Goal: Task Accomplishment & Management: Manage account settings

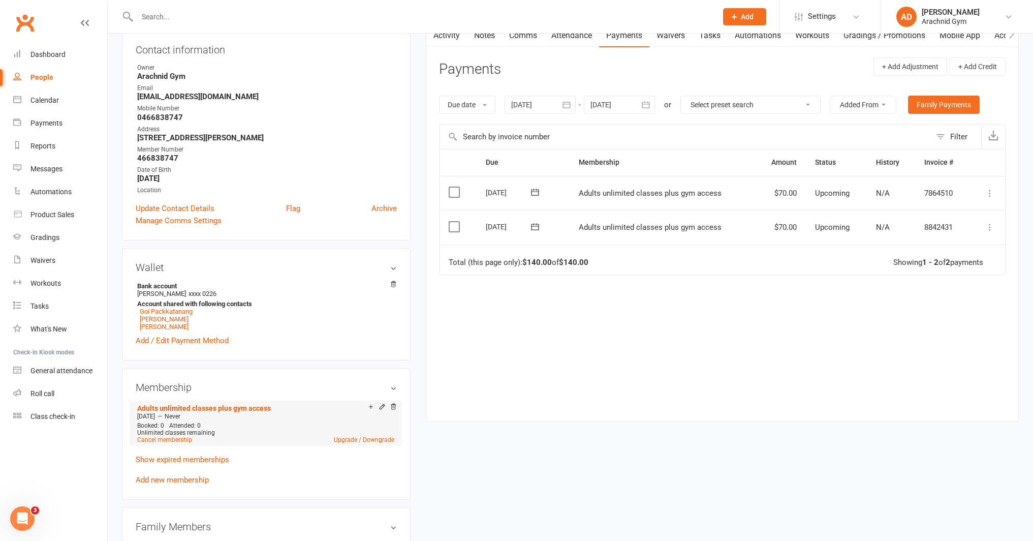
scroll to position [115, 0]
click at [385, 406] on icon at bounding box center [382, 405] width 7 height 7
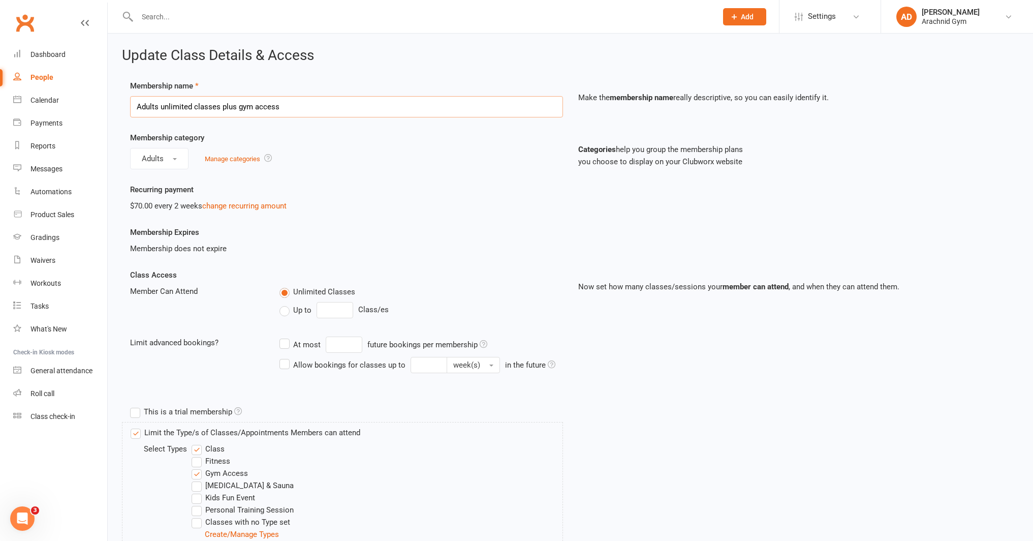
drag, startPoint x: 312, startPoint y: 111, endPoint x: 0, endPoint y: 92, distance: 312.1
click at [0, 92] on ui-view "Prospect Member Non-attending contact Class / event Appointment Grading event T…" at bounding box center [516, 446] width 1033 height 887
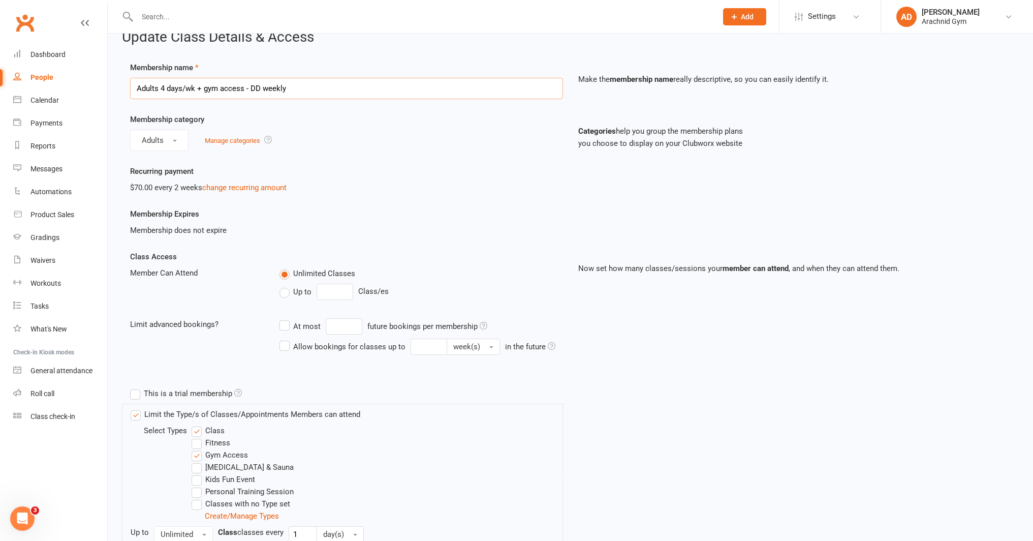
scroll to position [20, 0]
type input "Adults 4 days/wk + gym access - DD weekly"
click at [285, 289] on label "Up to" at bounding box center [296, 290] width 32 height 12
click at [285, 284] on input "Up to" at bounding box center [283, 284] width 7 height 0
type input "0"
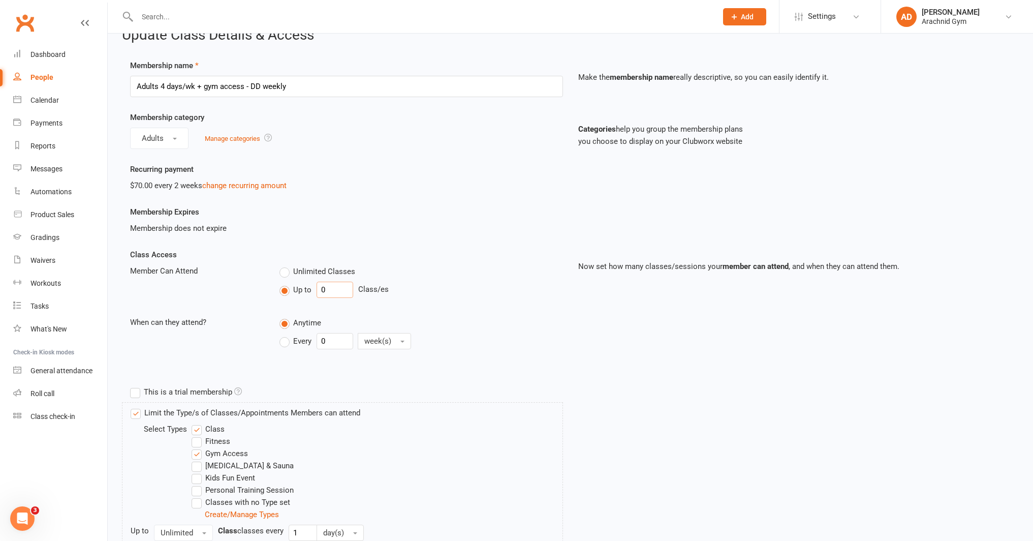
click at [329, 290] on input "0" at bounding box center [335, 290] width 37 height 16
type input "4"
drag, startPoint x: 331, startPoint y: 334, endPoint x: 328, endPoint y: 344, distance: 10.3
click at [328, 342] on input "0" at bounding box center [335, 341] width 37 height 16
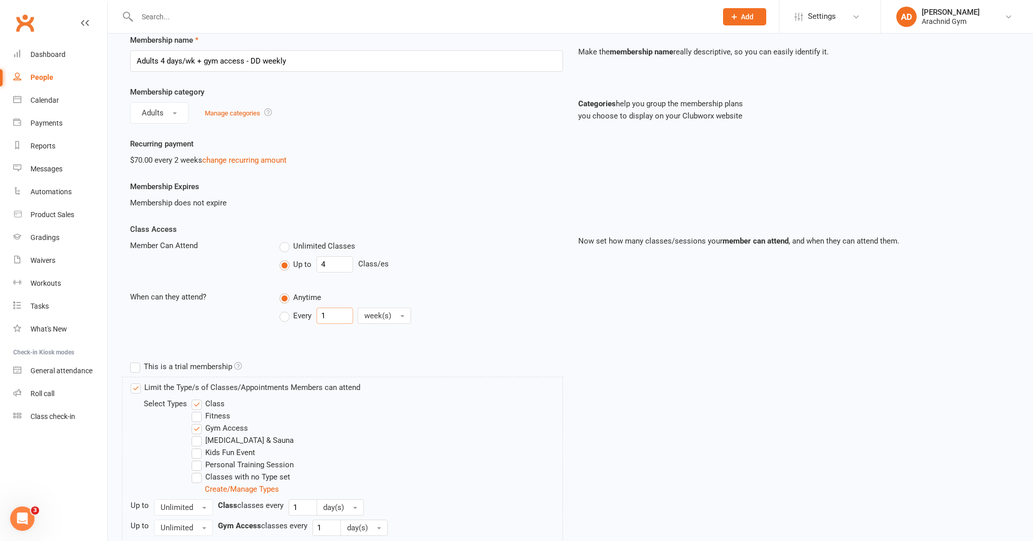
type input "1"
click at [220, 412] on label "Fitness" at bounding box center [211, 416] width 39 height 12
click at [198, 410] on input "Fitness" at bounding box center [195, 410] width 7 height 0
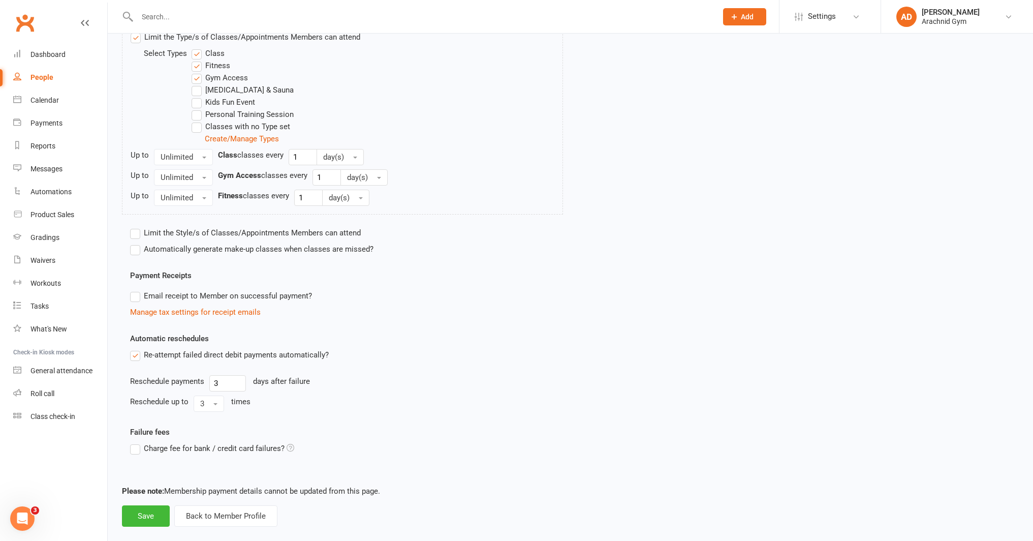
scroll to position [411, 0]
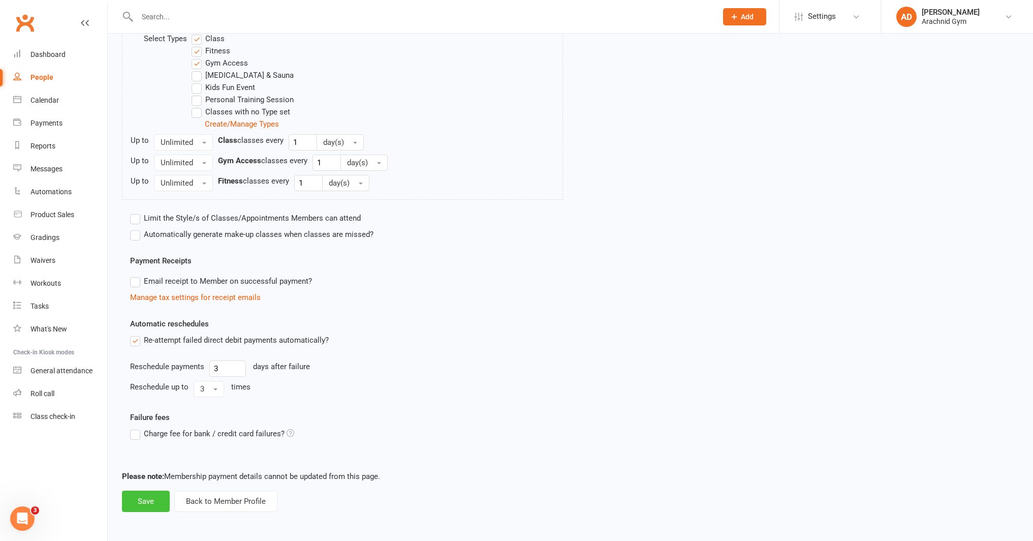
click at [150, 501] on button "Save" at bounding box center [146, 500] width 48 height 21
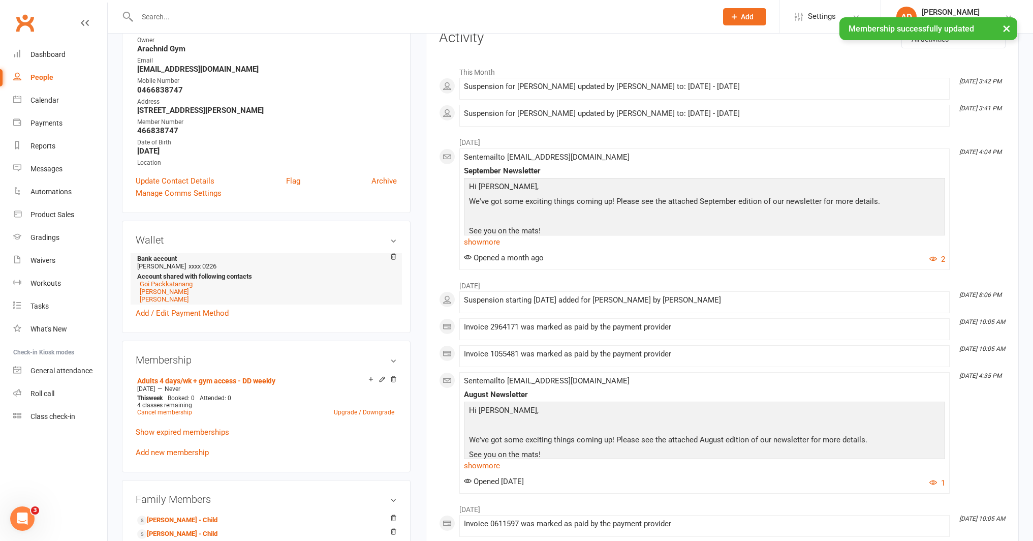
scroll to position [142, 0]
click at [381, 380] on icon at bounding box center [382, 378] width 7 height 7
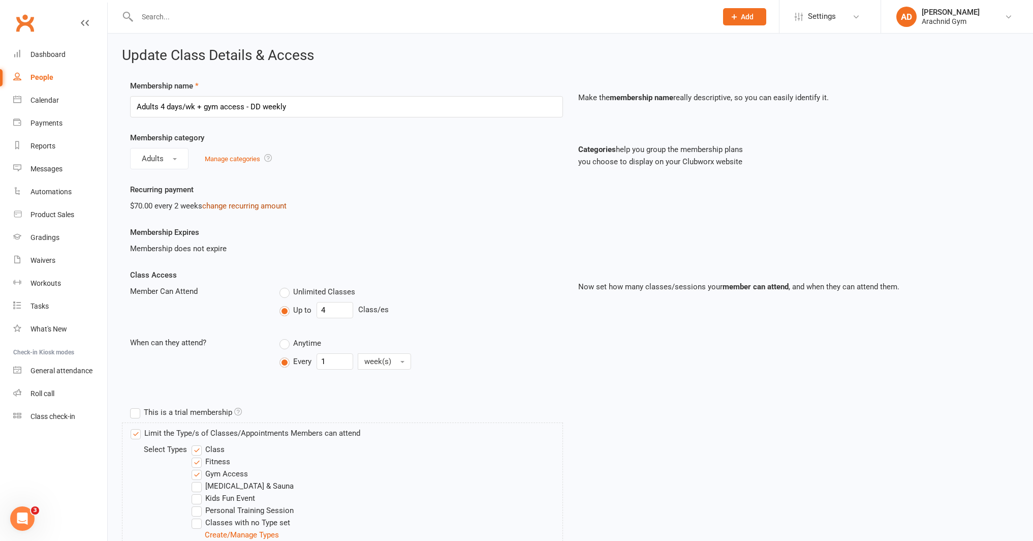
click at [228, 205] on link "change recurring amount" at bounding box center [244, 205] width 84 height 9
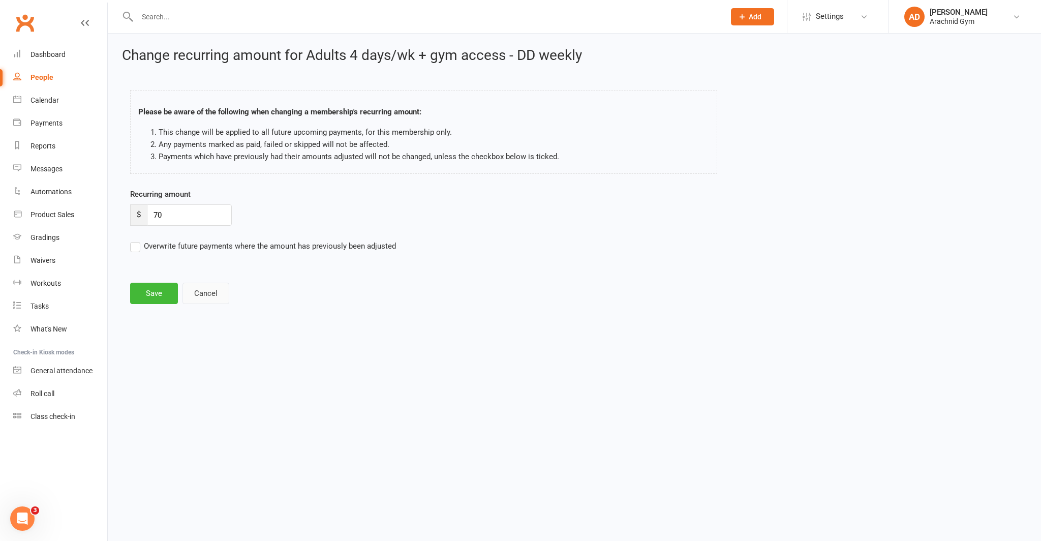
click at [215, 291] on button "Cancel" at bounding box center [205, 293] width 47 height 21
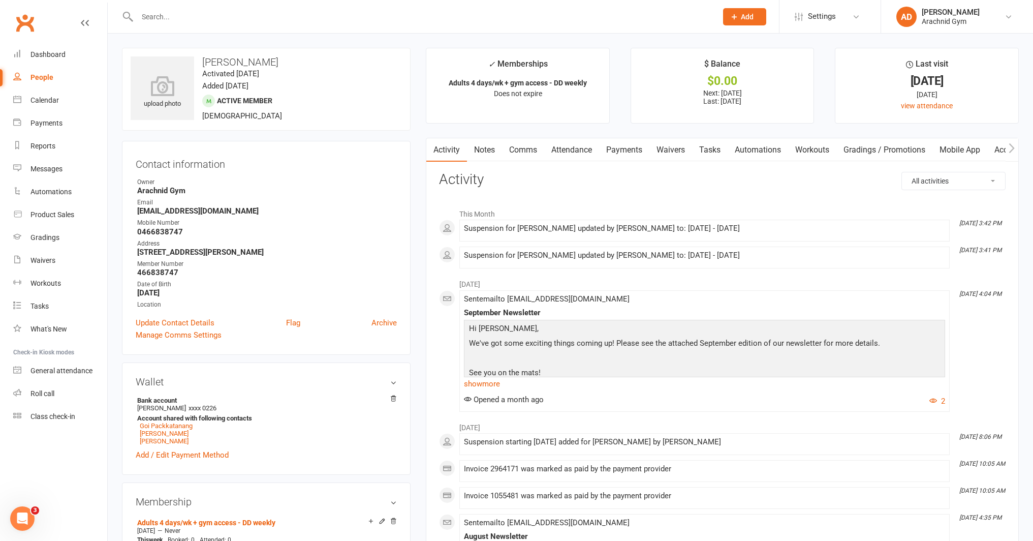
click at [617, 149] on link "Payments" at bounding box center [624, 149] width 50 height 23
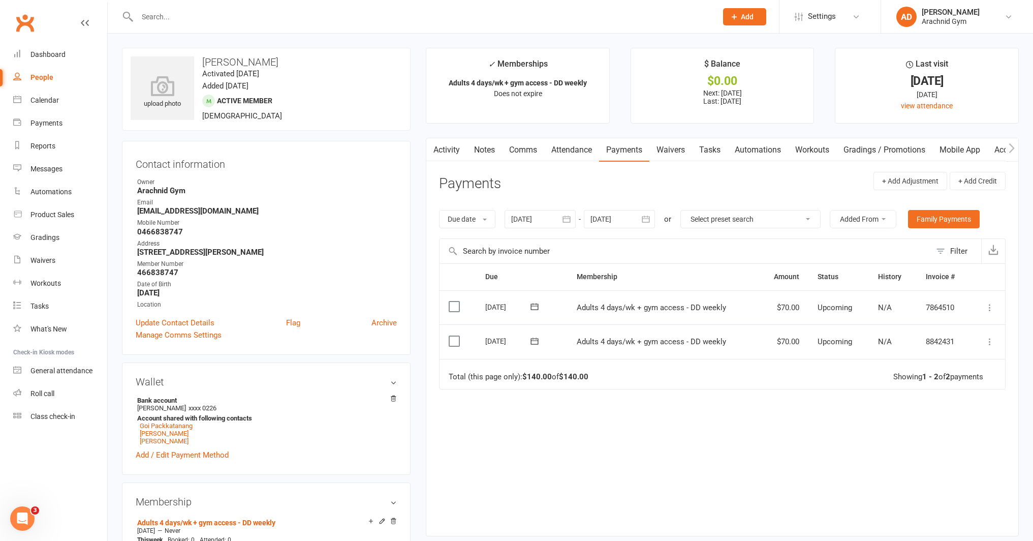
click at [988, 345] on icon at bounding box center [990, 341] width 10 height 10
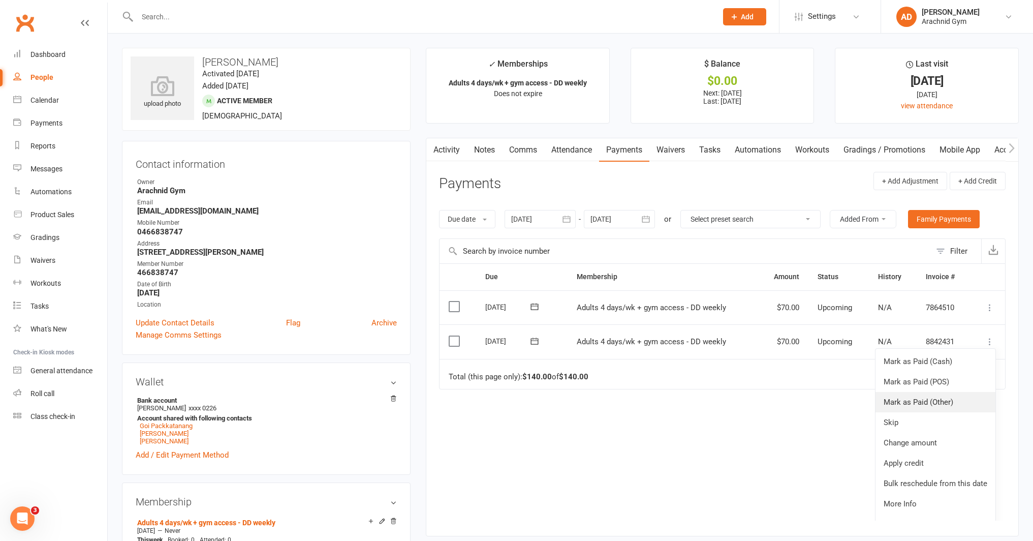
scroll to position [17, 0]
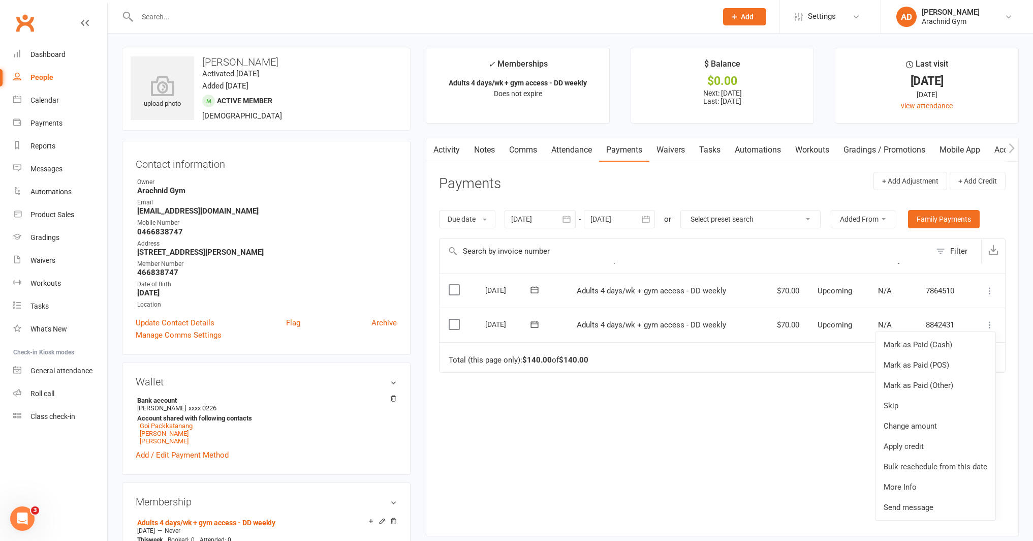
click at [790, 415] on div "Due Contact Membership Amount Status History Invoice # Select this 31 Oct 2025 …" at bounding box center [722, 391] width 567 height 257
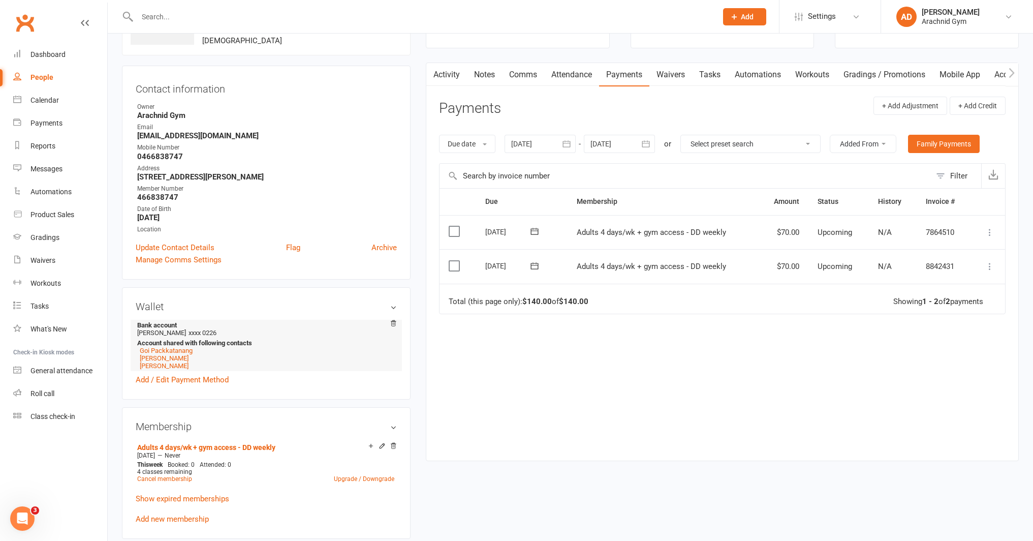
scroll to position [78, 0]
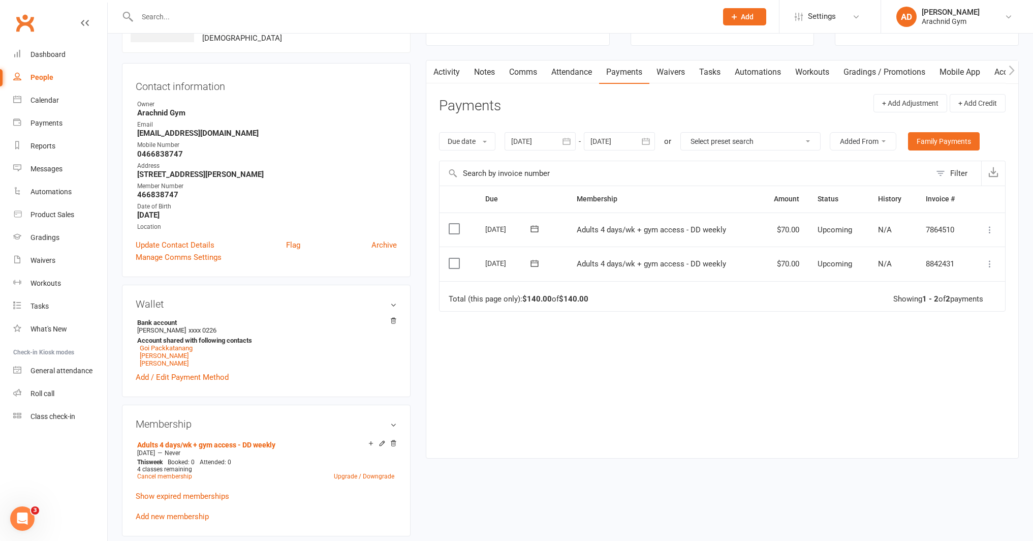
click at [547, 451] on div "Activity Notes Comms Attendance Payments Waivers Tasks Automations Workouts Gra…" at bounding box center [722, 259] width 593 height 398
click at [179, 474] on link "Cancel membership" at bounding box center [164, 476] width 55 height 7
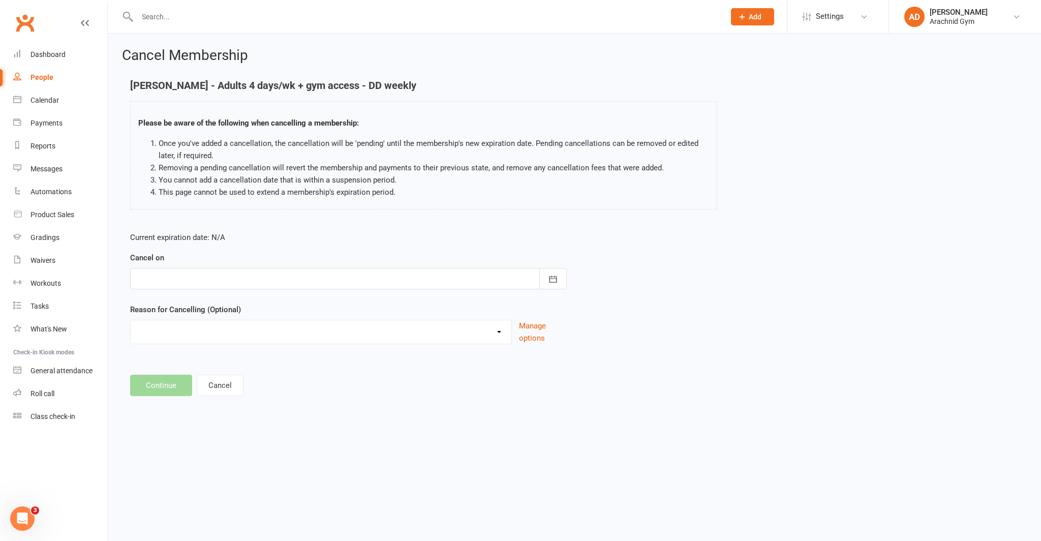
click at [184, 270] on div at bounding box center [348, 278] width 437 height 21
click at [192, 380] on span "13" at bounding box center [194, 382] width 8 height 8
type input "[DATE]"
click at [185, 331] on select "Holiday Injury Other reason" at bounding box center [321, 330] width 381 height 20
select select "2"
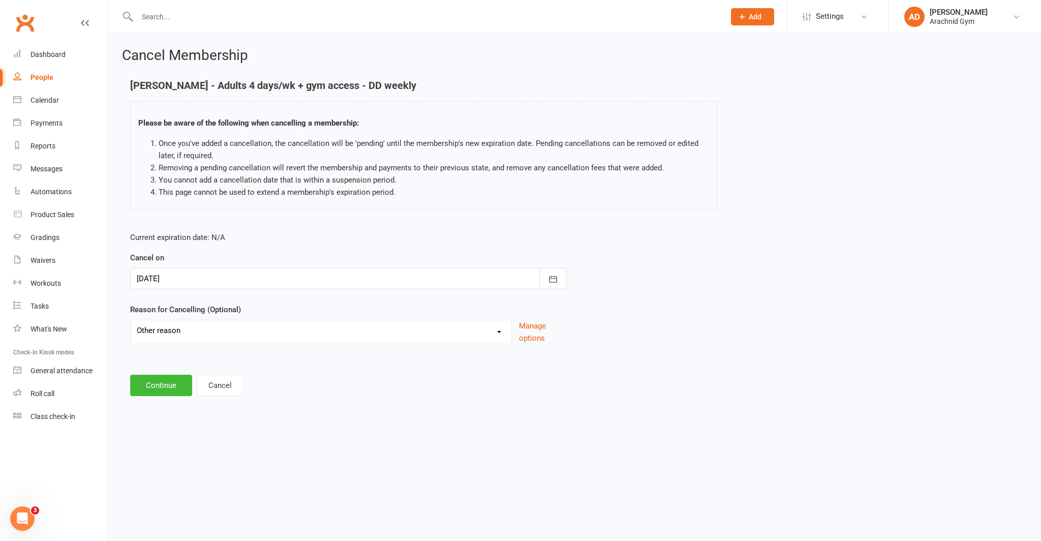
click at [131, 320] on select "Holiday Injury Other reason" at bounding box center [321, 330] width 381 height 20
click at [161, 385] on input at bounding box center [348, 385] width 437 height 21
click at [161, 385] on input "DD changing to weekly" at bounding box center [348, 385] width 437 height 21
type input "DD changing to weekly"
click at [147, 432] on button "Continue" at bounding box center [161, 436] width 62 height 21
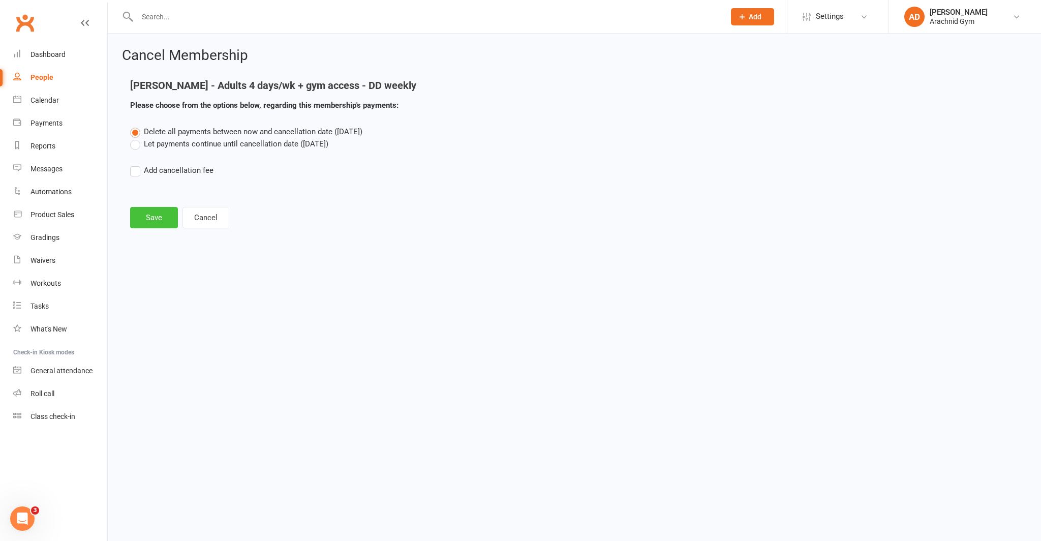
click at [161, 221] on button "Save" at bounding box center [154, 217] width 48 height 21
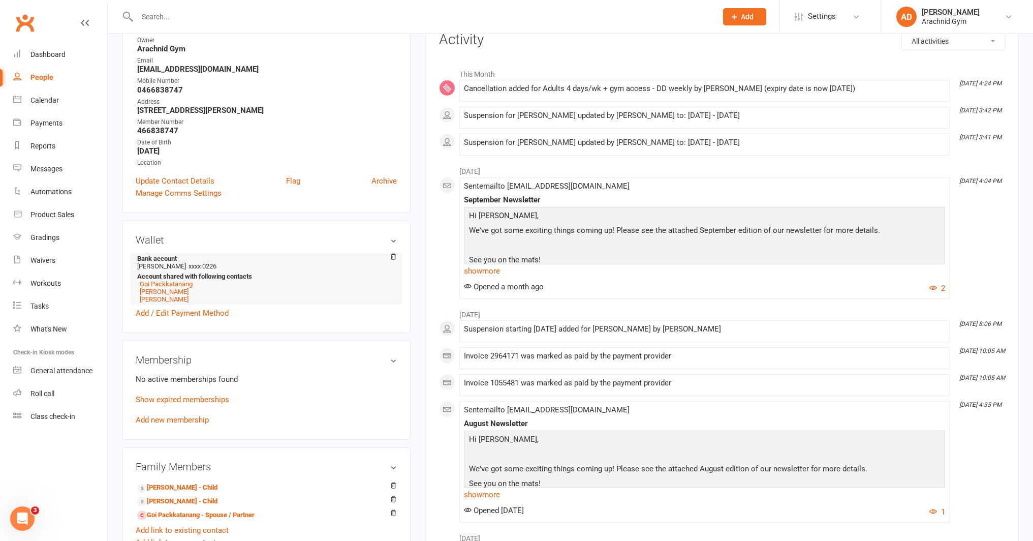
scroll to position [143, 0]
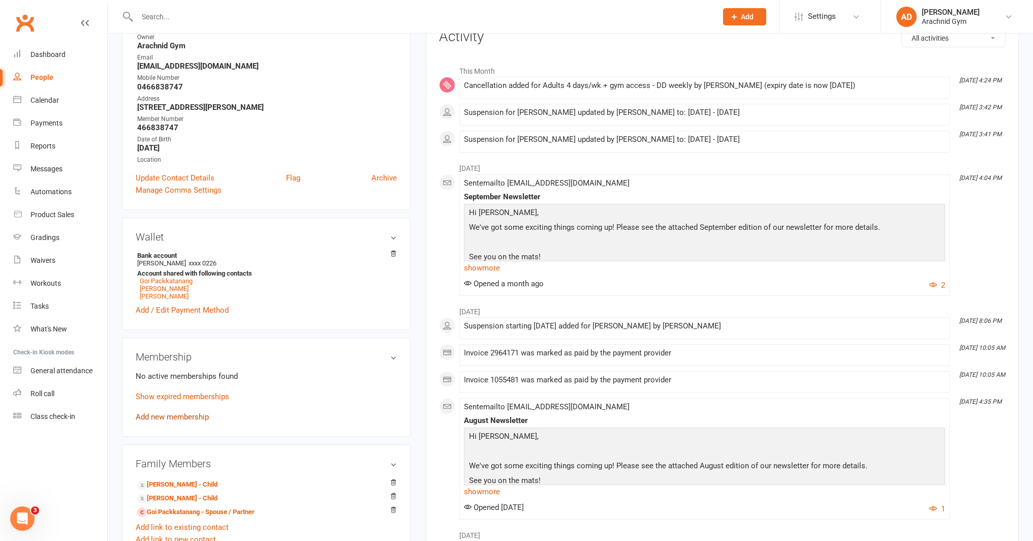
click at [177, 414] on link "Add new membership" at bounding box center [172, 416] width 73 height 9
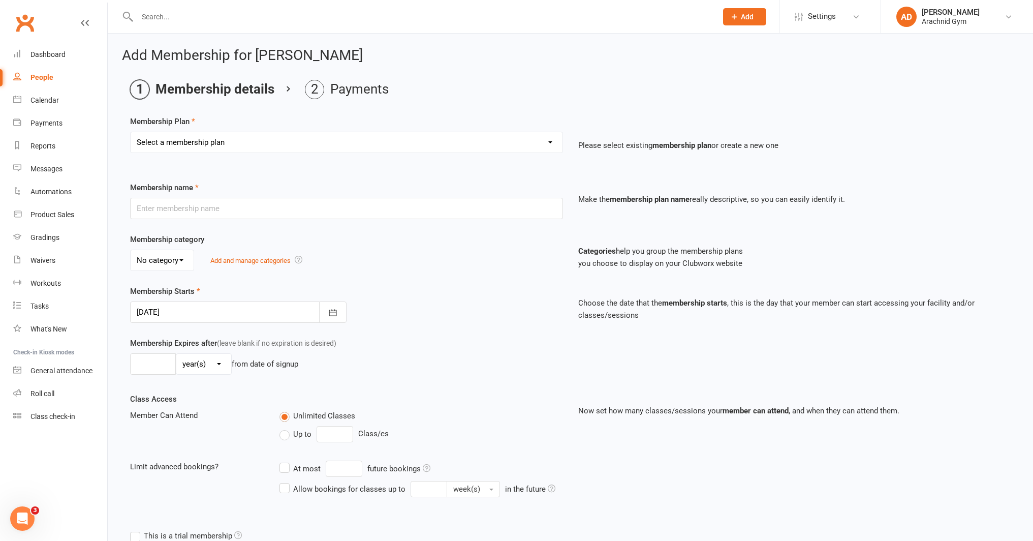
click at [246, 150] on select "Select a membership plan Create new Membership Plan Adults Teens 7-12's Under 7…" at bounding box center [347, 142] width 432 height 20
click at [212, 147] on select "Select a membership plan Create new Membership Plan Adults Teens 7-12's Under 7…" at bounding box center [347, 142] width 432 height 20
select select "1"
click at [131, 132] on select "Select a membership plan Create new Membership Plan Adults Teens 7-12's Under 7…" at bounding box center [347, 142] width 432 height 20
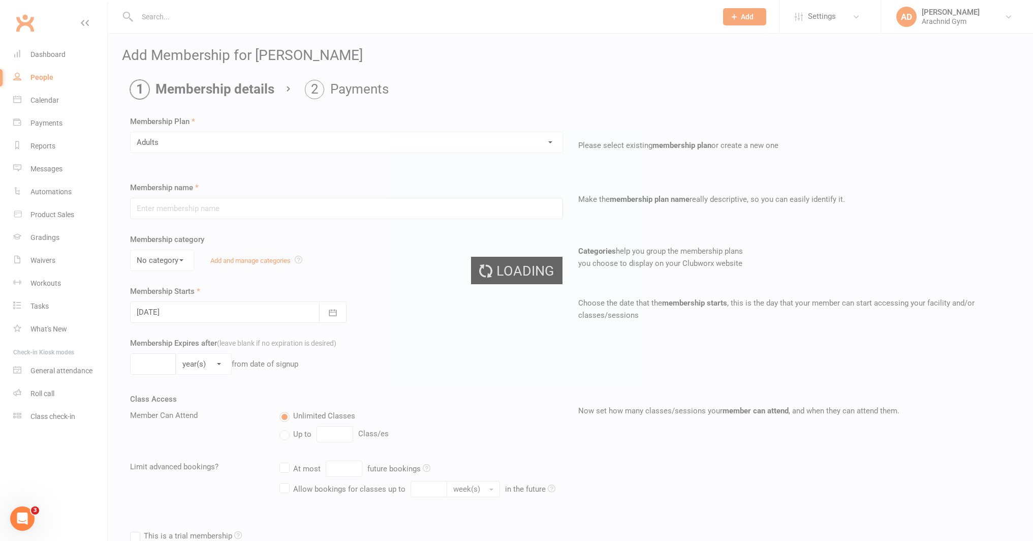
type input "Adults"
select select "1"
type input "0"
type input "1"
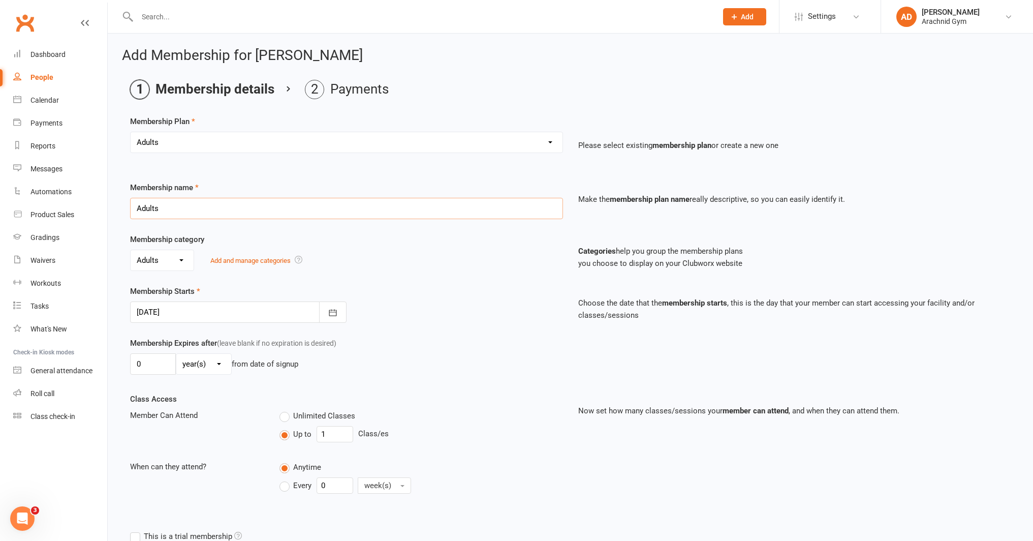
click at [184, 211] on input "Adults" at bounding box center [346, 208] width 433 height 21
type input "Adults 4 days/wk + gym access - DD weekly"
click at [335, 435] on input "1" at bounding box center [335, 434] width 37 height 16
type input "4"
click at [340, 488] on input "0" at bounding box center [335, 485] width 37 height 16
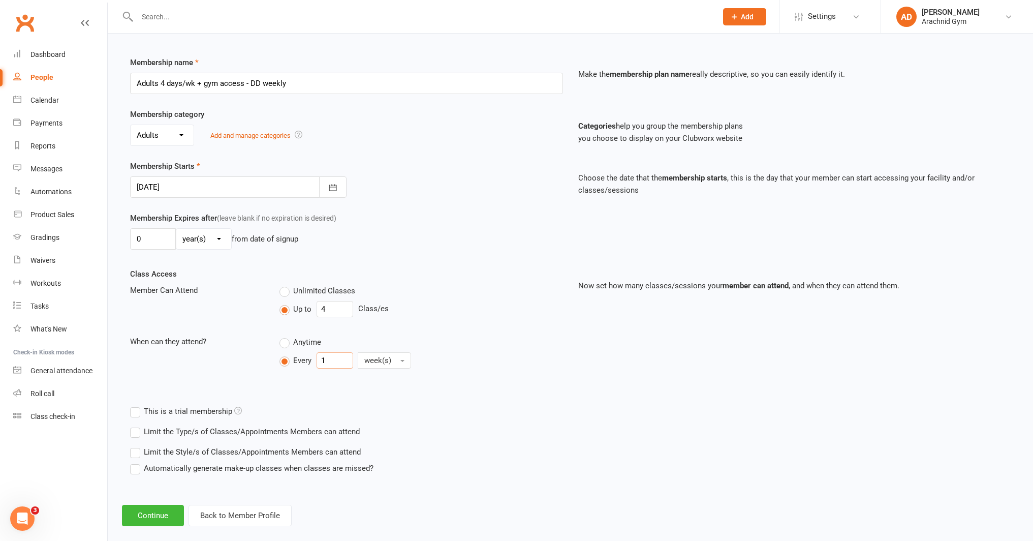
scroll to position [139, 0]
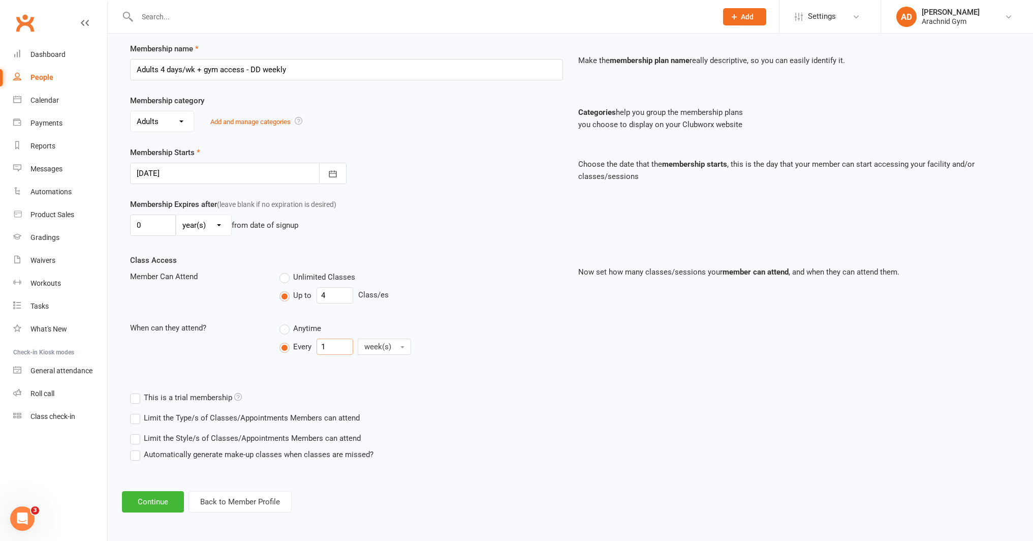
type input "1"
click at [346, 420] on label "Limit the Type/s of Classes/Appointments Members can attend" at bounding box center [245, 418] width 230 height 12
click at [137, 412] on input "Limit the Type/s of Classes/Appointments Members can attend" at bounding box center [133, 412] width 7 height 0
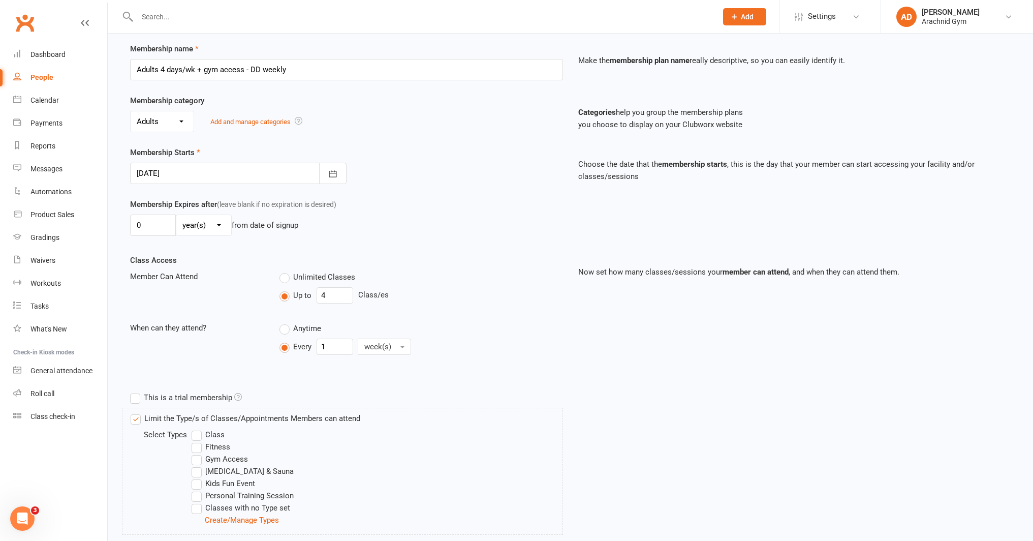
click at [194, 434] on label "Class" at bounding box center [208, 434] width 33 height 12
click at [194, 428] on input "Class" at bounding box center [195, 428] width 7 height 0
click at [205, 447] on label "Fitness" at bounding box center [211, 447] width 39 height 12
click at [198, 441] on input "Fitness" at bounding box center [195, 441] width 7 height 0
click at [198, 457] on label "Gym Access" at bounding box center [220, 459] width 56 height 12
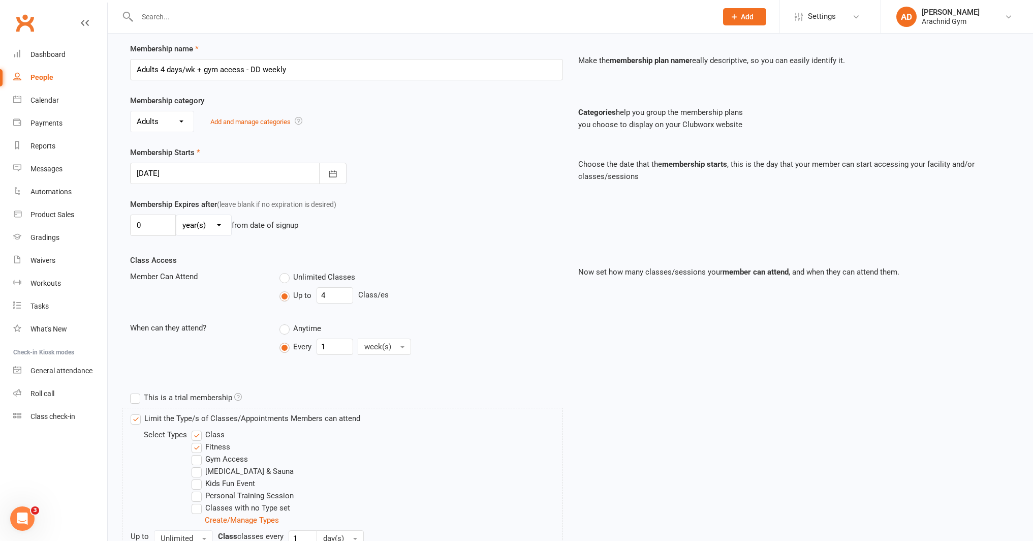
click at [198, 453] on input "Gym Access" at bounding box center [195, 453] width 7 height 0
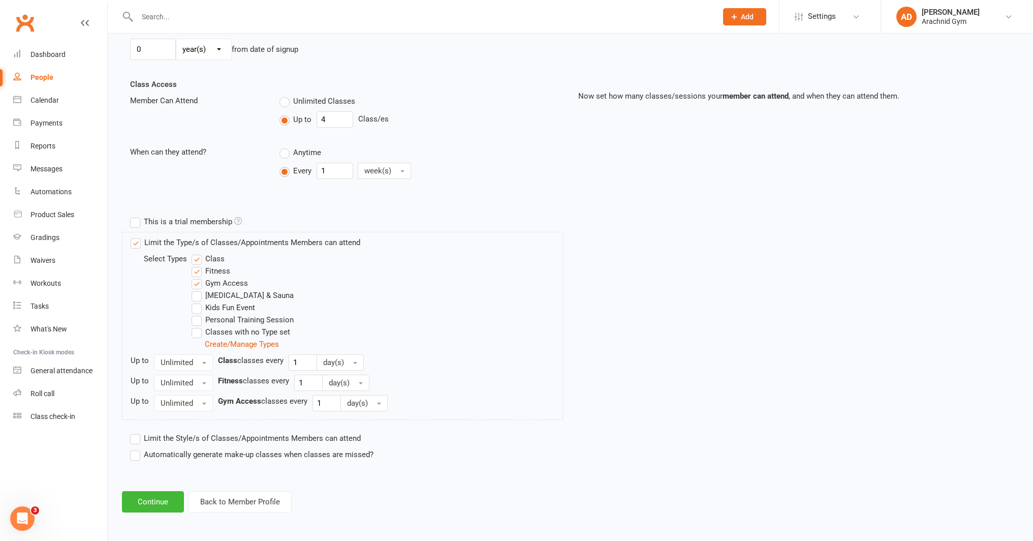
scroll to position [315, 0]
click at [166, 501] on button "Continue" at bounding box center [153, 500] width 62 height 21
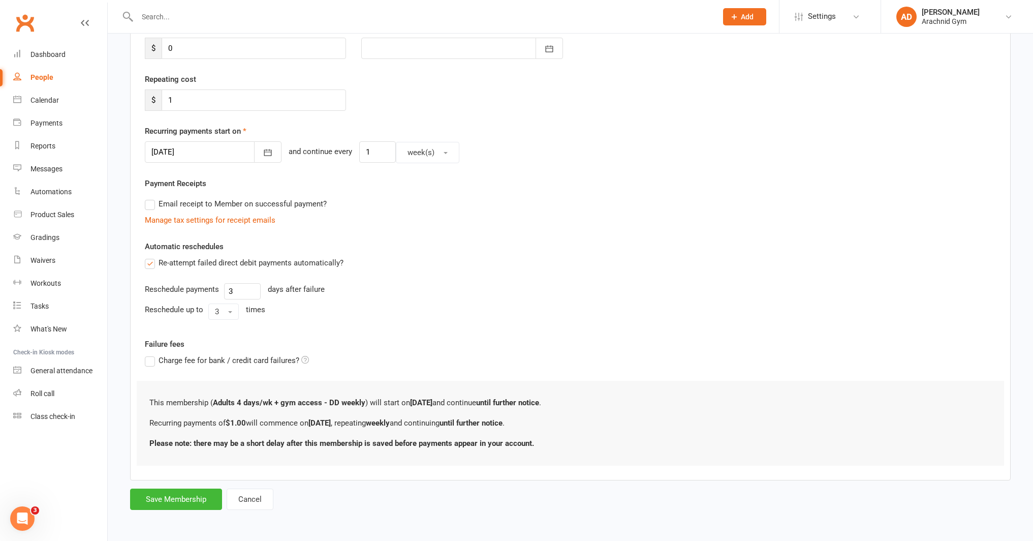
scroll to position [0, 0]
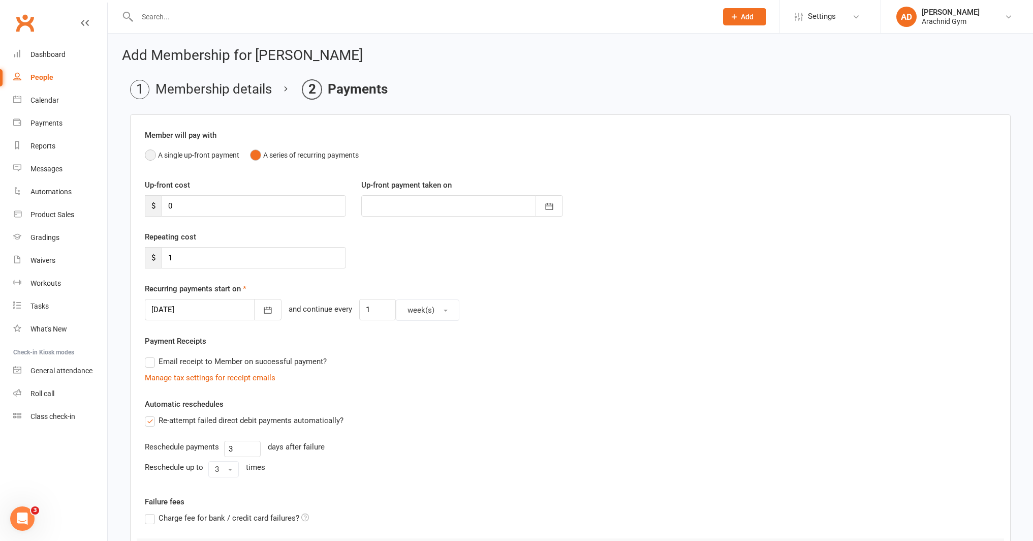
click at [210, 156] on button "A single up-front payment" at bounding box center [192, 154] width 95 height 19
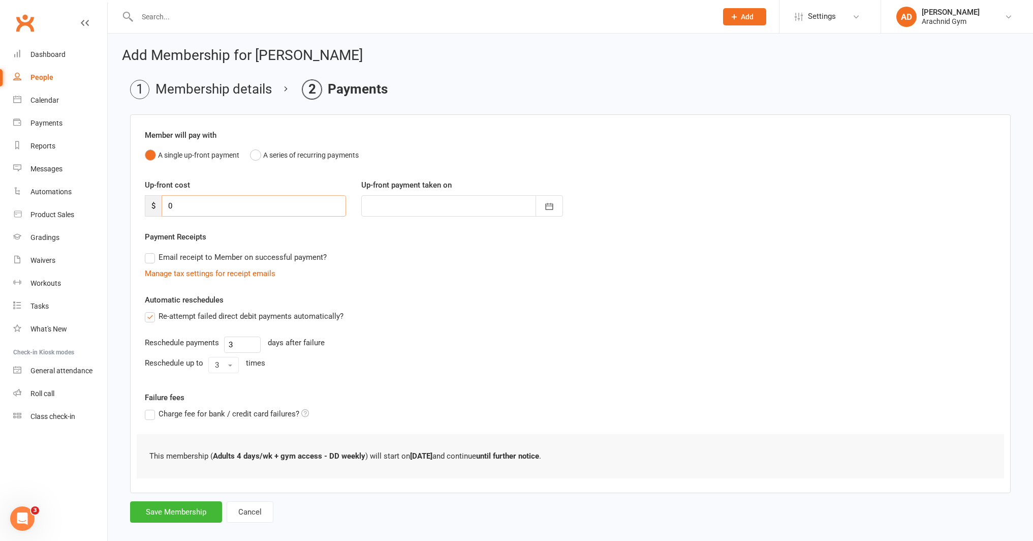
click at [184, 199] on input "0" at bounding box center [254, 205] width 184 height 21
click at [187, 205] on input "0" at bounding box center [254, 205] width 184 height 21
type input "4"
type input "[DATE]"
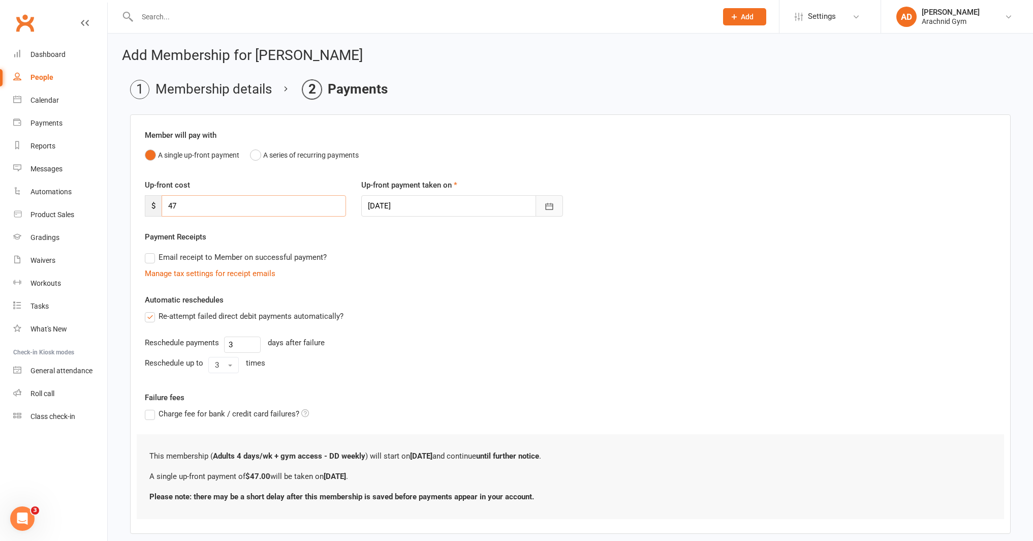
type input "47"
click at [542, 203] on button "button" at bounding box center [549, 205] width 27 height 21
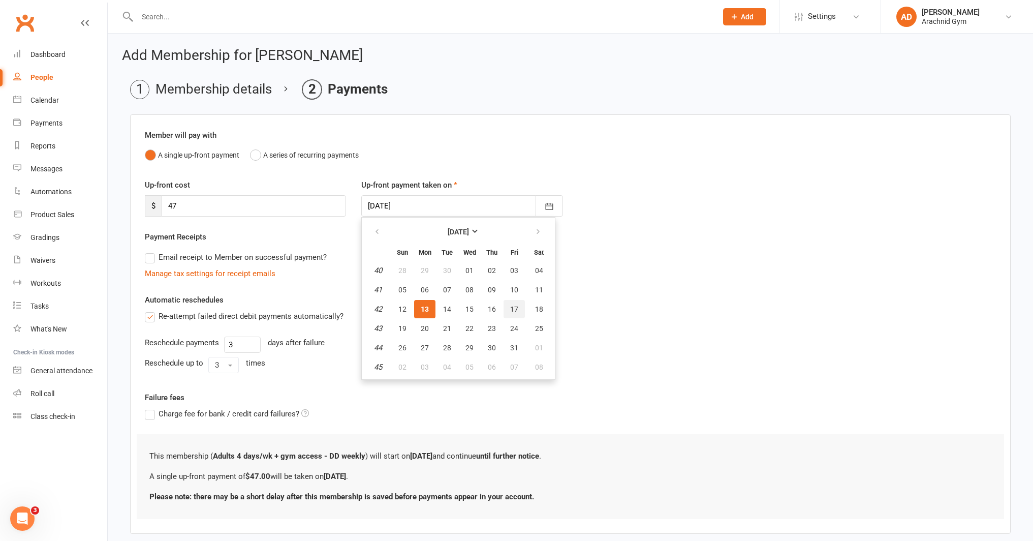
click at [514, 306] on span "17" at bounding box center [514, 309] width 8 height 8
type input "17 Oct 2025"
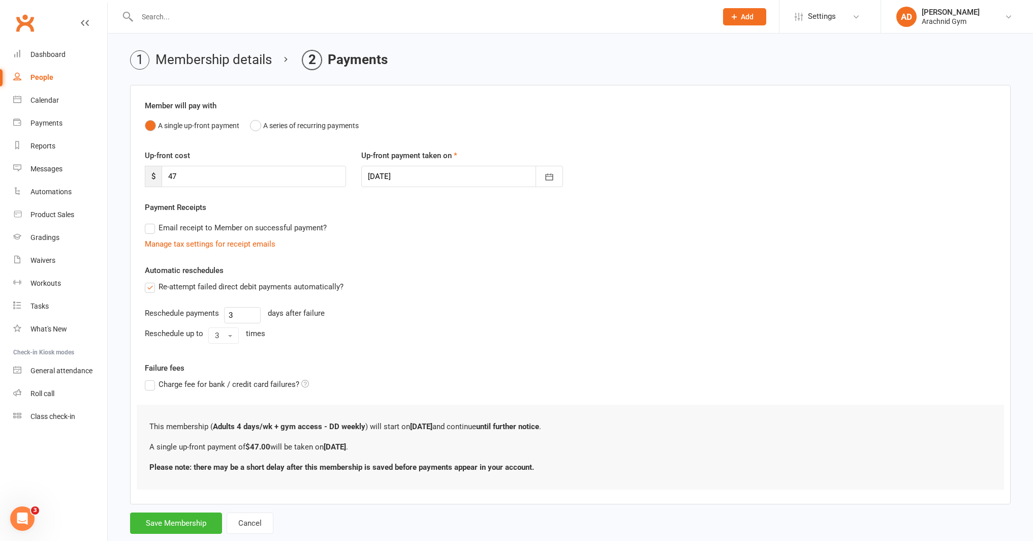
scroll to position [53, 0]
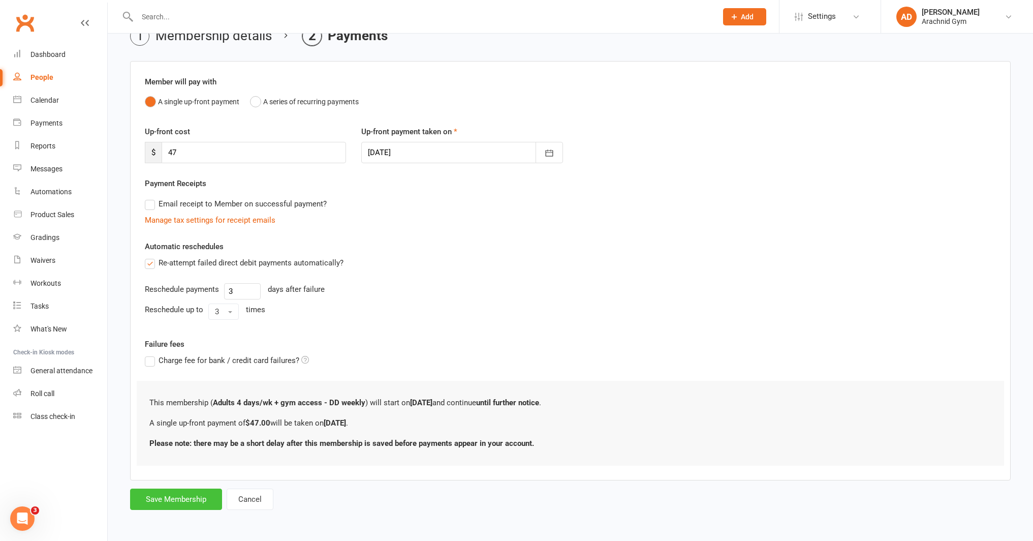
click at [151, 503] on button "Save Membership" at bounding box center [176, 498] width 92 height 21
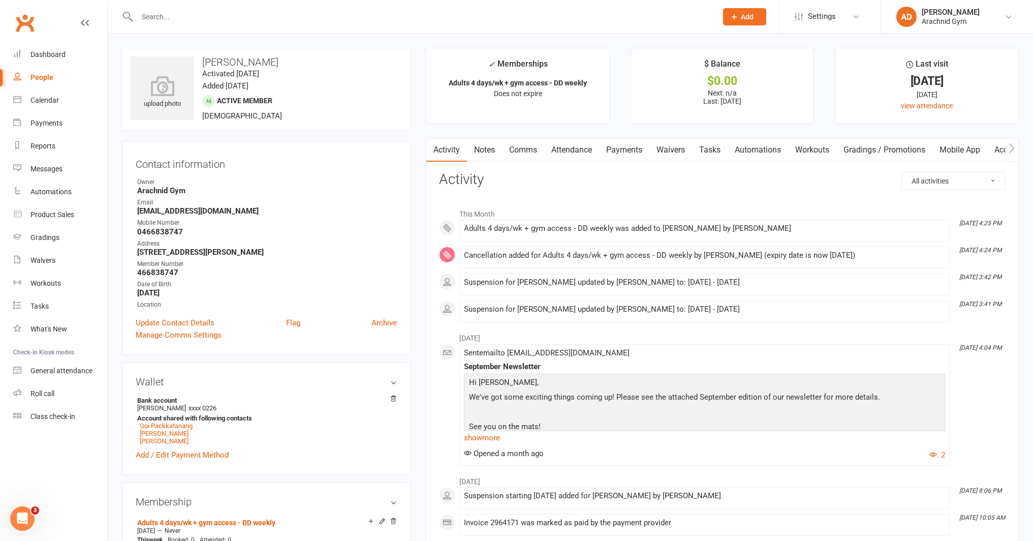
click at [1001, 148] on link "Access Control" at bounding box center [1021, 149] width 68 height 23
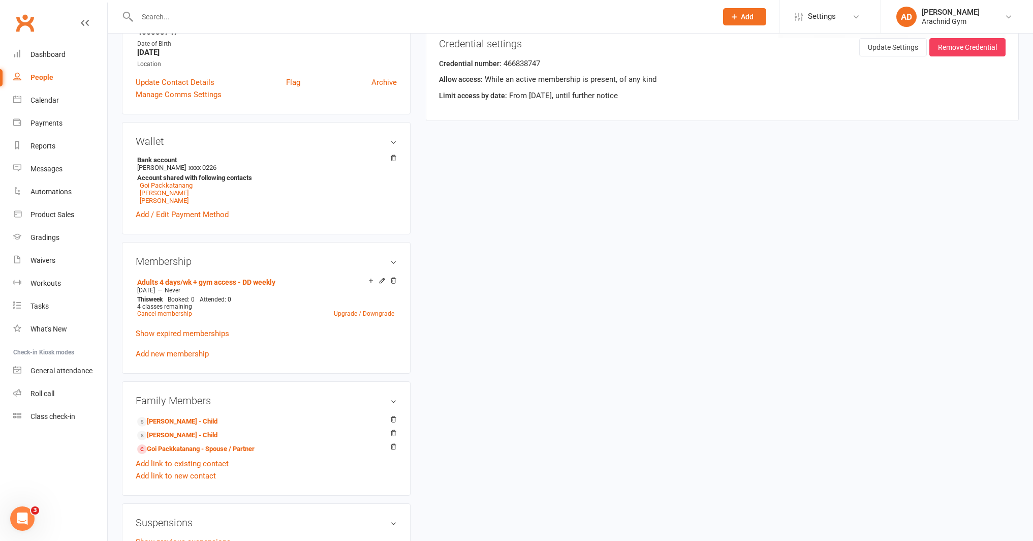
scroll to position [244, 0]
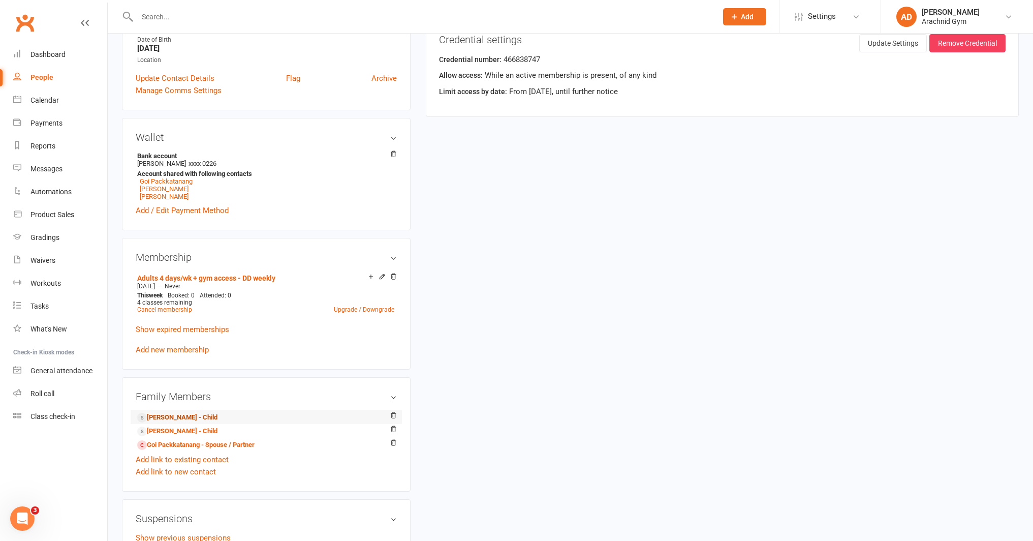
click at [197, 416] on link "Rebecca Dawson - Child" at bounding box center [177, 417] width 80 height 11
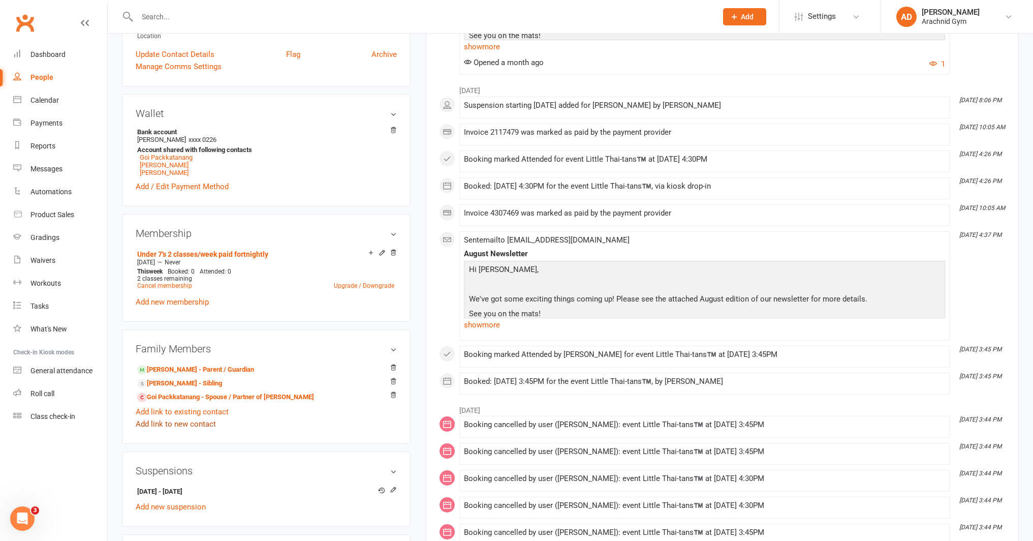
scroll to position [267, 0]
click at [190, 384] on link "Sean Dawson - Sibling" at bounding box center [179, 383] width 85 height 11
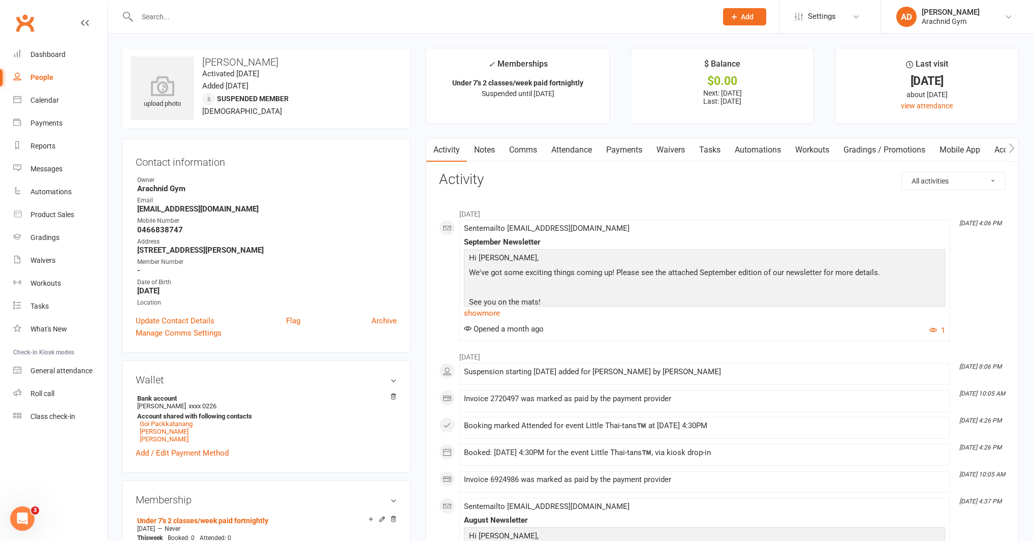
click at [486, 158] on link "Notes" at bounding box center [484, 149] width 35 height 23
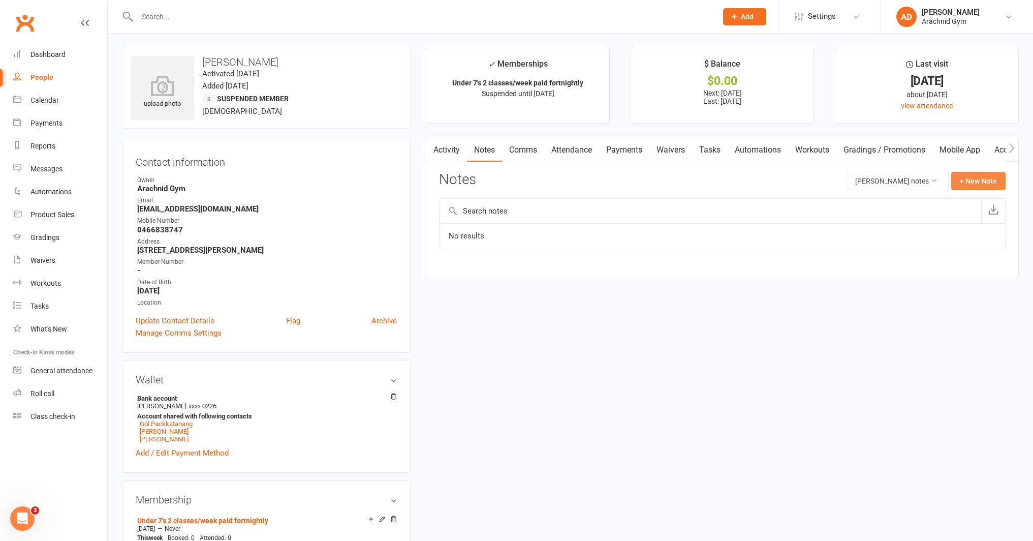
click at [963, 181] on button "+ New Note" at bounding box center [978, 181] width 54 height 18
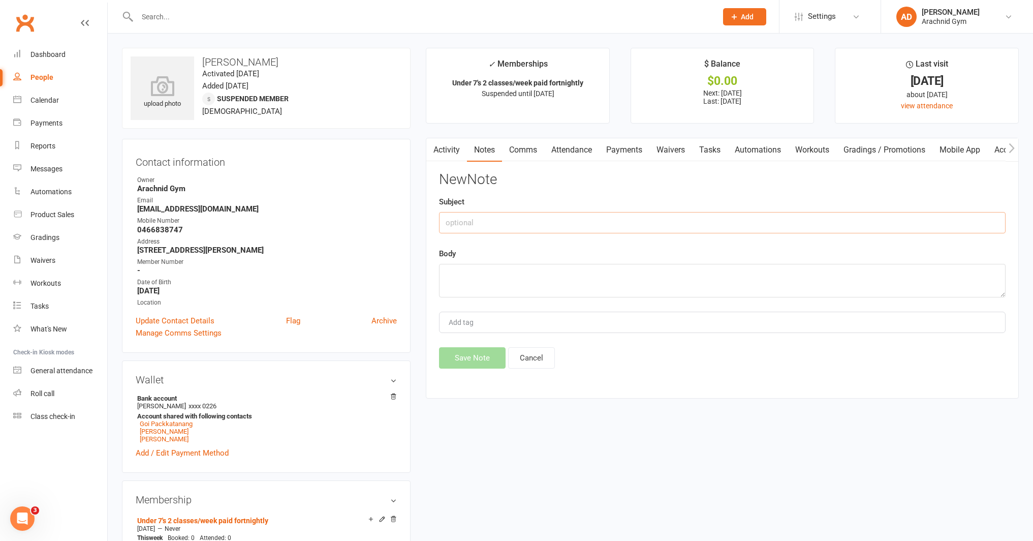
click at [587, 220] on input "text" at bounding box center [722, 222] width 567 height 21
type input "3rd family member"
type textarea "20% off"
click at [473, 362] on button "Save Note" at bounding box center [472, 357] width 67 height 21
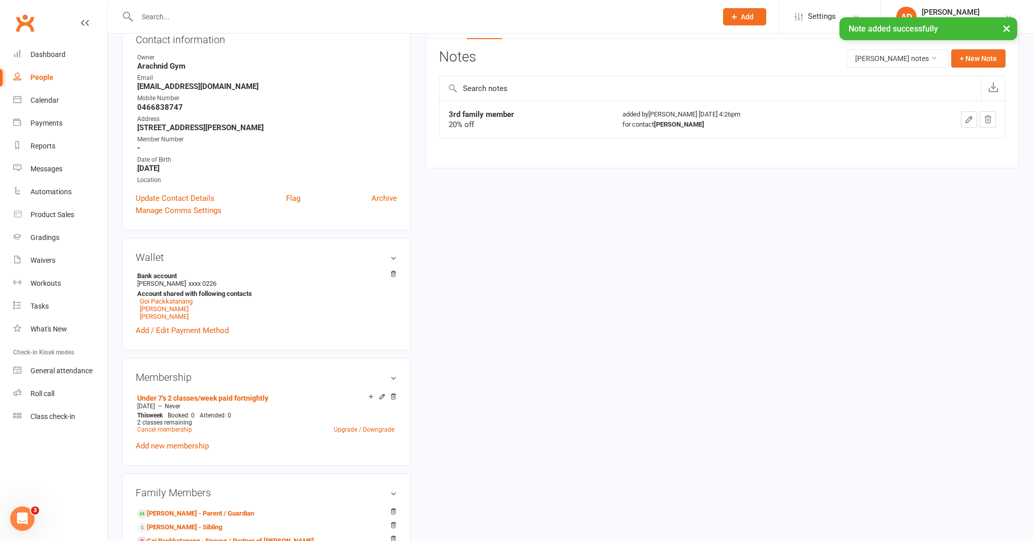
scroll to position [137, 0]
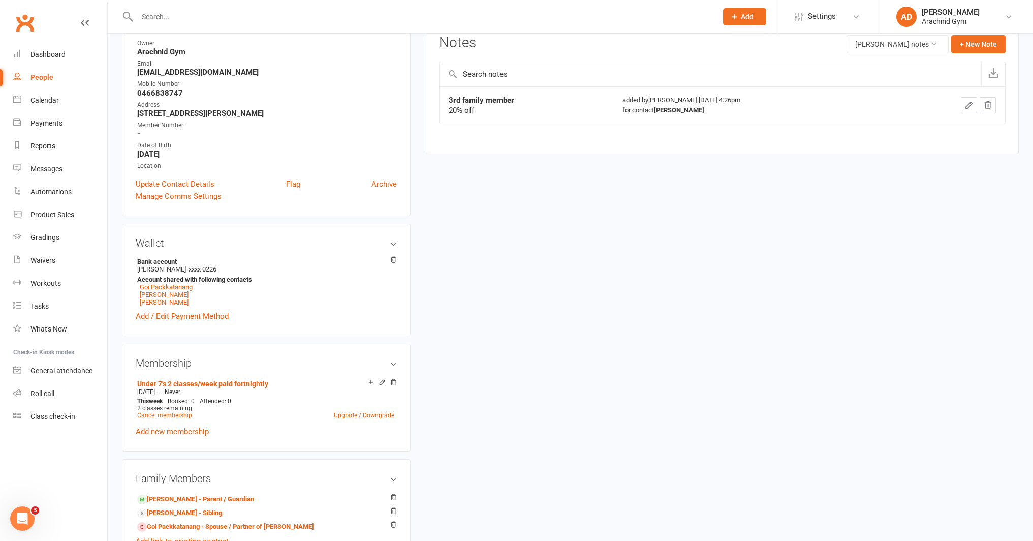
click at [530, 391] on div "upload photo Sean Dawson Activated 27 May, 2025 Added 27 May, 2025 Suspended me…" at bounding box center [570, 526] width 912 height 1231
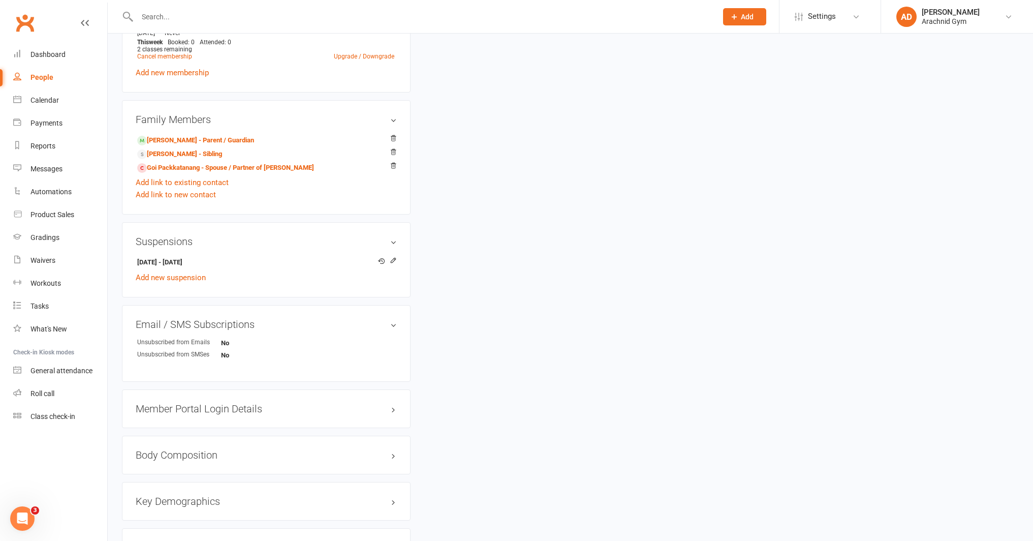
scroll to position [493, 0]
click at [394, 259] on icon at bounding box center [393, 262] width 7 height 7
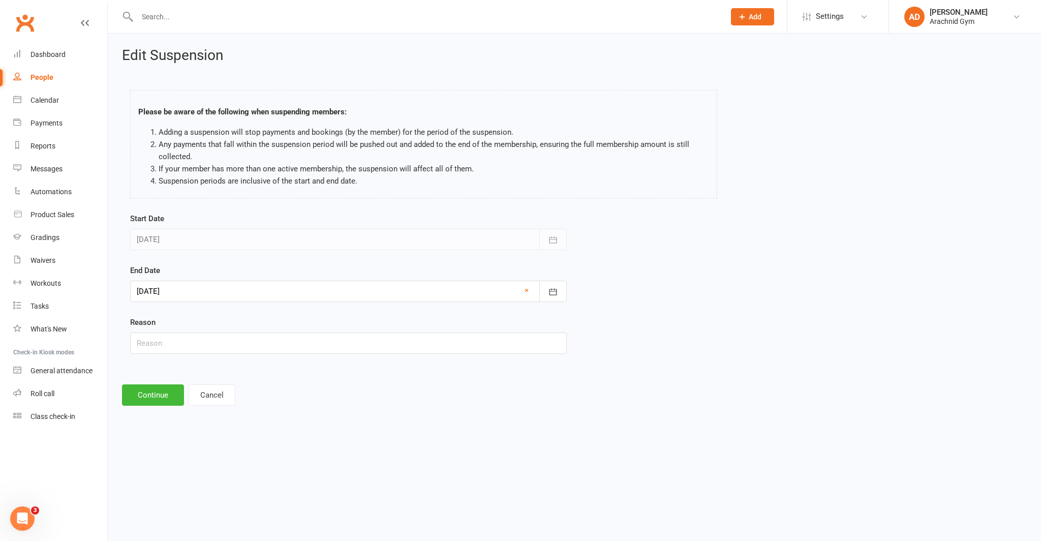
click at [389, 282] on div at bounding box center [348, 291] width 437 height 21
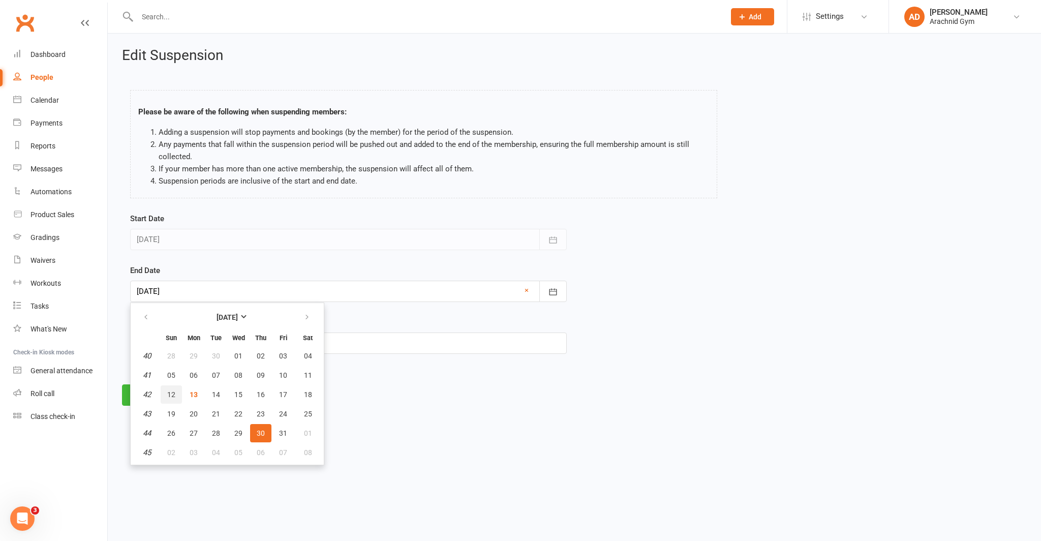
click at [171, 393] on span "12" at bounding box center [171, 394] width 8 height 8
type input "12 Oct 2025"
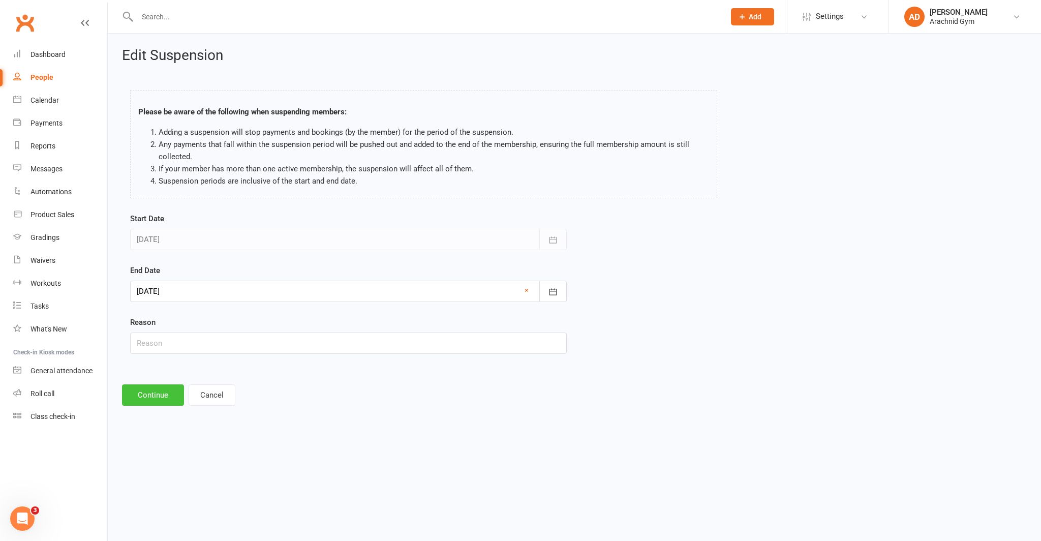
click at [150, 391] on button "Continue" at bounding box center [153, 394] width 62 height 21
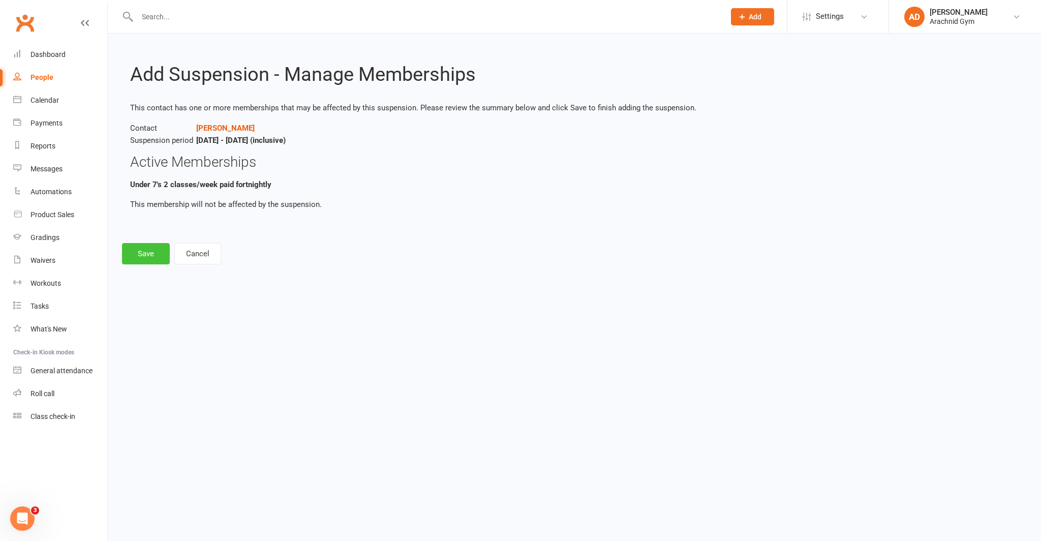
click at [145, 255] on button "Save" at bounding box center [146, 253] width 48 height 21
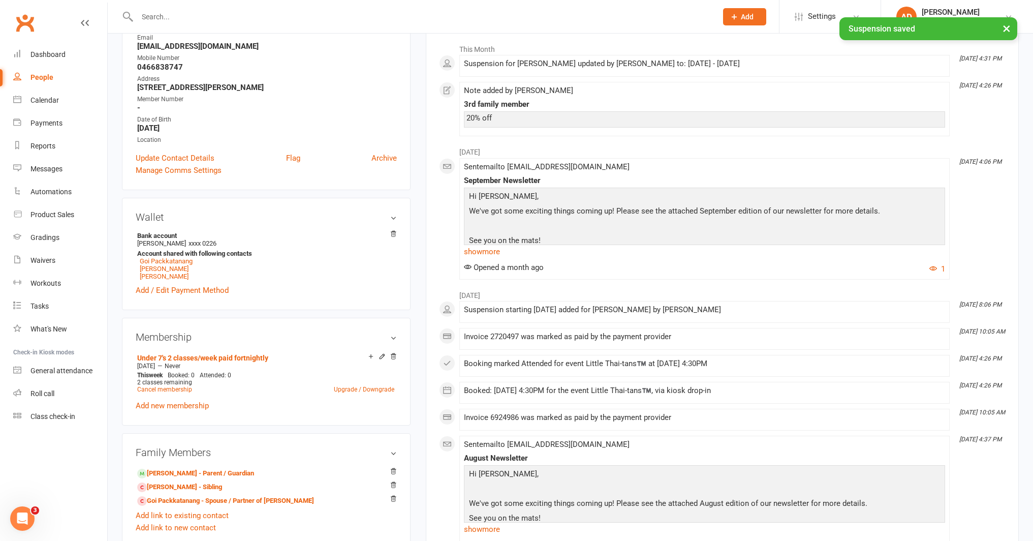
scroll to position [174, 0]
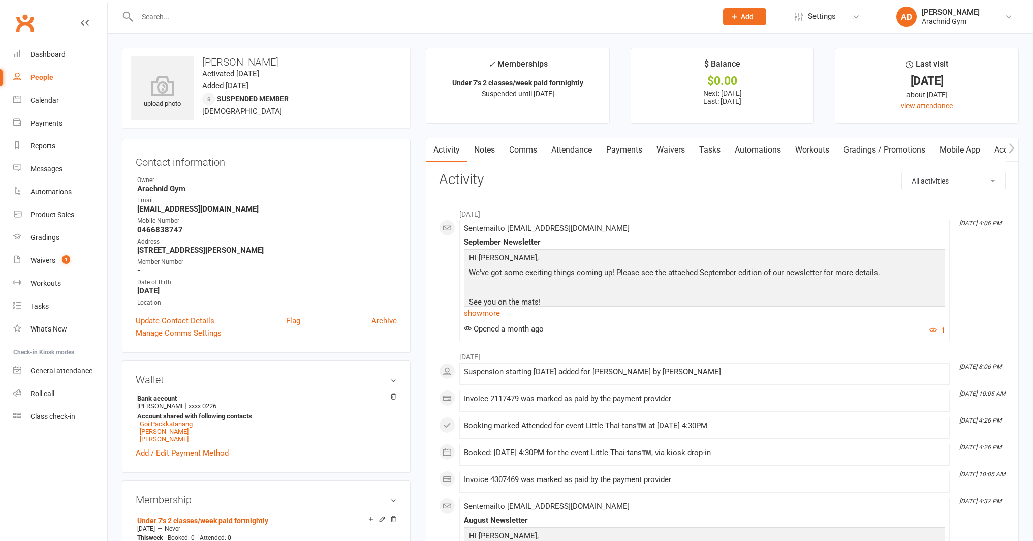
click at [480, 149] on link "Notes" at bounding box center [484, 149] width 35 height 23
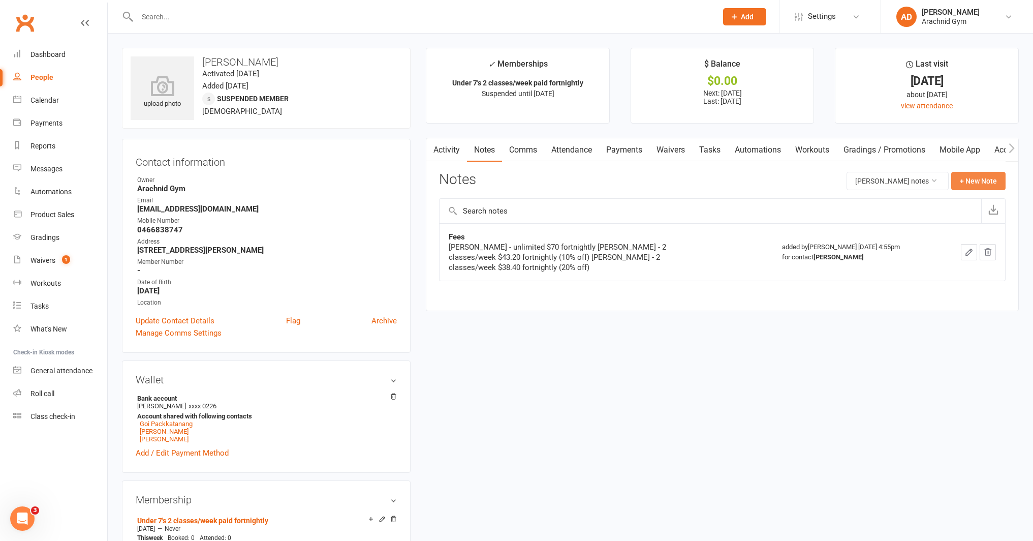
click at [989, 182] on button "+ New Note" at bounding box center [978, 181] width 54 height 18
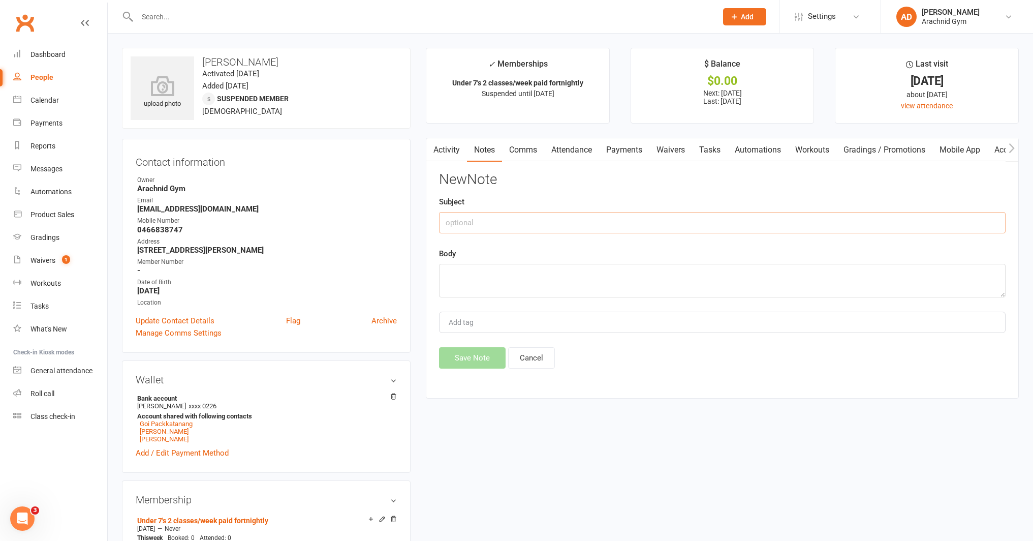
click at [521, 225] on input "text" at bounding box center [722, 222] width 567 height 21
type input "2nd family member"
type textarea "10% off"
click at [472, 360] on button "Save Note" at bounding box center [472, 357] width 67 height 21
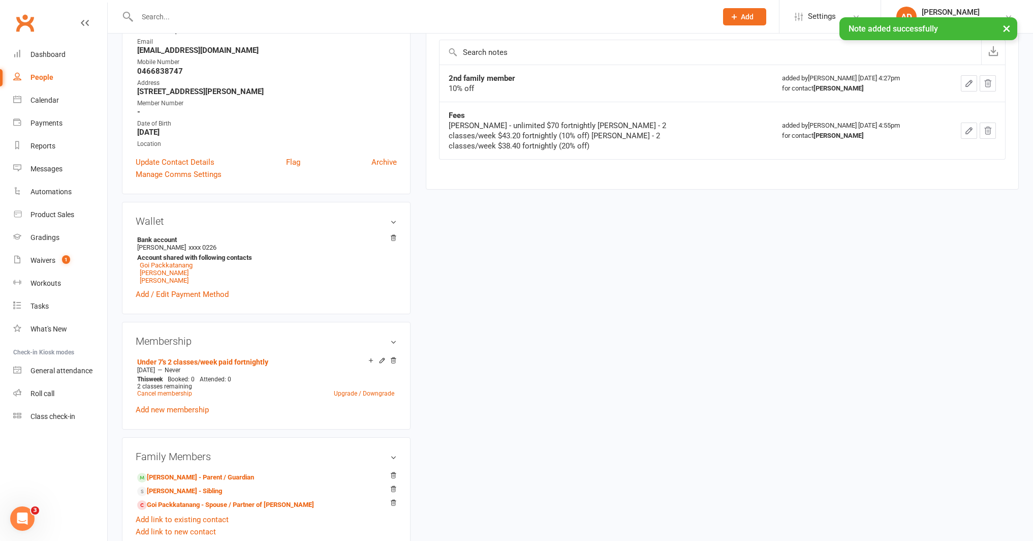
scroll to position [160, 0]
click at [184, 391] on link "Cancel membership" at bounding box center [164, 392] width 55 height 7
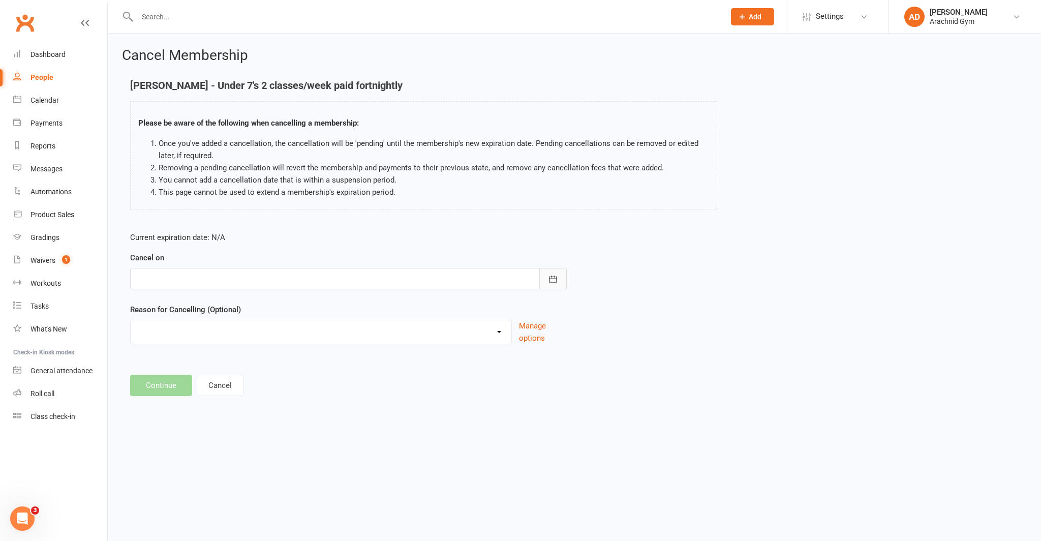
click at [566, 280] on button "button" at bounding box center [552, 278] width 27 height 21
click at [199, 386] on button "13" at bounding box center [193, 382] width 21 height 18
type input "[DATE]"
click at [142, 383] on button "Continue" at bounding box center [161, 385] width 62 height 21
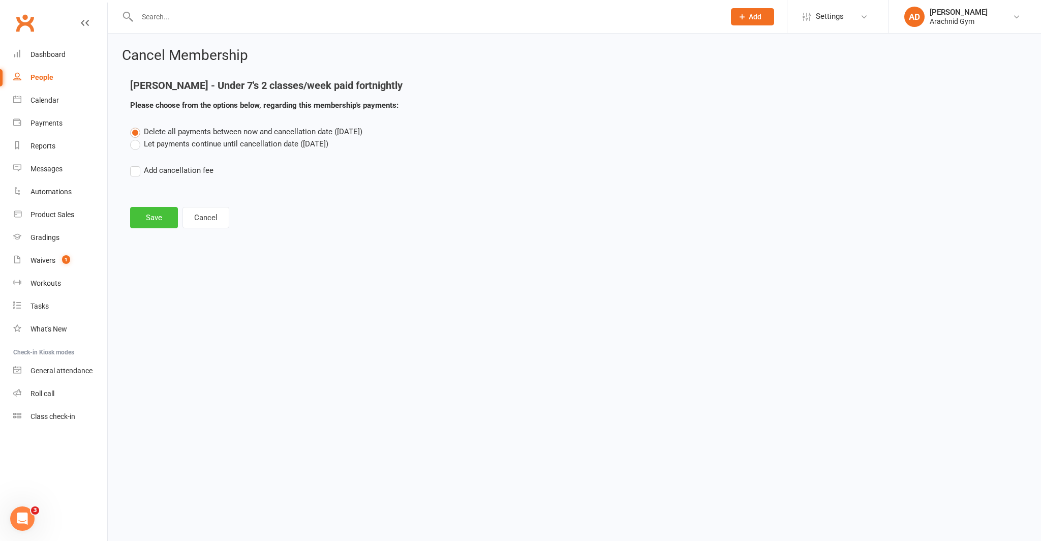
click at [164, 218] on button "Save" at bounding box center [154, 217] width 48 height 21
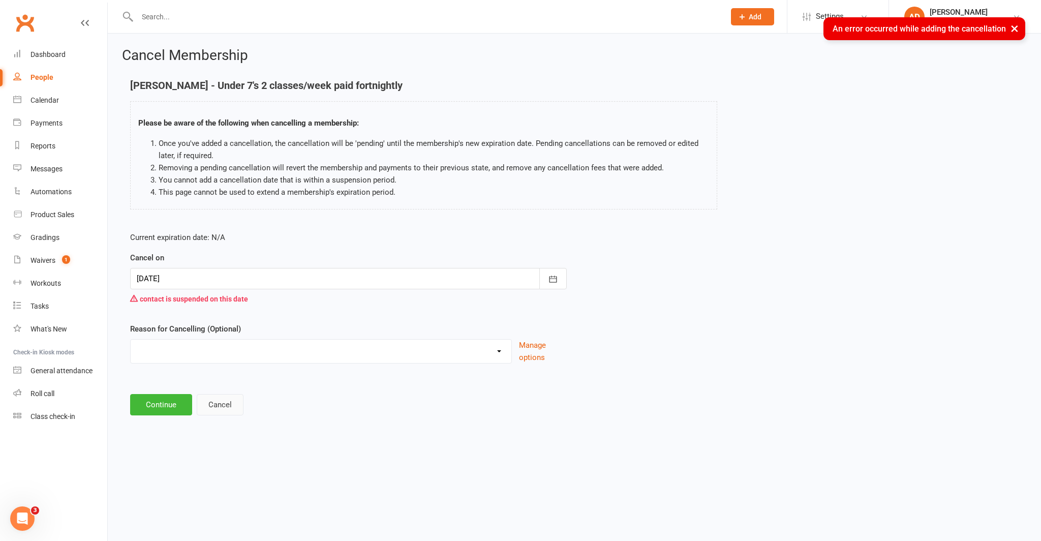
click at [218, 405] on button "Cancel" at bounding box center [220, 404] width 47 height 21
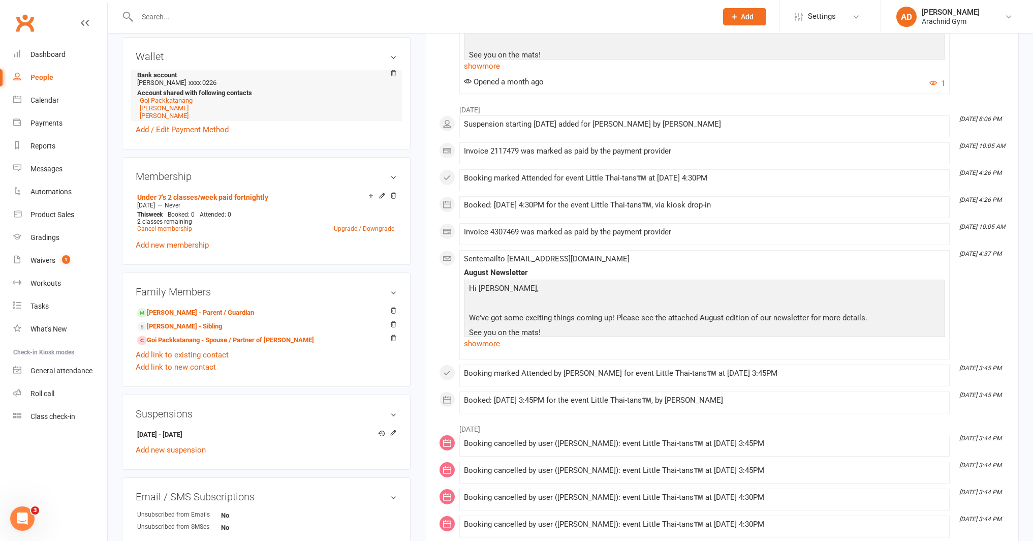
scroll to position [338, 0]
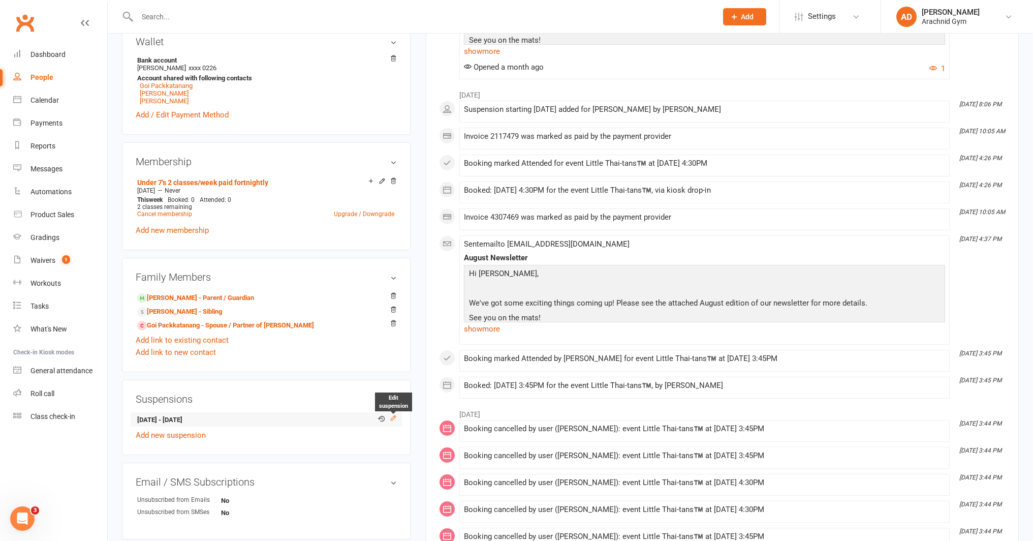
click at [395, 415] on icon at bounding box center [393, 417] width 7 height 7
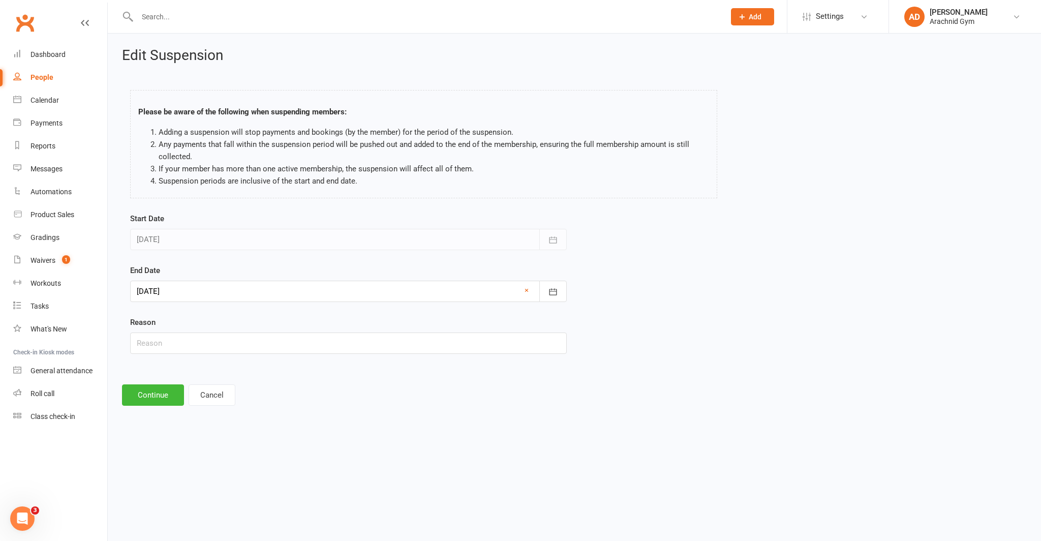
click at [340, 294] on div at bounding box center [348, 291] width 437 height 21
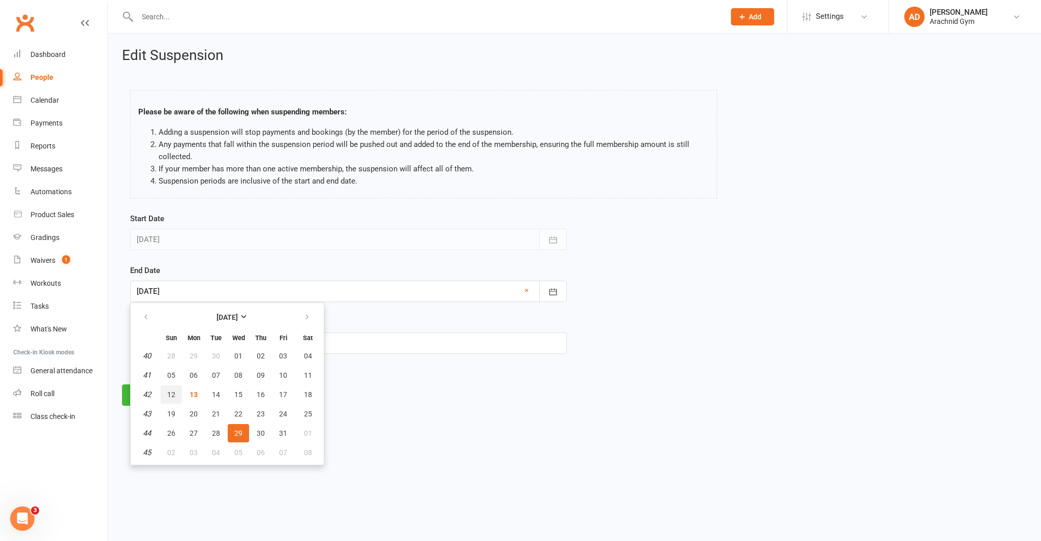
click at [177, 399] on button "12" at bounding box center [171, 394] width 21 height 18
type input "12 Oct 2025"
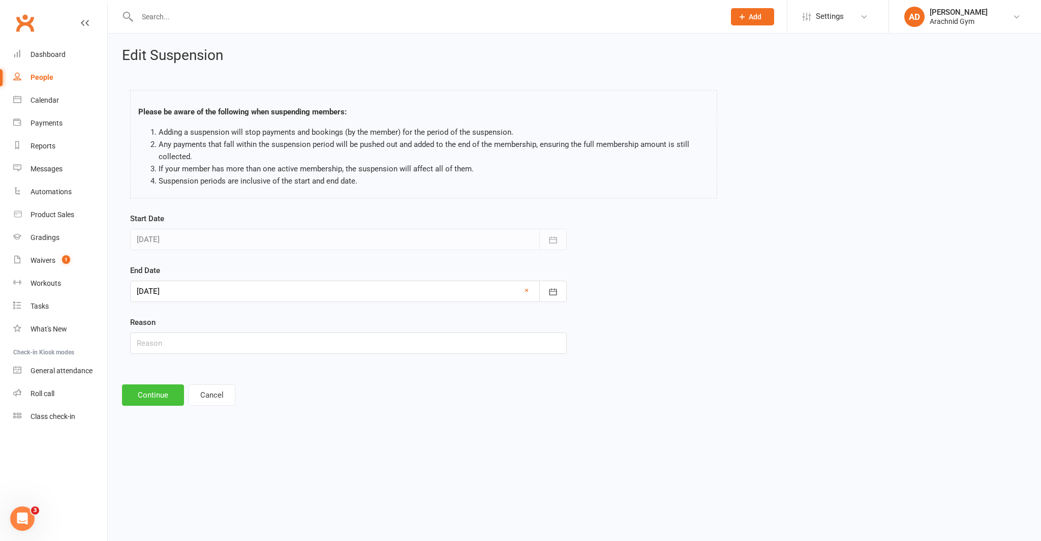
click at [159, 394] on button "Continue" at bounding box center [153, 394] width 62 height 21
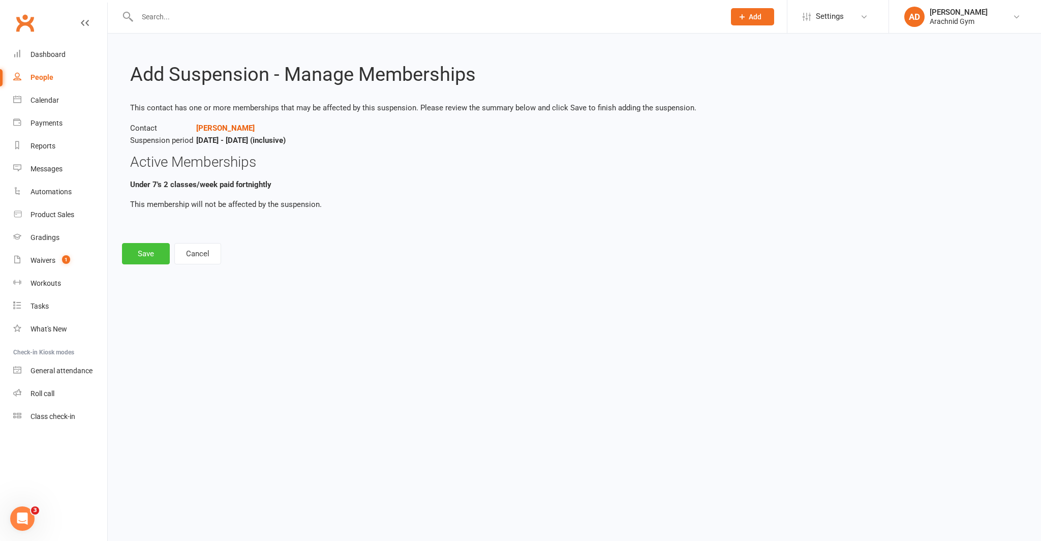
click at [147, 258] on button "Save" at bounding box center [146, 253] width 48 height 21
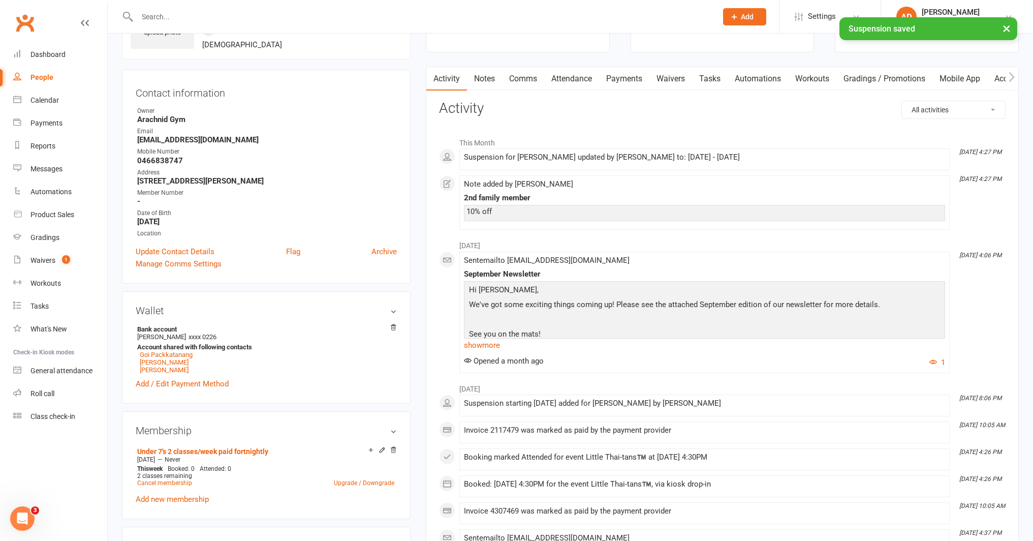
scroll to position [74, 0]
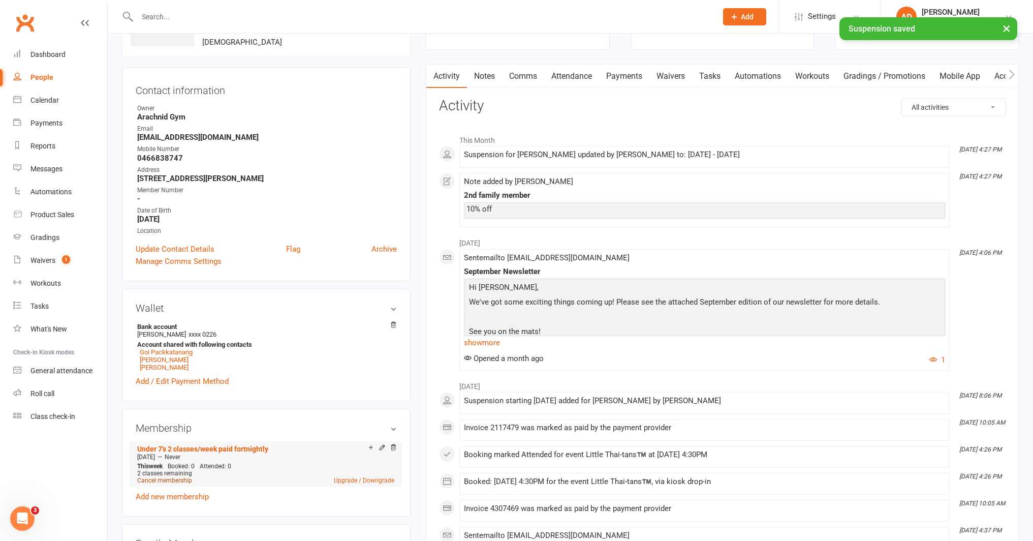
click at [181, 478] on link "Cancel membership" at bounding box center [164, 480] width 55 height 7
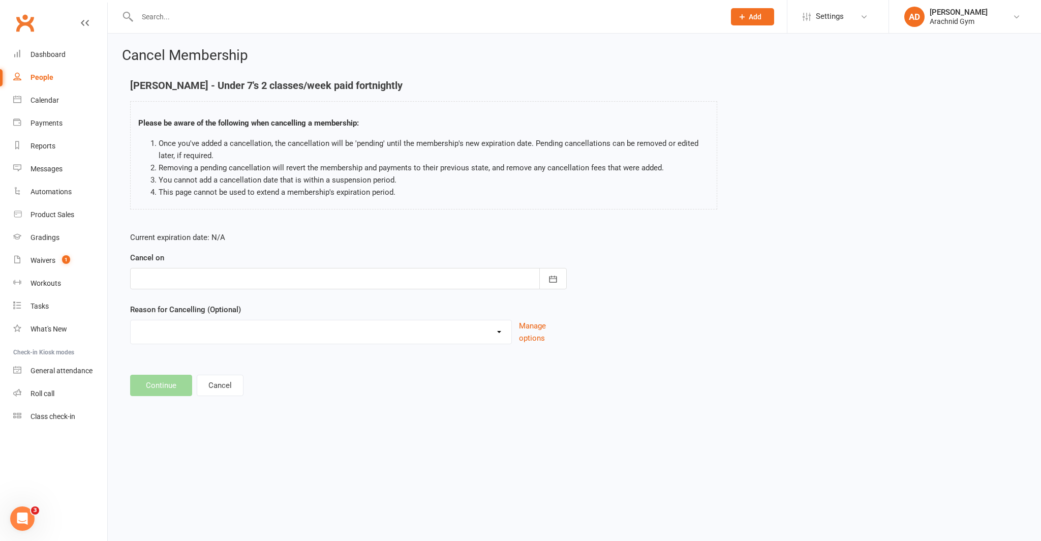
click at [212, 269] on div at bounding box center [348, 278] width 437 height 21
click at [197, 382] on span "13" at bounding box center [194, 382] width 8 height 8
type input "[DATE]"
click at [163, 331] on select "Holiday Injury Other reason" at bounding box center [321, 330] width 381 height 20
select select "2"
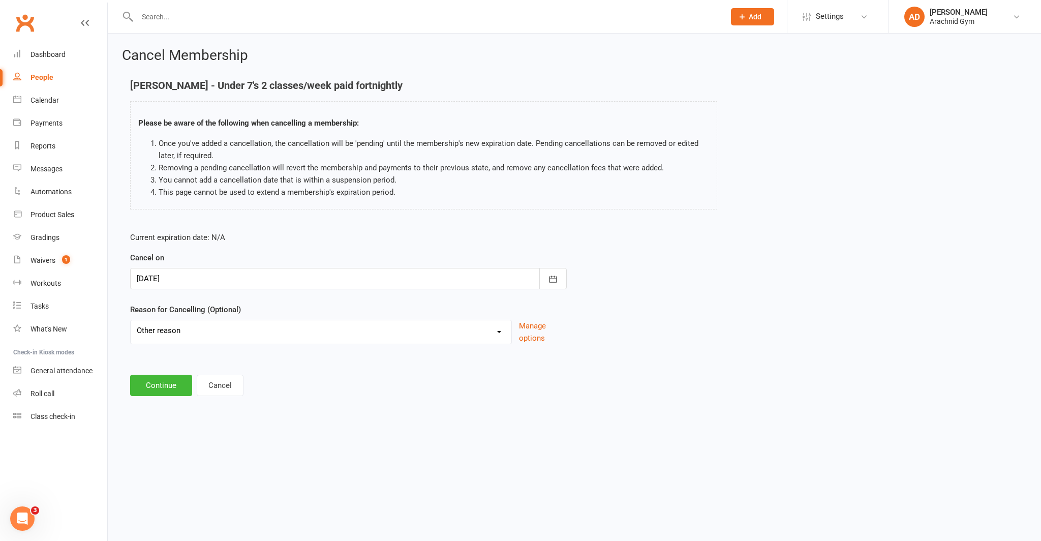
click at [131, 320] on select "Holiday Injury Other reason" at bounding box center [321, 330] width 381 height 20
click at [158, 383] on input at bounding box center [348, 385] width 437 height 21
type input "Changing DD to weekly"
click at [168, 440] on button "Continue" at bounding box center [161, 436] width 62 height 21
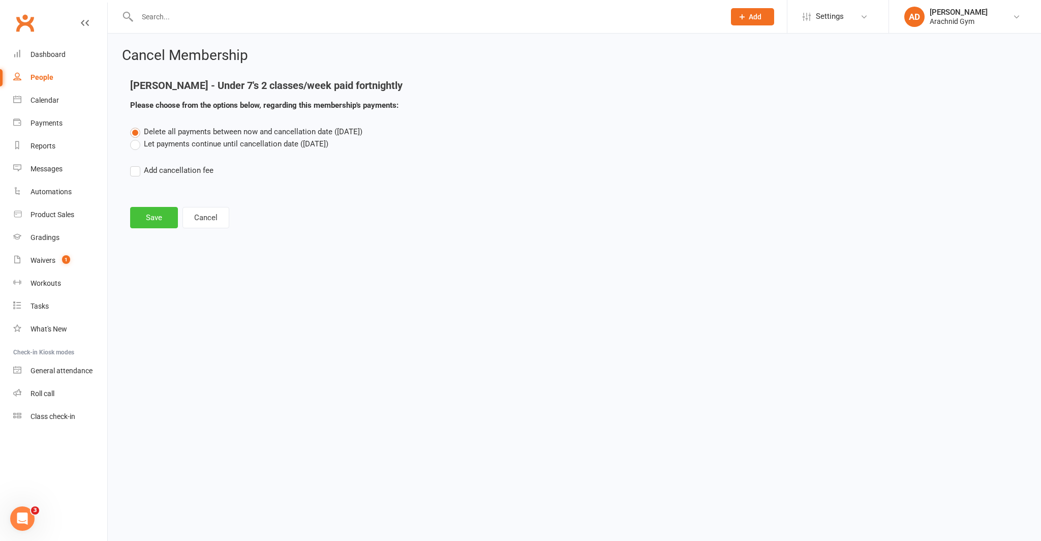
click at [159, 214] on button "Save" at bounding box center [154, 217] width 48 height 21
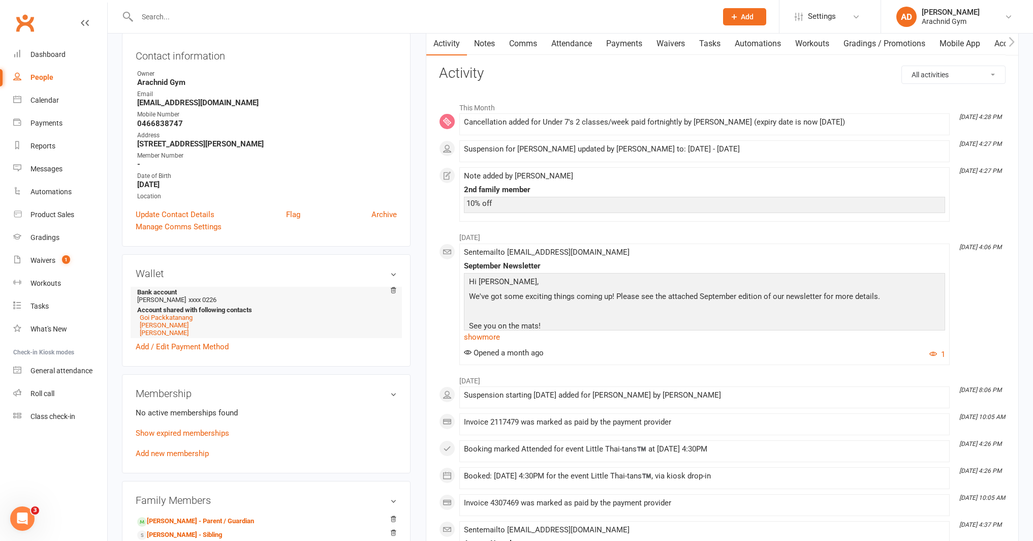
scroll to position [132, 0]
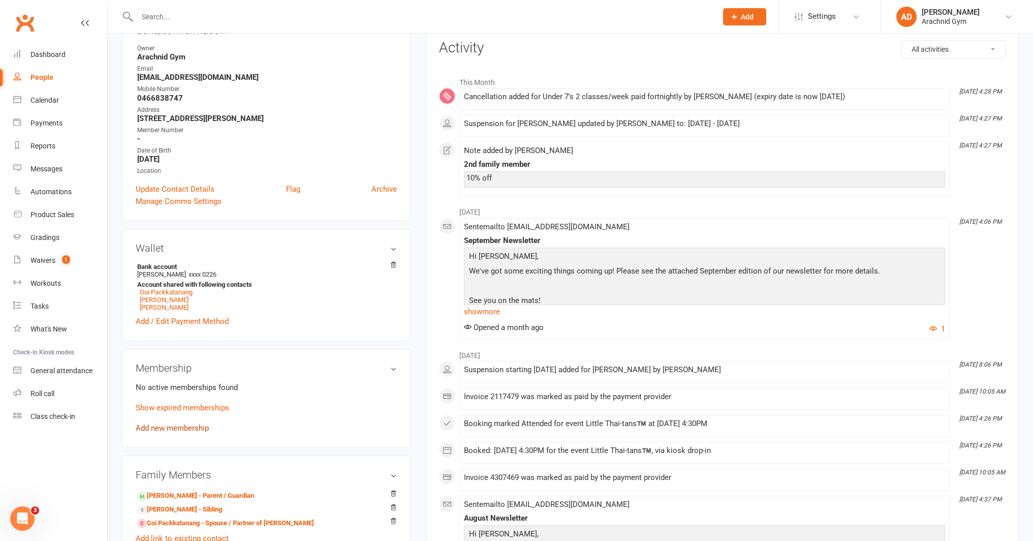
click at [185, 425] on link "Add new membership" at bounding box center [172, 427] width 73 height 9
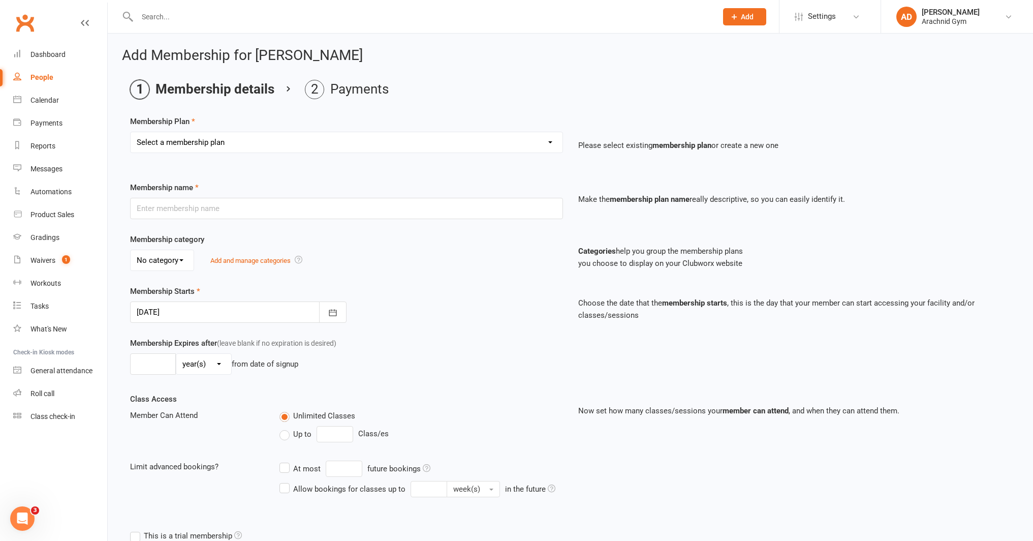
click at [175, 143] on select "Select a membership plan Create new Membership Plan Adults Teens 7-12's Under 7…" at bounding box center [347, 142] width 432 height 20
select select "3"
click at [131, 132] on select "Select a membership plan Create new Membership Plan Adults Teens 7-12's Under 7…" at bounding box center [347, 142] width 432 height 20
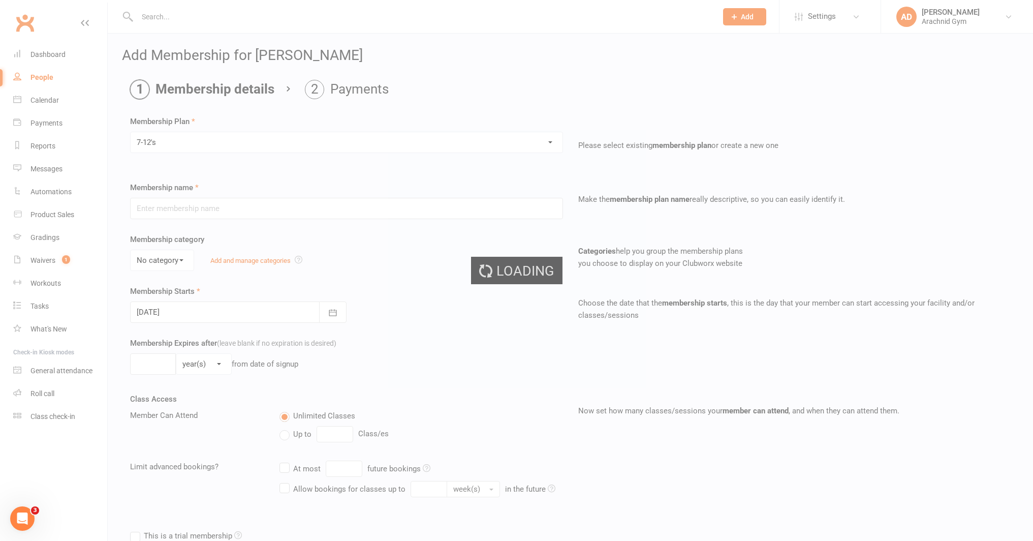
type input "7-12's"
select select "0"
type input "0"
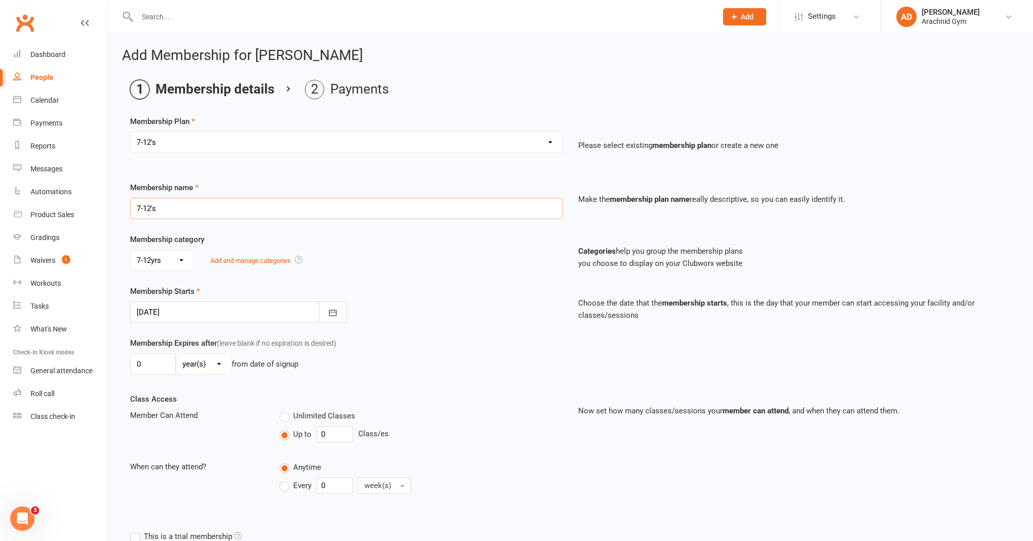
click at [176, 208] on input "7-12's" at bounding box center [346, 208] width 433 height 21
type input "7-12's 2 days/wk - DD weekly"
click at [337, 434] on input "0" at bounding box center [335, 434] width 37 height 16
type input "2"
click at [336, 488] on input "0" at bounding box center [335, 485] width 37 height 16
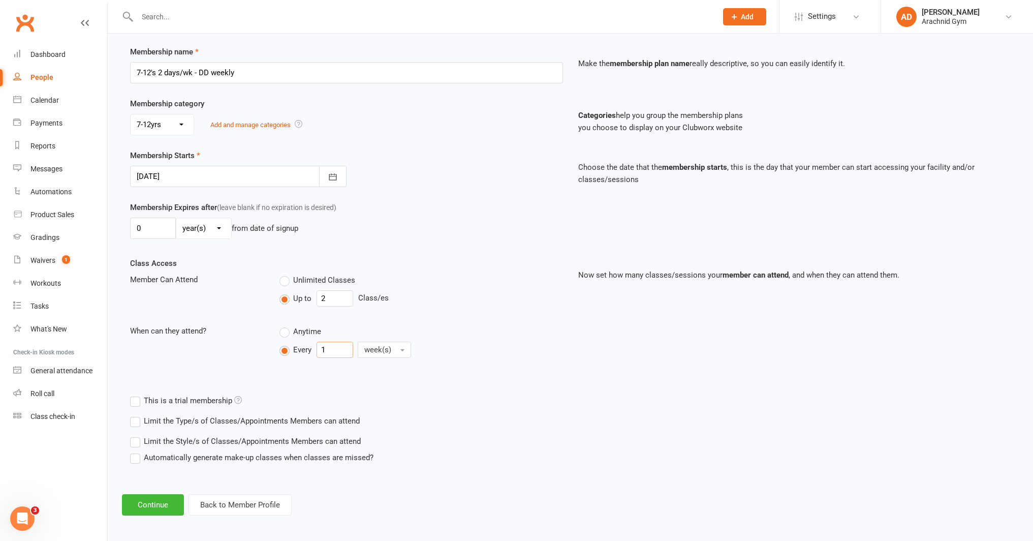
scroll to position [139, 0]
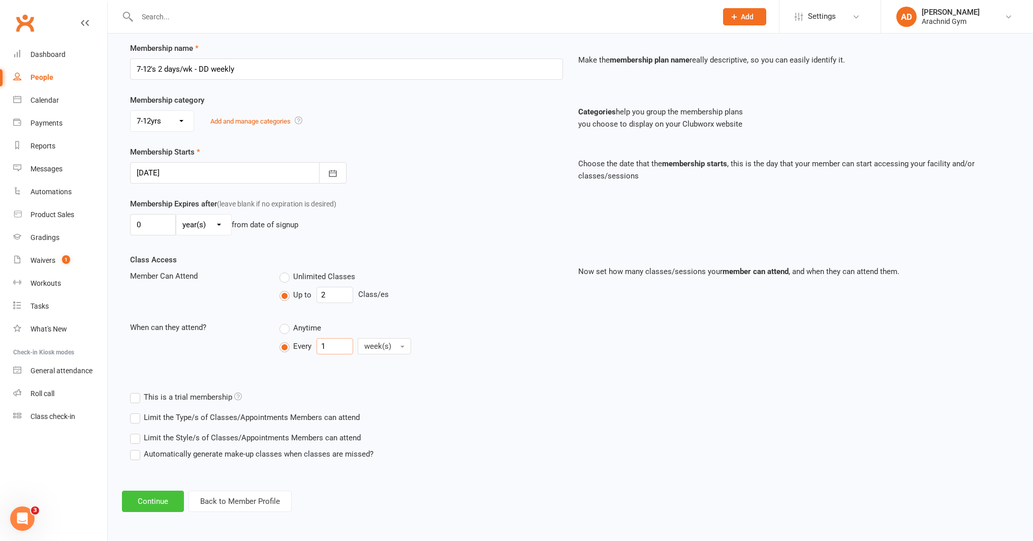
type input "1"
click at [164, 497] on button "Continue" at bounding box center [153, 500] width 62 height 21
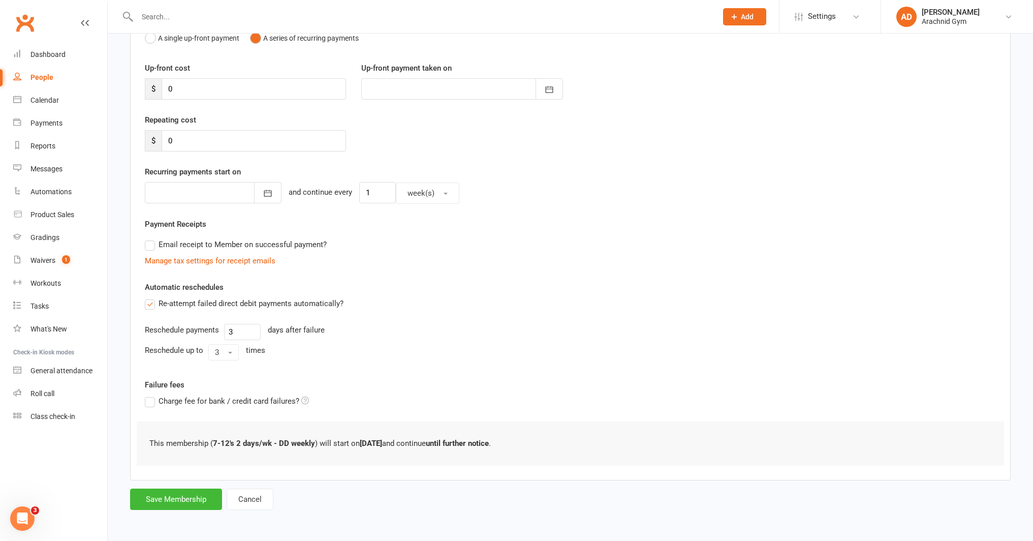
scroll to position [0, 0]
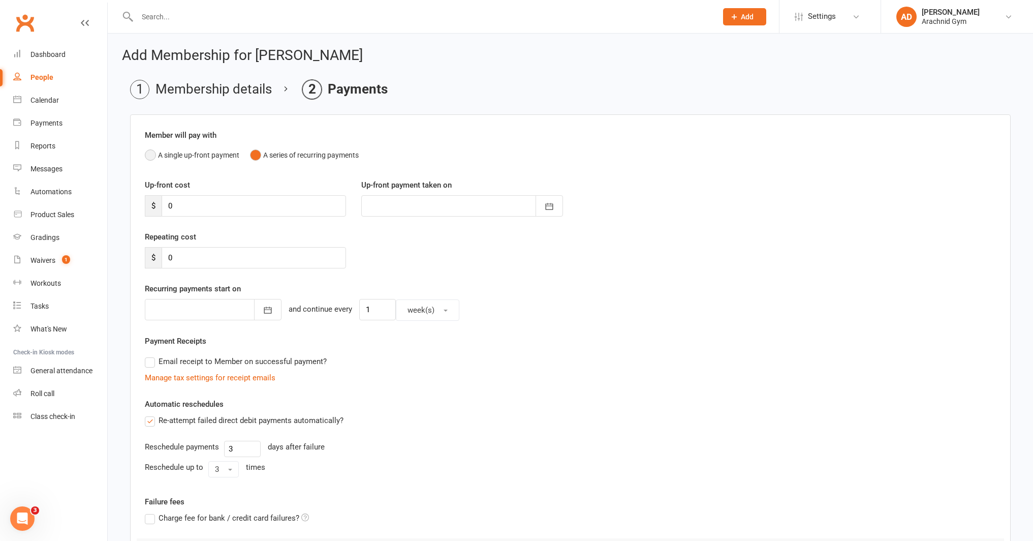
click at [168, 158] on button "A single up-front payment" at bounding box center [192, 154] width 95 height 19
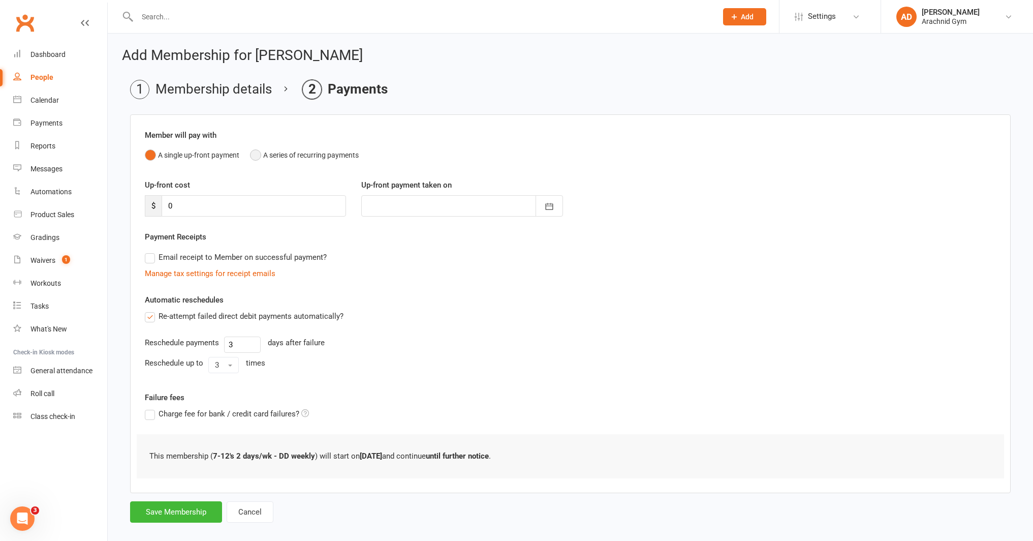
click at [282, 153] on button "A series of recurring payments" at bounding box center [304, 154] width 109 height 19
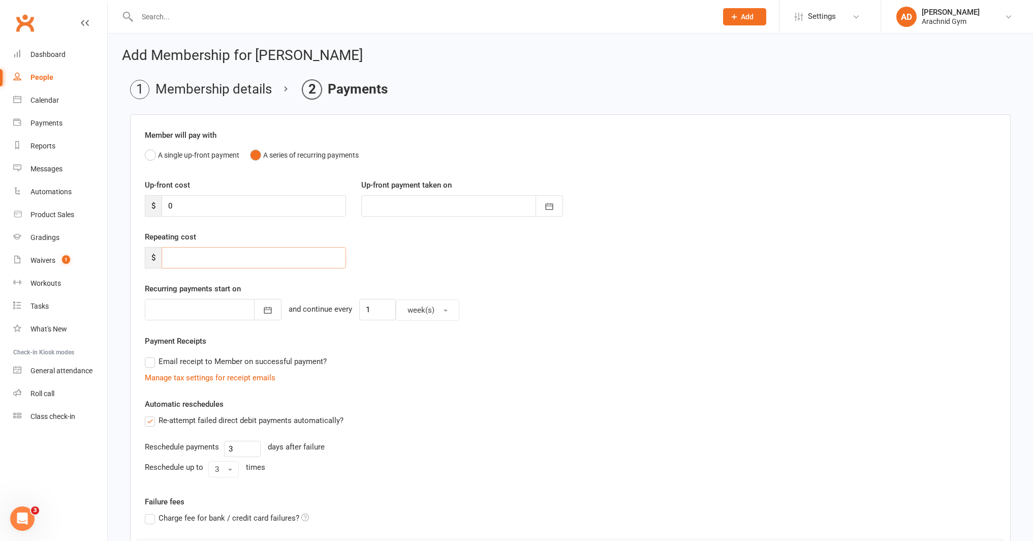
click at [244, 260] on input "number" at bounding box center [254, 257] width 184 height 21
click at [240, 255] on input "number" at bounding box center [254, 257] width 184 height 21
type input "31.5"
click at [254, 316] on button "button" at bounding box center [267, 309] width 27 height 21
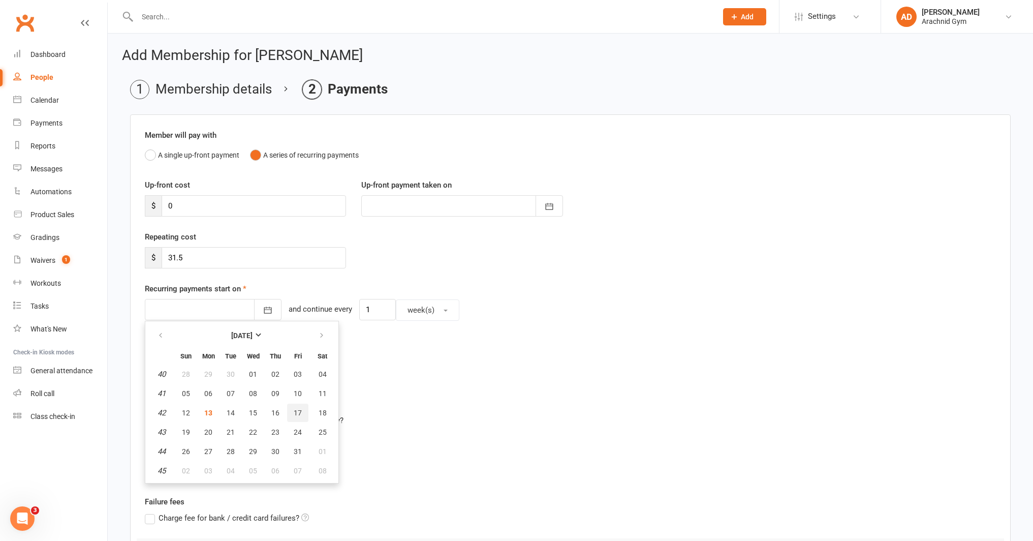
click at [294, 411] on span "17" at bounding box center [298, 413] width 8 height 8
type input "[DATE]"
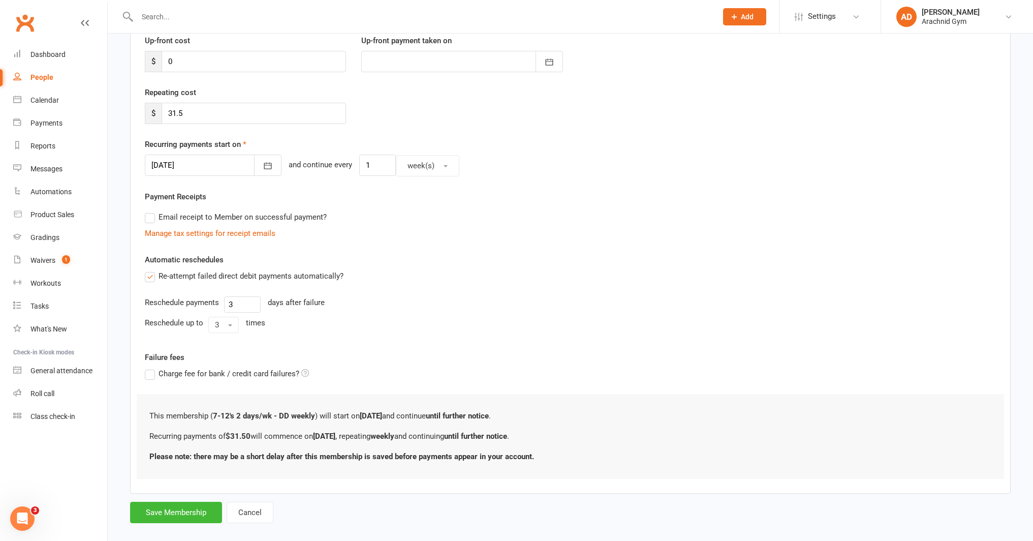
scroll to position [158, 0]
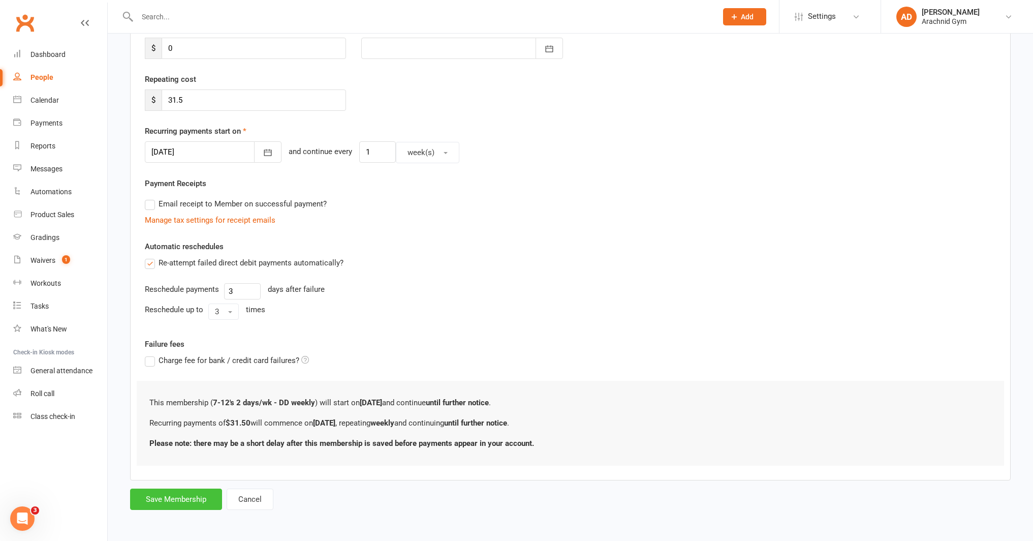
click at [199, 496] on button "Save Membership" at bounding box center [176, 498] width 92 height 21
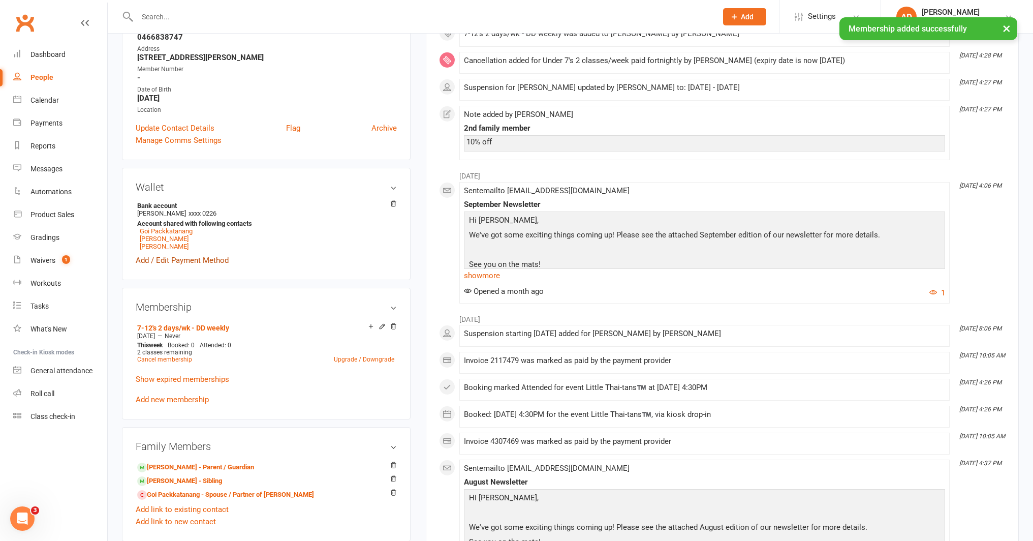
scroll to position [200, 0]
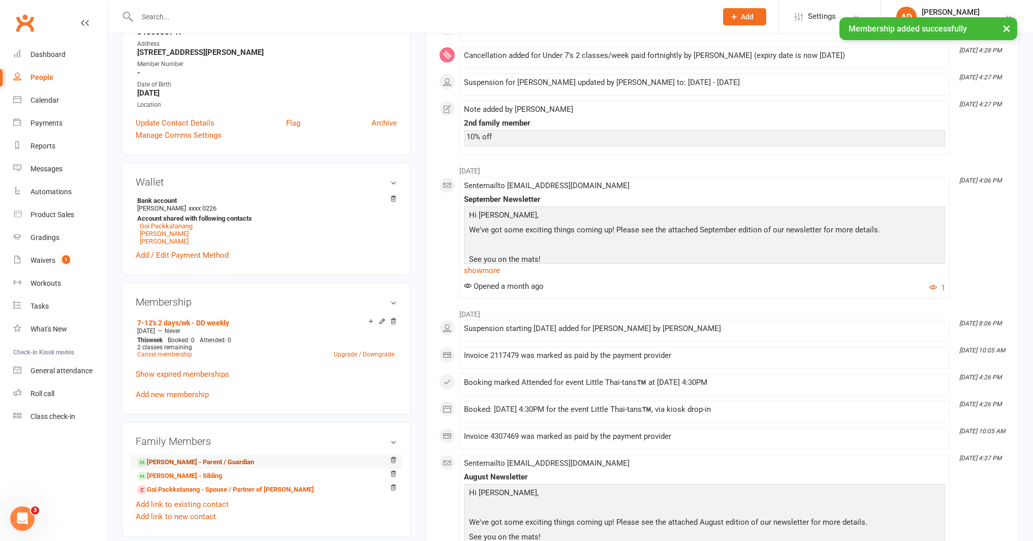
click at [204, 459] on link "Ian Dawson - Parent / Guardian" at bounding box center [195, 462] width 117 height 11
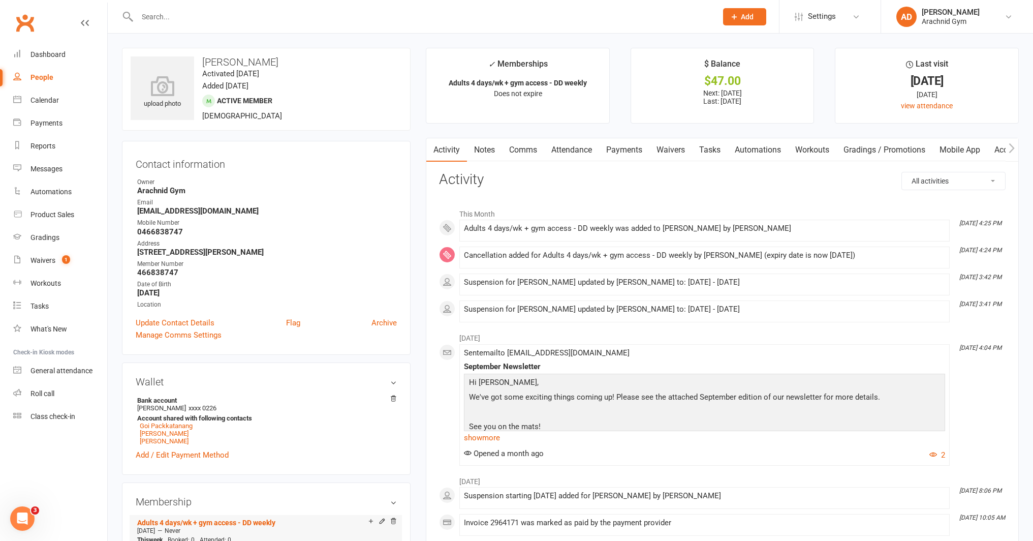
click at [381, 519] on icon at bounding box center [382, 521] width 5 height 5
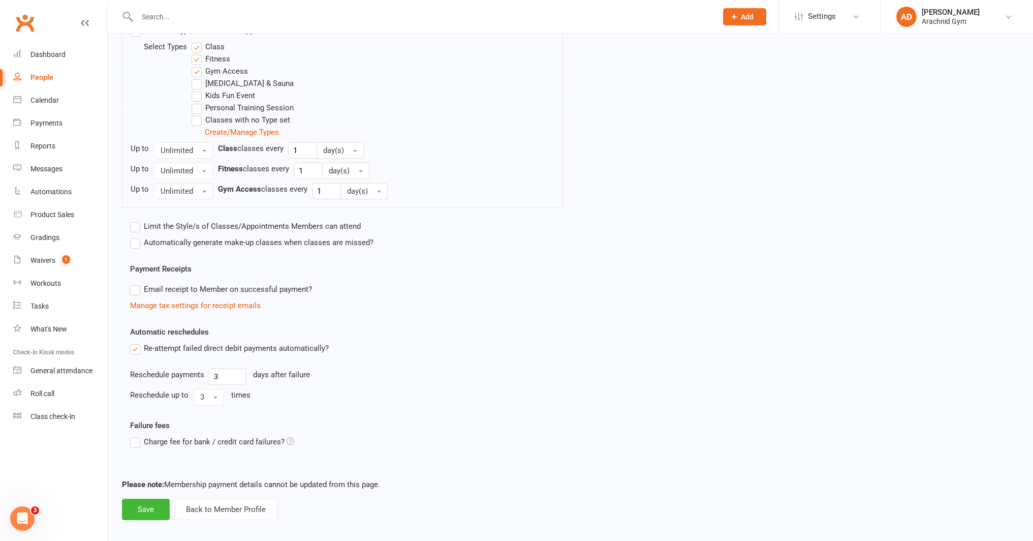
scroll to position [411, 0]
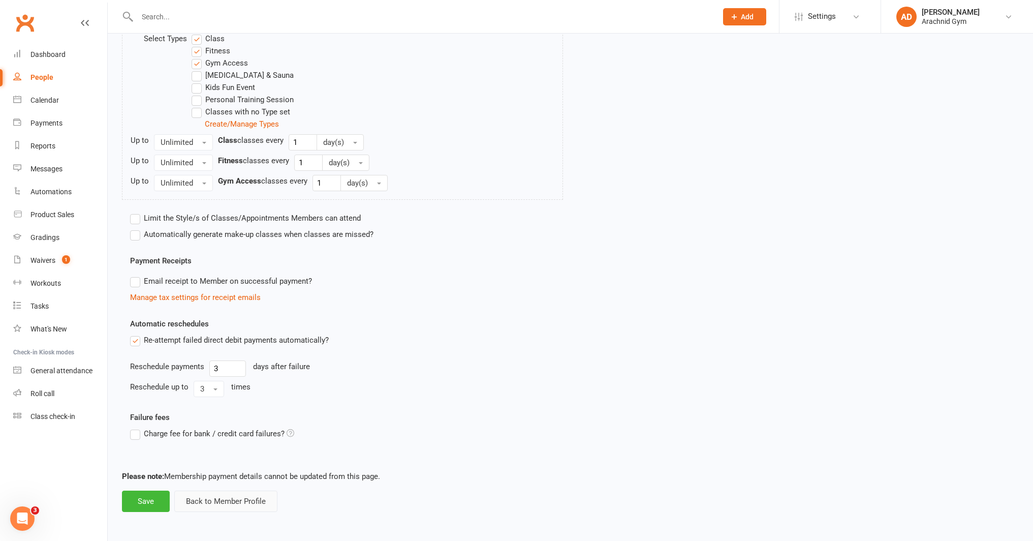
click at [268, 503] on button "Back to Member Profile" at bounding box center [225, 500] width 103 height 21
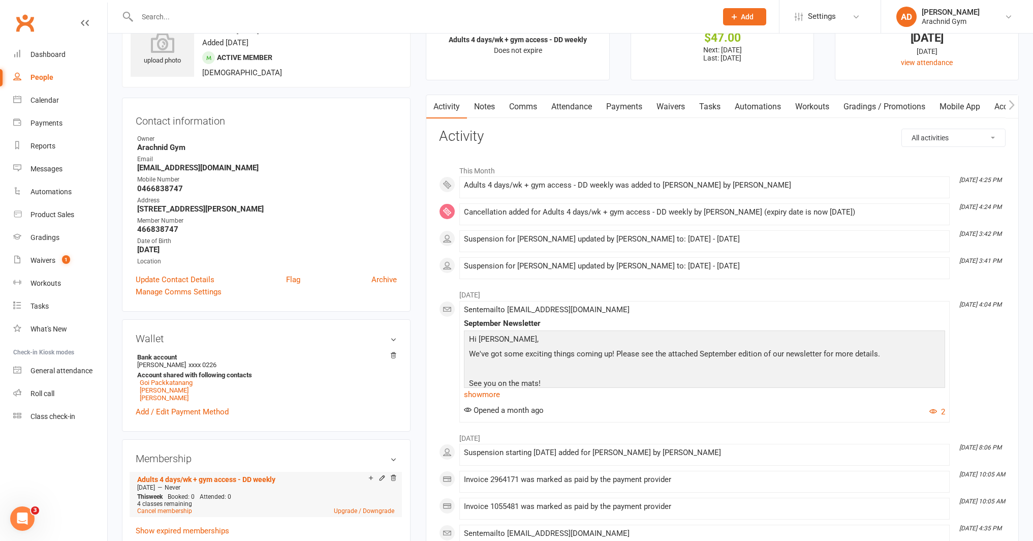
scroll to position [47, 0]
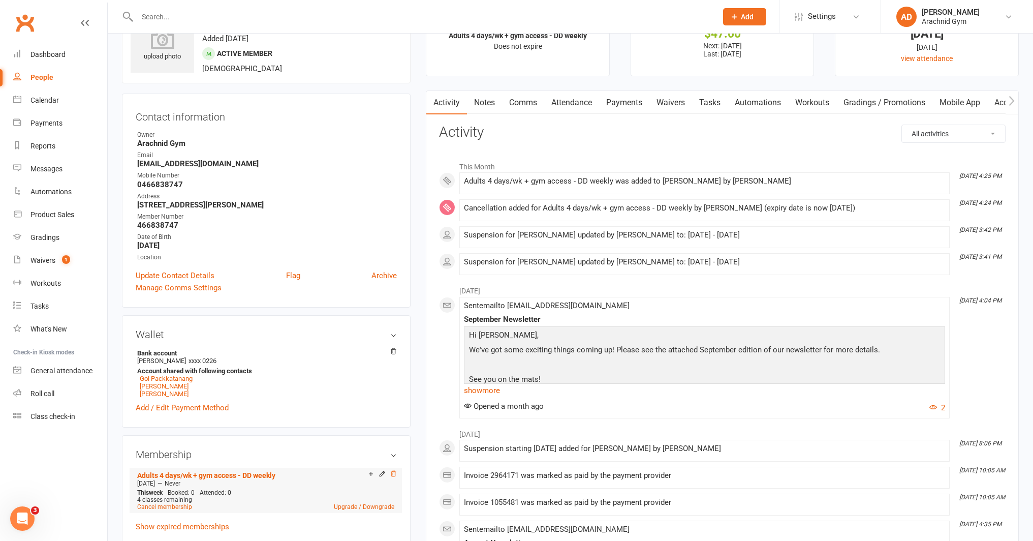
click at [393, 471] on icon at bounding box center [393, 473] width 7 height 7
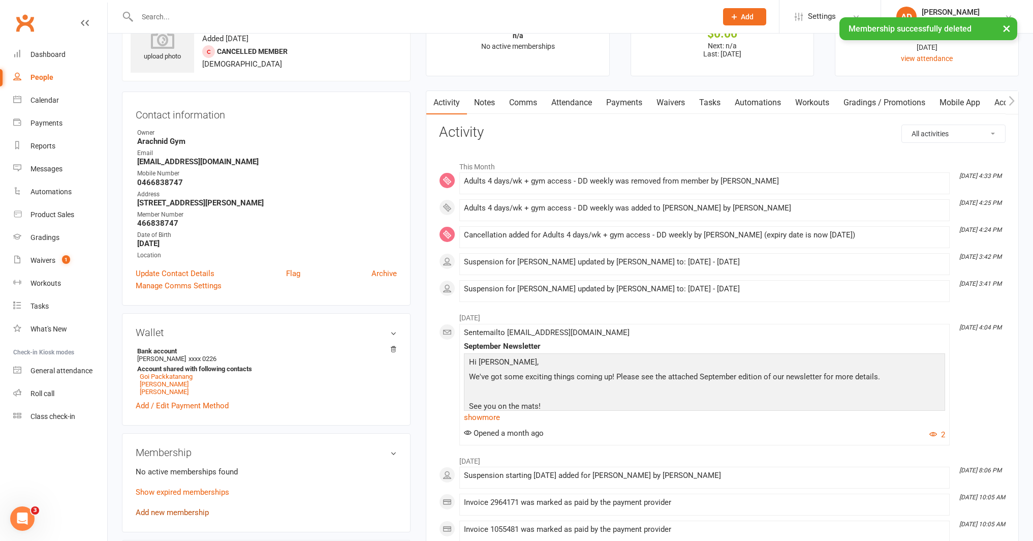
click at [183, 509] on link "Add new membership" at bounding box center [172, 512] width 73 height 9
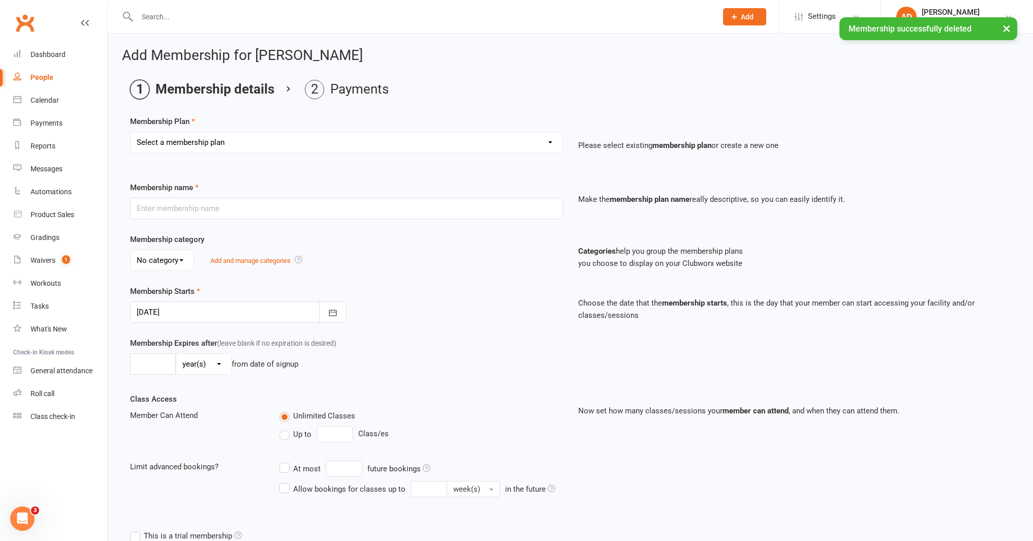
click at [216, 137] on select "Select a membership plan Create new Membership Plan Adults Teens 7-12's Under 7…" at bounding box center [347, 142] width 432 height 20
select select "1"
click at [131, 132] on select "Select a membership plan Create new Membership Plan Adults Teens 7-12's Under 7…" at bounding box center [347, 142] width 432 height 20
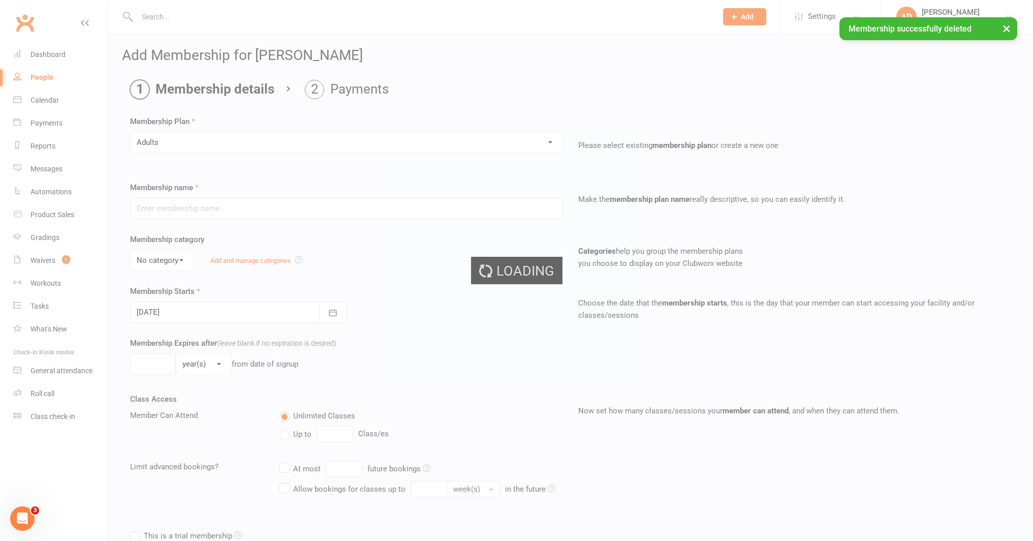
type input "Adults"
select select "1"
type input "0"
type input "1"
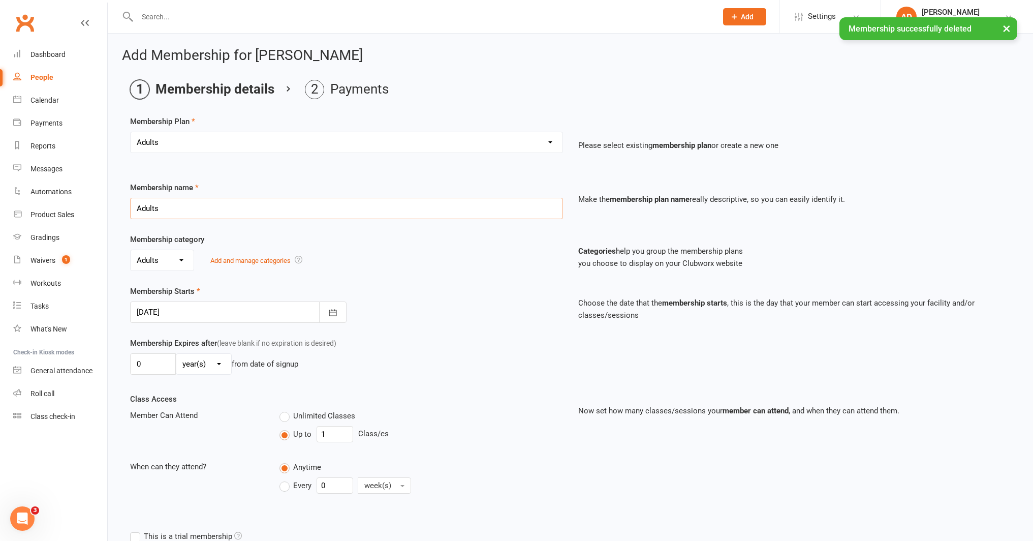
click at [181, 209] on input "Adults" at bounding box center [346, 208] width 433 height 21
type input "Adults 4 days/wk + gym access - DD weekly"
click at [345, 432] on input "1" at bounding box center [335, 434] width 37 height 16
type input "4"
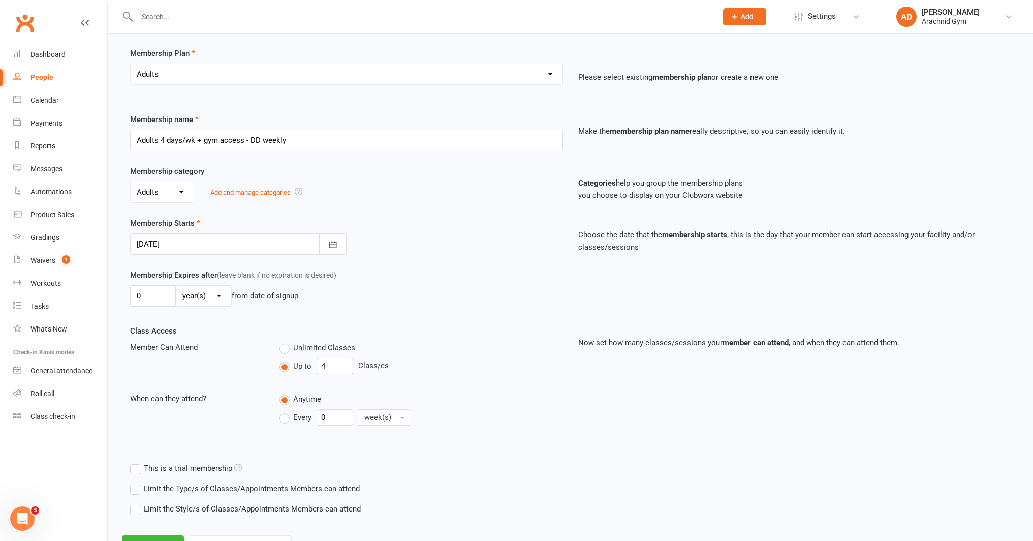
scroll to position [71, 0]
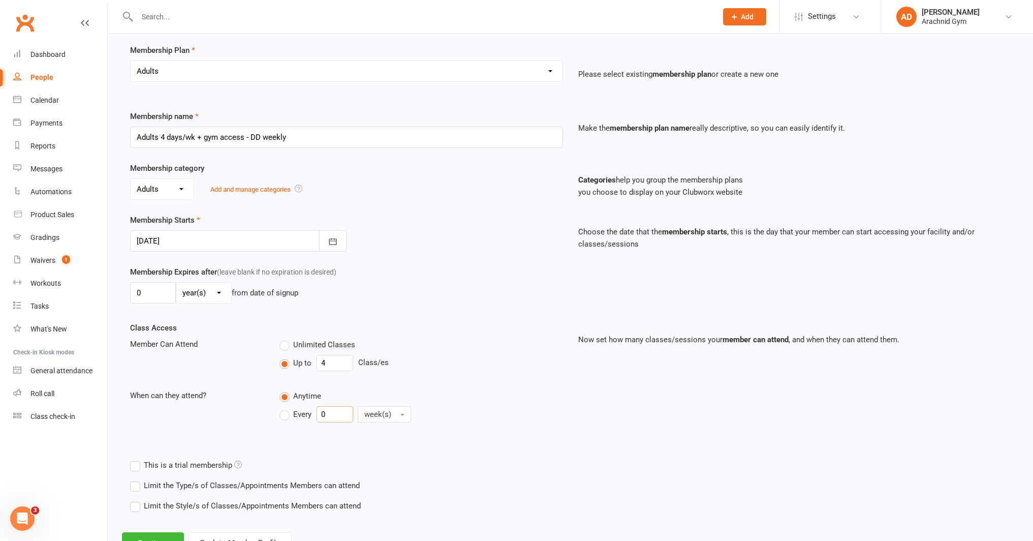
click at [339, 418] on input "0" at bounding box center [335, 414] width 37 height 16
type input "1"
click at [270, 488] on label "Limit the Type/s of Classes/Appointments Members can attend" at bounding box center [245, 485] width 230 height 12
click at [137, 479] on input "Limit the Type/s of Classes/Appointments Members can attend" at bounding box center [133, 479] width 7 height 0
click at [221, 504] on label "Class" at bounding box center [208, 502] width 33 height 12
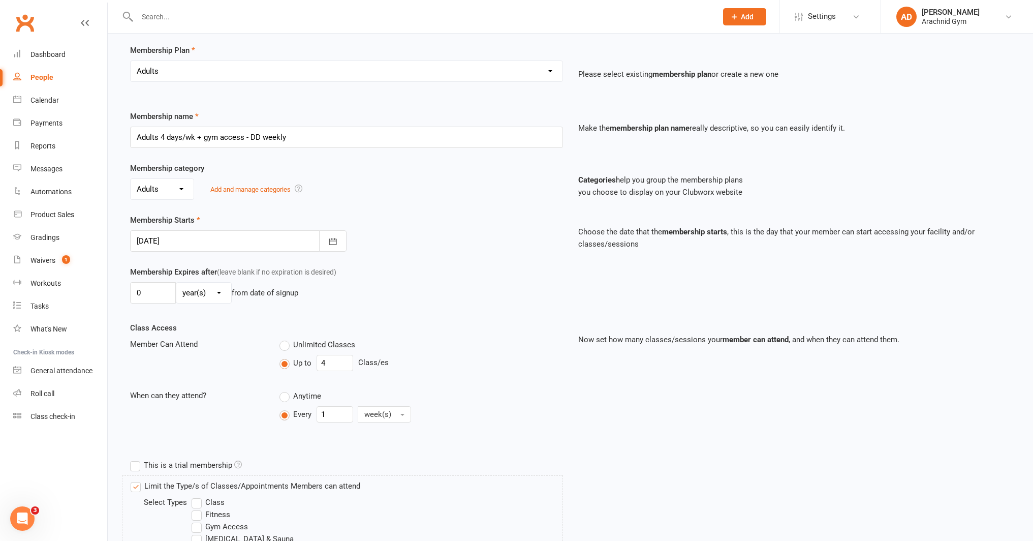
click at [198, 496] on input "Class" at bounding box center [195, 496] width 7 height 0
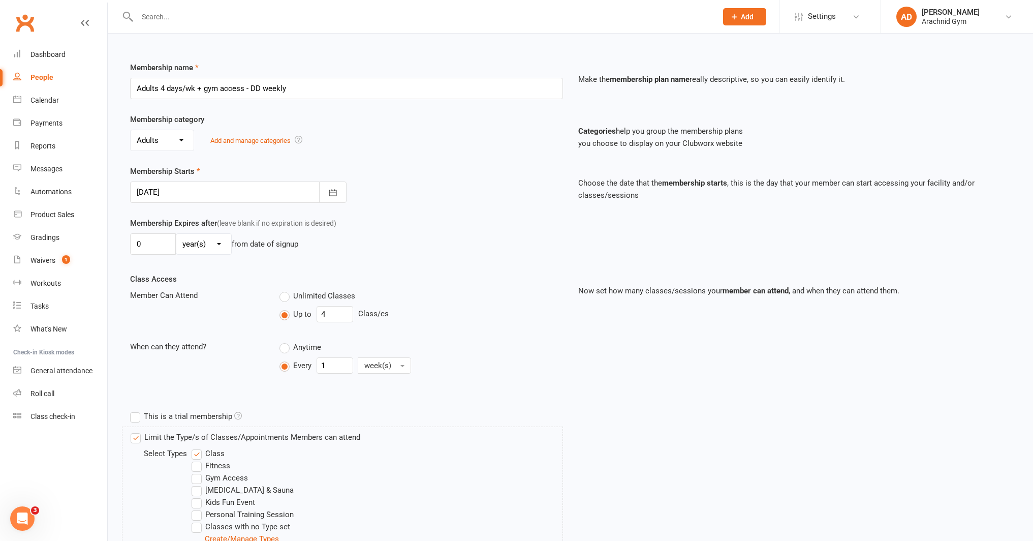
scroll to position [120, 0]
click at [209, 465] on label "Fitness" at bounding box center [211, 465] width 39 height 12
click at [198, 459] on input "Fitness" at bounding box center [195, 459] width 7 height 0
click at [208, 477] on label "Gym Access" at bounding box center [220, 477] width 56 height 12
click at [198, 471] on input "Gym Access" at bounding box center [195, 471] width 7 height 0
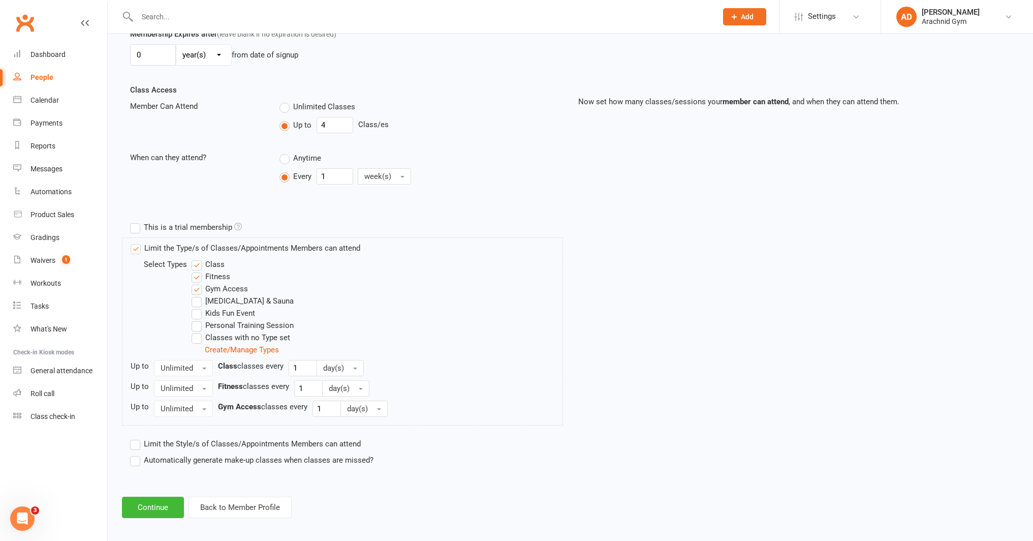
scroll to position [315, 0]
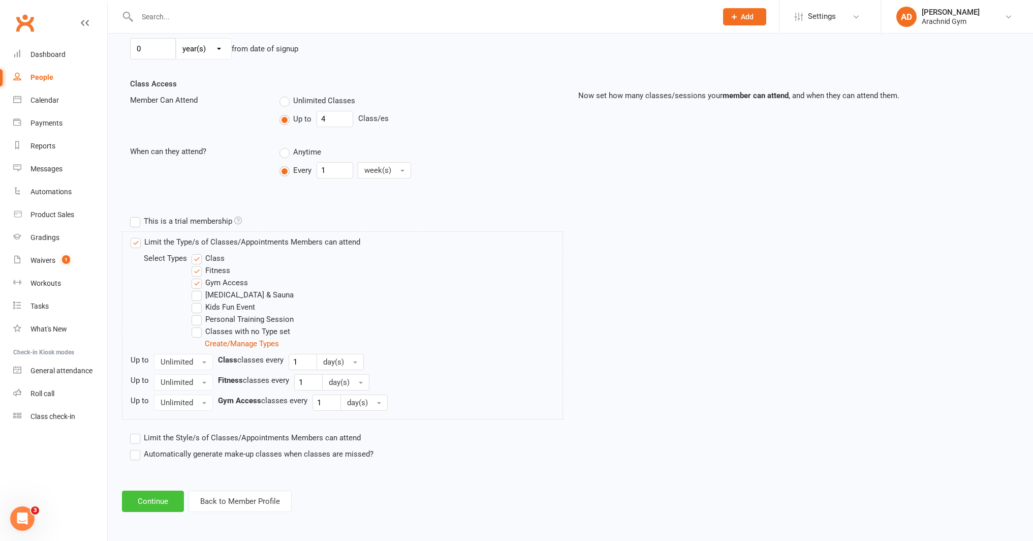
click at [174, 500] on button "Continue" at bounding box center [153, 500] width 62 height 21
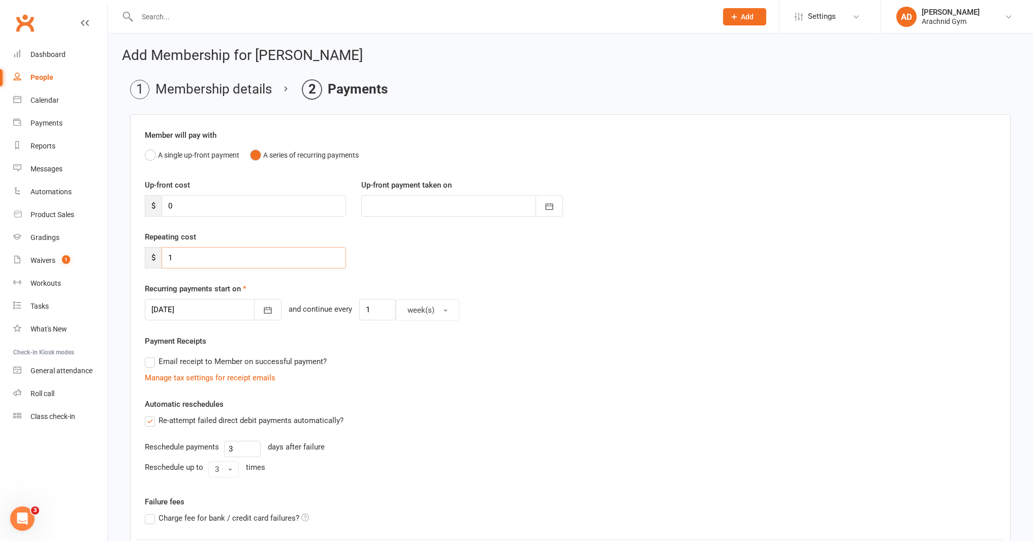
click at [188, 255] on input "1" at bounding box center [254, 257] width 184 height 21
type input "47"
click at [264, 313] on icon "button" at bounding box center [268, 310] width 8 height 7
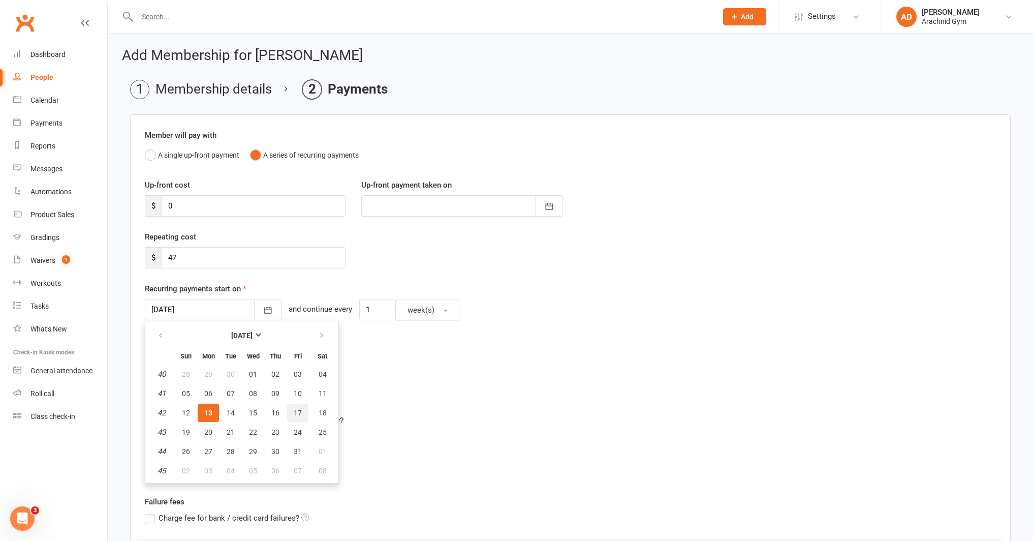
click at [299, 412] on span "17" at bounding box center [298, 413] width 8 height 8
type input "17 Oct 2025"
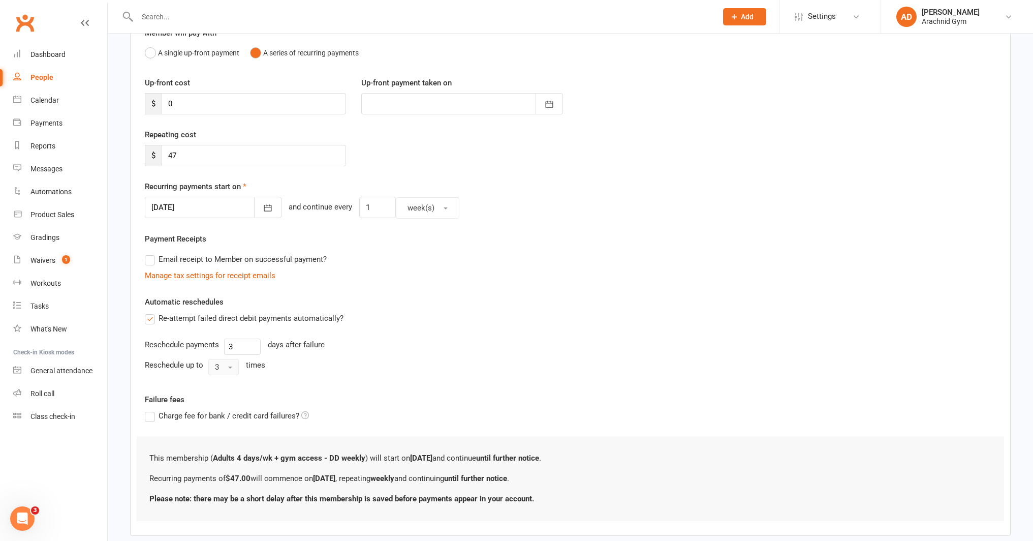
scroll to position [158, 0]
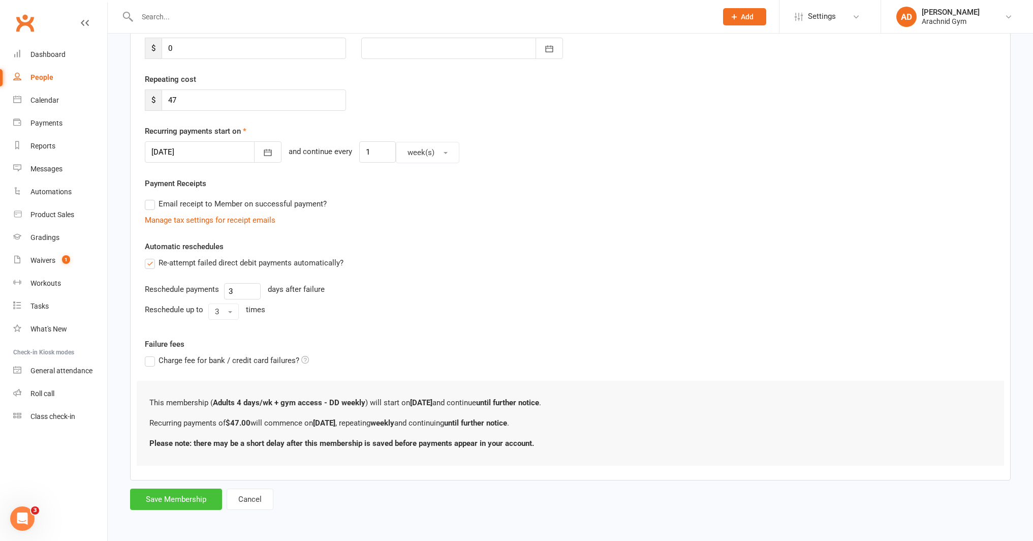
click at [170, 498] on button "Save Membership" at bounding box center [176, 498] width 92 height 21
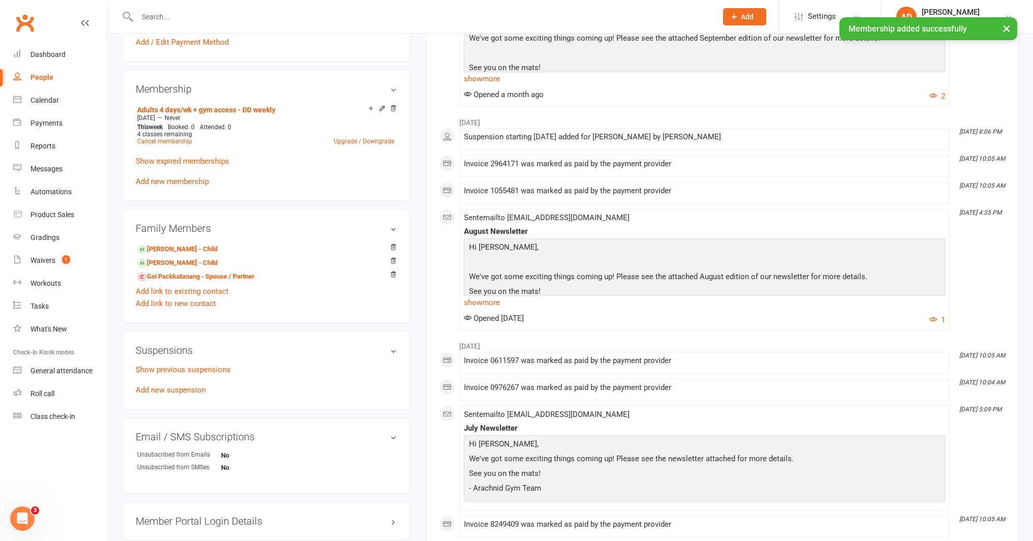
scroll to position [413, 0]
click at [204, 265] on link "Sean Dawson - Child" at bounding box center [177, 262] width 80 height 11
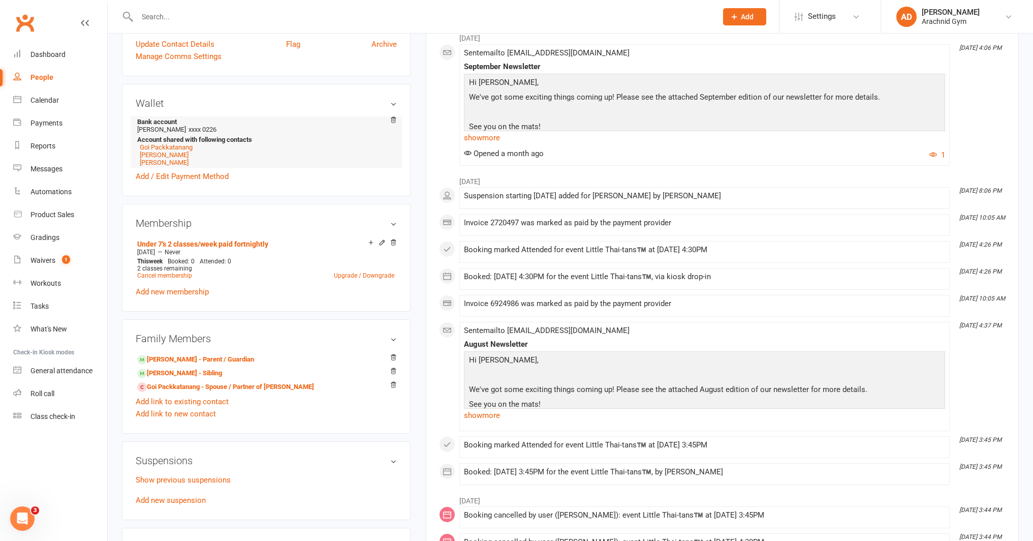
scroll to position [281, 0]
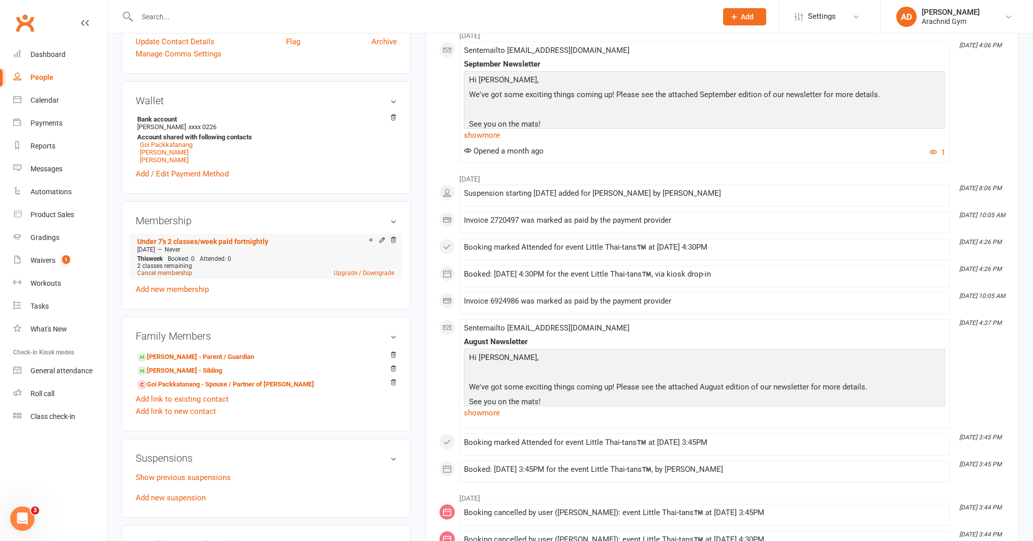
click at [163, 271] on link "Cancel membership" at bounding box center [164, 272] width 55 height 7
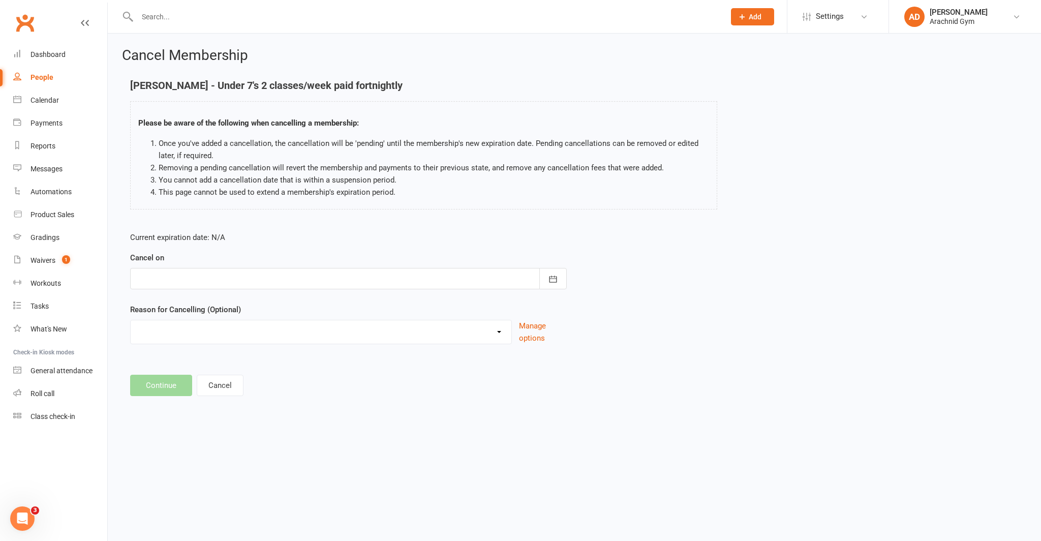
click at [252, 272] on div at bounding box center [348, 278] width 437 height 21
click at [195, 380] on span "13" at bounding box center [194, 382] width 8 height 8
type input "13 Oct 2025"
click at [192, 331] on select "Holiday Injury Other reason" at bounding box center [321, 330] width 381 height 20
select select "2"
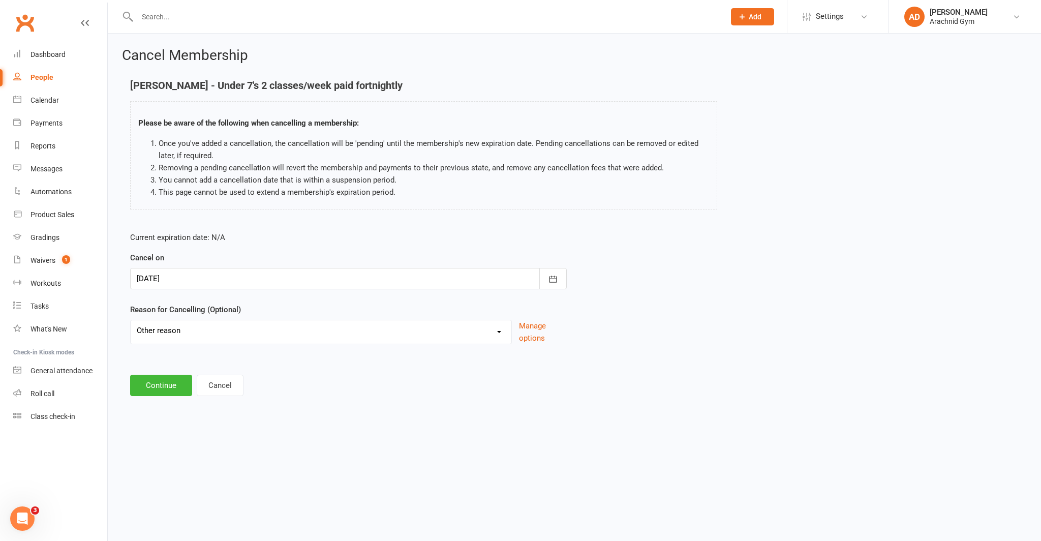
click at [131, 320] on select "Holiday Injury Other reason" at bounding box center [321, 330] width 381 height 20
click at [177, 389] on input at bounding box center [348, 385] width 437 height 21
type input "Changing DD to weekly"
click at [146, 436] on button "Continue" at bounding box center [161, 436] width 62 height 21
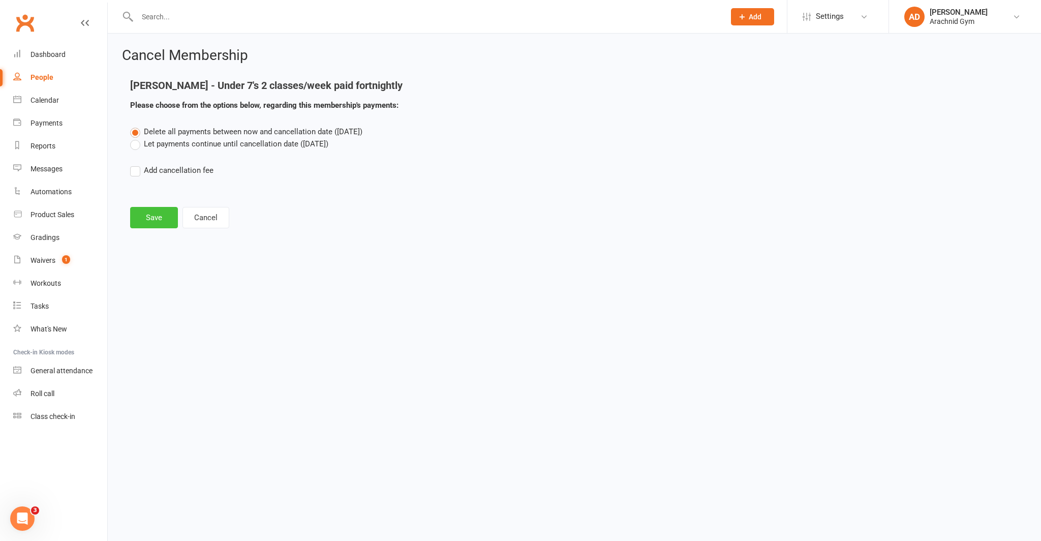
click at [156, 216] on button "Save" at bounding box center [154, 217] width 48 height 21
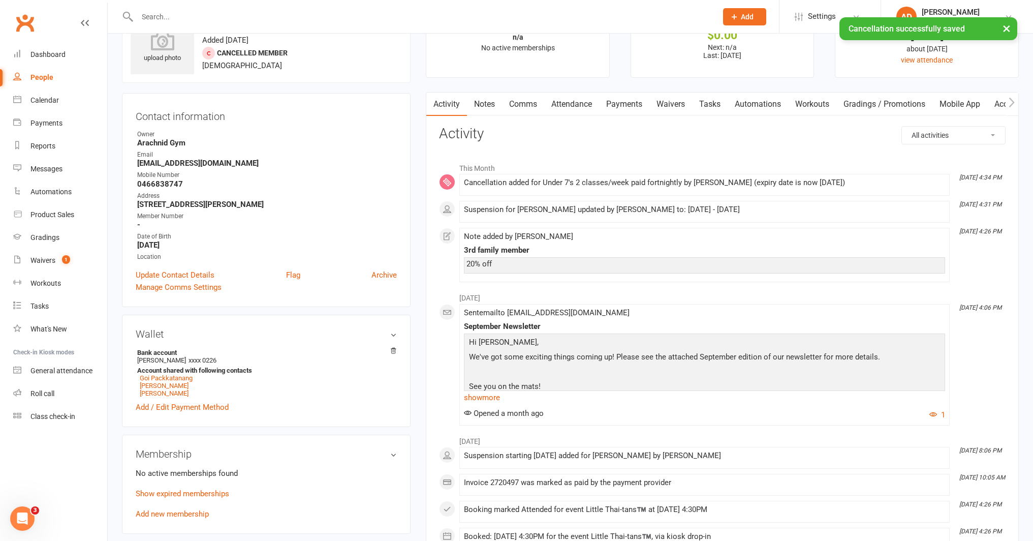
scroll to position [47, 0]
click at [164, 510] on link "Add new membership" at bounding box center [172, 512] width 73 height 9
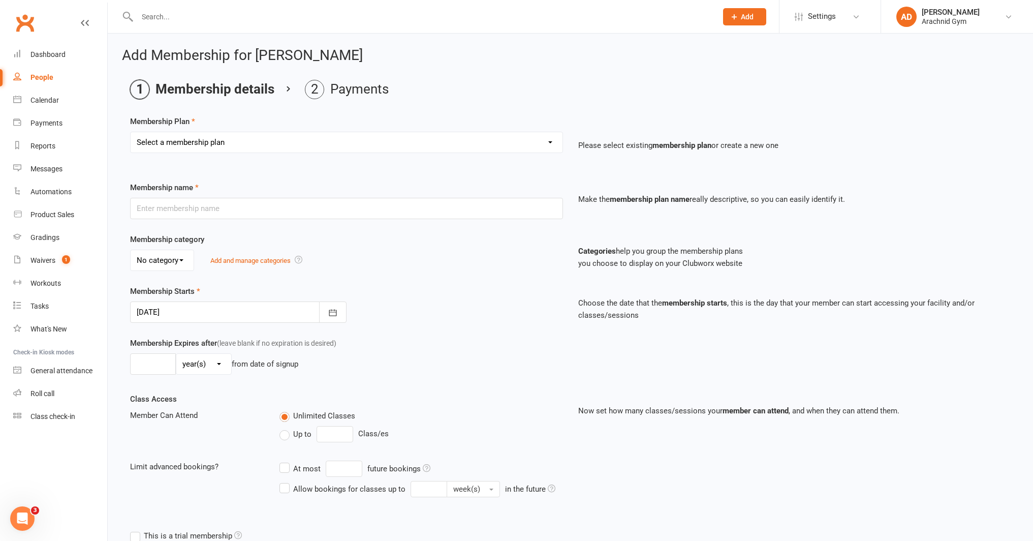
click at [292, 142] on select "Select a membership plan Create new Membership Plan Adults Teens 7-12's Under 7…" at bounding box center [347, 142] width 432 height 20
select select "4"
click at [131, 132] on select "Select a membership plan Create new Membership Plan Adults Teens 7-12's Under 7…" at bounding box center [347, 142] width 432 height 20
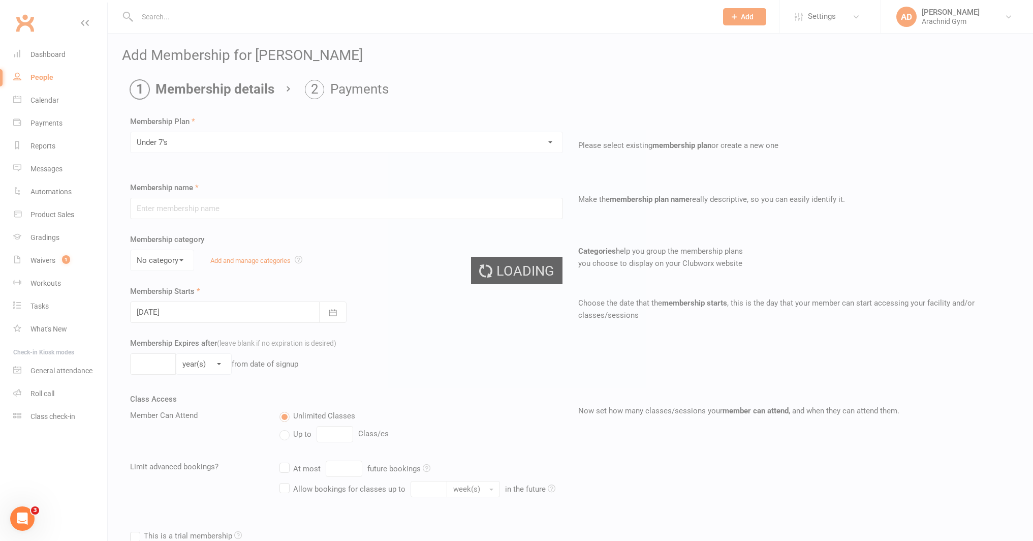
type input "Under 7's"
select select "4"
type input "0"
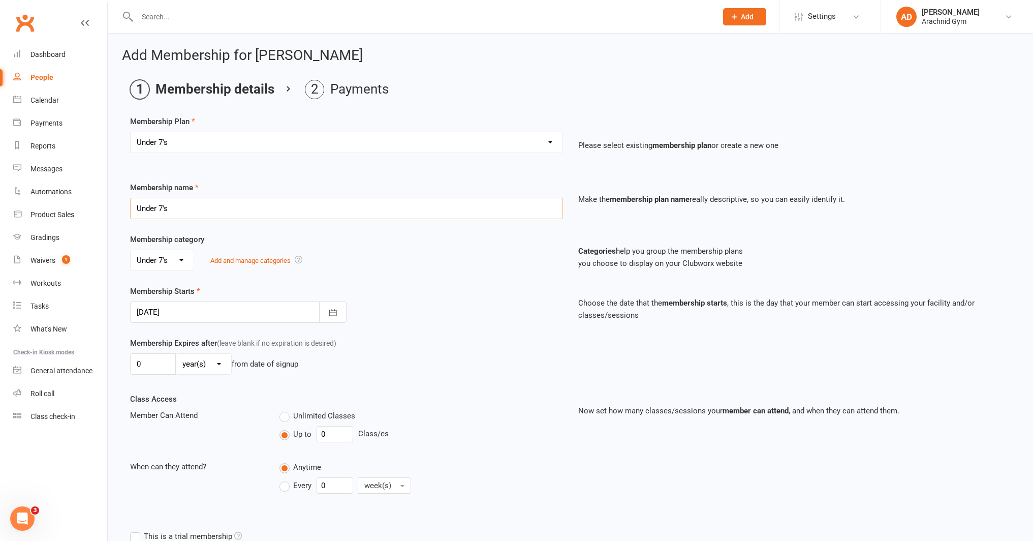
click at [180, 209] on input "Under 7's" at bounding box center [346, 208] width 433 height 21
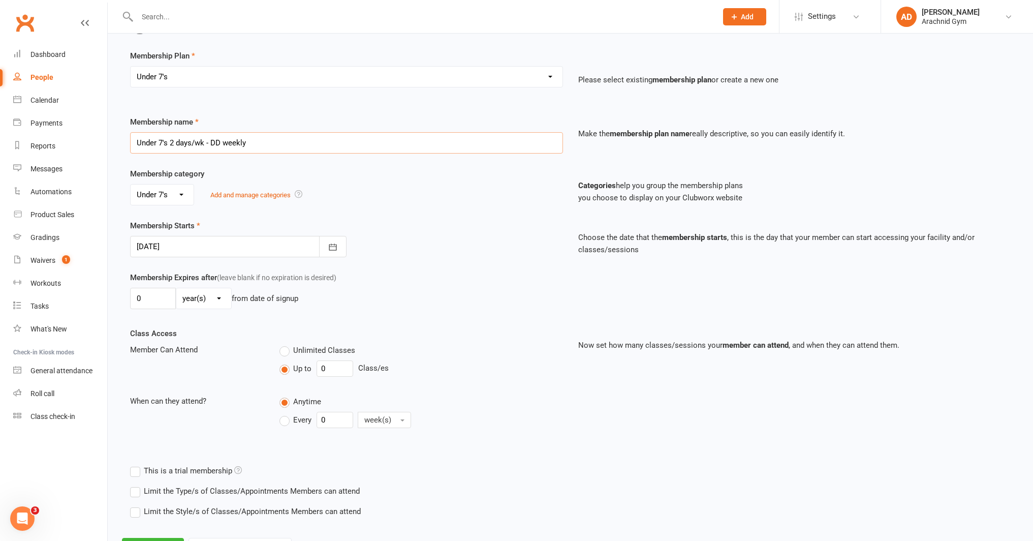
scroll to position [72, 0]
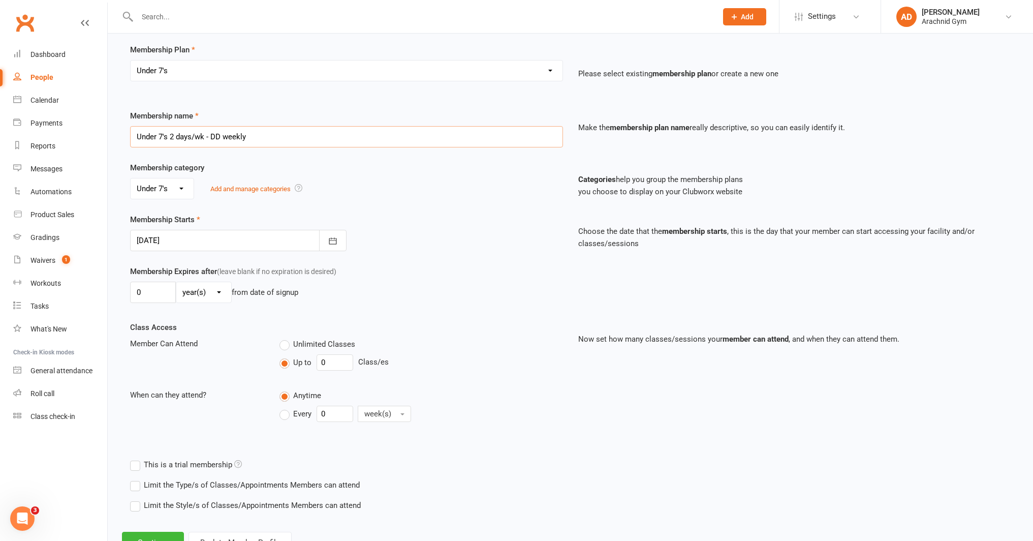
type input "Under 7's 2 days/wk - DD weekly"
click at [332, 358] on input "0" at bounding box center [335, 362] width 37 height 16
type input "2"
click at [333, 413] on input "0" at bounding box center [335, 414] width 37 height 16
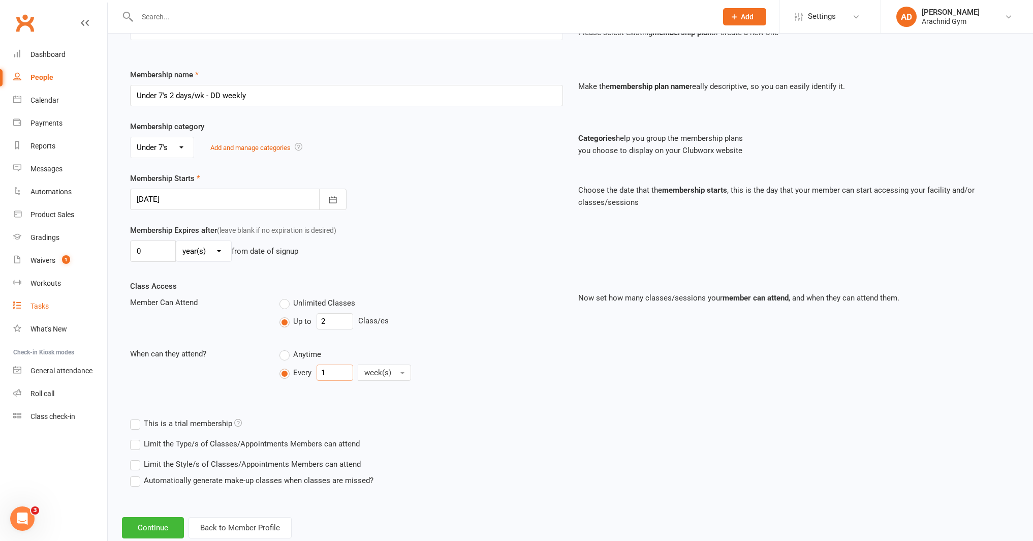
scroll to position [139, 0]
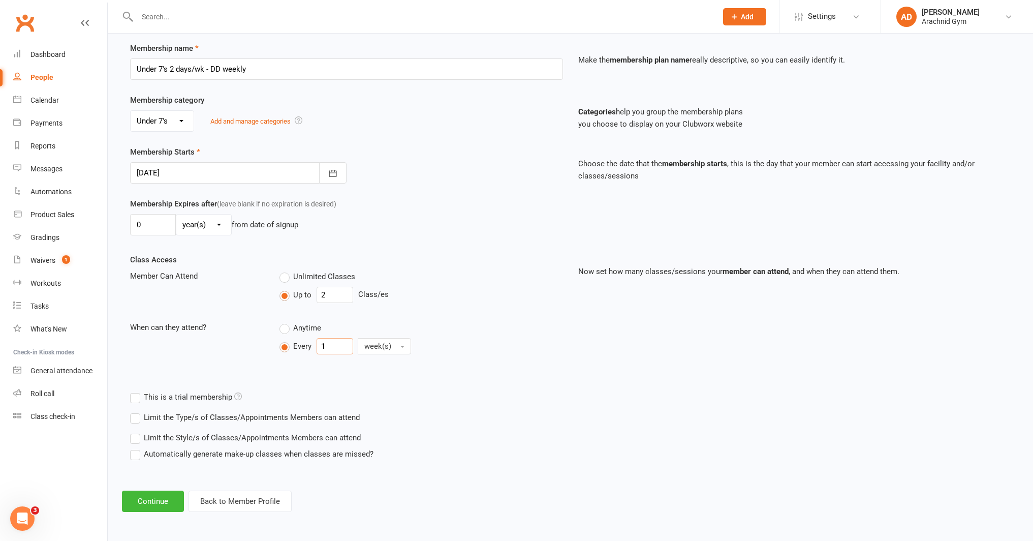
type input "1"
click at [282, 418] on label "Limit the Type/s of Classes/Appointments Members can attend" at bounding box center [245, 417] width 230 height 12
click at [137, 411] on input "Limit the Type/s of Classes/Appointments Members can attend" at bounding box center [133, 411] width 7 height 0
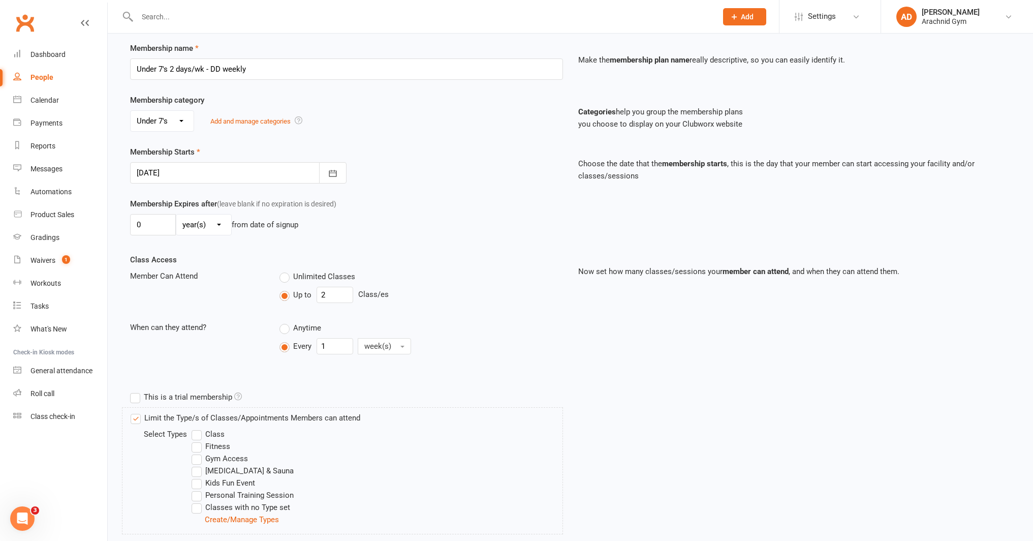
click at [221, 437] on label "Class" at bounding box center [208, 434] width 33 height 12
click at [198, 428] on input "Class" at bounding box center [195, 428] width 7 height 0
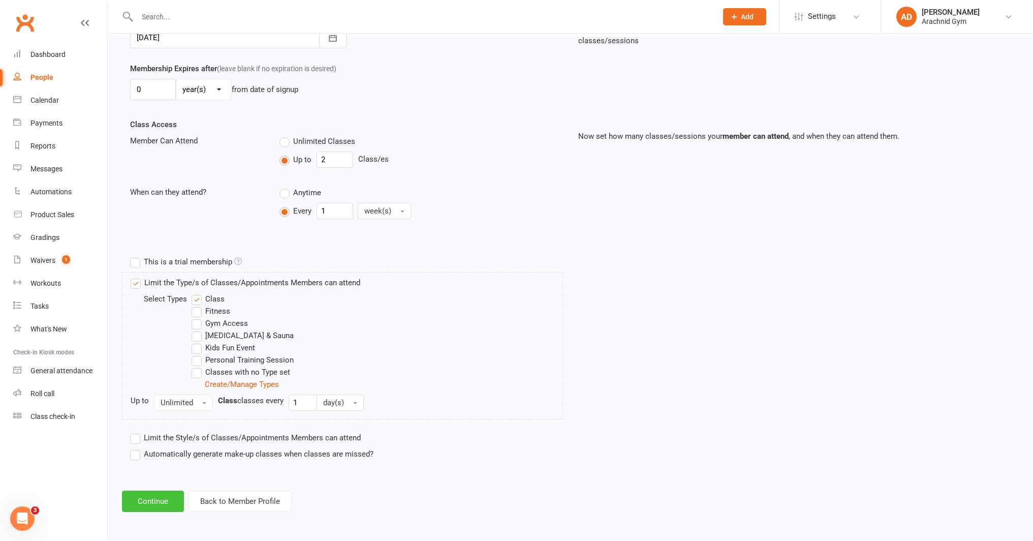
click at [162, 504] on button "Continue" at bounding box center [153, 500] width 62 height 21
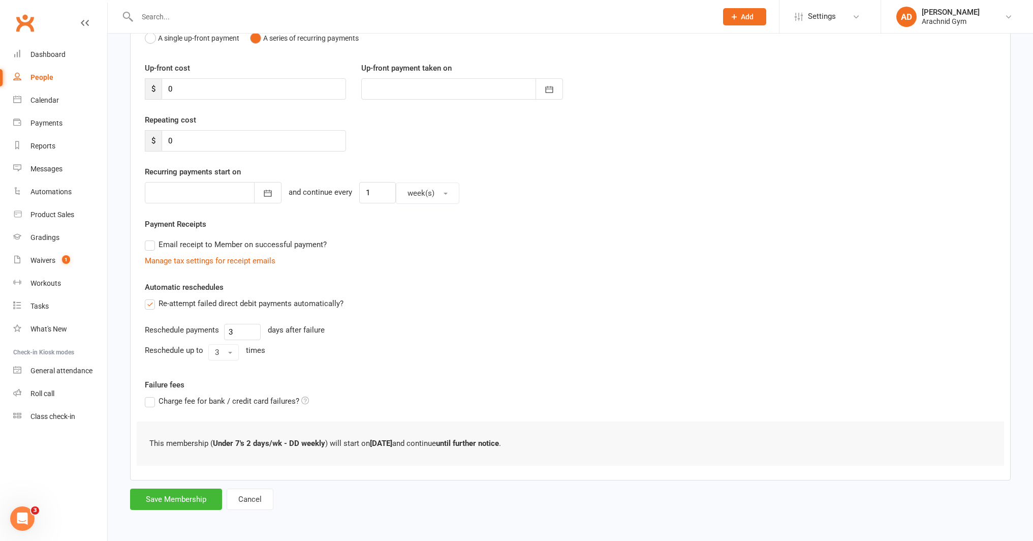
scroll to position [0, 0]
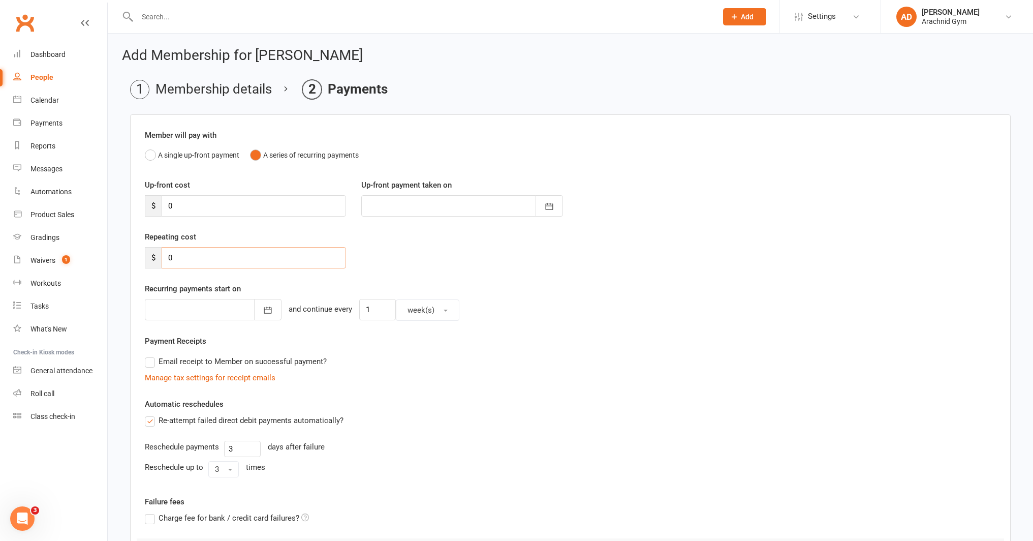
click at [195, 254] on input "0" at bounding box center [254, 257] width 184 height 21
type input "19.2"
click at [263, 314] on icon "button" at bounding box center [268, 310] width 10 height 10
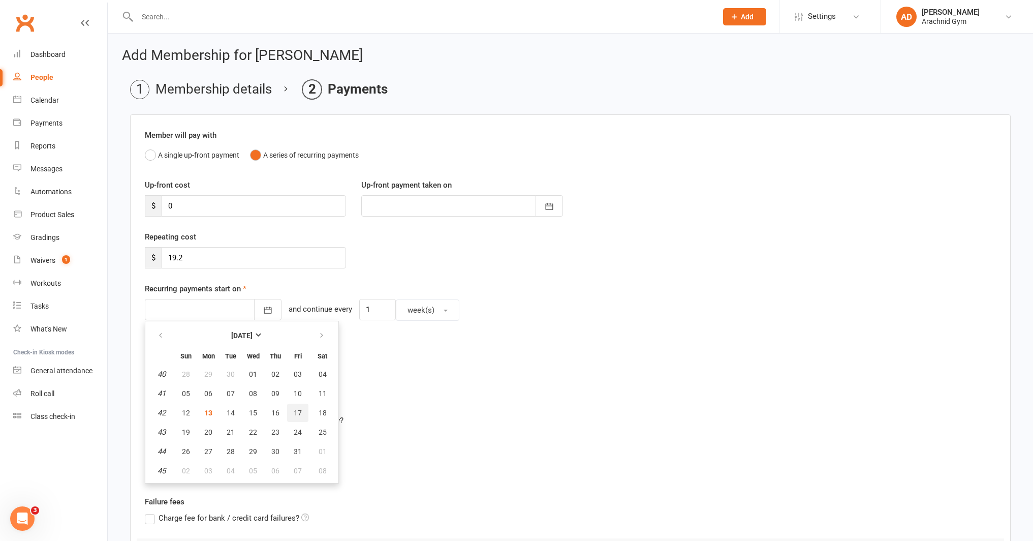
click at [304, 407] on button "17" at bounding box center [297, 413] width 21 height 18
type input "17 Oct 2025"
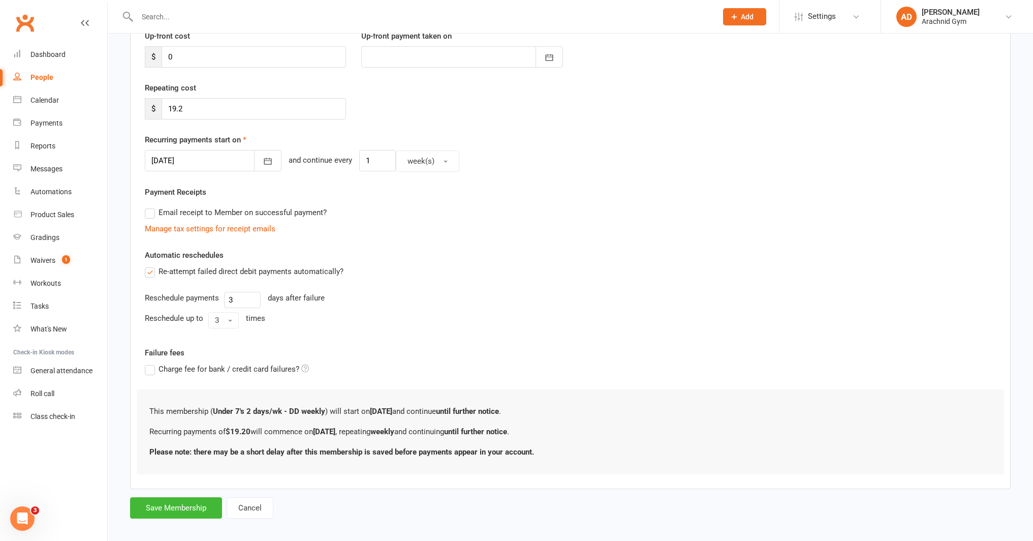
scroll to position [158, 0]
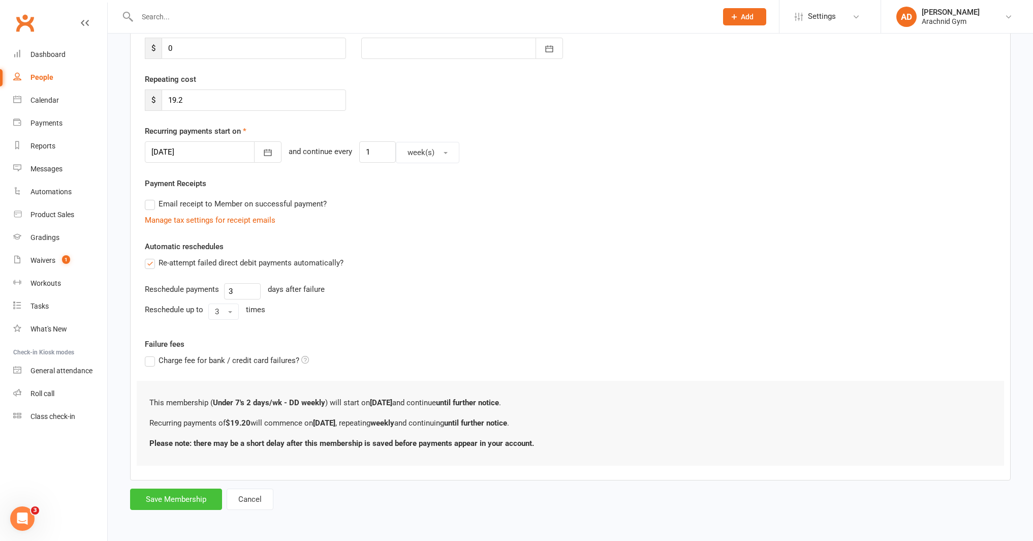
click at [183, 501] on button "Save Membership" at bounding box center [176, 498] width 92 height 21
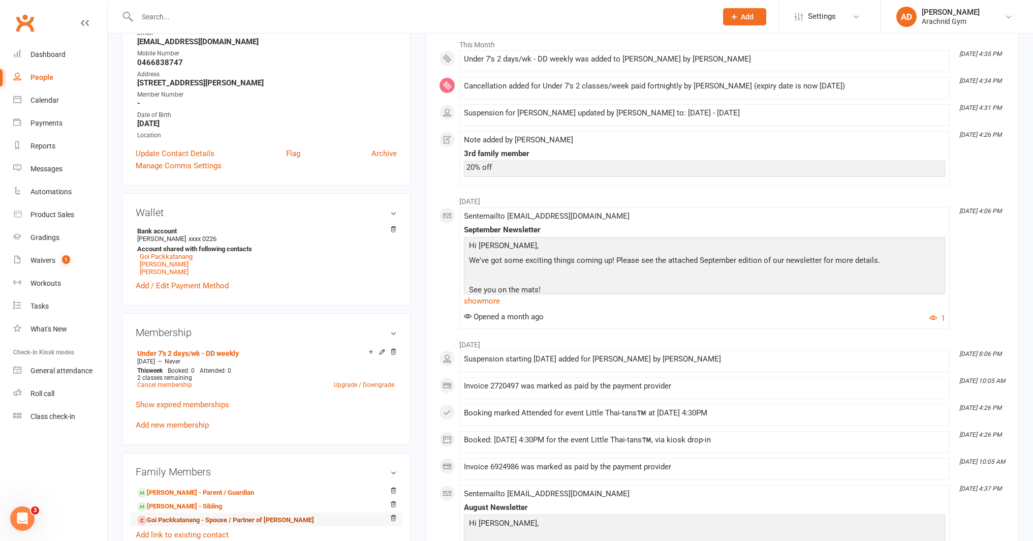
scroll to position [174, 0]
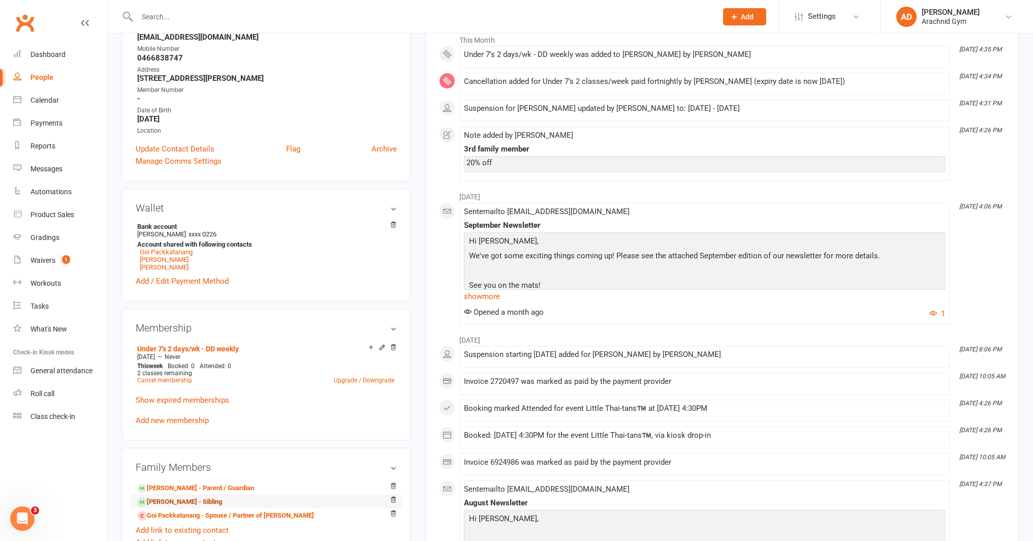
click at [201, 500] on link "Rebecca Dawson - Sibling" at bounding box center [179, 502] width 85 height 11
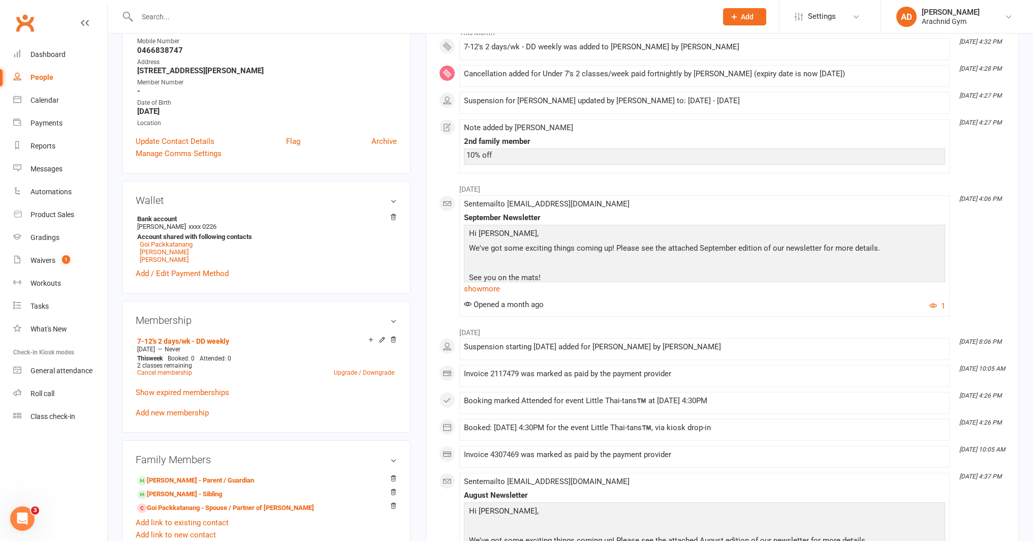
scroll to position [182, 0]
click at [381, 336] on icon at bounding box center [382, 338] width 7 height 7
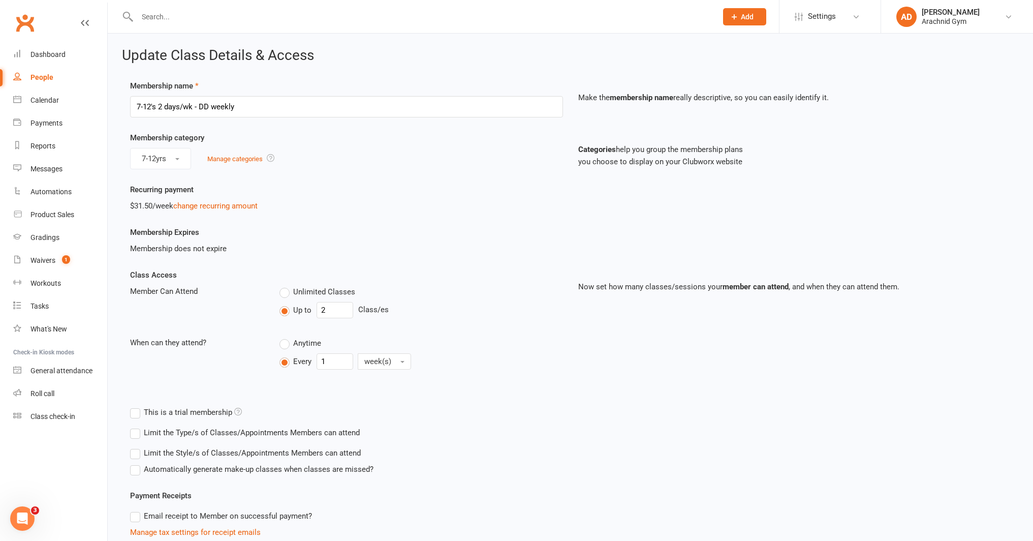
click at [252, 432] on label "Limit the Type/s of Classes/Appointments Members can attend" at bounding box center [245, 432] width 230 height 12
click at [137, 426] on input "Limit the Type/s of Classes/Appointments Members can attend" at bounding box center [133, 426] width 7 height 0
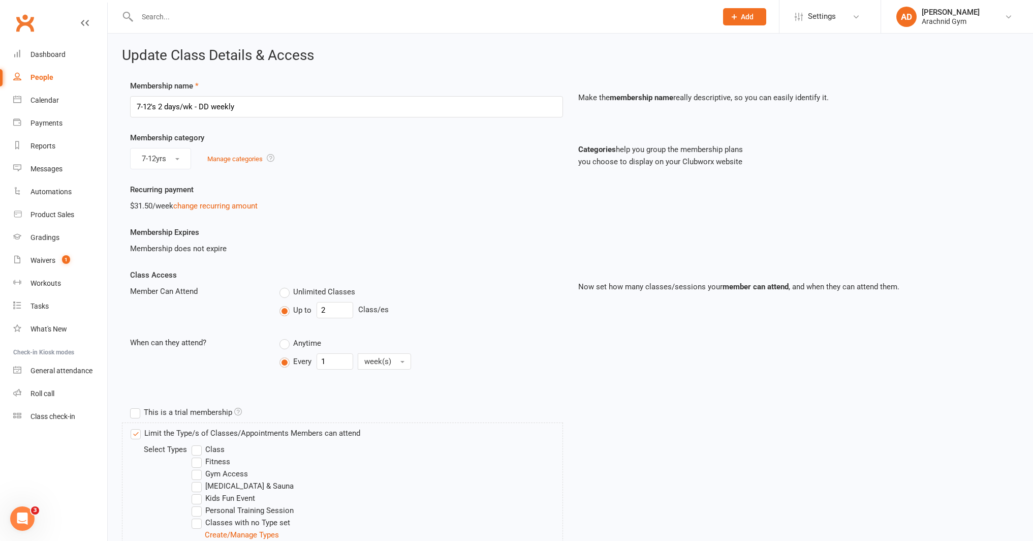
click at [221, 456] on label "Fitness" at bounding box center [211, 461] width 39 height 12
click at [198, 455] on input "Fitness" at bounding box center [195, 455] width 7 height 0
click at [220, 461] on label "Fitness" at bounding box center [211, 461] width 39 height 12
click at [198, 455] on input "Fitness" at bounding box center [195, 455] width 7 height 0
click at [218, 449] on label "Class" at bounding box center [208, 449] width 33 height 12
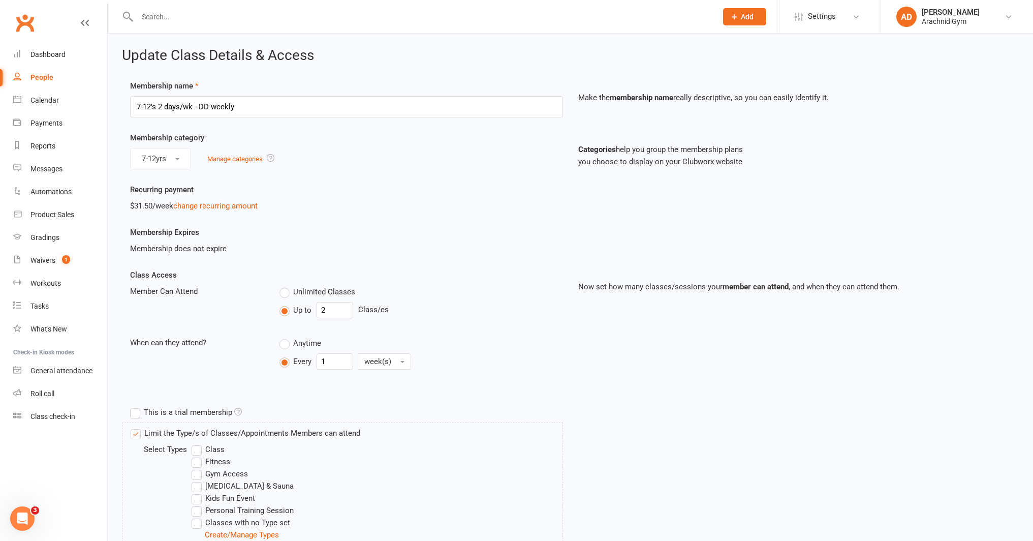
click at [198, 443] on input "Class" at bounding box center [195, 443] width 7 height 0
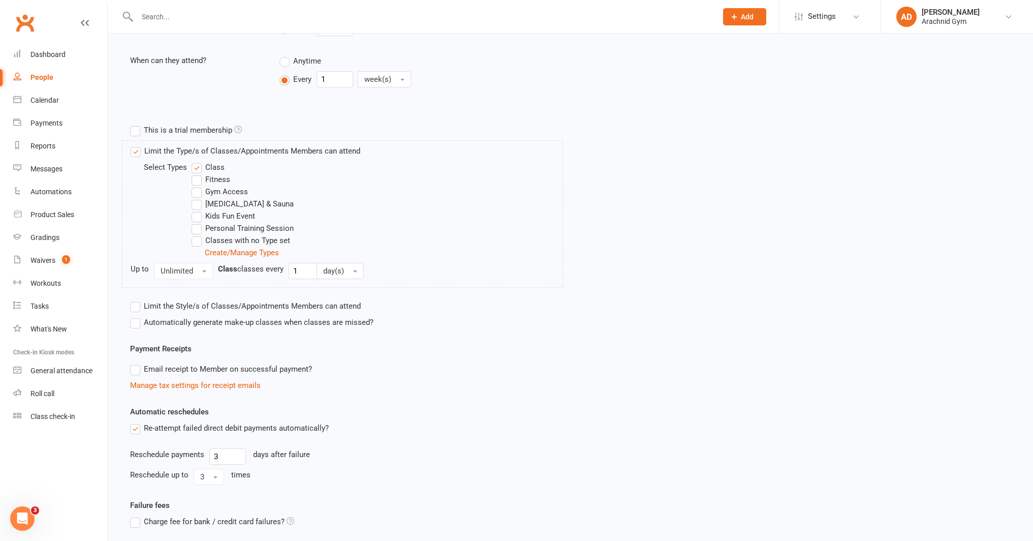
scroll to position [370, 0]
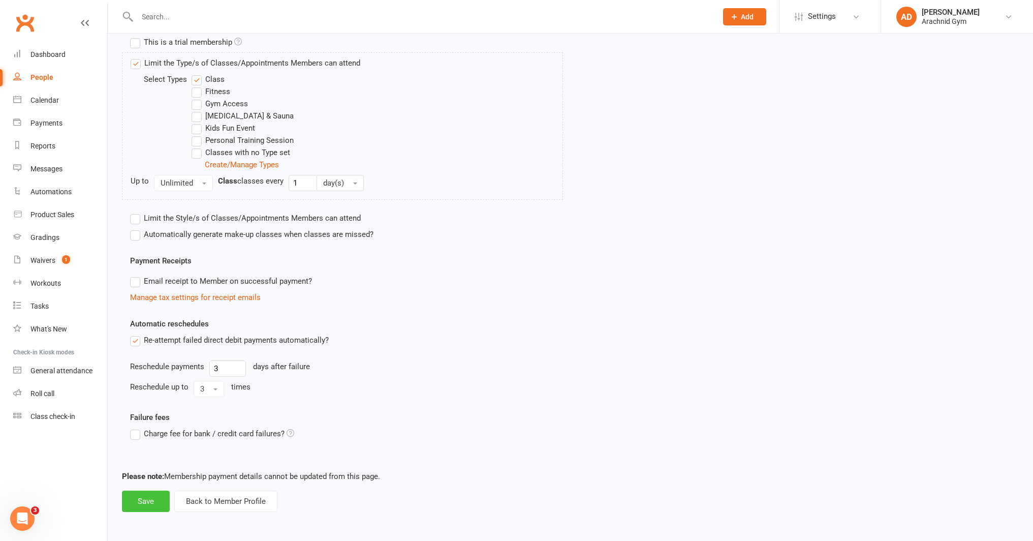
click at [154, 497] on button "Save" at bounding box center [146, 500] width 48 height 21
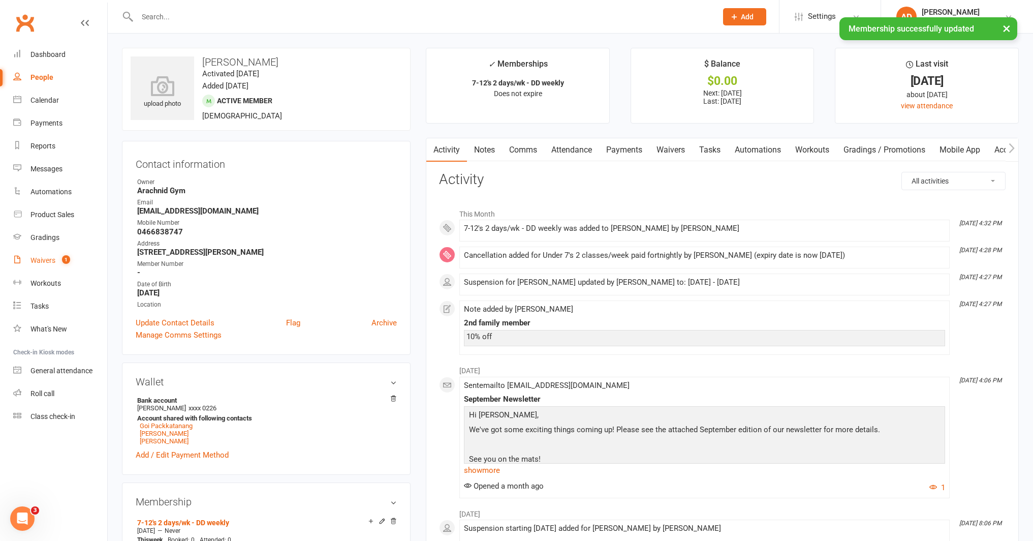
click at [69, 265] on link "Waivers 1" at bounding box center [60, 260] width 94 height 23
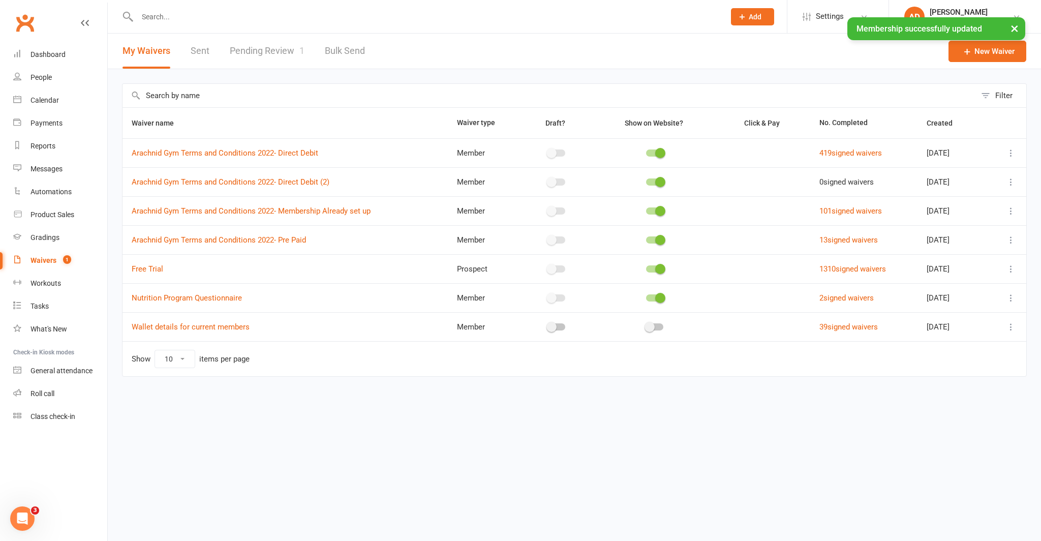
click at [275, 50] on link "Pending Review 1" at bounding box center [267, 51] width 75 height 35
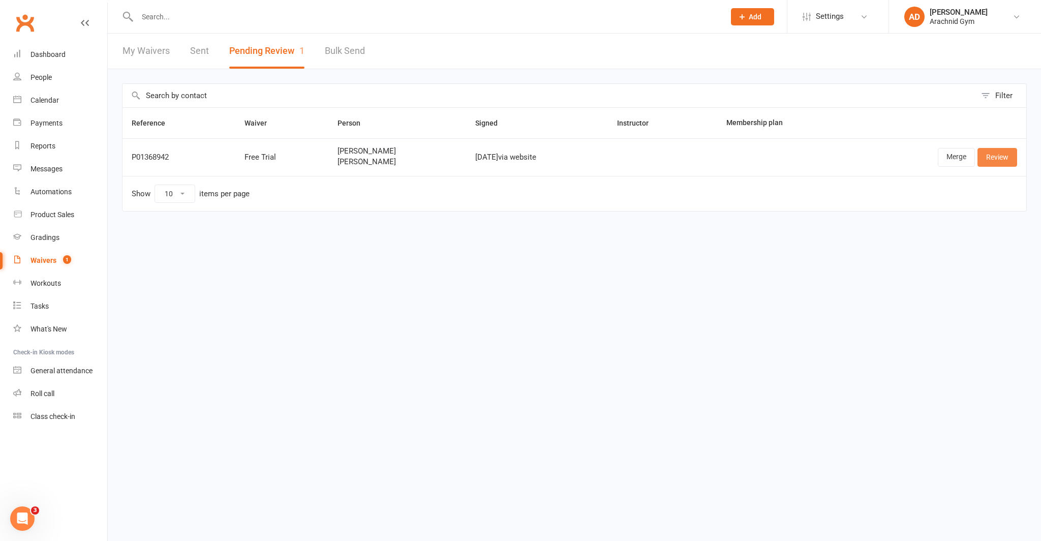
click at [980, 154] on link "Review" at bounding box center [997, 157] width 40 height 18
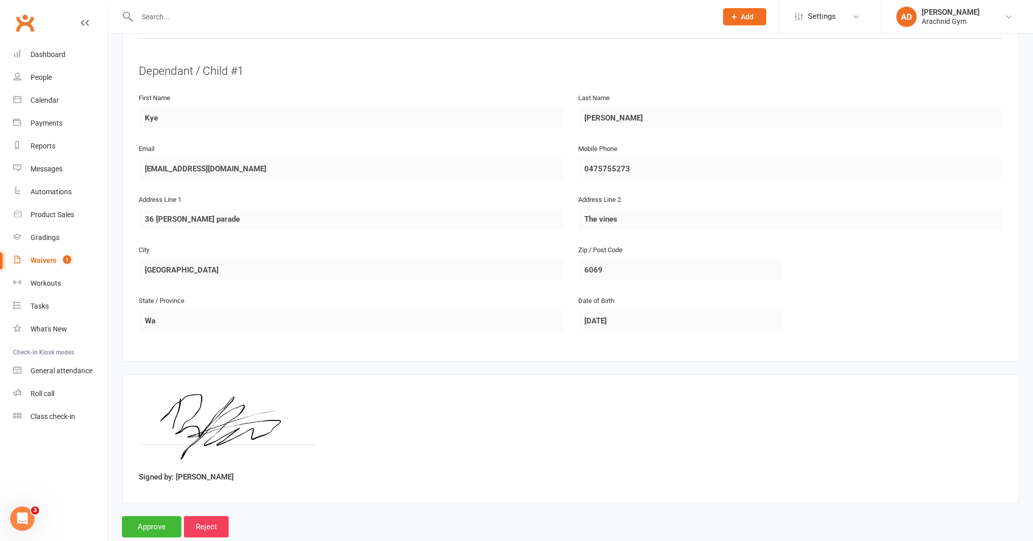
scroll to position [535, 0]
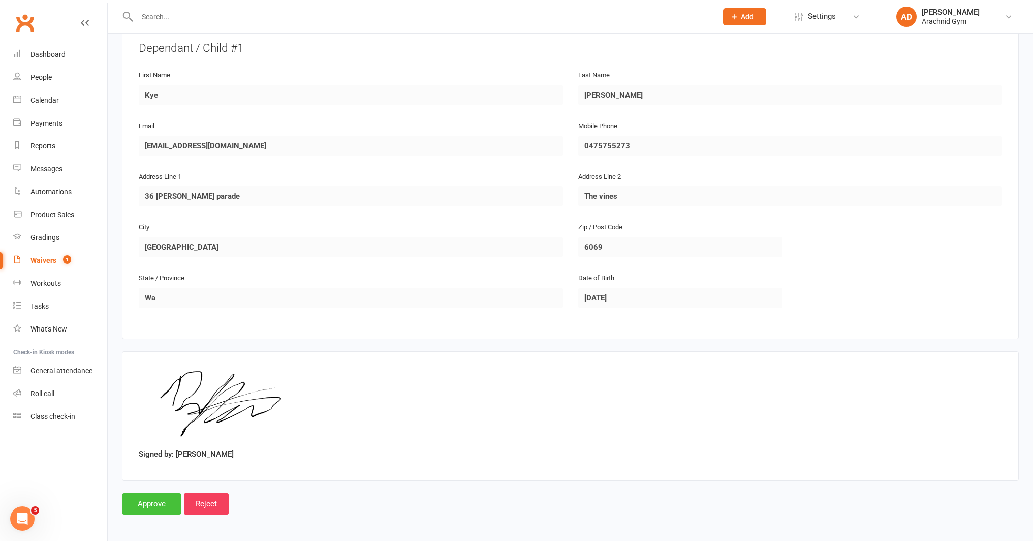
click at [137, 502] on input "Approve" at bounding box center [151, 503] width 59 height 21
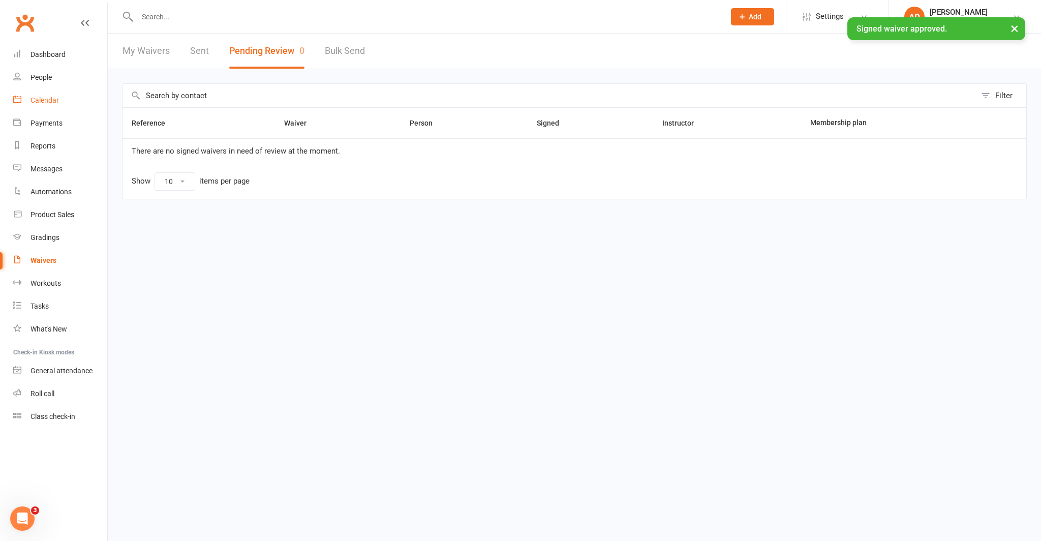
click at [50, 104] on div "Calendar" at bounding box center [44, 100] width 28 height 8
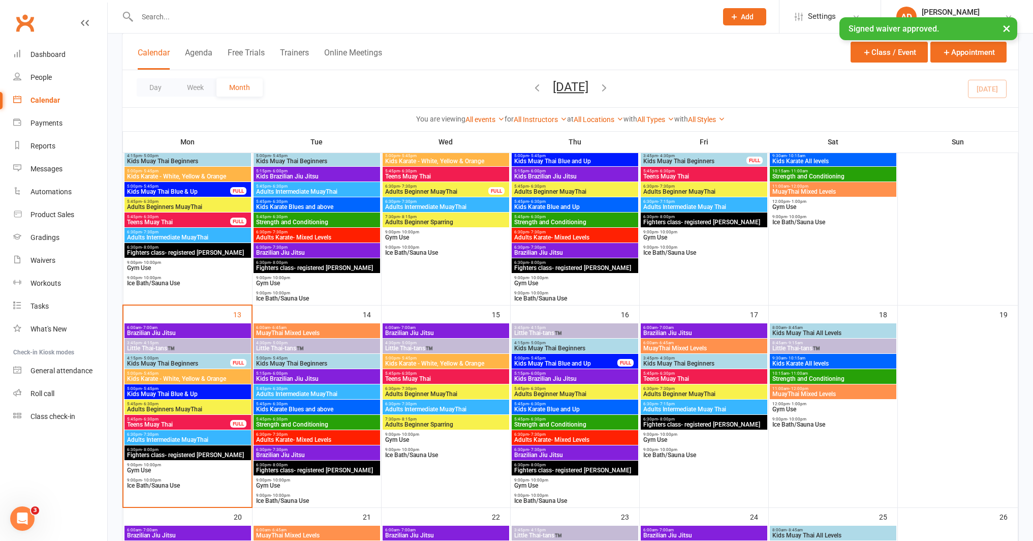
scroll to position [337, 0]
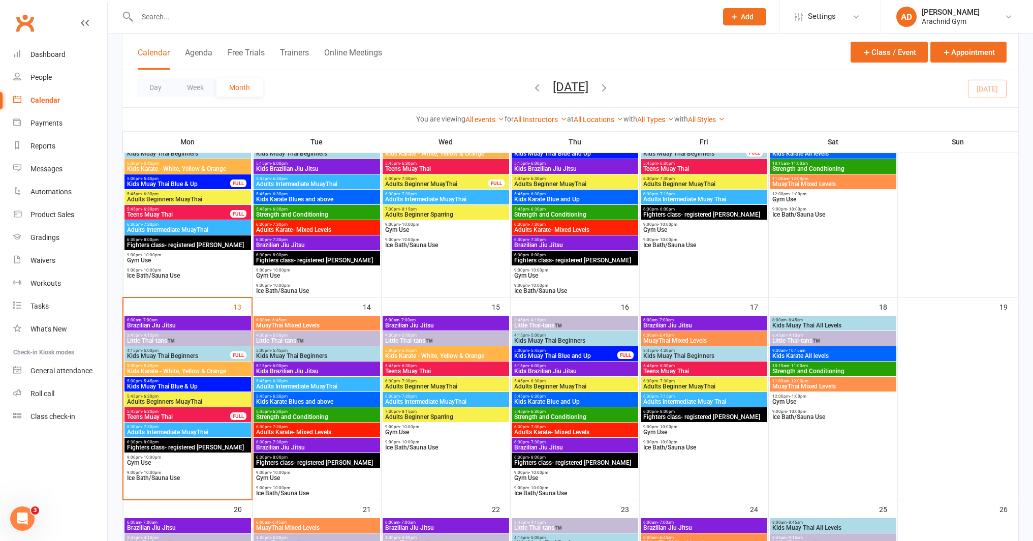
click at [169, 354] on span "Kids Muay Thai Beginners" at bounding box center [179, 356] width 104 height 6
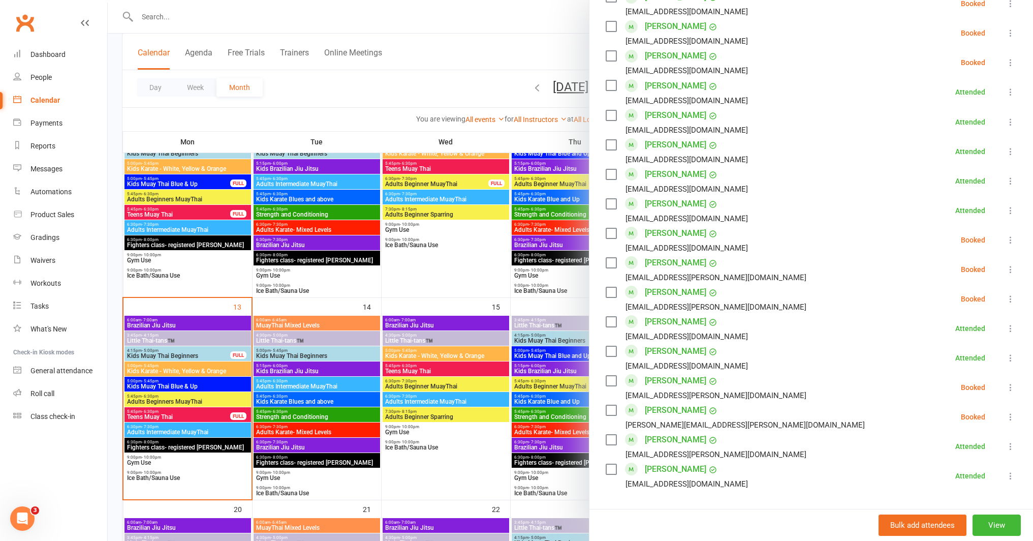
scroll to position [601, 0]
click at [1006, 410] on icon at bounding box center [1011, 415] width 10 height 10
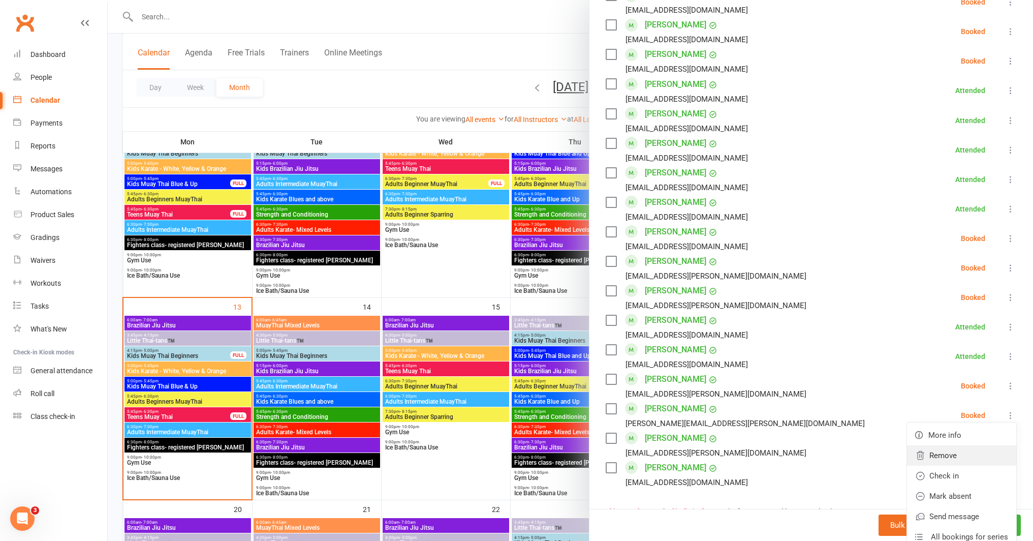
click at [945, 445] on link "Remove" at bounding box center [961, 455] width 109 height 20
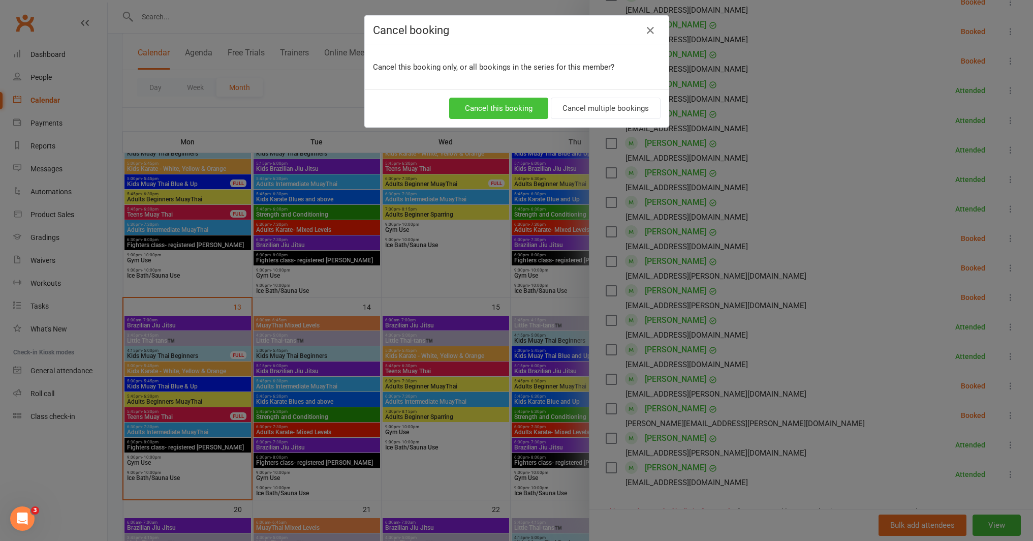
click at [492, 107] on button "Cancel this booking" at bounding box center [498, 108] width 99 height 21
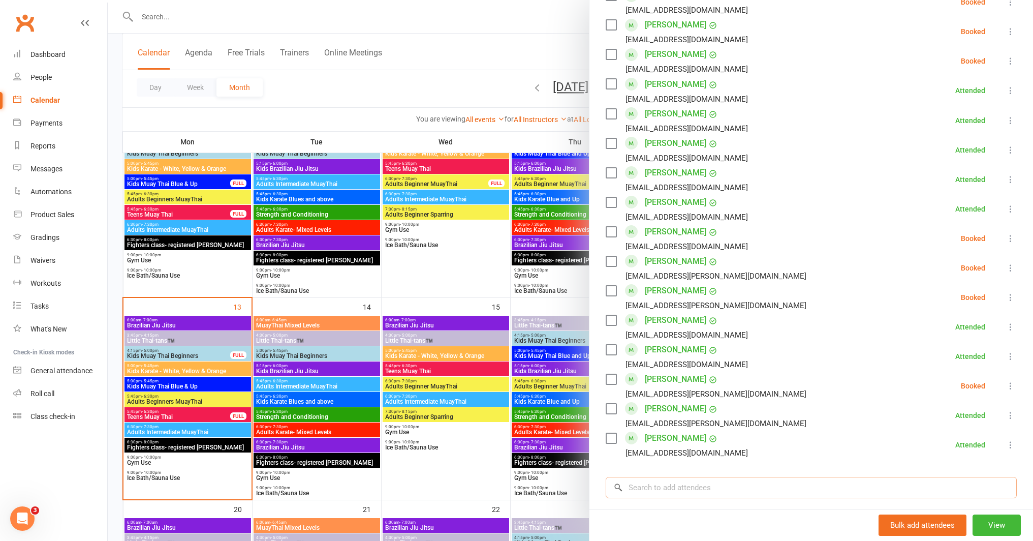
click at [722, 477] on input "search" at bounding box center [811, 487] width 411 height 21
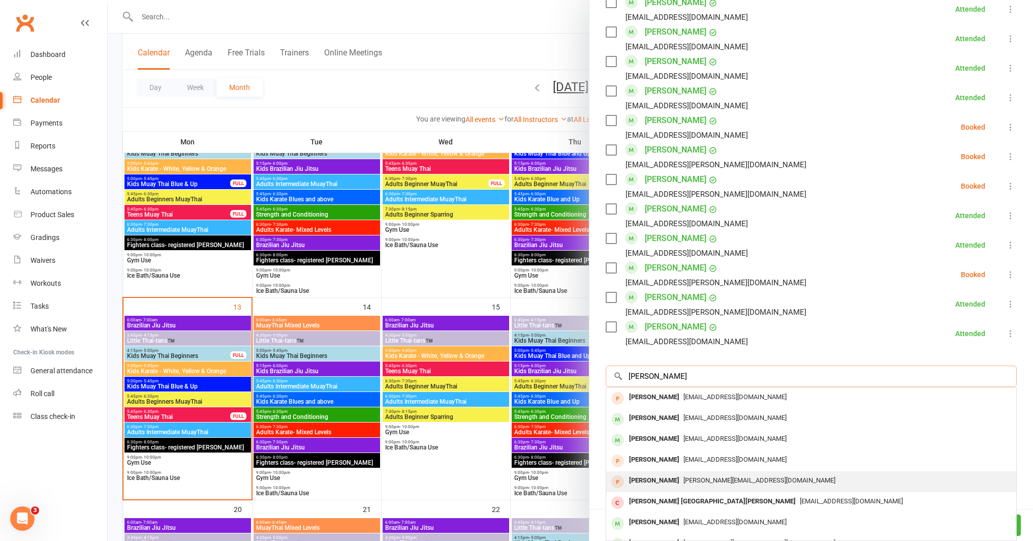
scroll to position [714, 0]
type input "kye rich"
click at [673, 451] on div "Kye Richardson" at bounding box center [654, 458] width 58 height 15
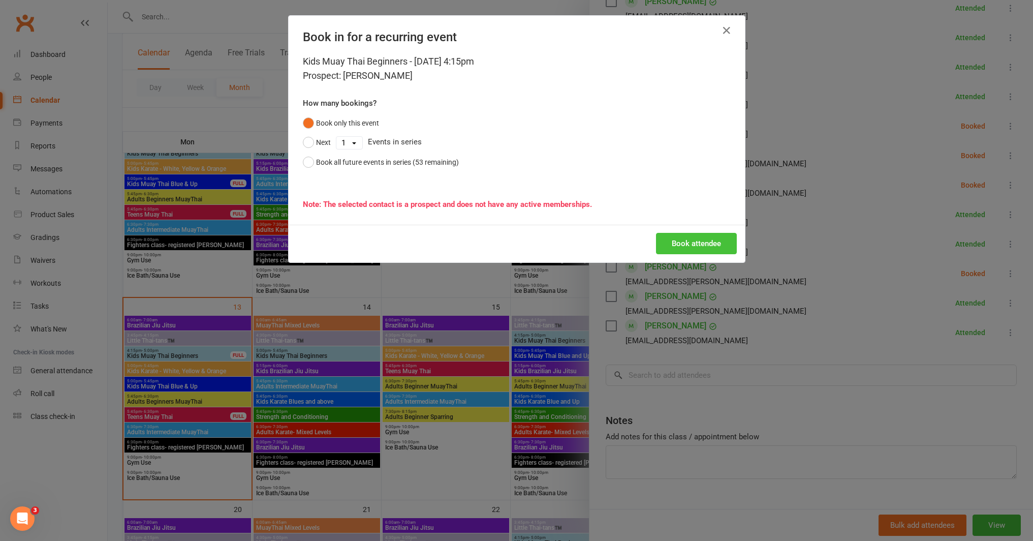
click at [671, 240] on button "Book attendee" at bounding box center [696, 243] width 81 height 21
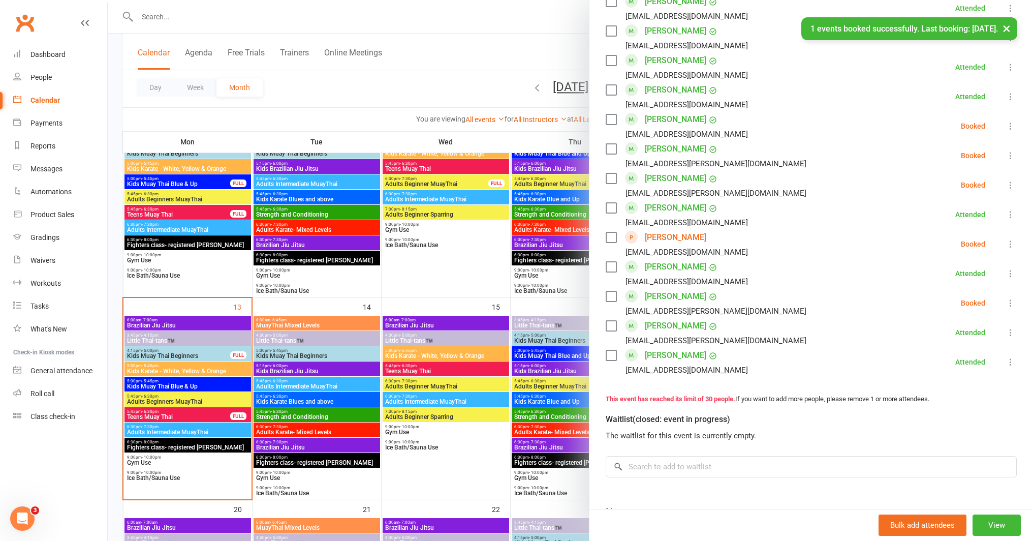
click at [1006, 239] on icon at bounding box center [1011, 244] width 10 height 10
click at [941, 294] on link "Check in" at bounding box center [966, 304] width 101 height 20
click at [470, 245] on div at bounding box center [570, 270] width 925 height 541
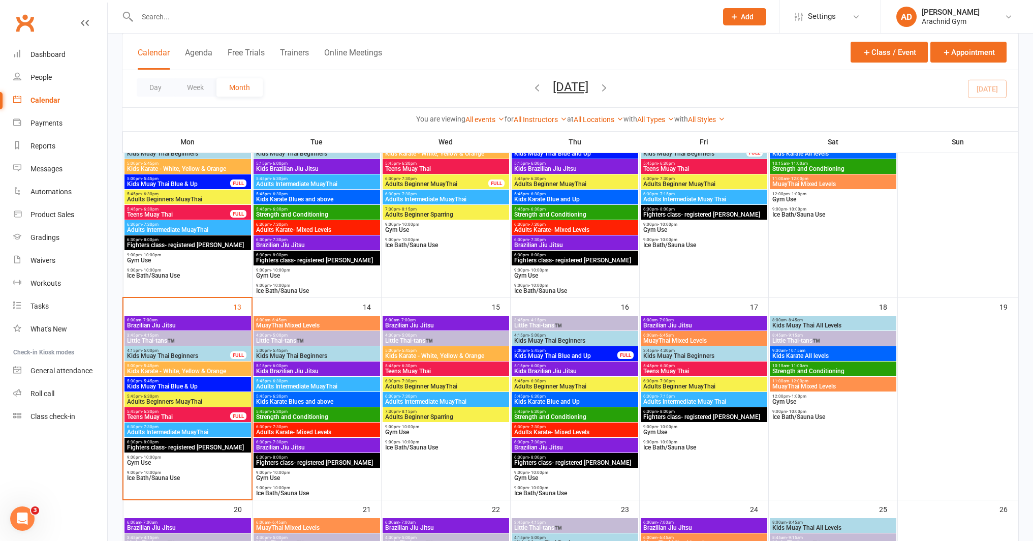
click at [232, 19] on input "text" at bounding box center [422, 17] width 576 height 14
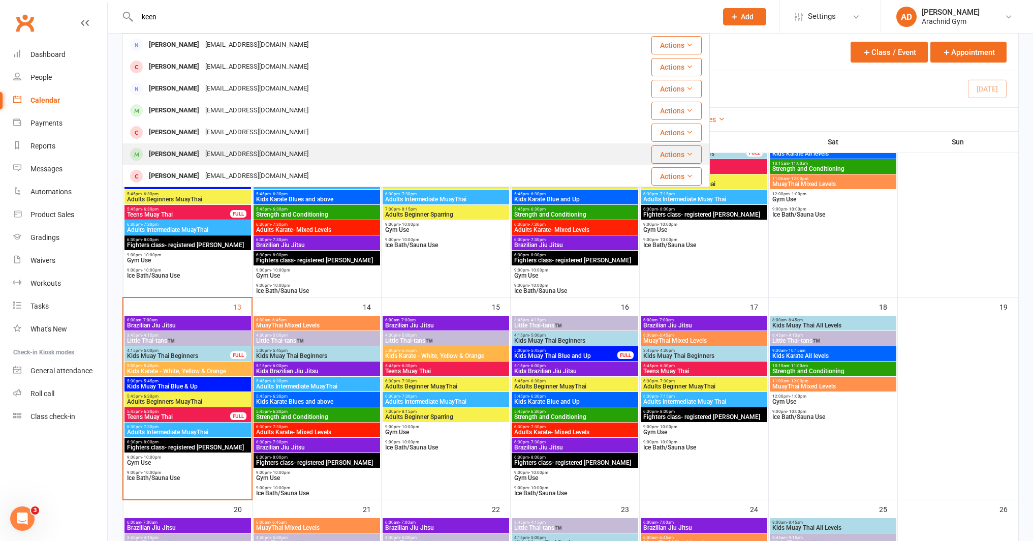
type input "keen"
click at [201, 154] on div "Keenan Simpson" at bounding box center [174, 154] width 56 height 15
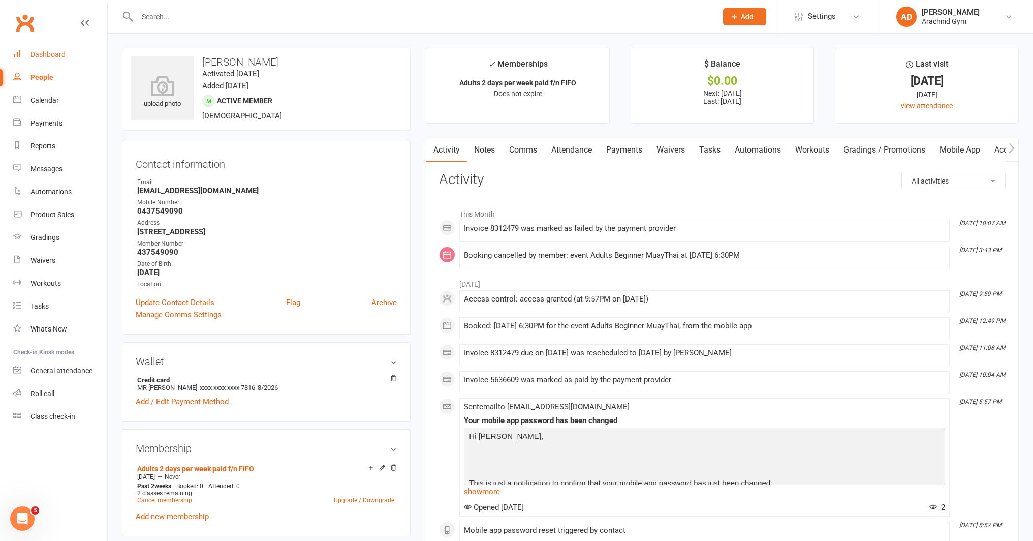
click at [64, 62] on link "Dashboard" at bounding box center [60, 54] width 94 height 23
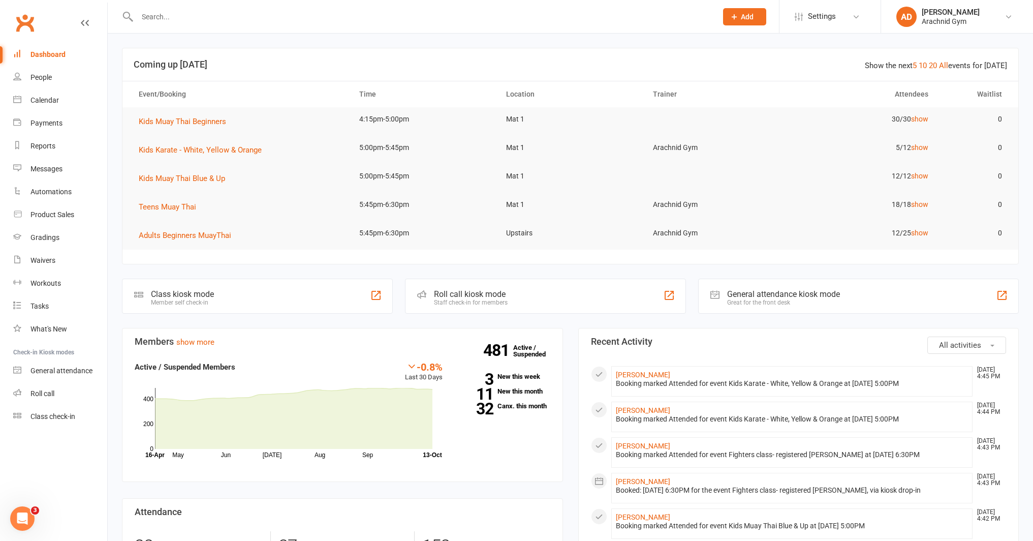
click at [296, 24] on div at bounding box center [416, 16] width 588 height 33
click at [149, 12] on input "text" at bounding box center [422, 17] width 576 height 14
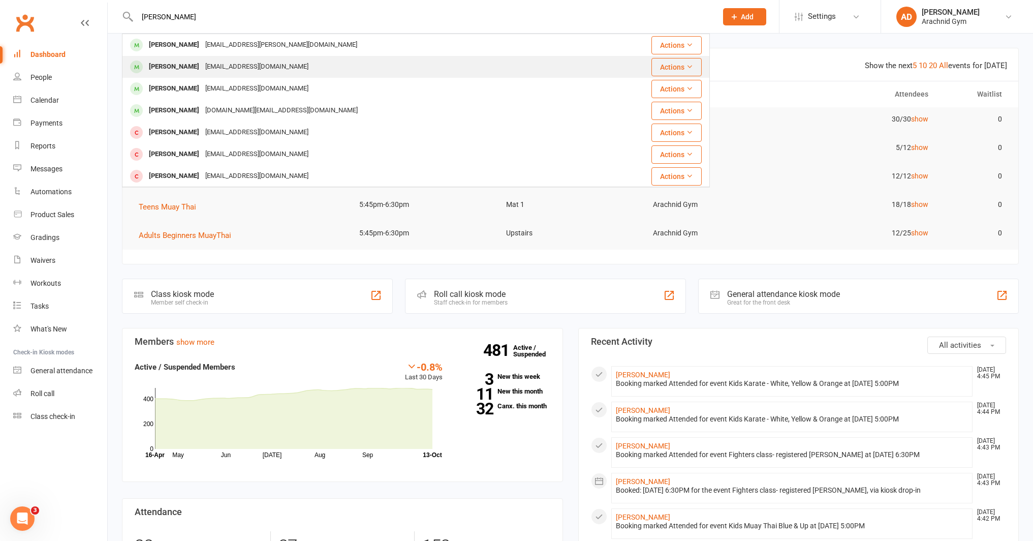
type input "isabella"
click at [168, 67] on div "Isabella Cooper" at bounding box center [174, 66] width 56 height 15
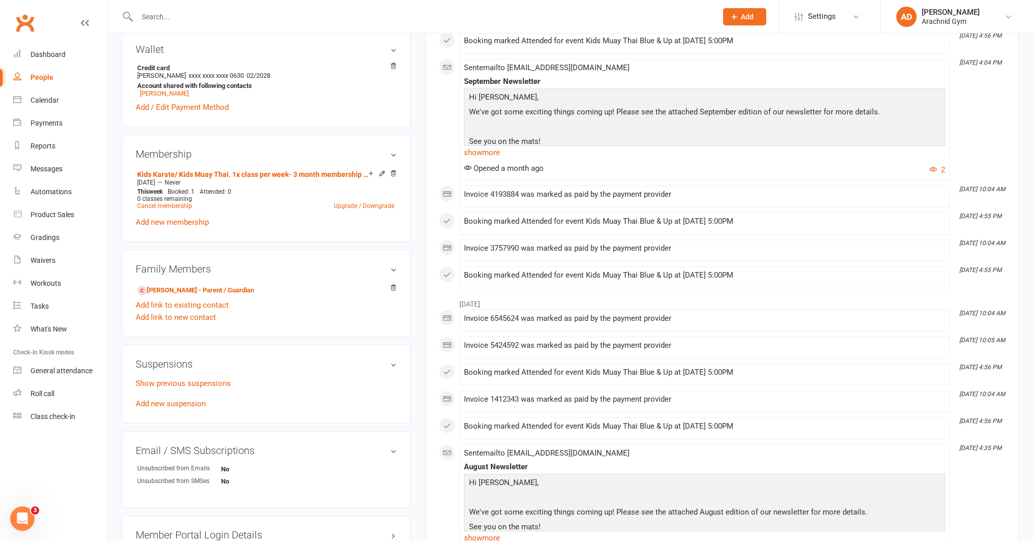
scroll to position [313, 0]
click at [174, 205] on link "Cancel membership" at bounding box center [164, 205] width 55 height 7
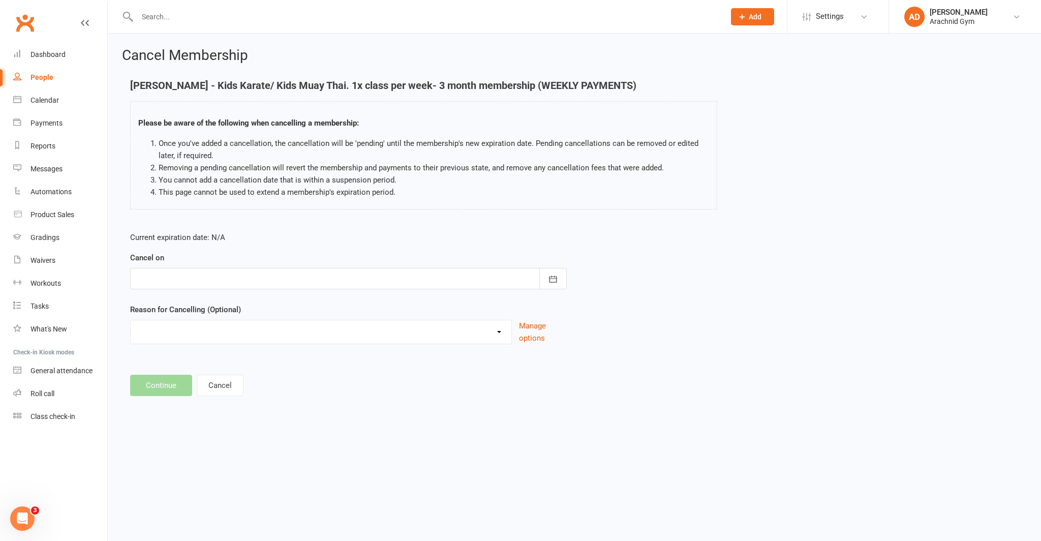
click at [224, 279] on div at bounding box center [348, 278] width 437 height 21
click at [197, 378] on span "13" at bounding box center [194, 382] width 8 height 8
type input "13 Oct 2025"
click at [210, 322] on select "Holiday Injury Other reason" at bounding box center [321, 330] width 381 height 20
select select "2"
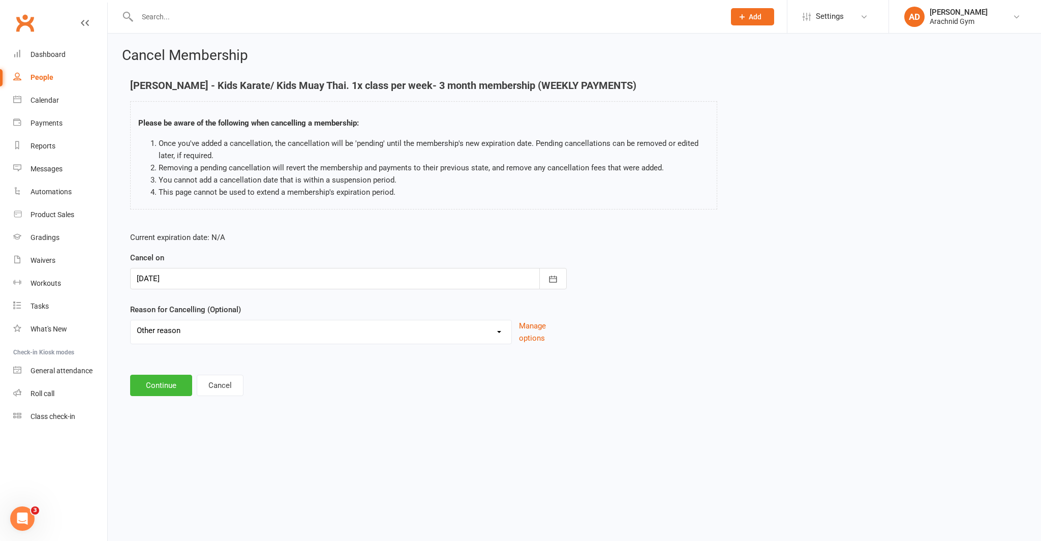
click at [131, 320] on select "Holiday Injury Other reason" at bounding box center [321, 330] width 381 height 20
click at [158, 389] on input at bounding box center [348, 385] width 437 height 21
click at [186, 386] on input "Other committments" at bounding box center [348, 385] width 437 height 21
type input "Other commitments"
click at [161, 438] on button "Continue" at bounding box center [161, 436] width 62 height 21
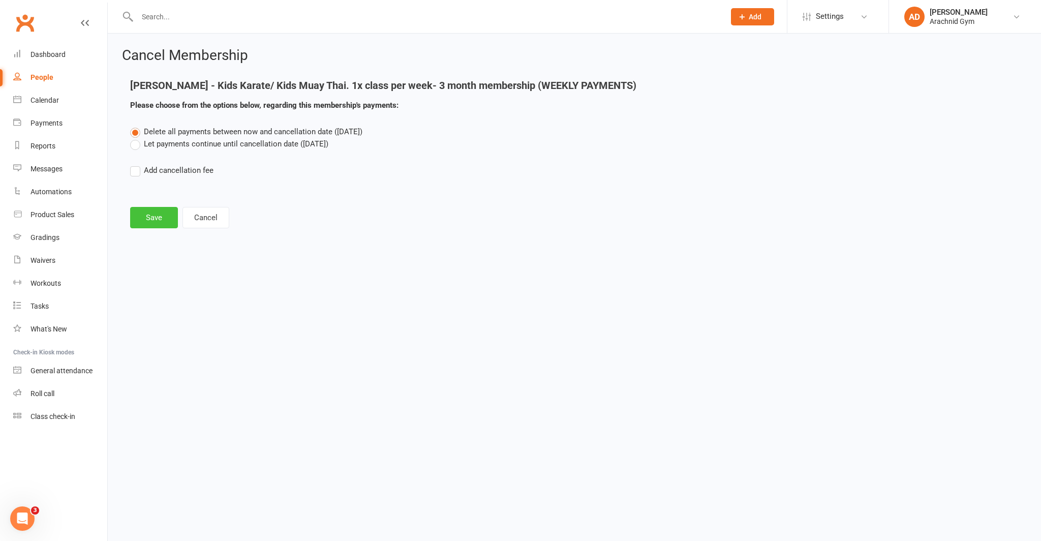
click at [161, 219] on button "Save" at bounding box center [154, 217] width 48 height 21
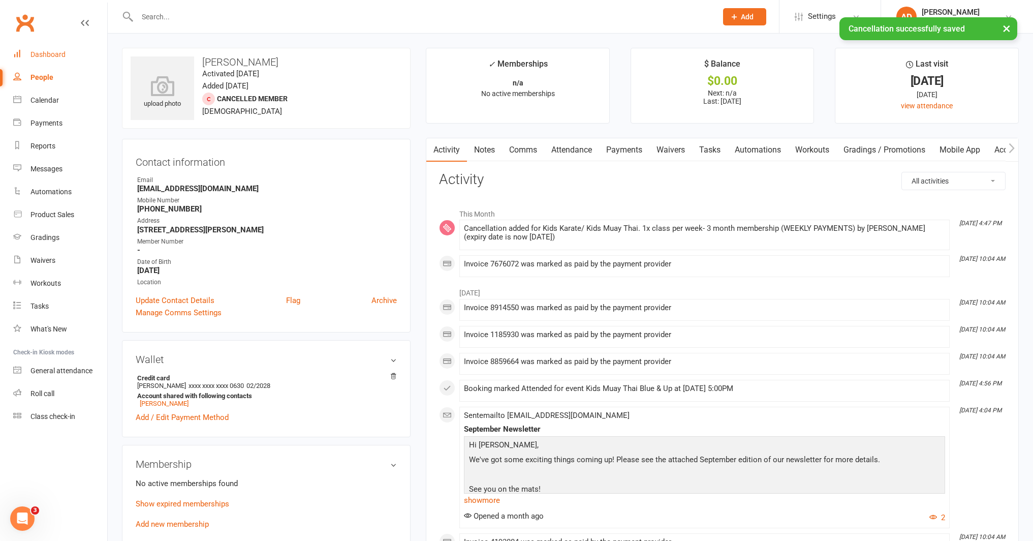
click at [58, 53] on div "Dashboard" at bounding box center [47, 54] width 35 height 8
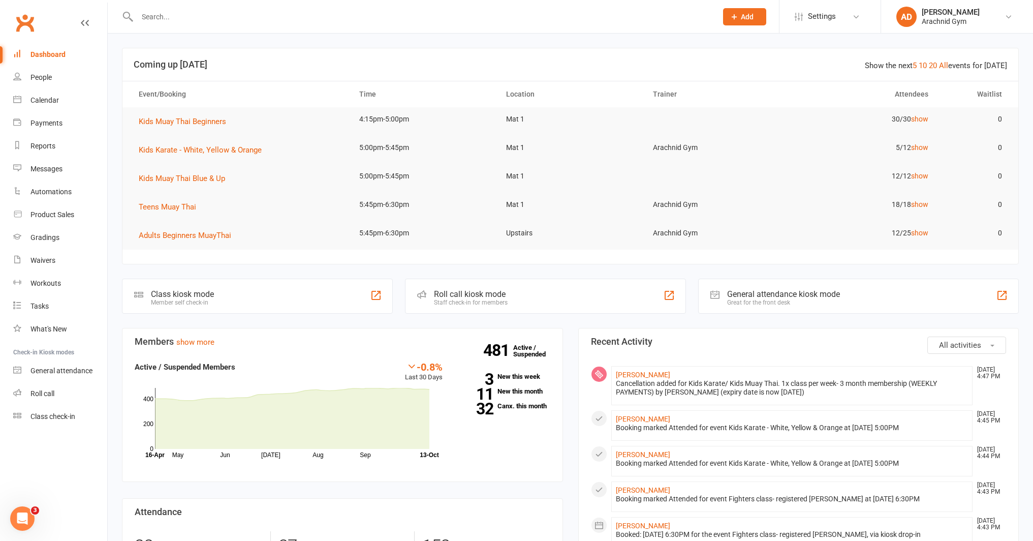
click at [202, 20] on input "text" at bounding box center [422, 17] width 576 height 14
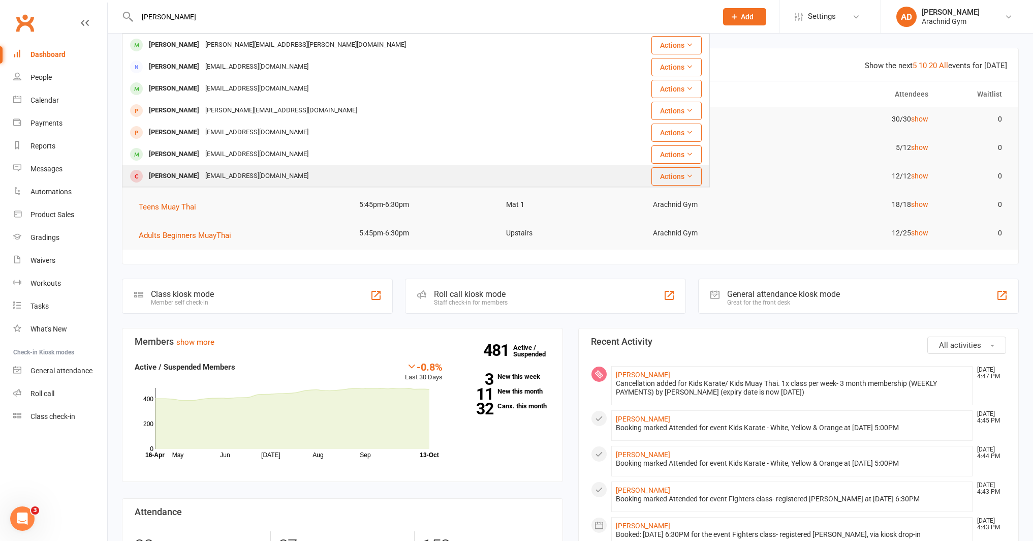
type input "aaron"
click at [168, 171] on div "Aaron Soni" at bounding box center [174, 176] width 56 height 15
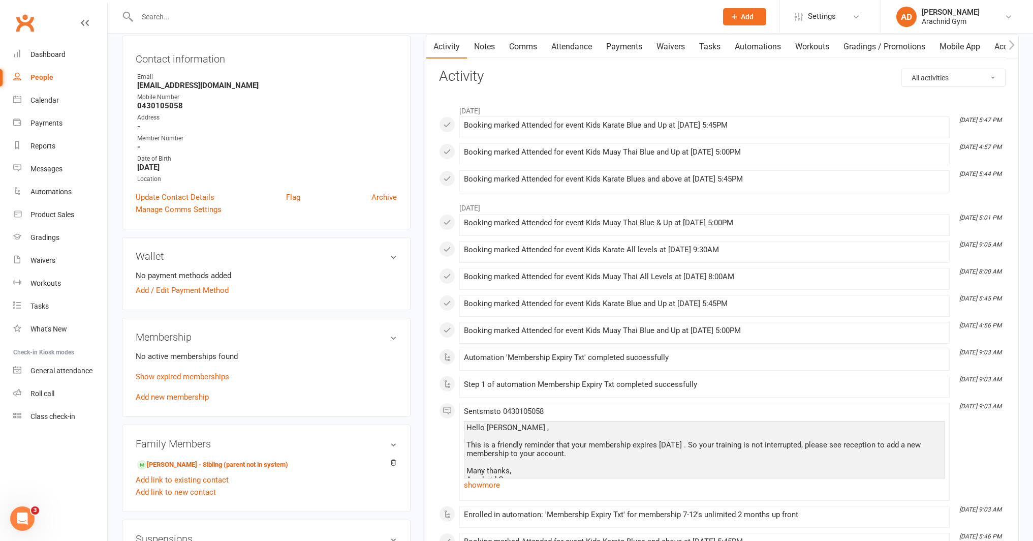
scroll to position [114, 0]
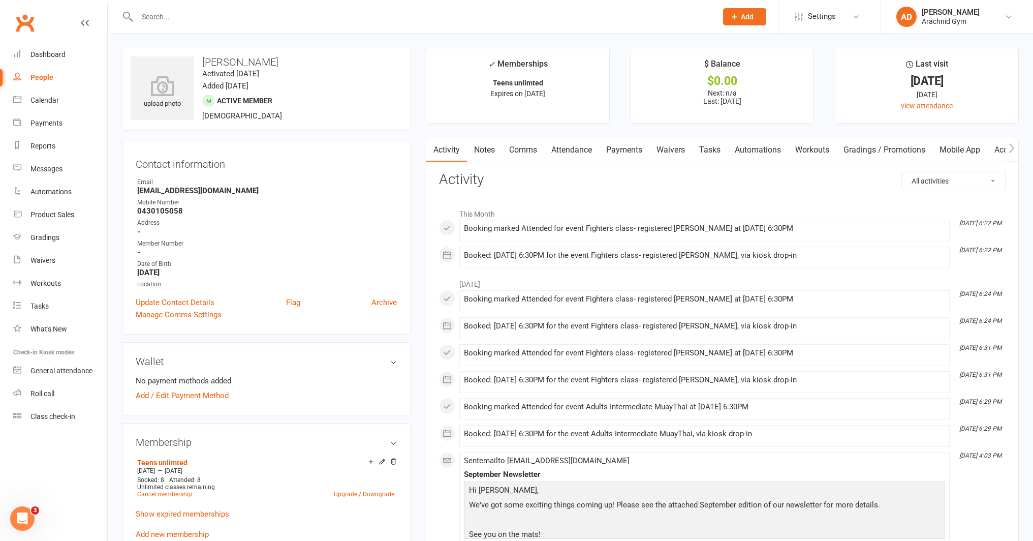
click at [634, 147] on link "Payments" at bounding box center [624, 149] width 50 height 23
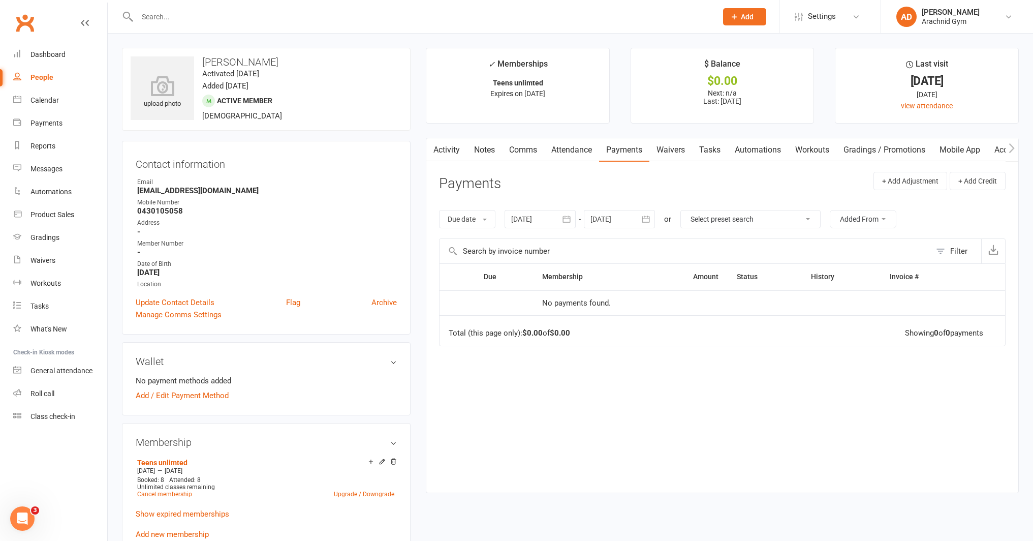
click at [529, 224] on div at bounding box center [540, 219] width 71 height 18
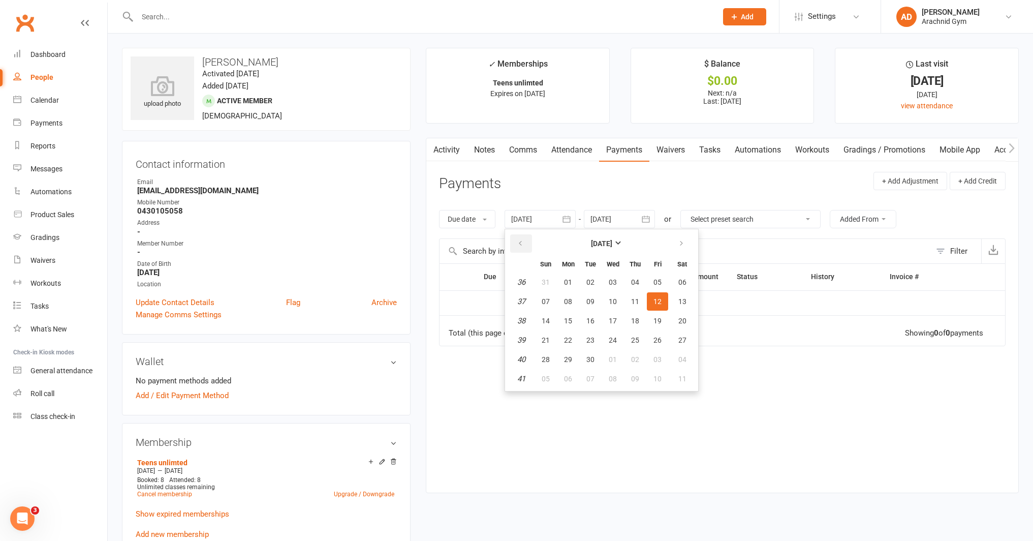
click at [516, 237] on button "button" at bounding box center [521, 243] width 22 height 18
click at [572, 302] on span "07" at bounding box center [568, 301] width 8 height 8
type input "07 Jul 2025"
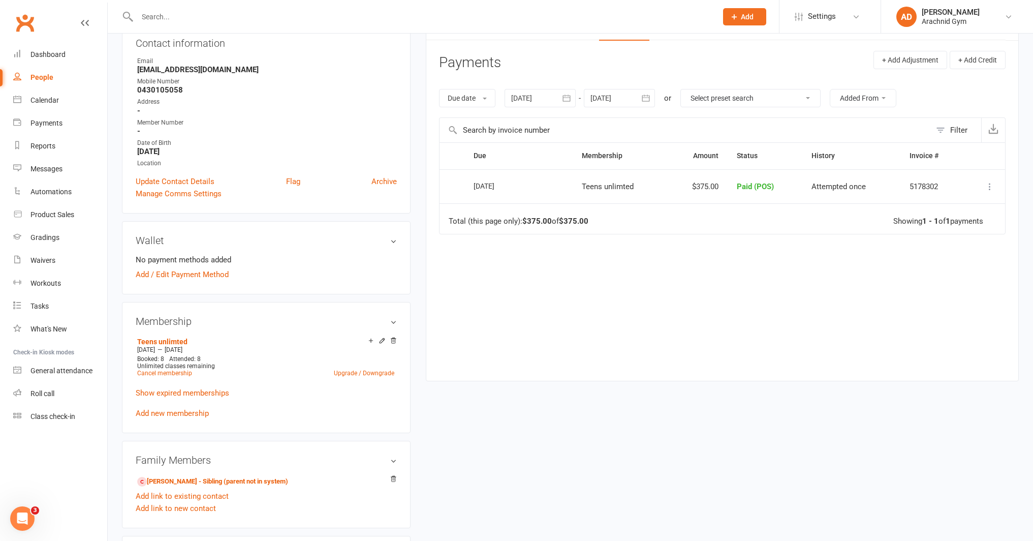
scroll to position [122, 0]
click at [249, 477] on link "[PERSON_NAME] - Sibling (parent not in system)" at bounding box center [212, 480] width 151 height 11
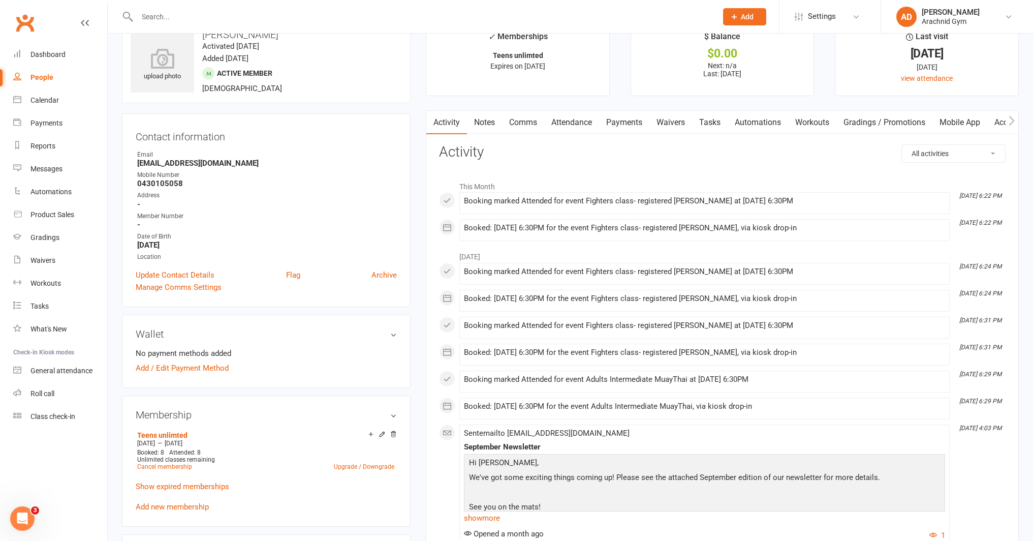
scroll to position [34, 0]
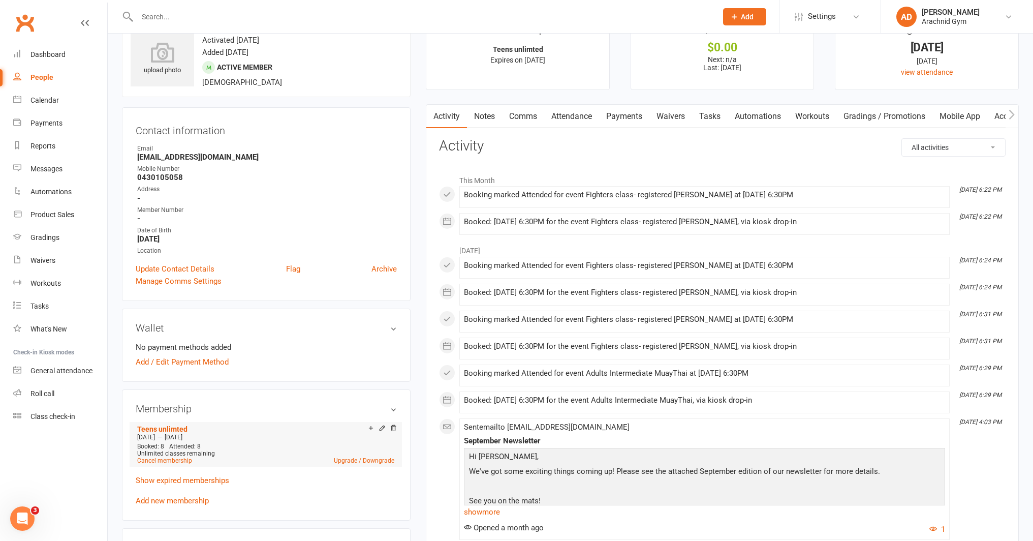
click at [383, 426] on icon at bounding box center [382, 427] width 7 height 7
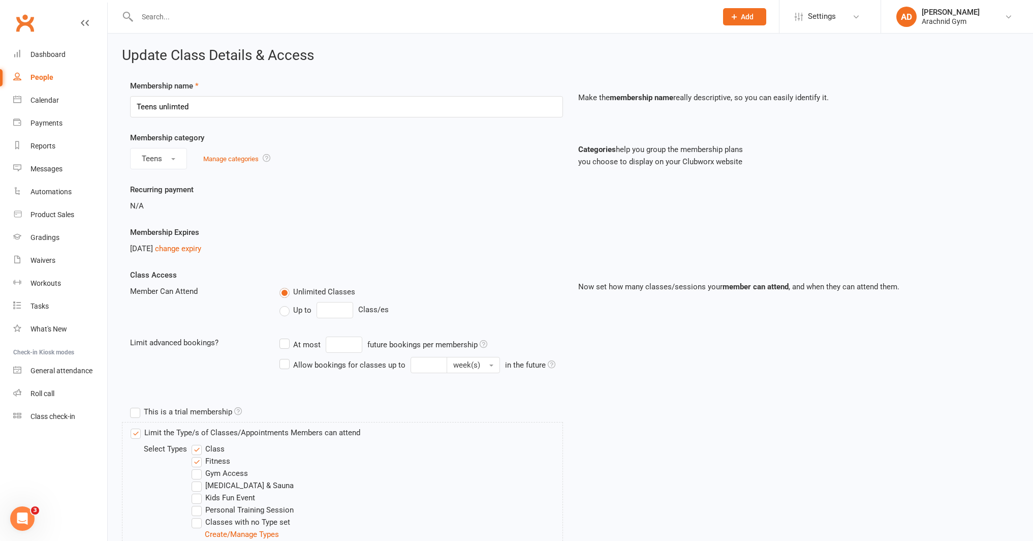
click at [202, 253] on div "[DATE] change expiry" at bounding box center [346, 248] width 433 height 12
click at [201, 252] on link "change expiry" at bounding box center [178, 248] width 46 height 9
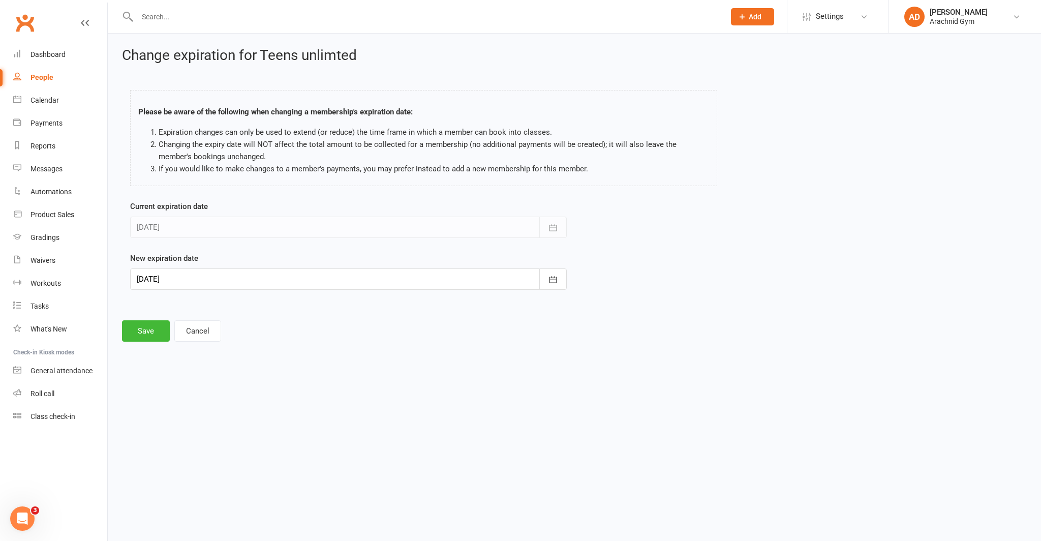
click at [215, 280] on div at bounding box center [348, 278] width 437 height 21
click at [308, 383] on span "15" at bounding box center [308, 382] width 8 height 8
type input "[DATE]"
click at [157, 334] on button "Save" at bounding box center [146, 330] width 48 height 21
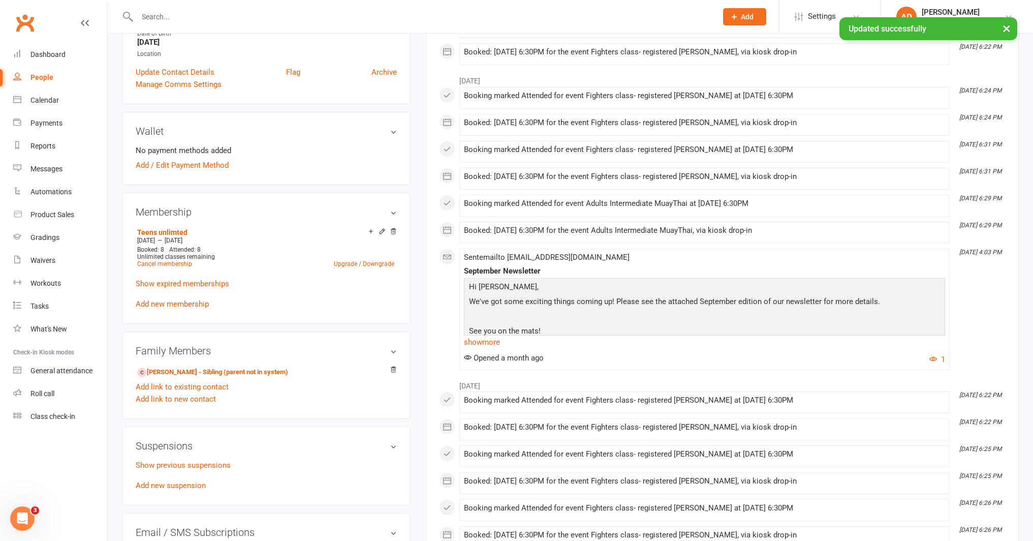
scroll to position [233, 0]
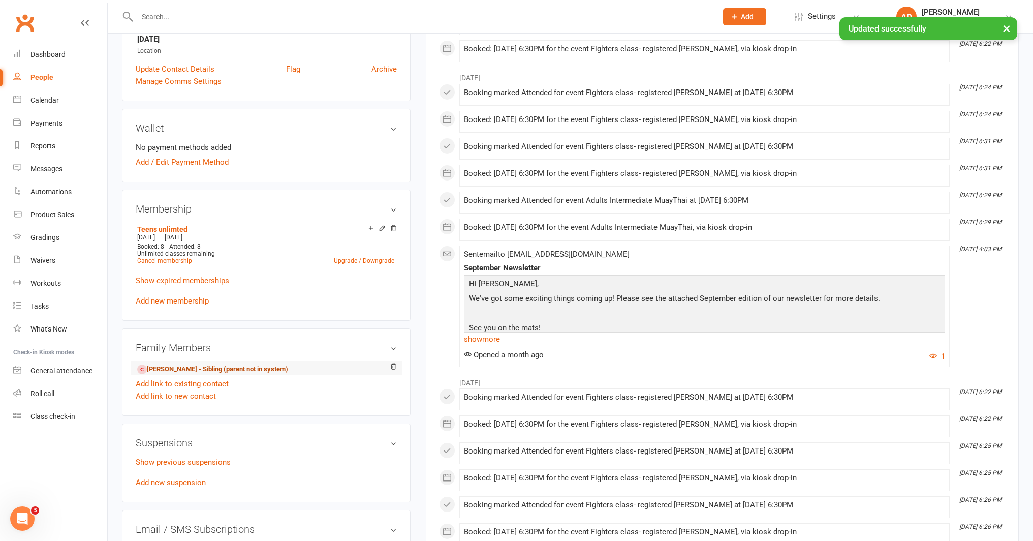
click at [243, 367] on link "[PERSON_NAME] - Sibling (parent not in system)" at bounding box center [212, 369] width 151 height 11
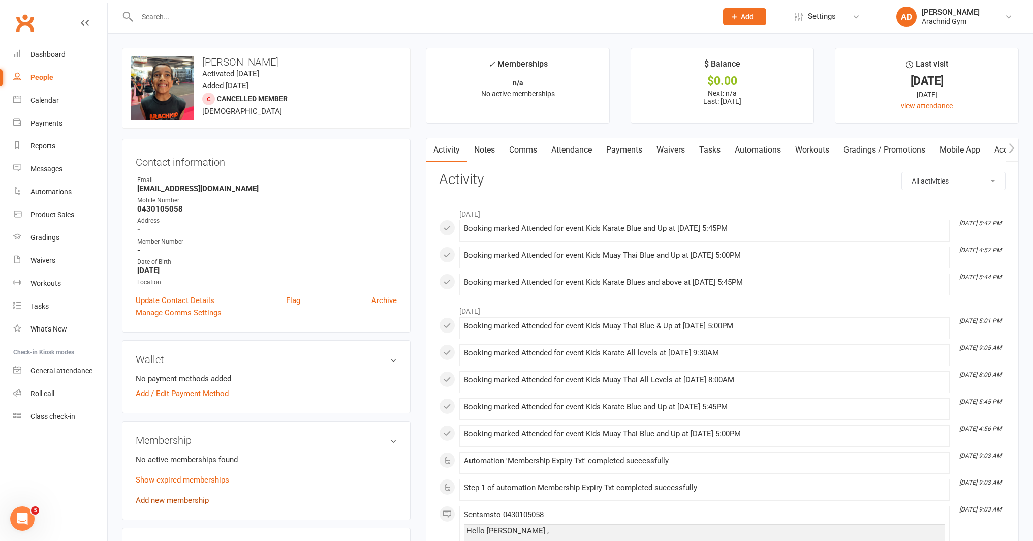
click at [186, 498] on link "Add new membership" at bounding box center [172, 500] width 73 height 9
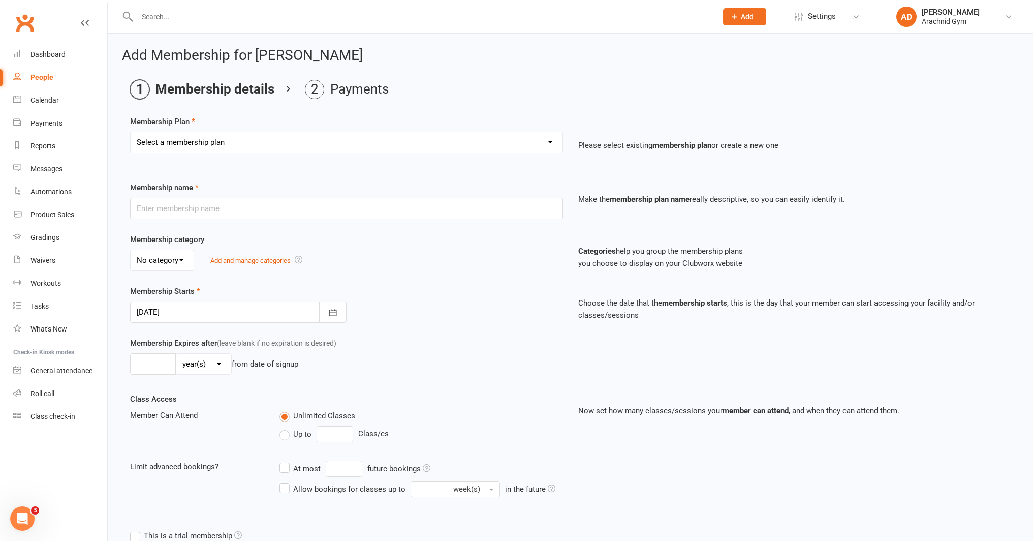
click at [192, 146] on select "Select a membership plan Create new Membership Plan Adults Teens 7-12's Under 7…" at bounding box center [347, 142] width 432 height 20
select select "3"
click at [131, 132] on select "Select a membership plan Create new Membership Plan Adults Teens 7-12's Under 7…" at bounding box center [347, 142] width 432 height 20
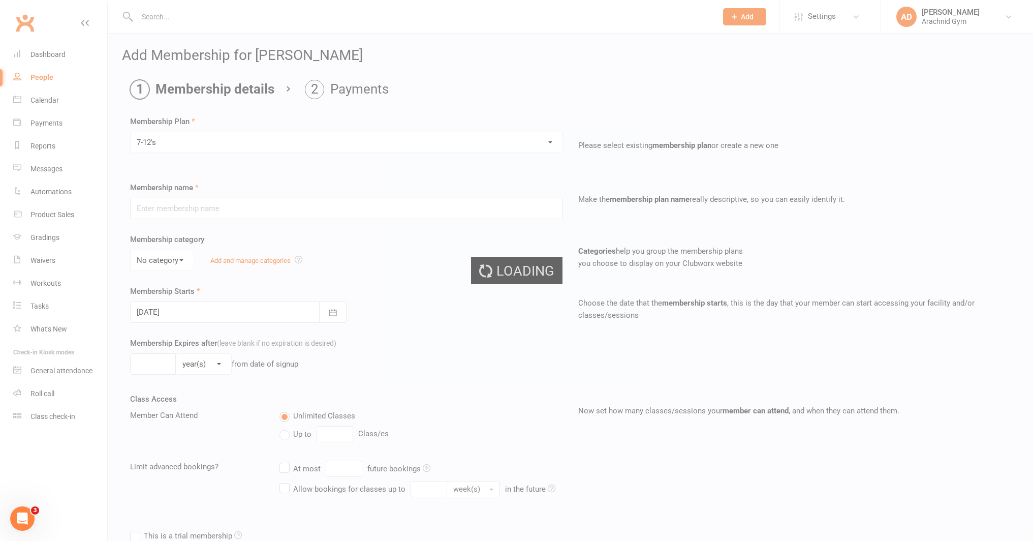
type input "7-12's"
select select "0"
type input "0"
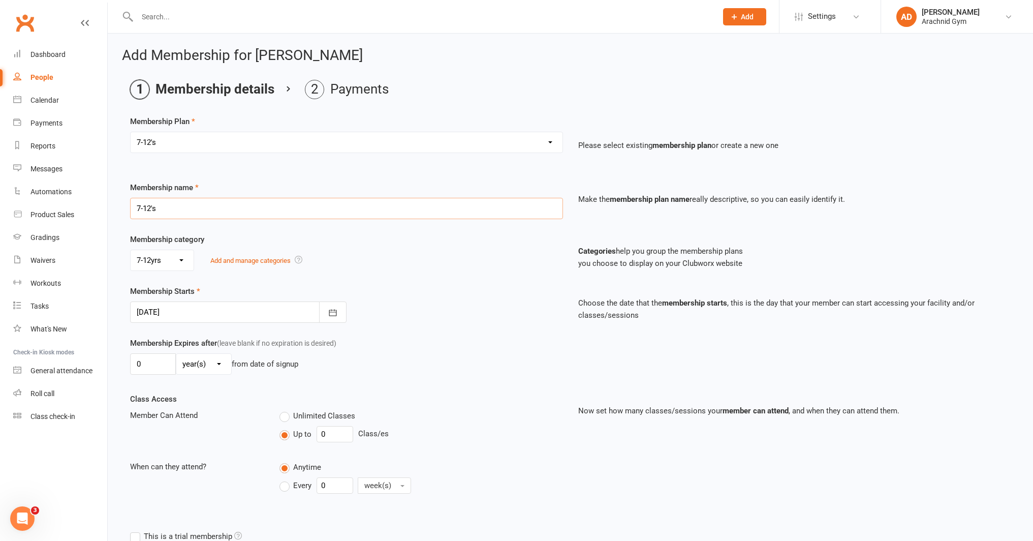
click at [191, 210] on input "7-12's" at bounding box center [346, 208] width 433 height 21
type input "7-12's unlimited"
click at [325, 308] on button "button" at bounding box center [332, 311] width 27 height 21
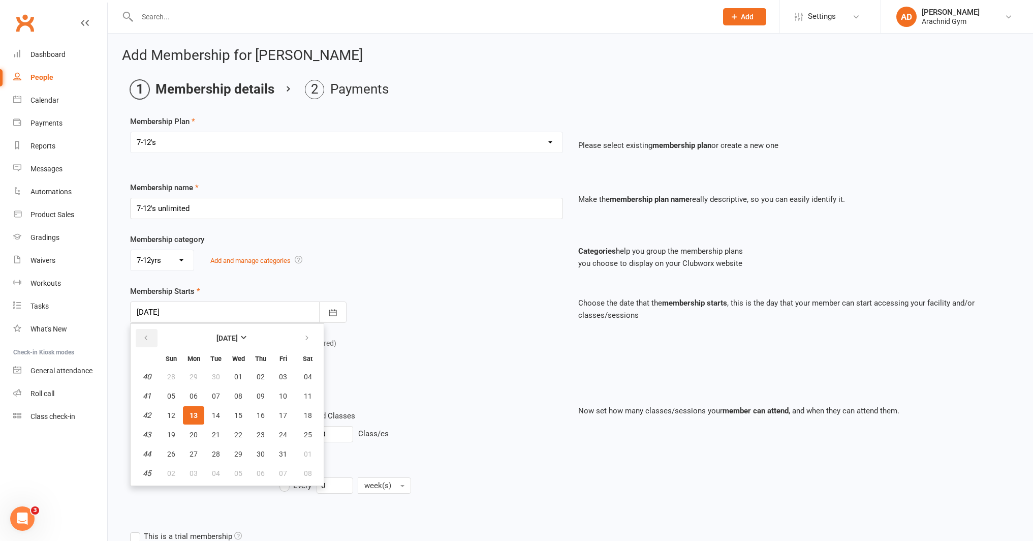
click at [147, 335] on icon "button" at bounding box center [145, 338] width 7 height 8
click at [300, 398] on button "09" at bounding box center [308, 396] width 26 height 18
type input "[DATE]"
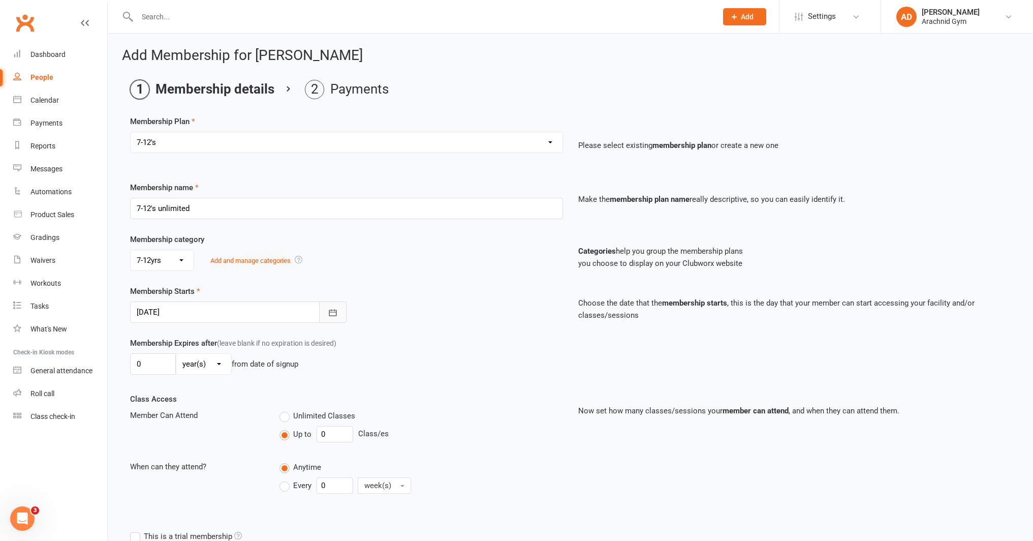
click at [343, 313] on button "button" at bounding box center [332, 311] width 27 height 21
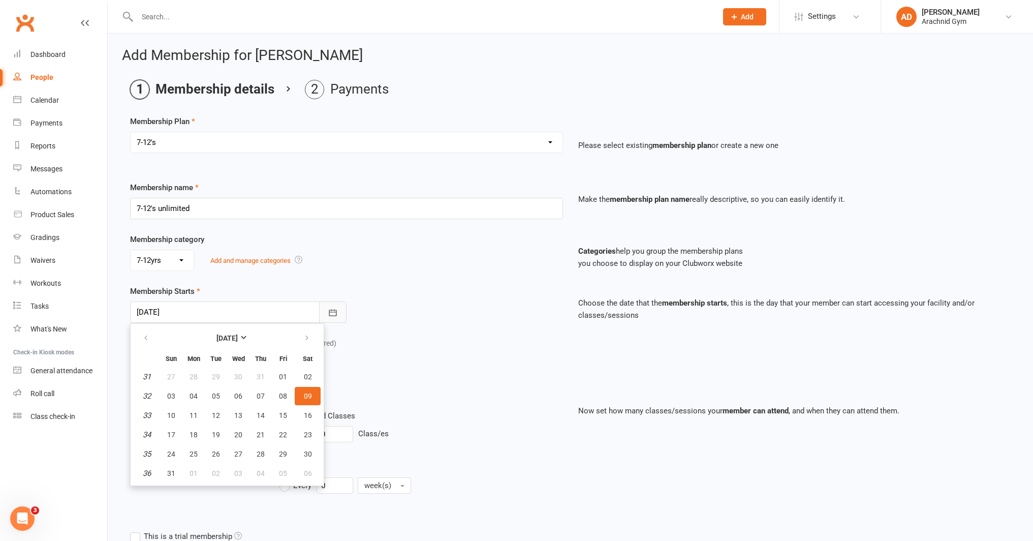
click at [343, 313] on button "button" at bounding box center [332, 311] width 27 height 21
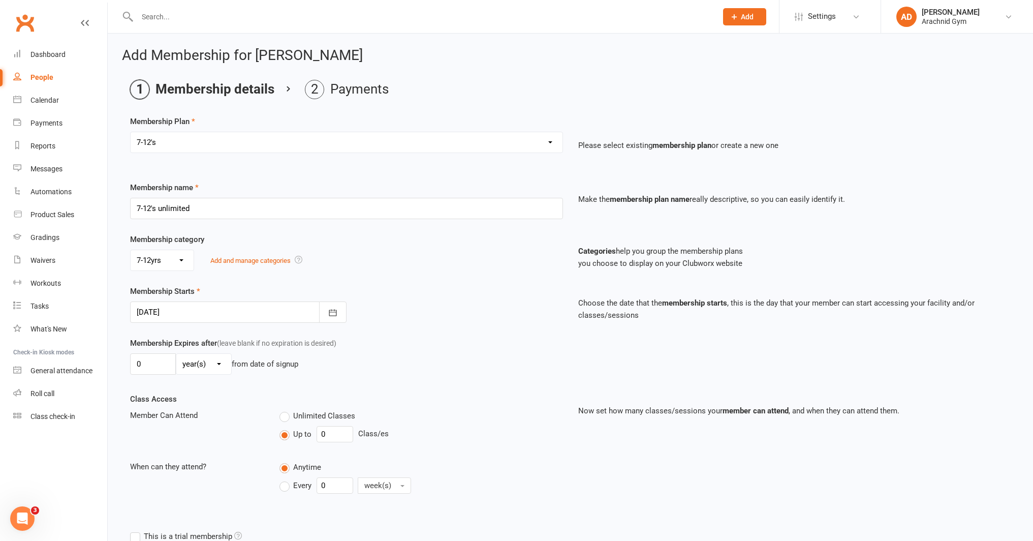
click at [355, 367] on div "0 day(s) week(s) month(s) year(s) from date of signup" at bounding box center [346, 363] width 433 height 21
click at [344, 428] on input "0" at bounding box center [335, 434] width 37 height 16
click at [284, 413] on label "Unlimited Classes" at bounding box center [318, 416] width 76 height 12
click at [284, 410] on input "Unlimited Classes" at bounding box center [283, 410] width 7 height 0
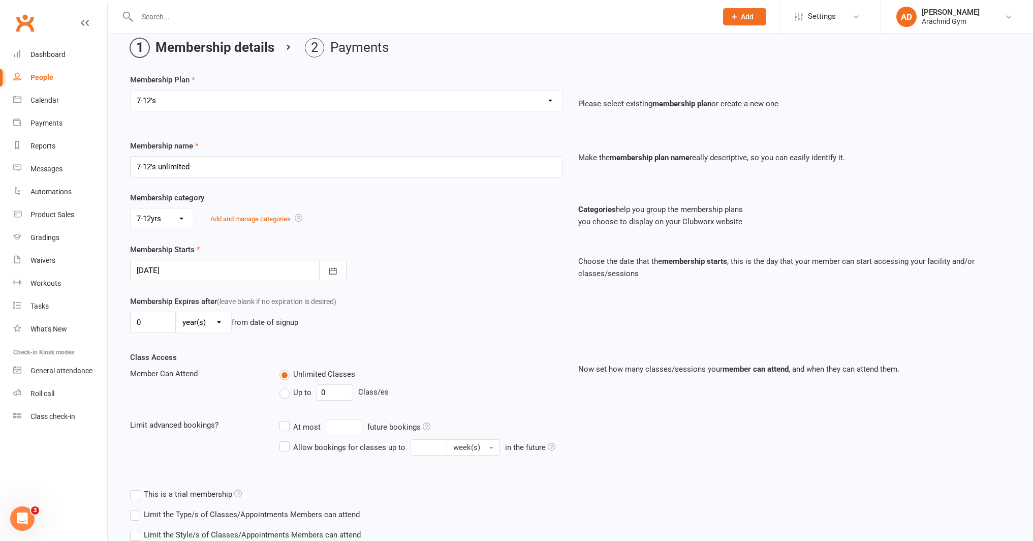
scroll to position [43, 0]
click at [195, 321] on select "day(s) week(s) month(s) year(s)" at bounding box center [203, 321] width 55 height 20
select select "0"
click at [176, 311] on select "day(s) week(s) month(s) year(s)" at bounding box center [203, 321] width 55 height 20
click at [155, 322] on input "0" at bounding box center [153, 320] width 46 height 21
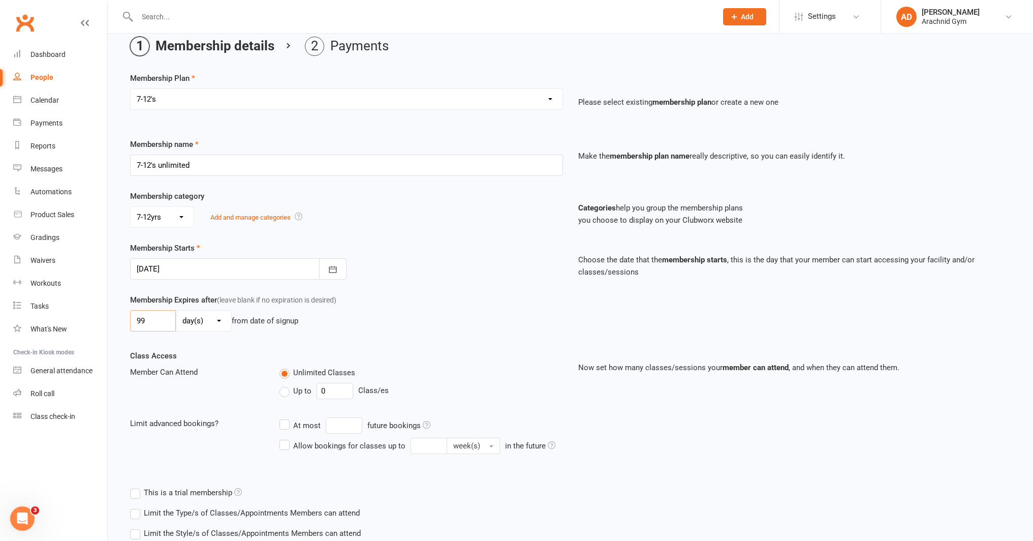
type input "99"
click at [251, 509] on label "Limit the Type/s of Classes/Appointments Members can attend" at bounding box center [245, 513] width 230 height 12
click at [137, 507] on input "Limit the Type/s of Classes/Appointments Members can attend" at bounding box center [133, 507] width 7 height 0
click at [223, 530] on label "Class" at bounding box center [208, 529] width 33 height 12
click at [198, 523] on input "Class" at bounding box center [195, 523] width 7 height 0
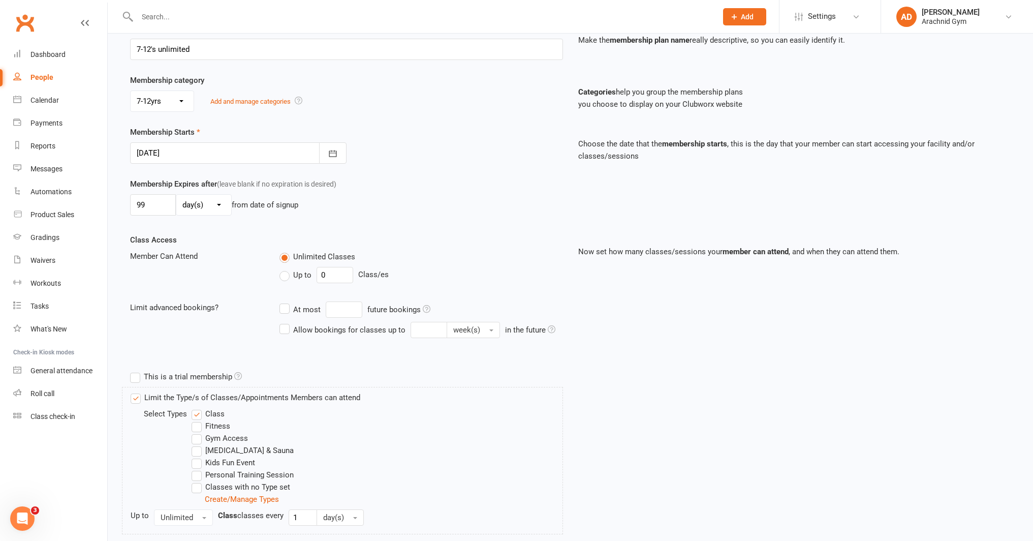
scroll to position [247, 0]
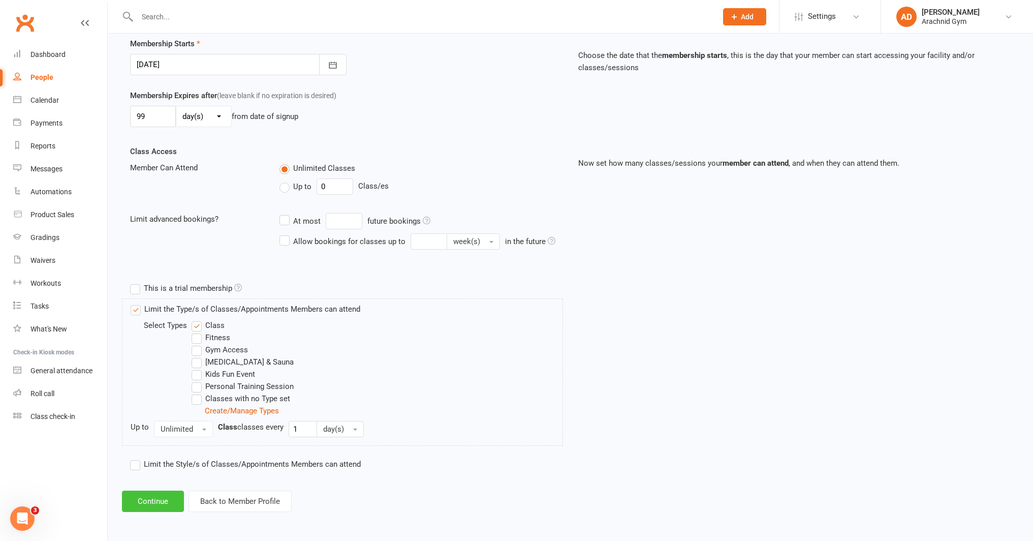
click at [141, 504] on button "Continue" at bounding box center [153, 500] width 62 height 21
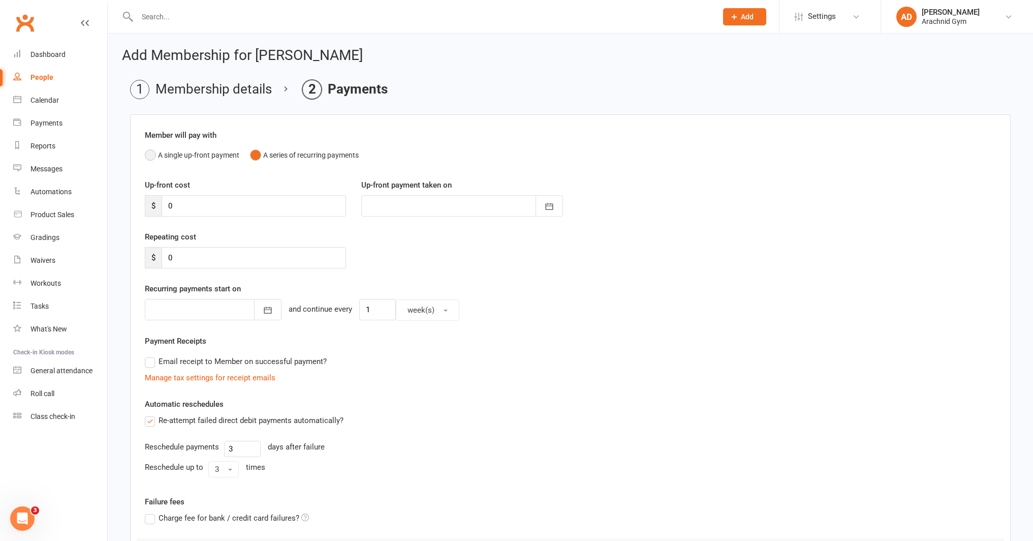
click at [189, 159] on button "A single up-front payment" at bounding box center [192, 154] width 95 height 19
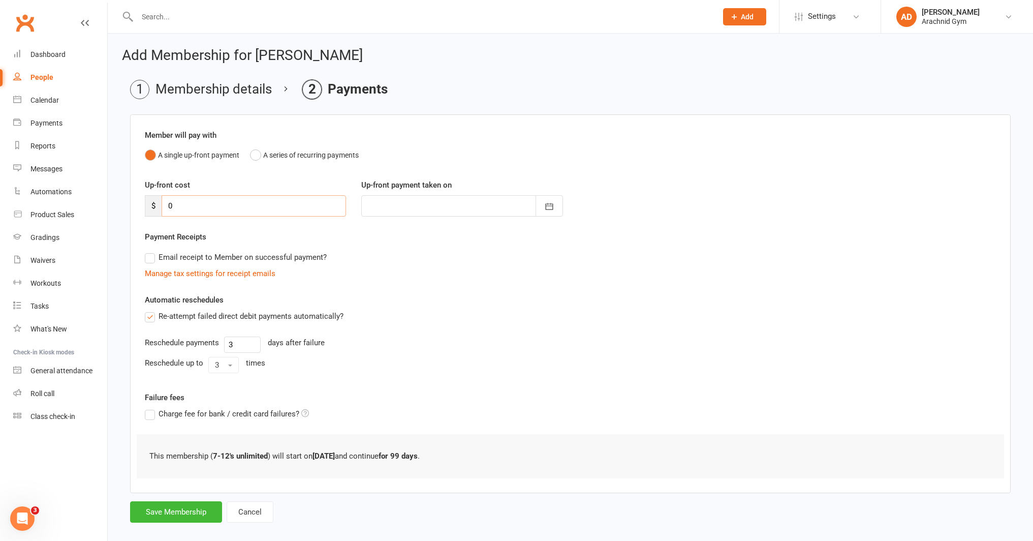
click at [184, 205] on input "0" at bounding box center [254, 205] width 184 height 21
type input "3"
type input "[DATE]"
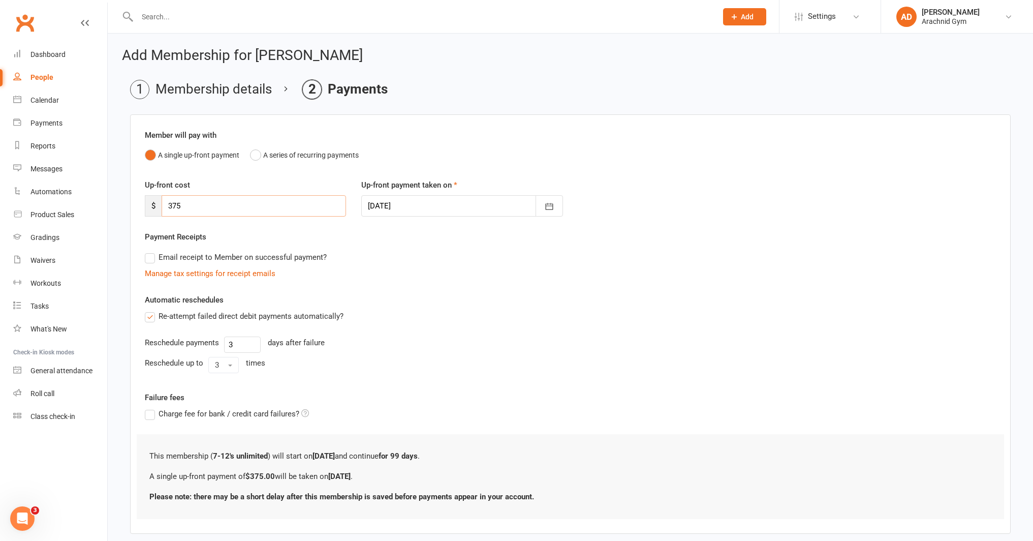
type input "375"
click at [534, 207] on div at bounding box center [461, 205] width 201 height 21
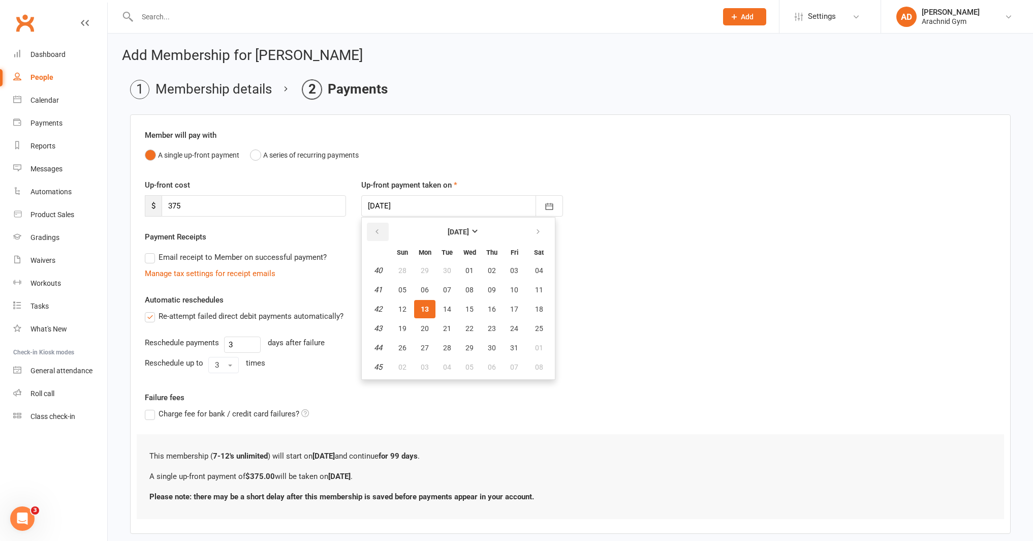
click at [381, 233] on button "button" at bounding box center [378, 232] width 22 height 18
click at [535, 286] on span "09" at bounding box center [539, 290] width 8 height 8
type input "[DATE]"
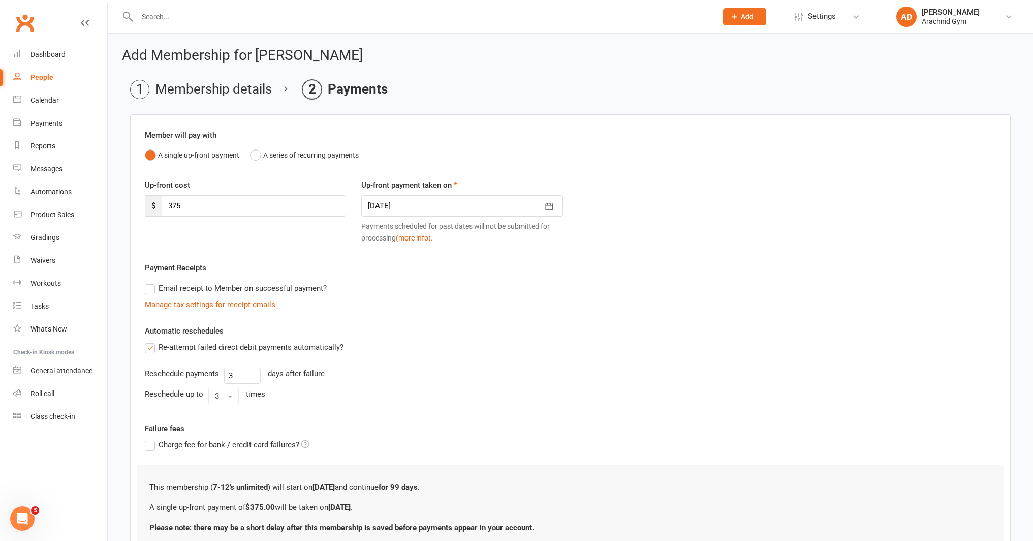
click at [151, 350] on label "Re-attempt failed direct debit payments automatically?" at bounding box center [244, 347] width 199 height 12
click at [151, 341] on input "Re-attempt failed direct debit payments automatically?" at bounding box center [148, 341] width 7 height 0
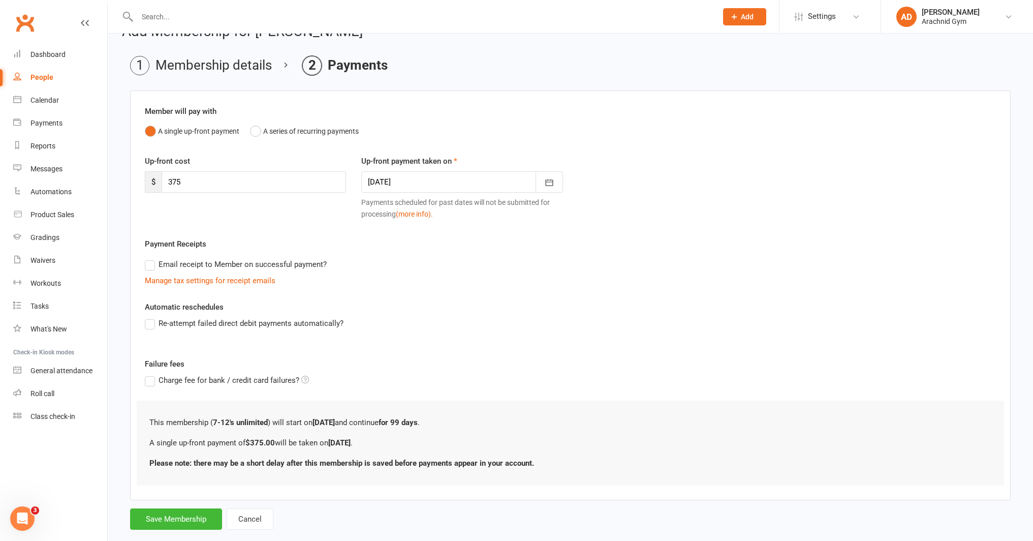
scroll to position [44, 0]
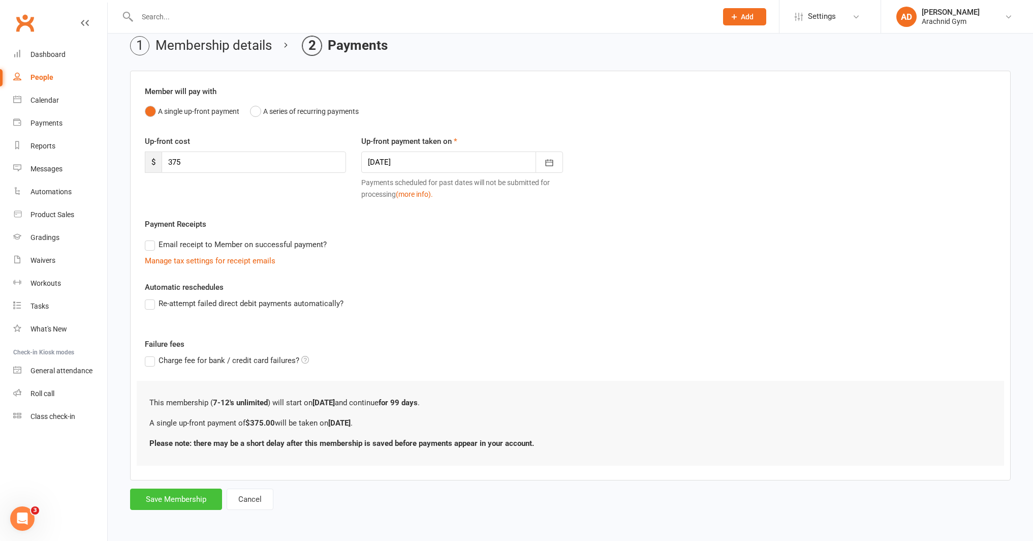
click at [190, 499] on button "Save Membership" at bounding box center [176, 498] width 92 height 21
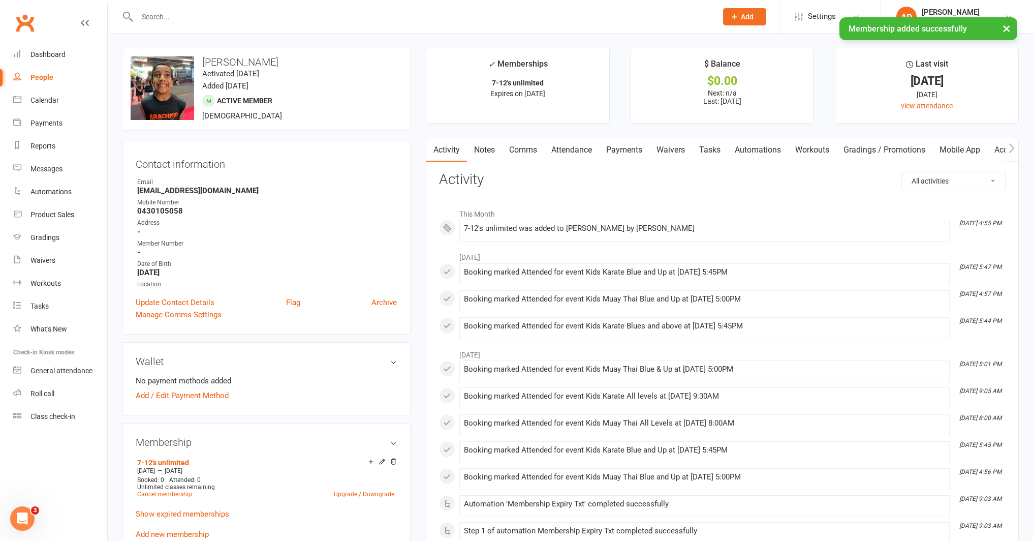
click at [633, 151] on link "Payments" at bounding box center [624, 149] width 50 height 23
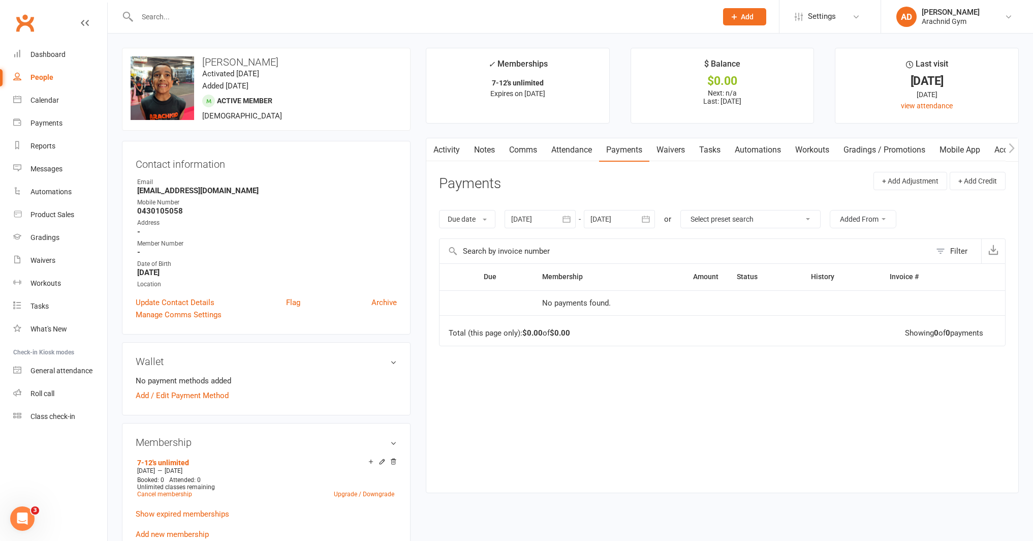
click at [553, 222] on div at bounding box center [540, 219] width 71 height 18
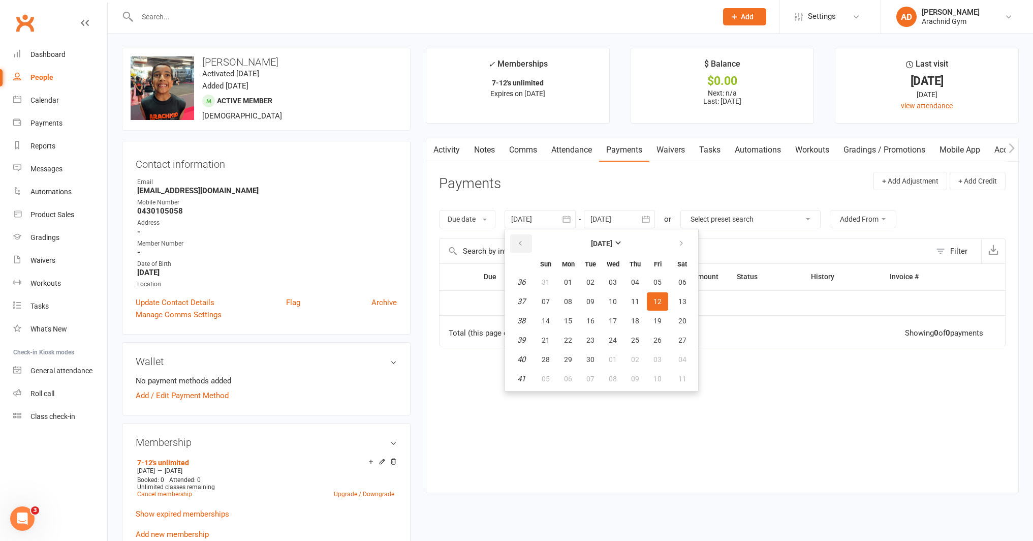
click at [524, 248] on button "button" at bounding box center [521, 243] width 22 height 18
click at [587, 294] on button "08" at bounding box center [590, 301] width 21 height 18
type input "08 Jul 2025"
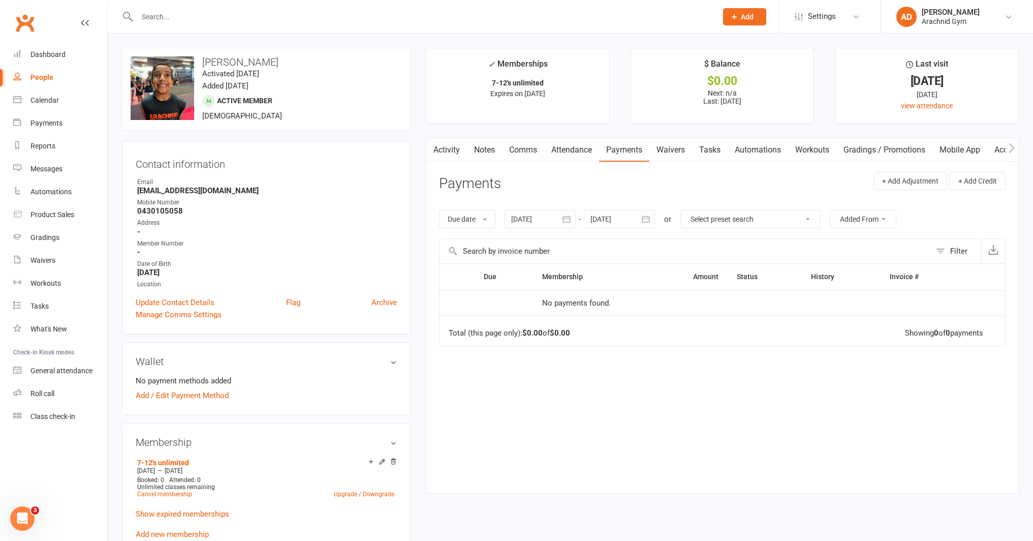
click at [572, 220] on icon "button" at bounding box center [567, 219] width 10 height 10
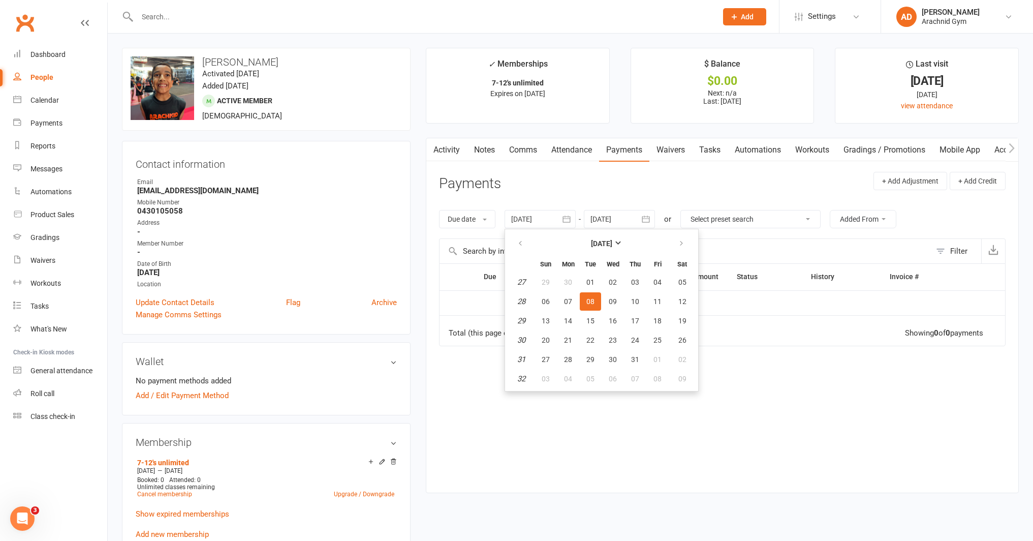
click at [572, 220] on icon "button" at bounding box center [567, 219] width 10 height 10
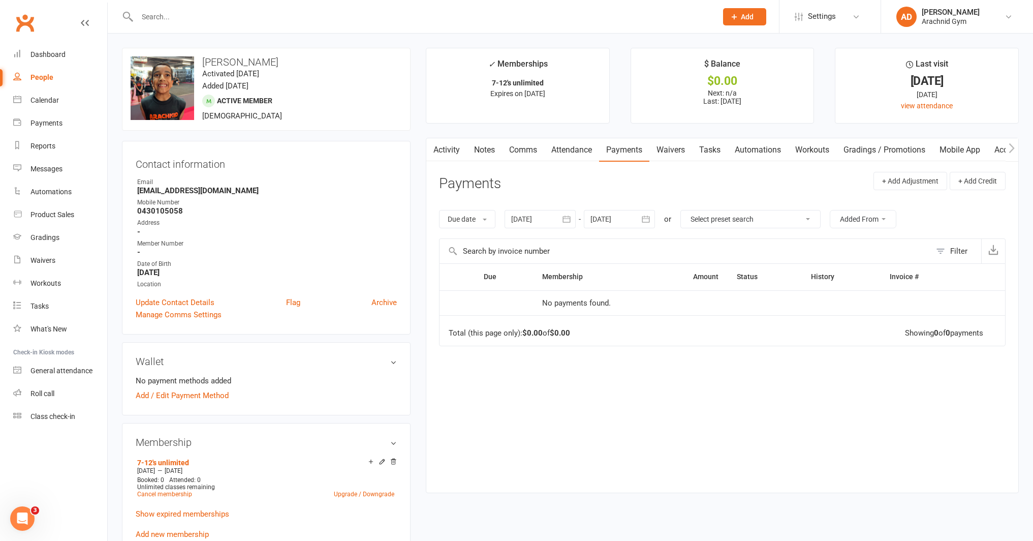
click at [528, 151] on link "Comms" at bounding box center [523, 149] width 42 height 23
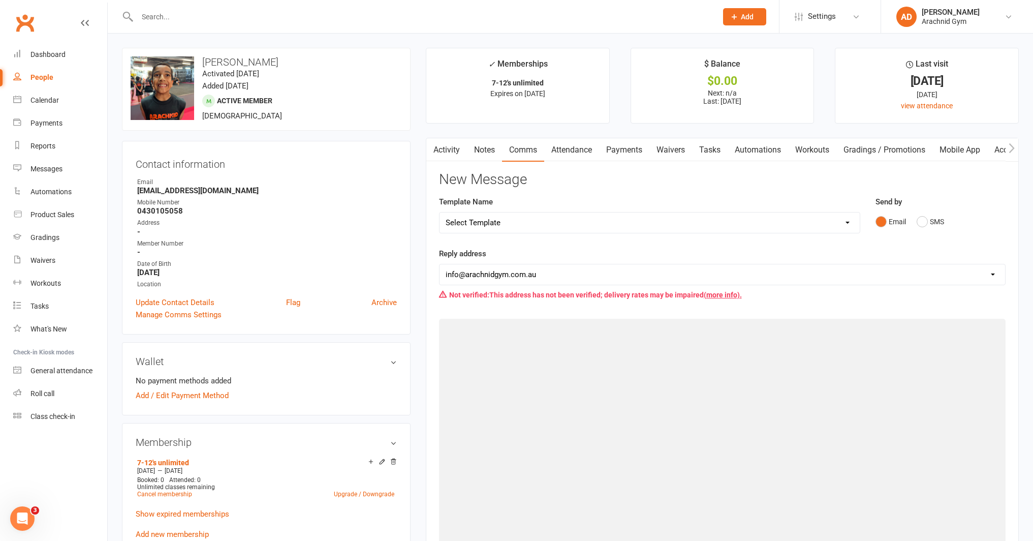
click at [462, 151] on link "Activity" at bounding box center [446, 149] width 41 height 23
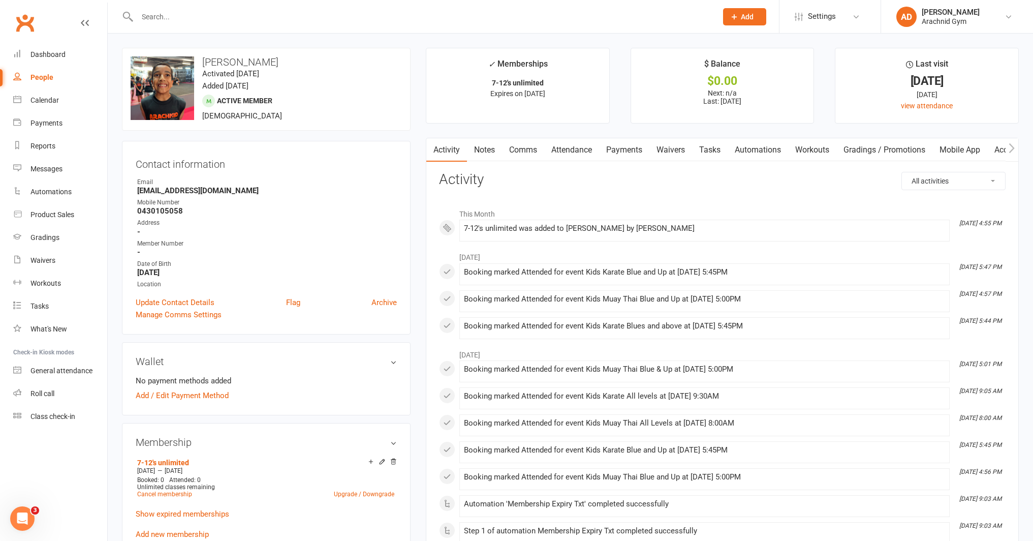
click at [615, 150] on link "Payments" at bounding box center [624, 149] width 50 height 23
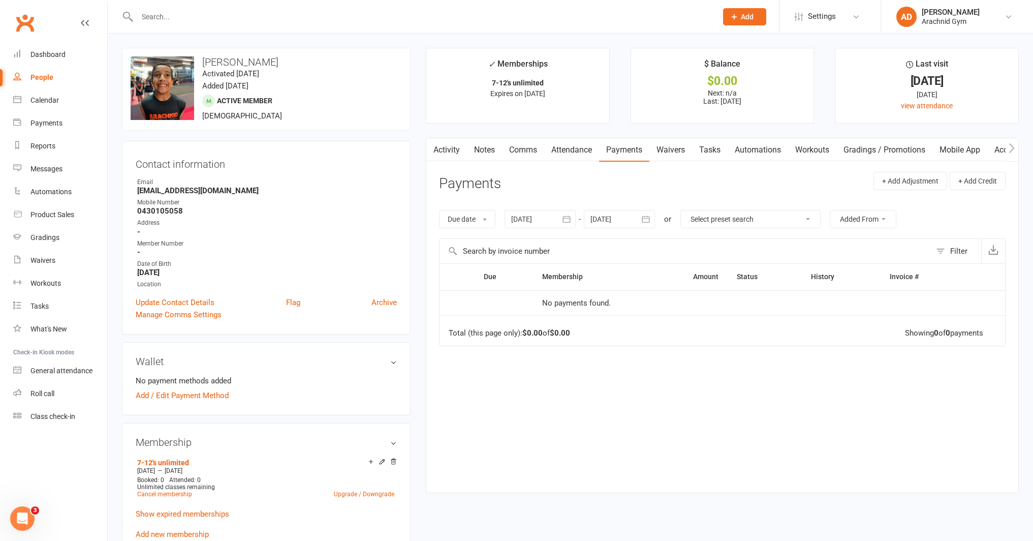
click at [450, 157] on link "Activity" at bounding box center [446, 149] width 41 height 23
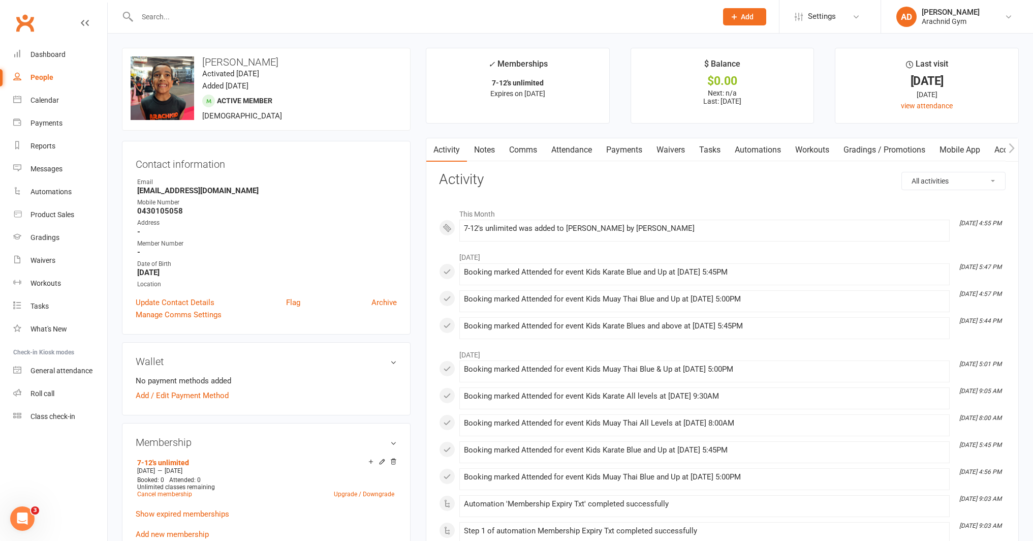
click at [627, 157] on link "Payments" at bounding box center [624, 149] width 50 height 23
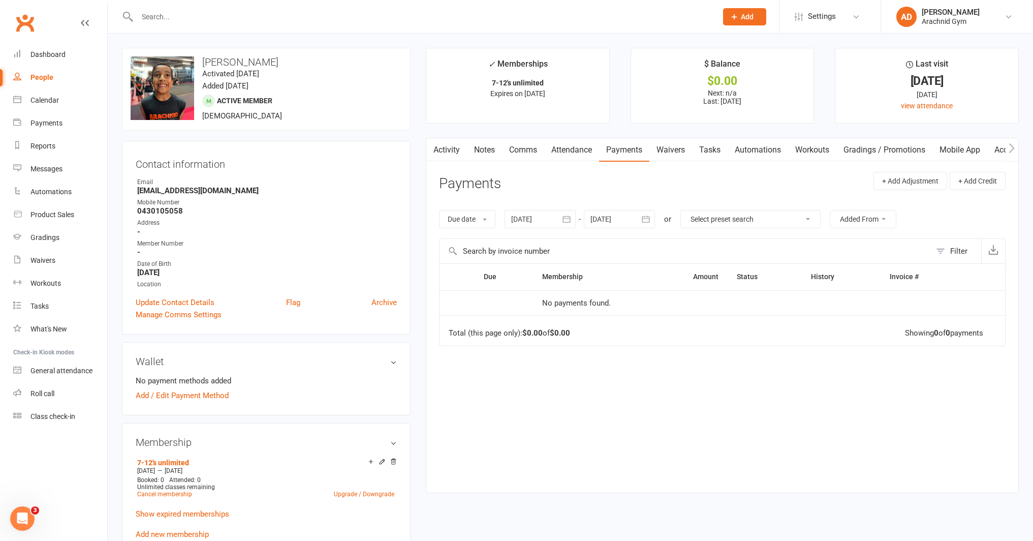
click at [547, 150] on link "Attendance" at bounding box center [571, 149] width 55 height 23
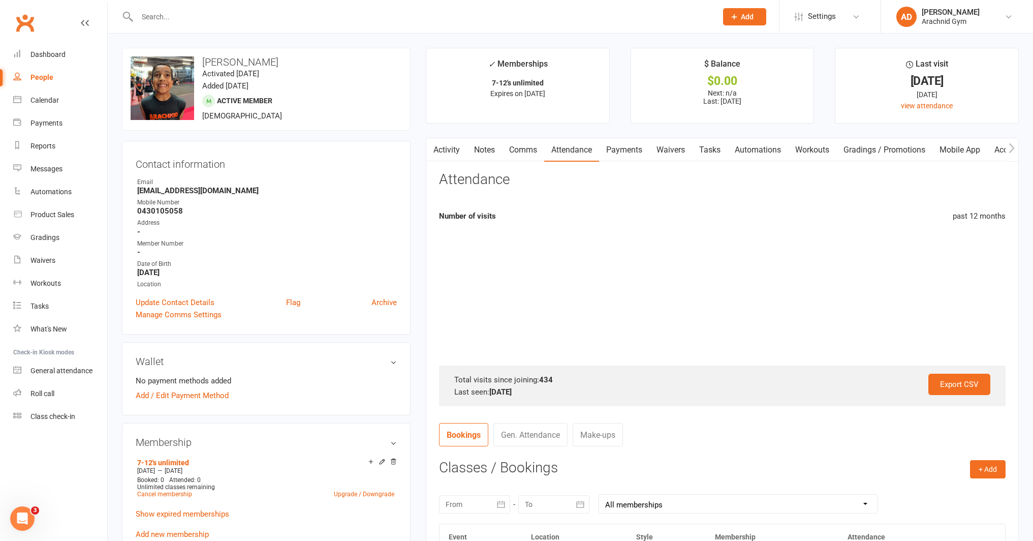
click at [469, 153] on link "Notes" at bounding box center [484, 149] width 35 height 23
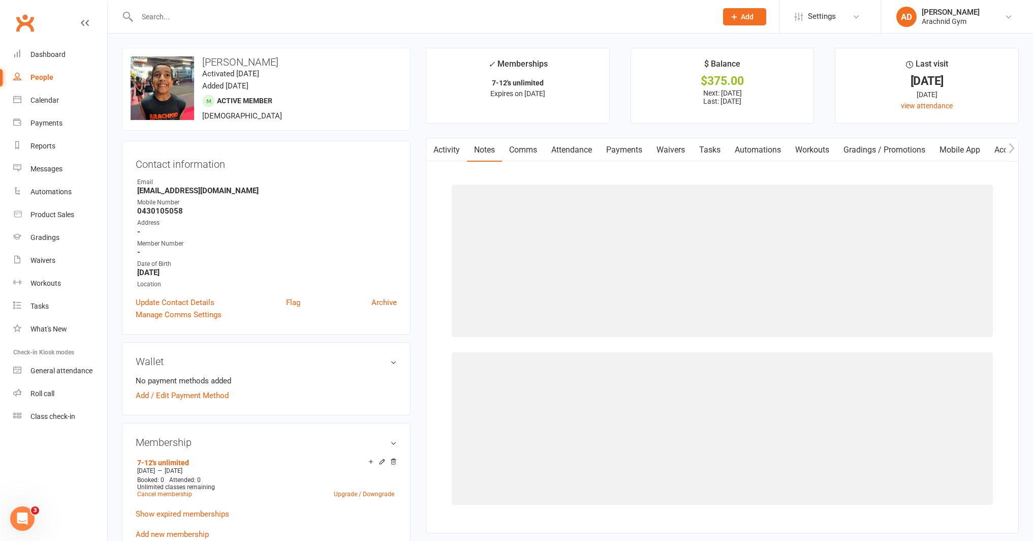
click at [446, 156] on link "Activity" at bounding box center [446, 149] width 41 height 23
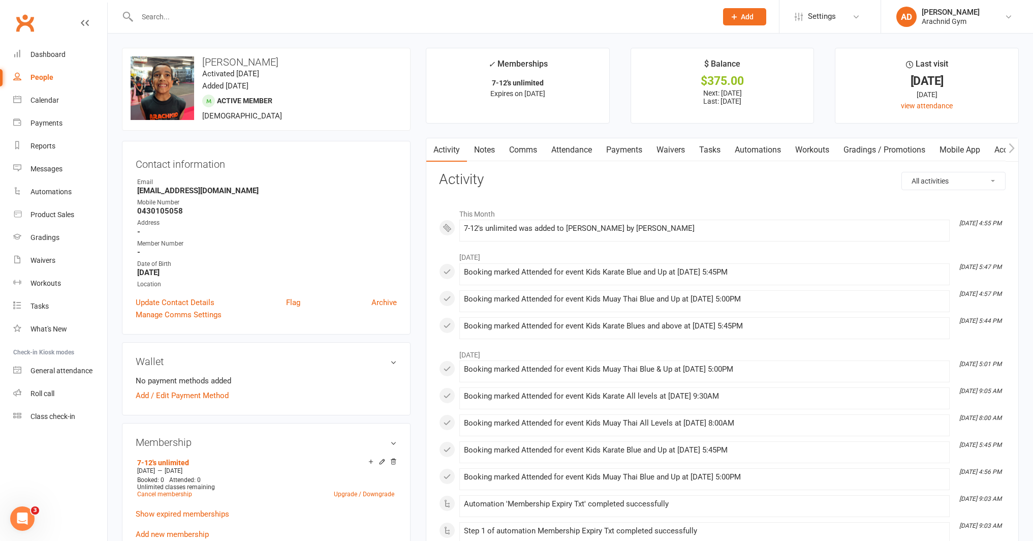
click at [635, 148] on link "Payments" at bounding box center [624, 149] width 50 height 23
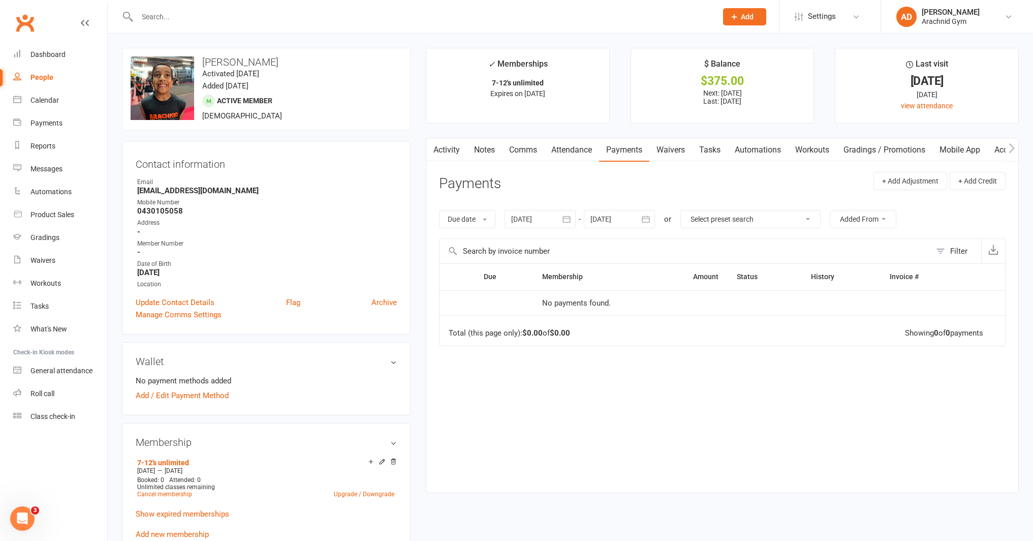
click at [586, 157] on link "Attendance" at bounding box center [571, 149] width 55 height 23
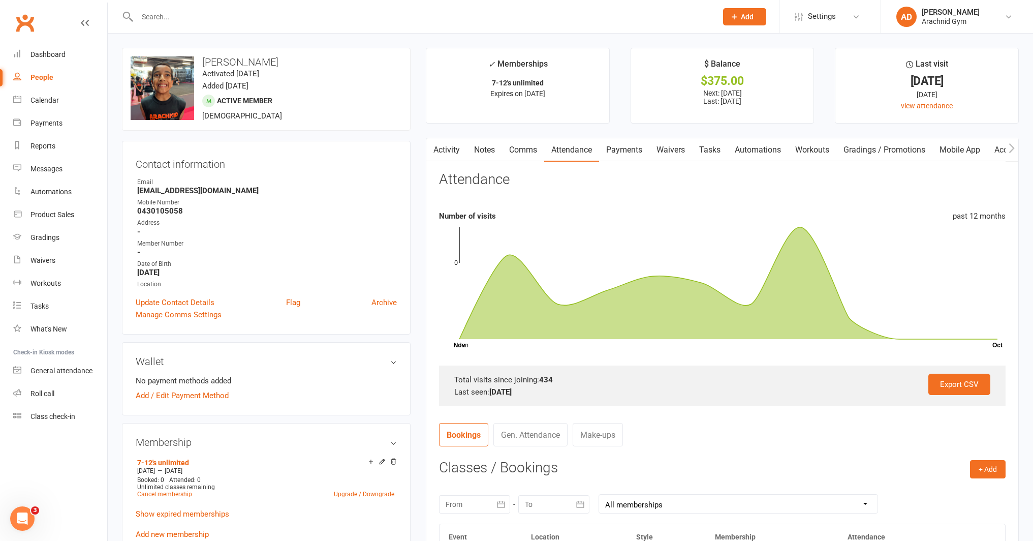
click at [500, 149] on link "Notes" at bounding box center [484, 149] width 35 height 23
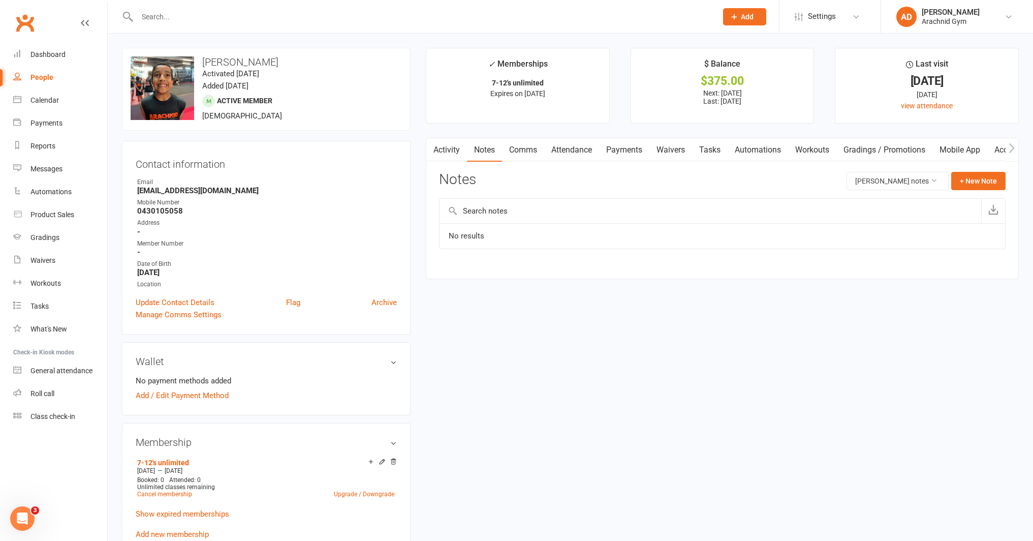
drag, startPoint x: 623, startPoint y: 148, endPoint x: 575, endPoint y: 156, distance: 48.3
click at [621, 149] on link "Payments" at bounding box center [624, 149] width 50 height 23
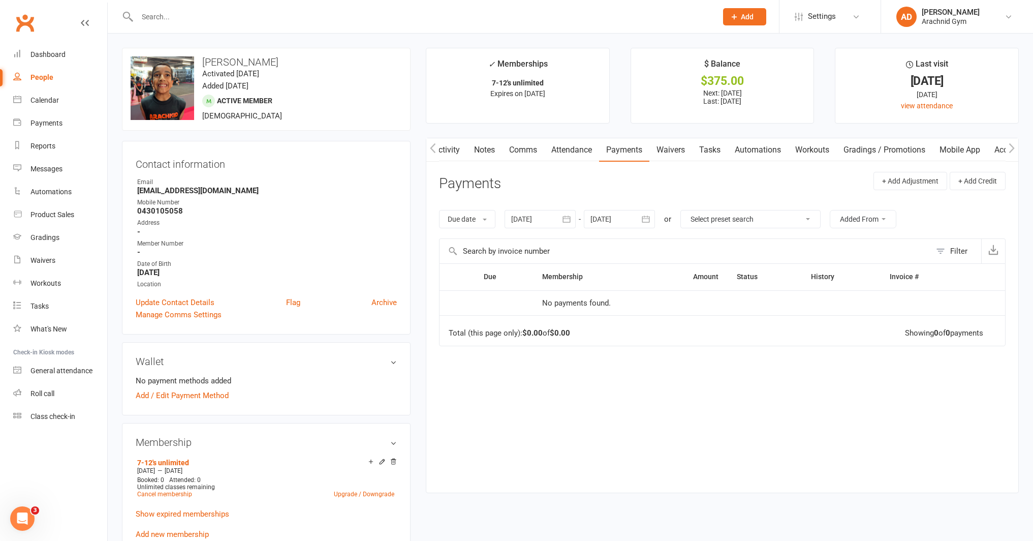
scroll to position [0, 2]
click at [81, 56] on link "Dashboard" at bounding box center [60, 54] width 94 height 23
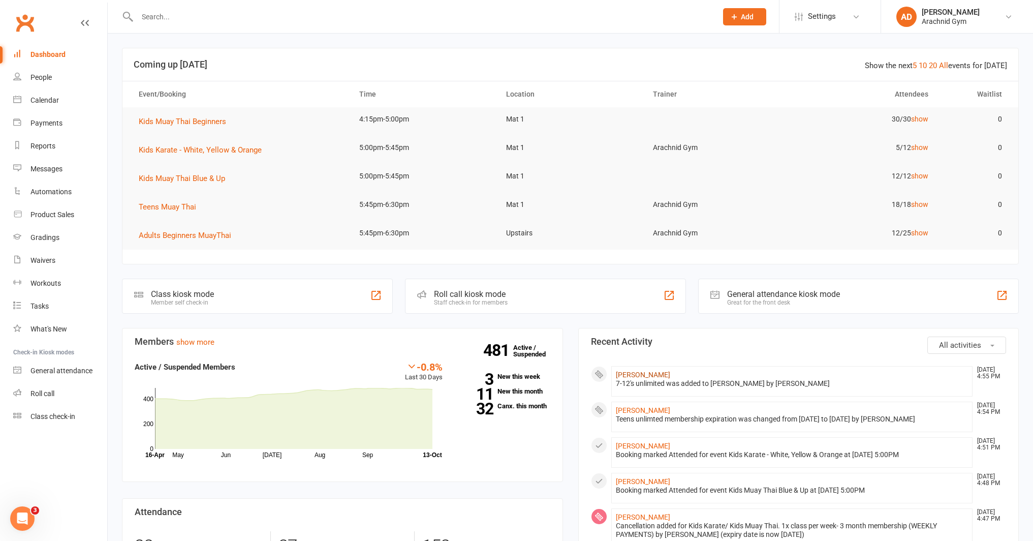
click at [629, 374] on link "Aaron Soni" at bounding box center [643, 374] width 54 height 8
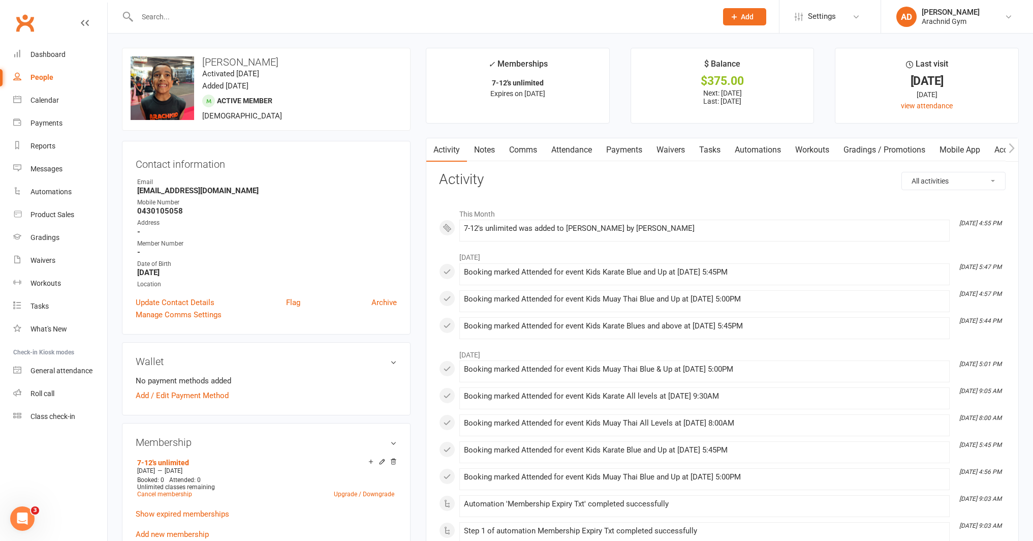
click at [627, 155] on link "Payments" at bounding box center [624, 149] width 50 height 23
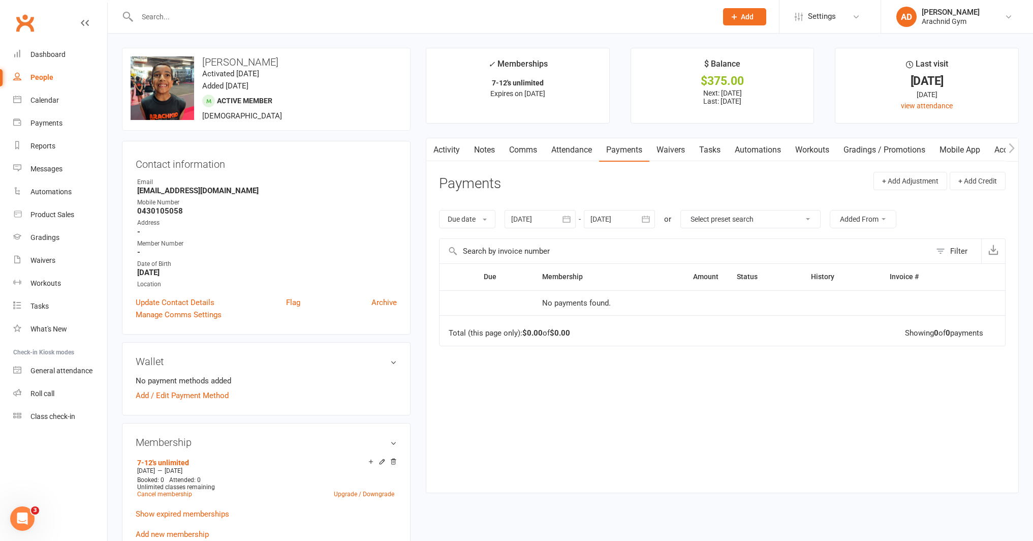
click at [576, 225] on button "button" at bounding box center [567, 219] width 18 height 18
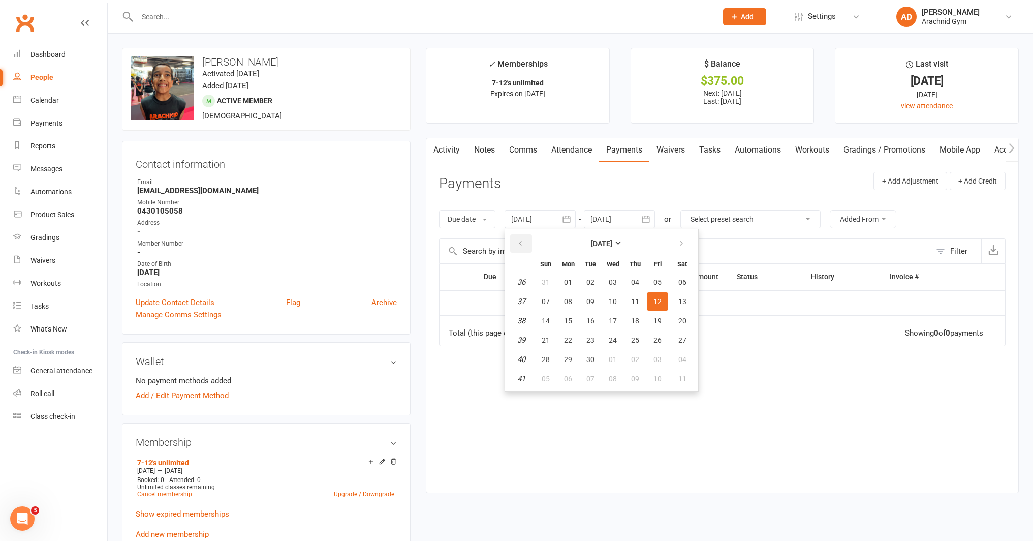
click at [520, 244] on icon "button" at bounding box center [520, 243] width 7 height 8
click at [599, 296] on button "08" at bounding box center [590, 301] width 21 height 18
type input "08 Jul 2025"
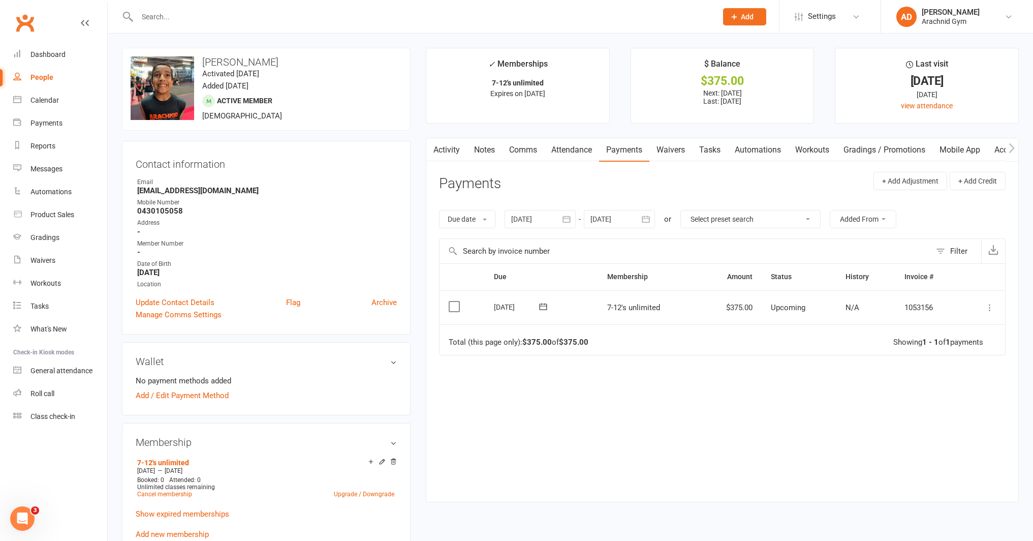
click at [988, 304] on icon at bounding box center [990, 307] width 10 height 10
click at [909, 349] on link "Mark as Paid (POS)" at bounding box center [945, 347] width 101 height 20
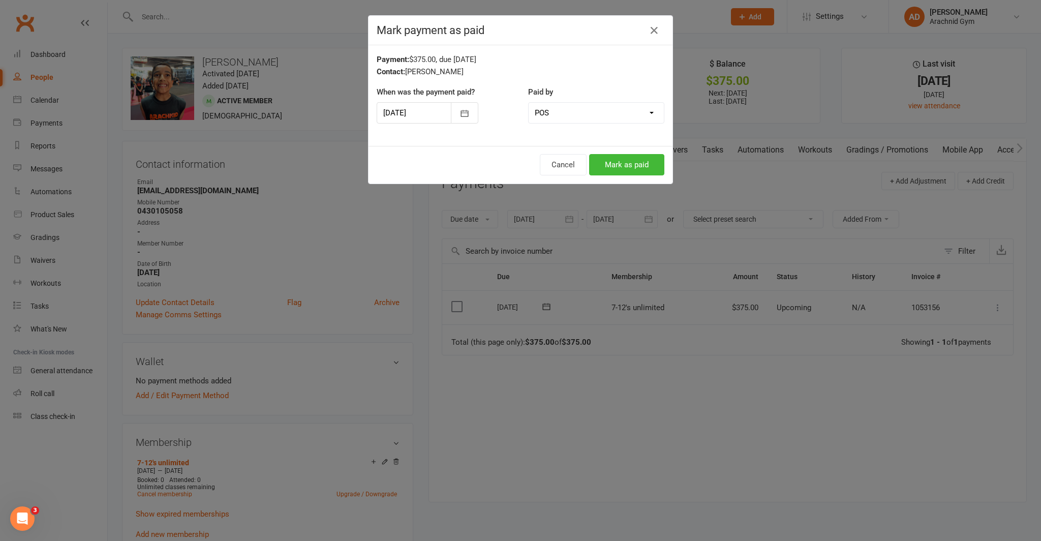
click at [436, 108] on div at bounding box center [428, 112] width 102 height 21
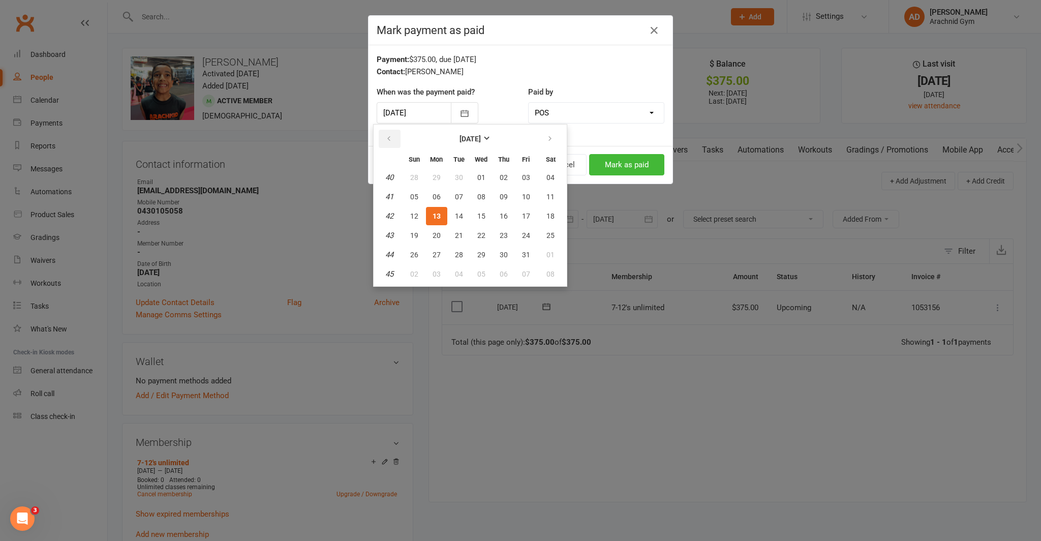
click at [391, 142] on icon "button" at bounding box center [388, 139] width 7 height 8
click at [546, 197] on span "09" at bounding box center [550, 197] width 8 height 8
type input "09 Aug 2025"
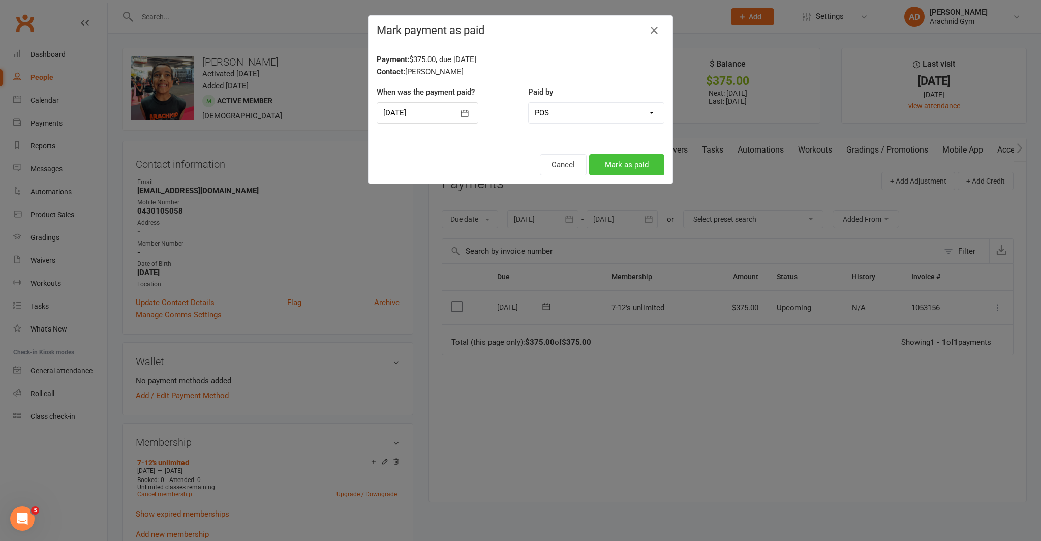
click at [595, 169] on button "Mark as paid" at bounding box center [626, 164] width 75 height 21
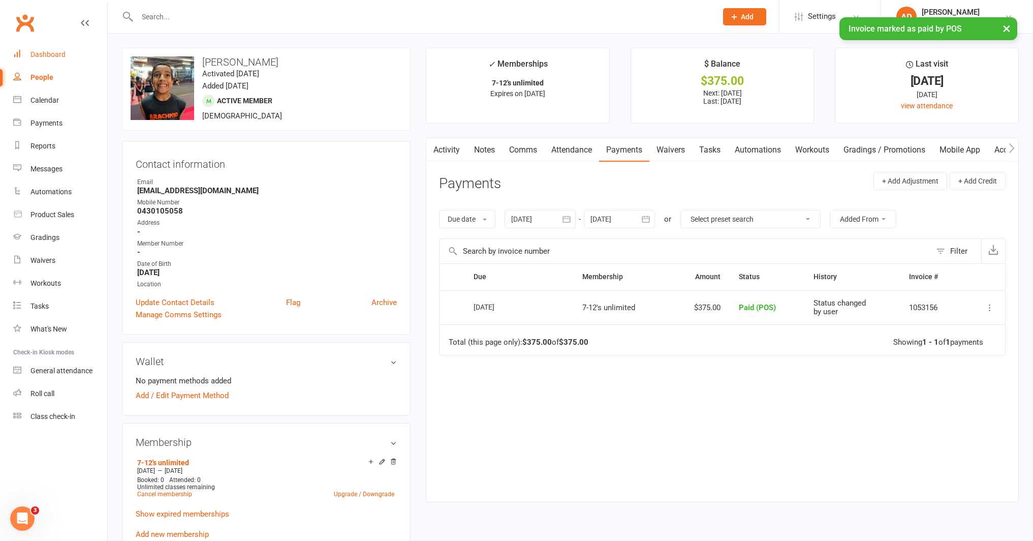
click at [52, 54] on div "Dashboard" at bounding box center [47, 54] width 35 height 8
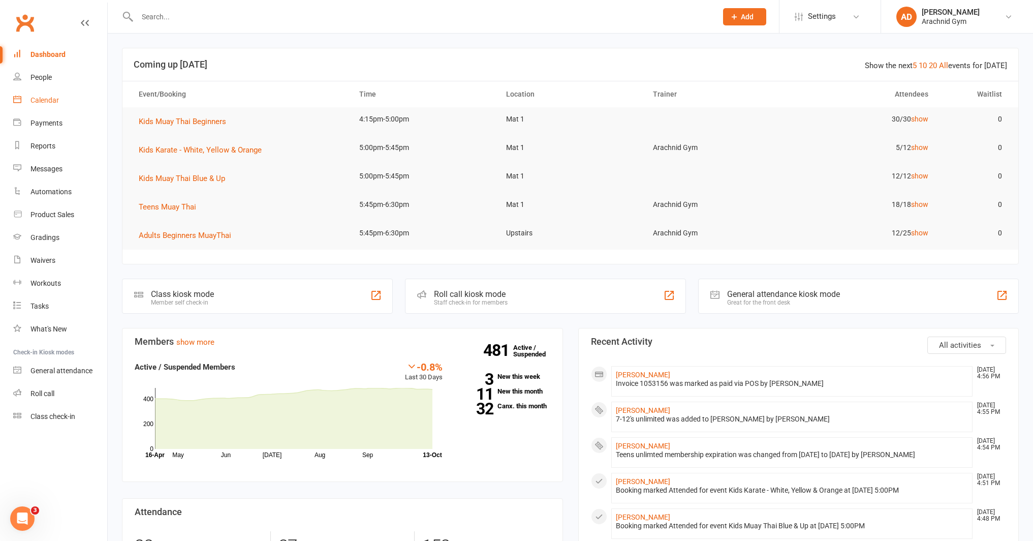
click at [64, 100] on link "Calendar" at bounding box center [60, 100] width 94 height 23
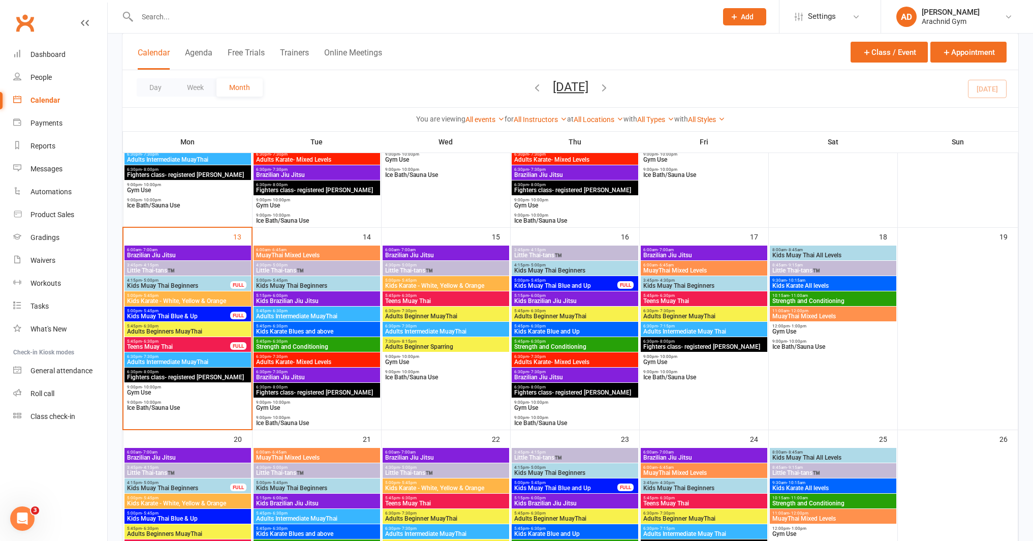
scroll to position [409, 0]
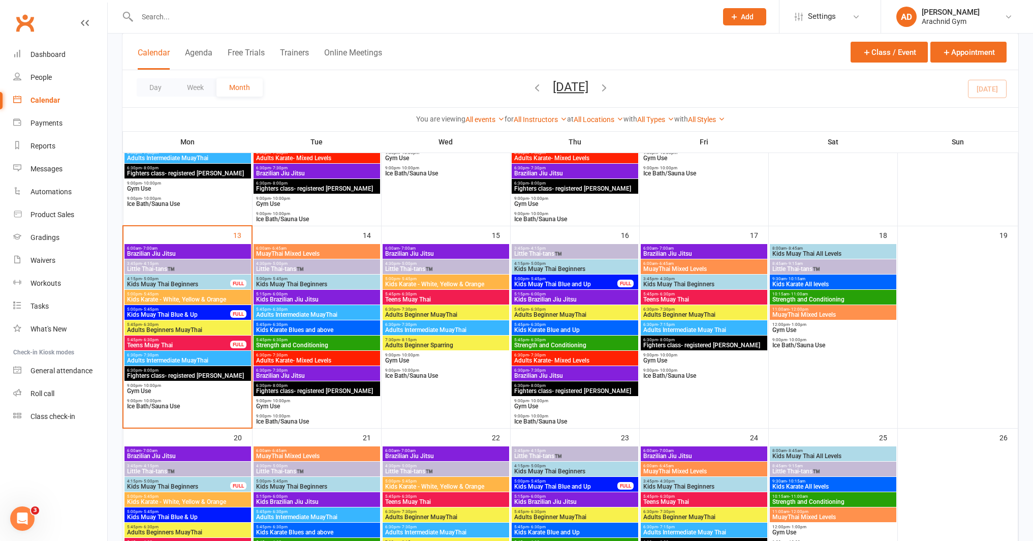
click at [243, 23] on input "text" at bounding box center [422, 17] width 576 height 14
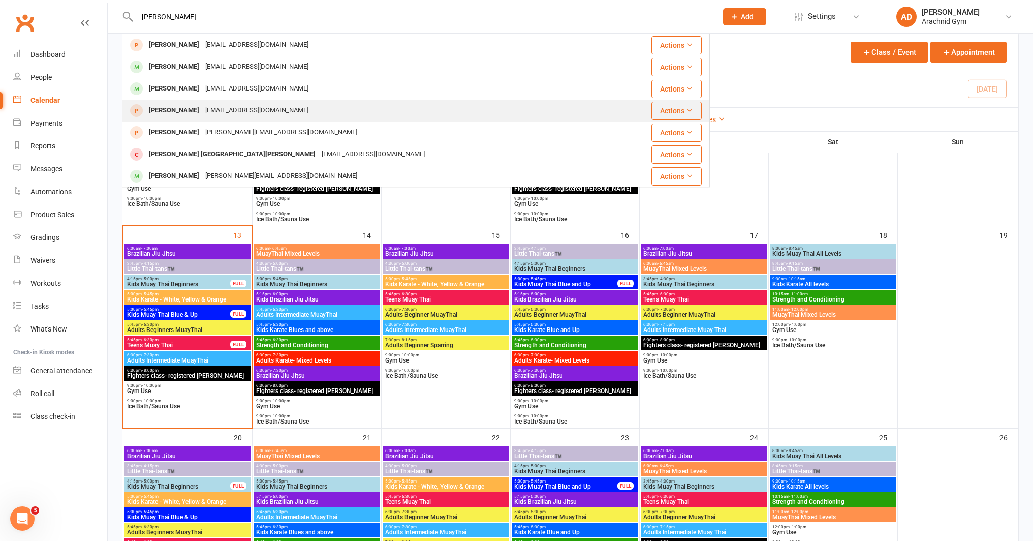
type input "kye rich"
click at [190, 111] on div "Kye Richardson" at bounding box center [174, 110] width 56 height 15
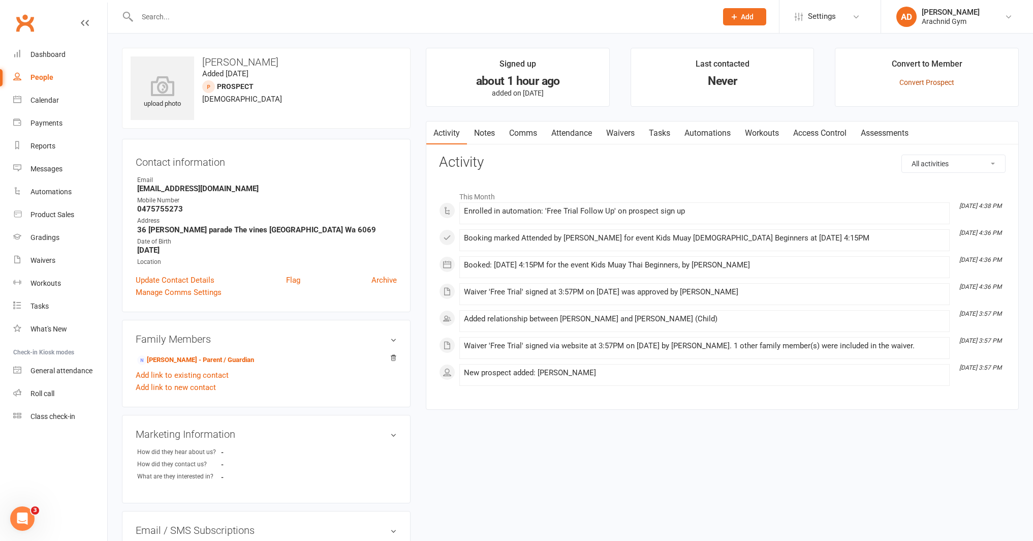
click at [905, 82] on link "Convert Prospect" at bounding box center [927, 82] width 55 height 8
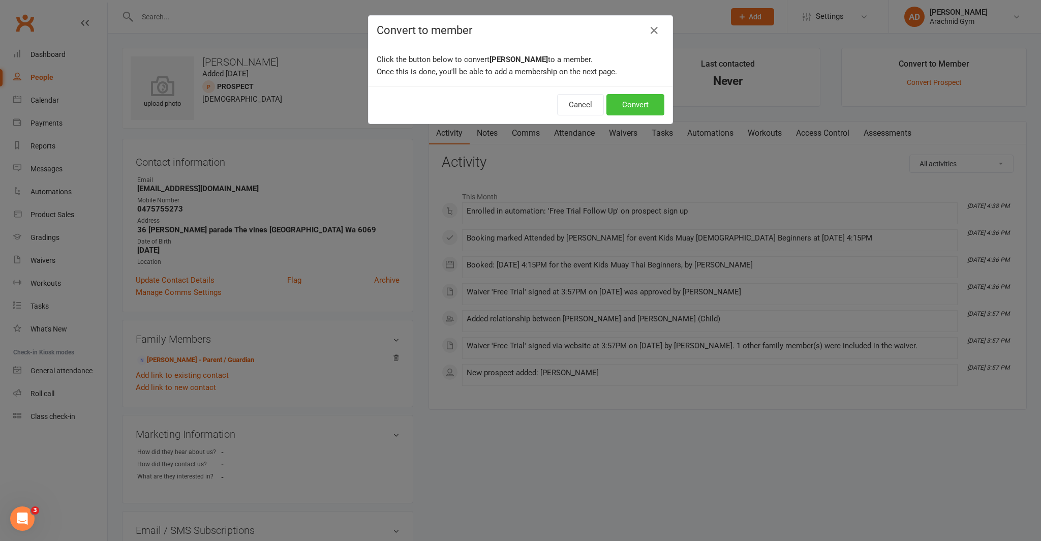
click at [620, 105] on button "Convert" at bounding box center [635, 104] width 58 height 21
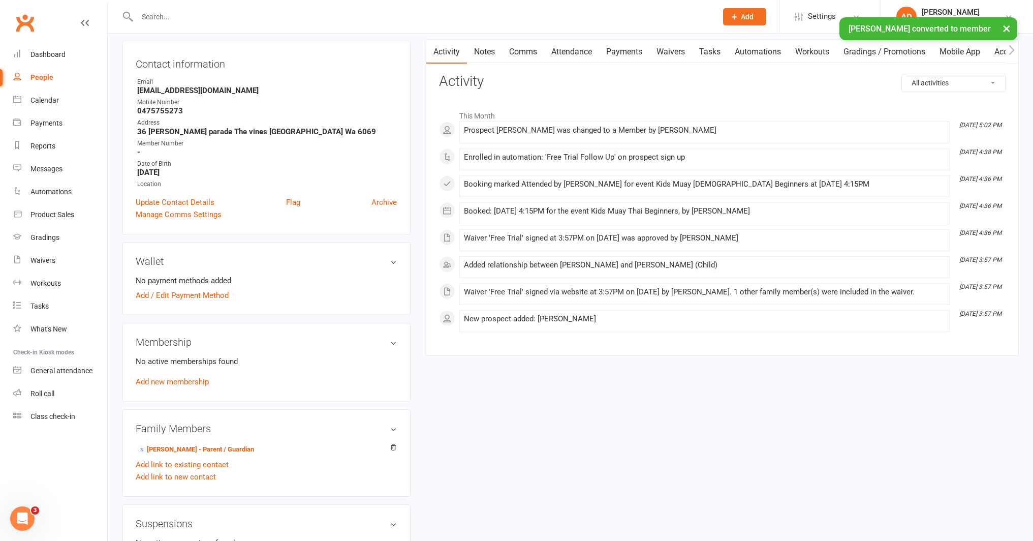
scroll to position [99, 0]
click at [172, 379] on link "Add new membership" at bounding box center [172, 380] width 73 height 9
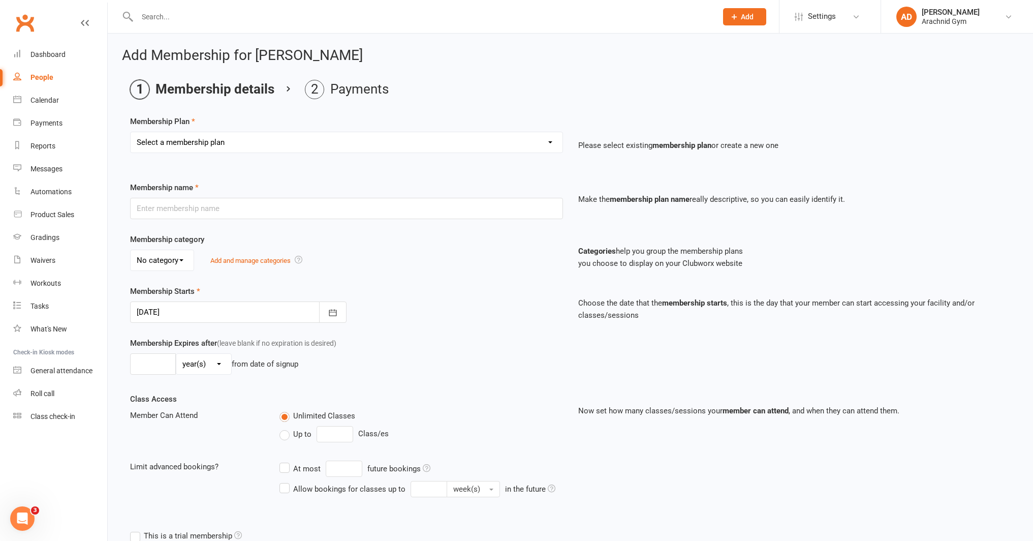
click at [163, 137] on select "Select a membership plan Create new Membership Plan Adults Teens 7-12's Under 7…" at bounding box center [347, 142] width 432 height 20
select select "3"
click at [131, 132] on select "Select a membership plan Create new Membership Plan Adults Teens 7-12's Under 7…" at bounding box center [347, 142] width 432 height 20
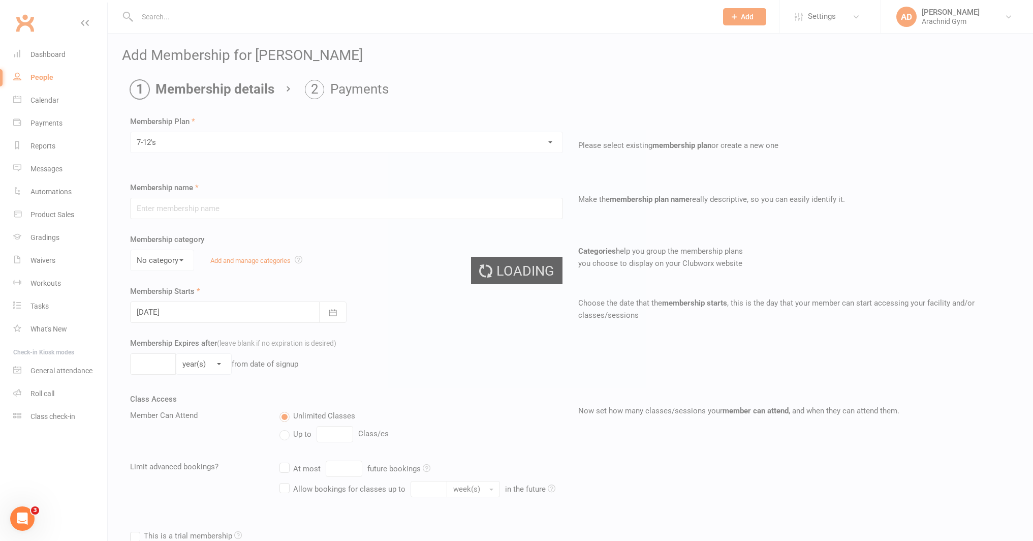
type input "7-12's"
select select "0"
type input "0"
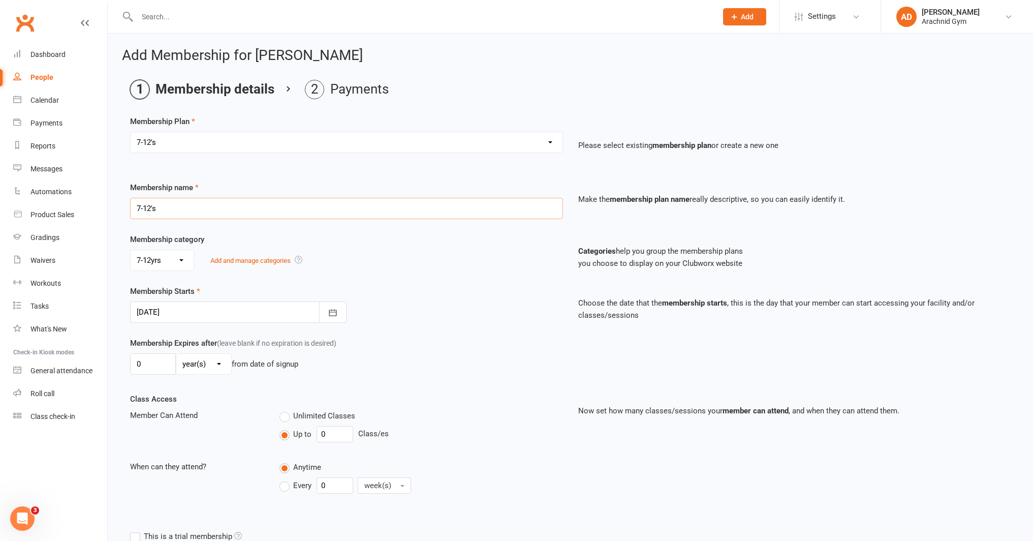
click at [182, 211] on input "7-12's" at bounding box center [346, 208] width 433 height 21
type input "7-12's 1 day/wk - DD fortnightly"
click at [326, 313] on button "button" at bounding box center [332, 311] width 27 height 21
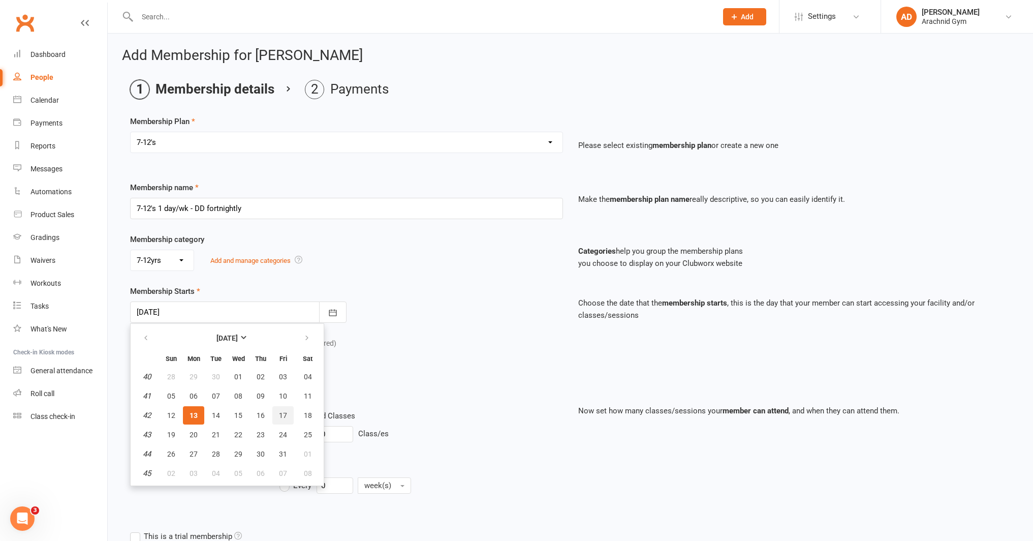
click at [283, 413] on span "17" at bounding box center [283, 415] width 8 height 8
type input "17 Oct 2025"
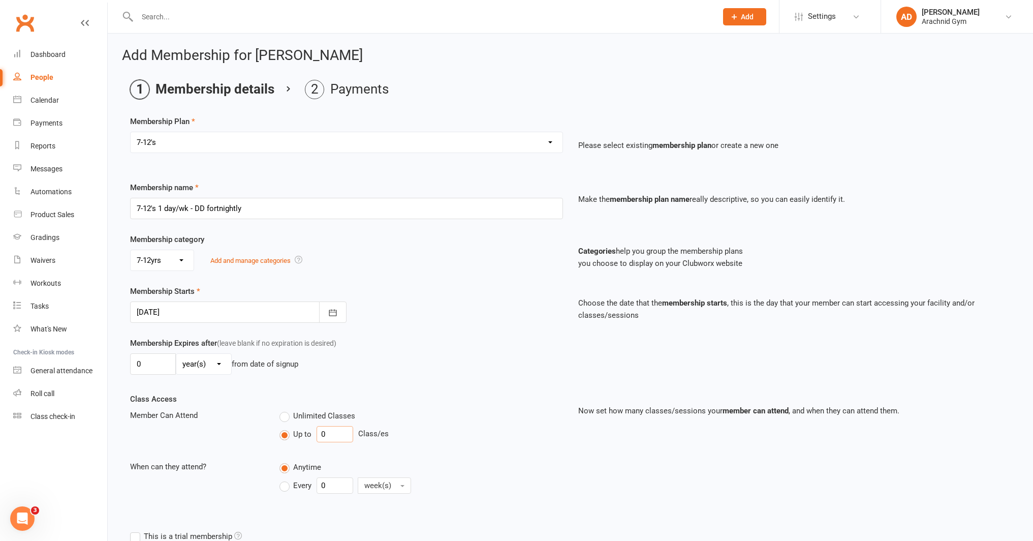
click at [342, 429] on input "0" at bounding box center [335, 434] width 37 height 16
type input "1"
click at [345, 486] on input "0" at bounding box center [335, 485] width 37 height 16
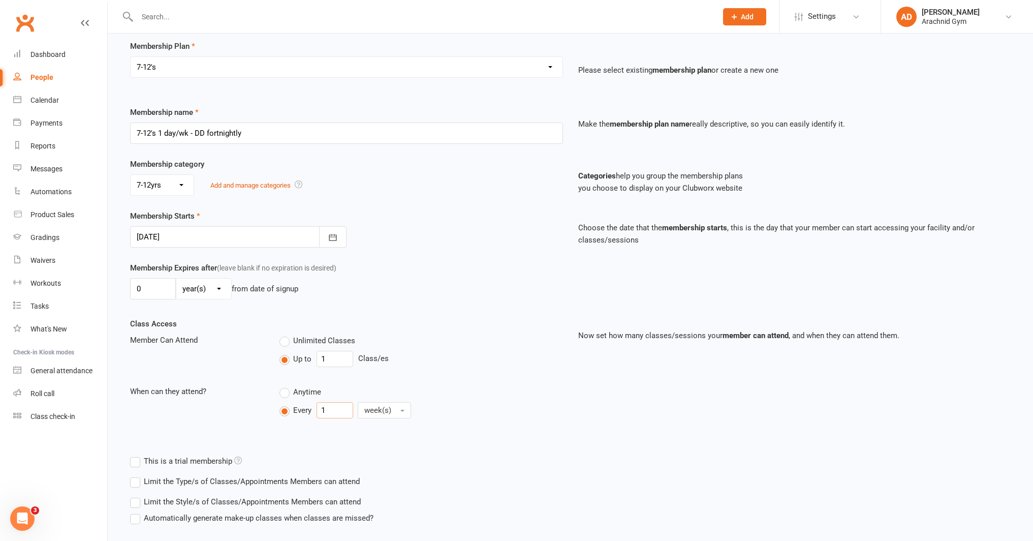
scroll to position [77, 0]
type input "1"
click at [329, 474] on label "Limit the Type/s of Classes/Appointments Members can attend" at bounding box center [245, 480] width 230 height 12
click at [137, 474] on input "Limit the Type/s of Classes/Appointments Members can attend" at bounding box center [133, 474] width 7 height 0
click at [218, 496] on label "Class" at bounding box center [208, 496] width 33 height 12
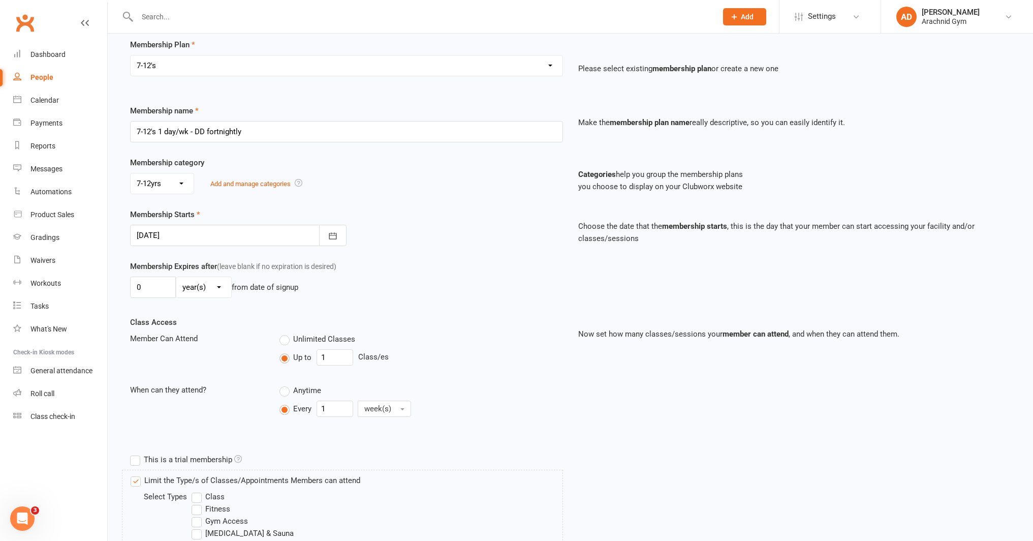
click at [198, 490] on input "Class" at bounding box center [195, 490] width 7 height 0
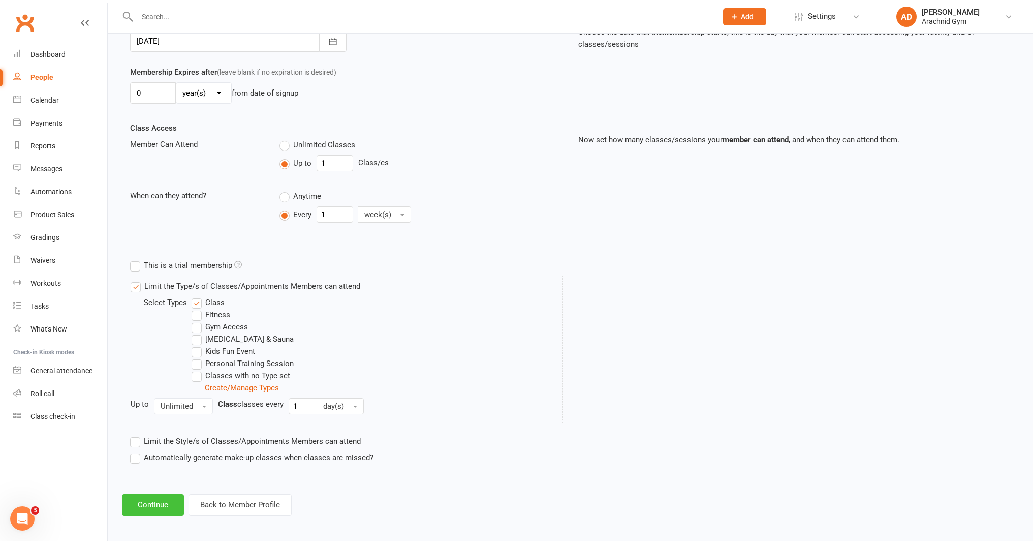
scroll to position [272, 0]
click at [165, 508] on button "Continue" at bounding box center [153, 503] width 62 height 21
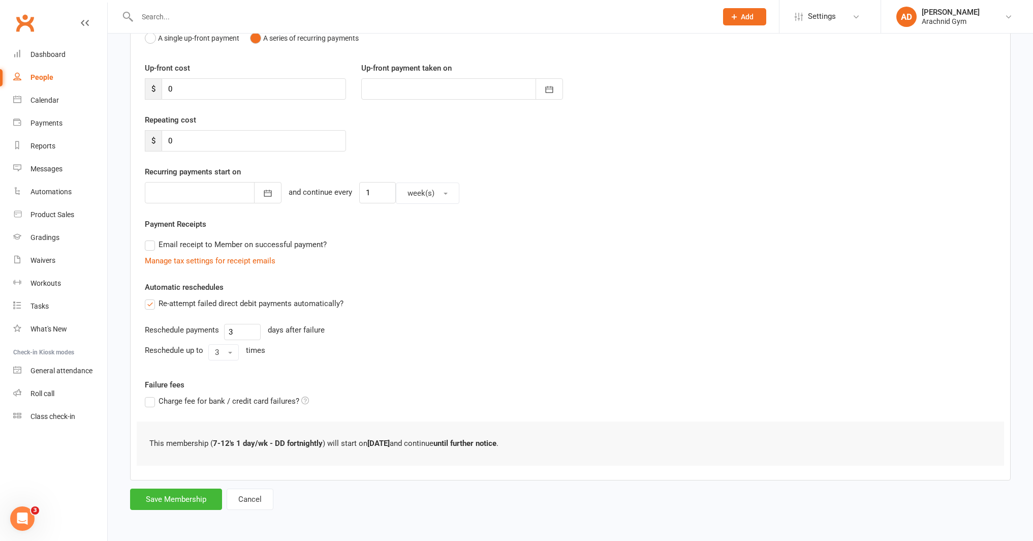
scroll to position [0, 0]
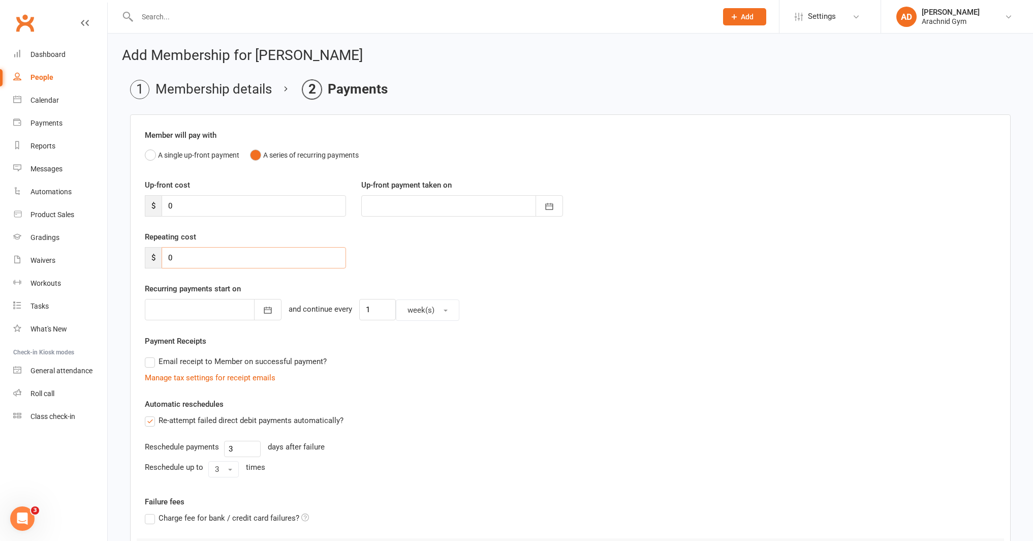
click at [202, 257] on input "0" at bounding box center [254, 257] width 184 height 21
type input "42"
click at [263, 311] on icon "button" at bounding box center [268, 310] width 10 height 10
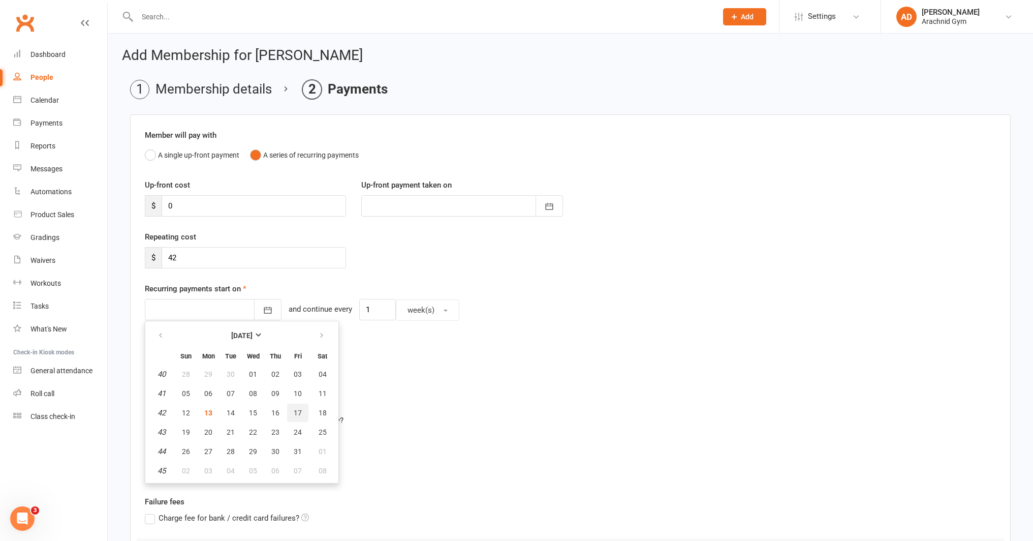
click at [298, 415] on span "17" at bounding box center [298, 413] width 8 height 8
type input "17 Oct 2025"
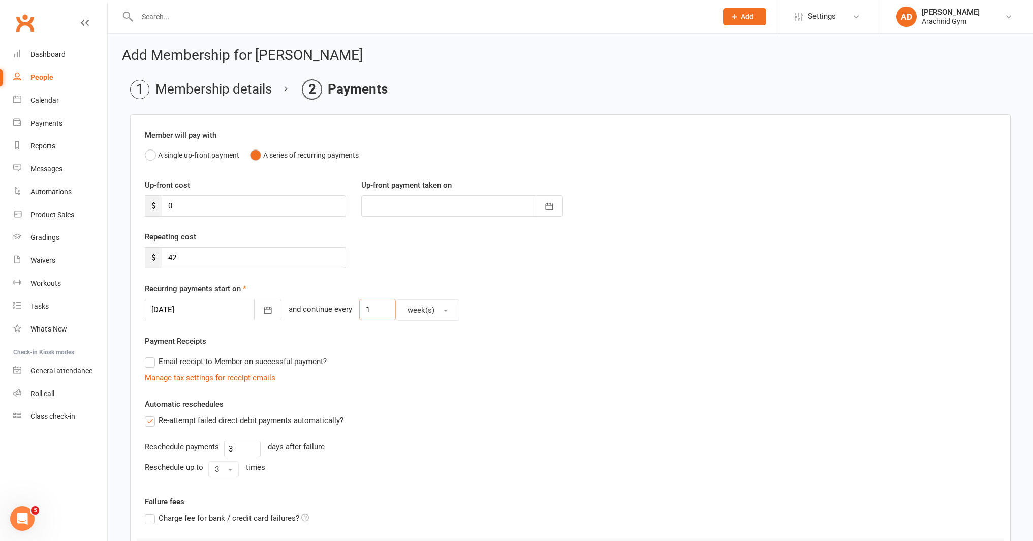
click at [359, 304] on input "1" at bounding box center [377, 309] width 37 height 21
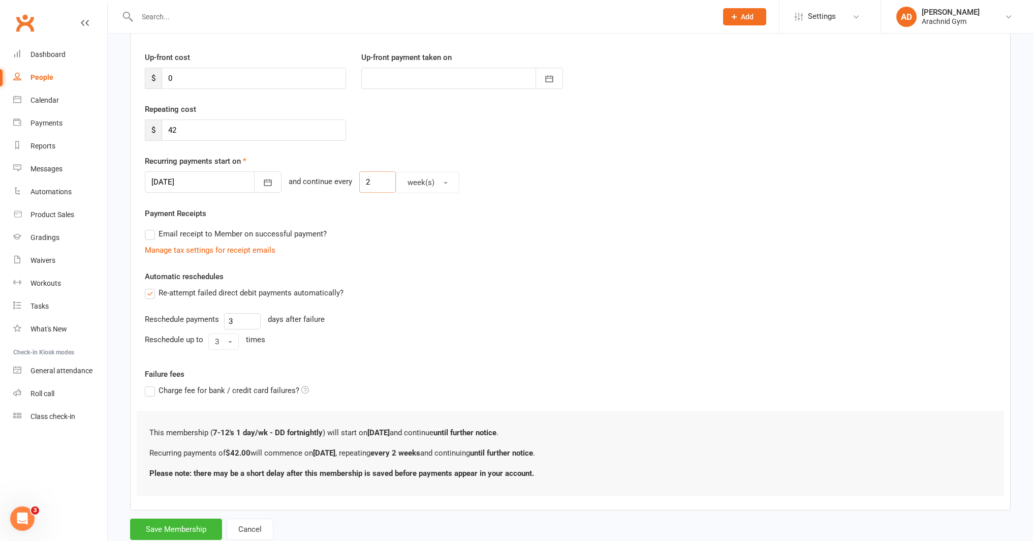
scroll to position [132, 0]
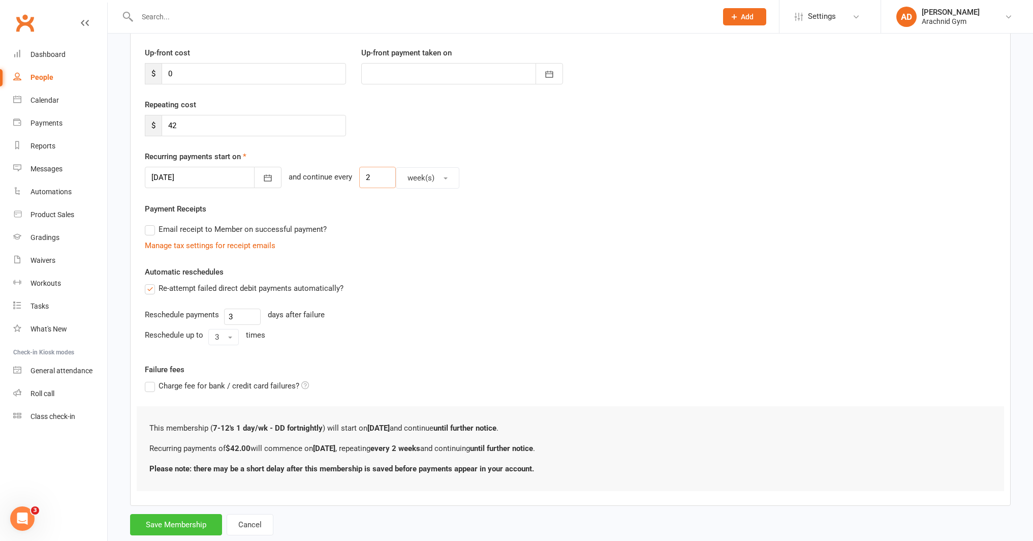
type input "2"
click at [177, 523] on button "Save Membership" at bounding box center [176, 524] width 92 height 21
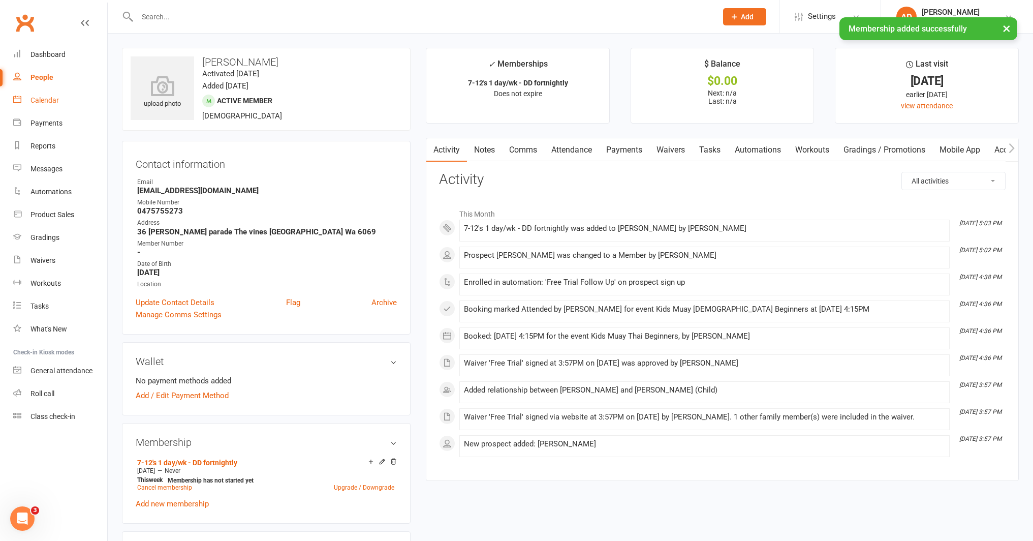
click at [56, 96] on link "Calendar" at bounding box center [60, 100] width 94 height 23
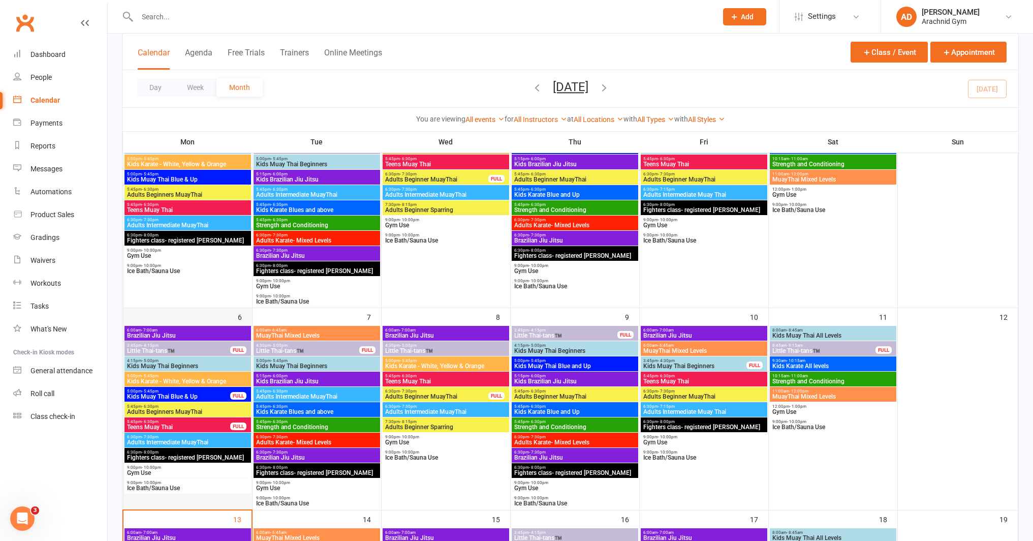
scroll to position [128, 0]
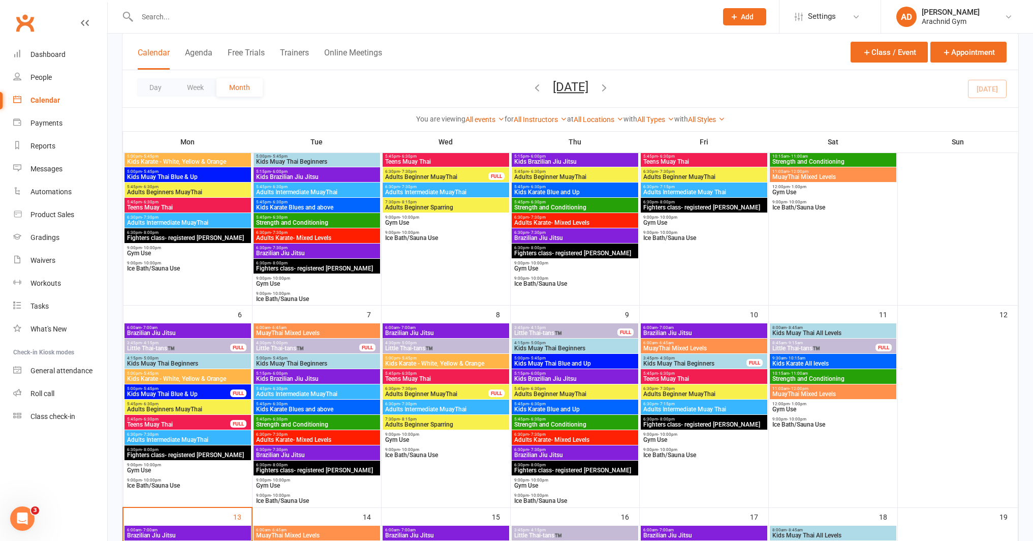
click at [213, 358] on span "4:15pm - 5:00pm" at bounding box center [188, 358] width 122 height 5
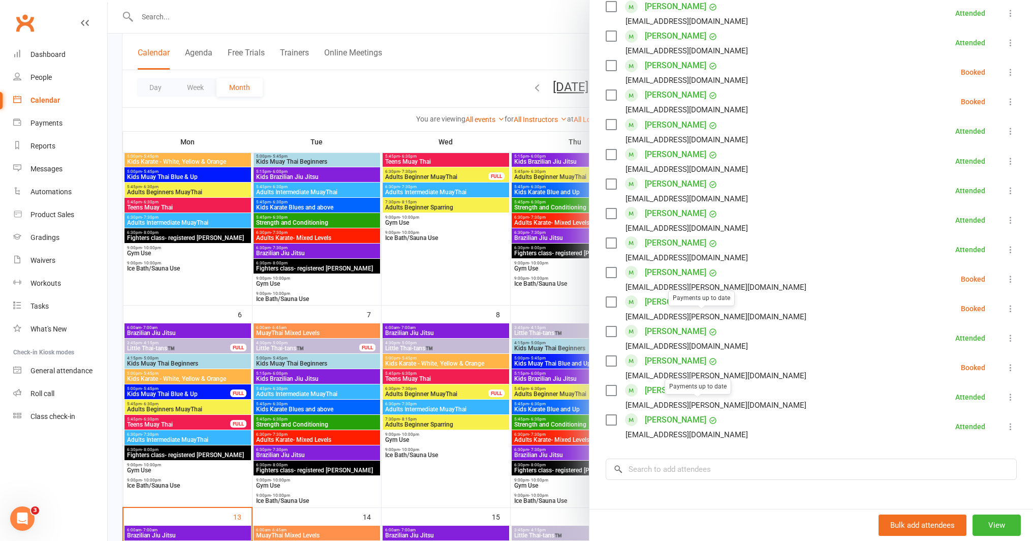
scroll to position [565, 0]
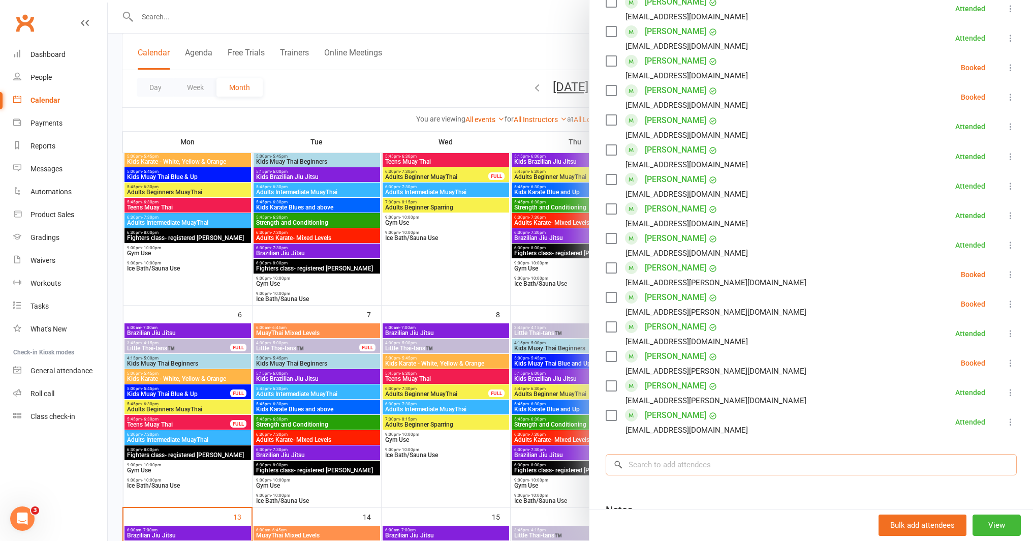
click at [683, 454] on input "search" at bounding box center [811, 464] width 411 height 21
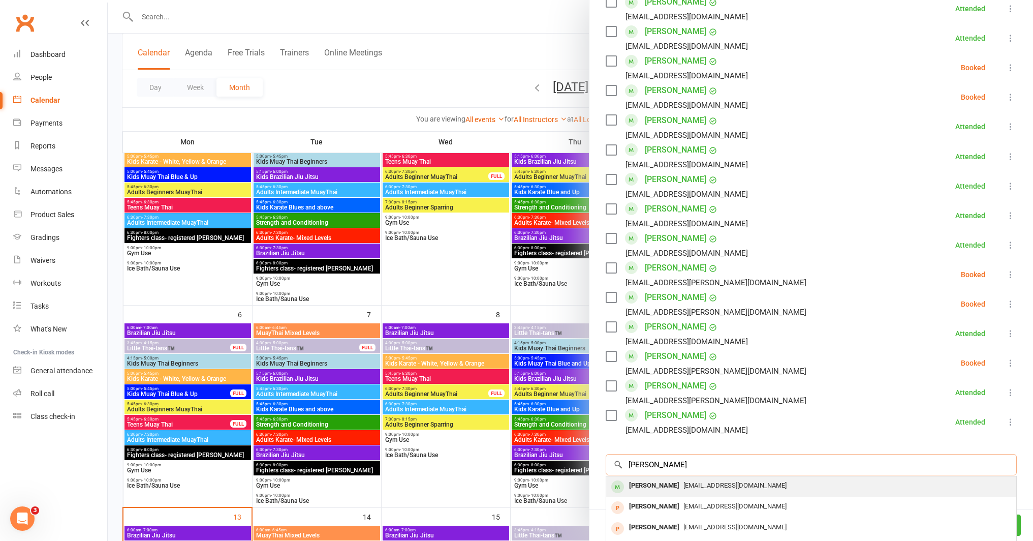
type input "kye richardson"
click at [660, 478] on div "Kye Richardson" at bounding box center [654, 485] width 58 height 15
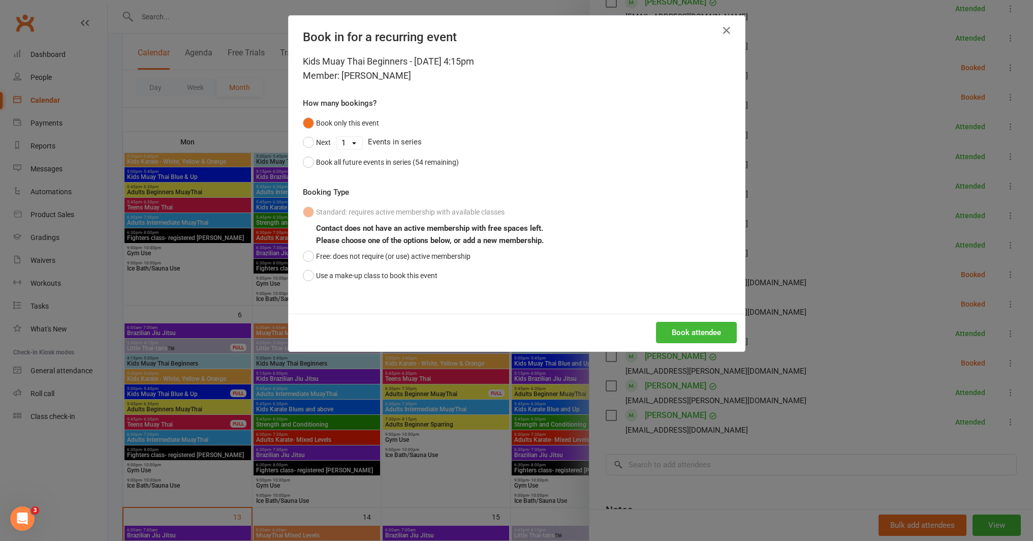
click at [708, 26] on div "Book in for a recurring event" at bounding box center [517, 35] width 456 height 39
click at [721, 24] on icon "button" at bounding box center [727, 30] width 12 height 12
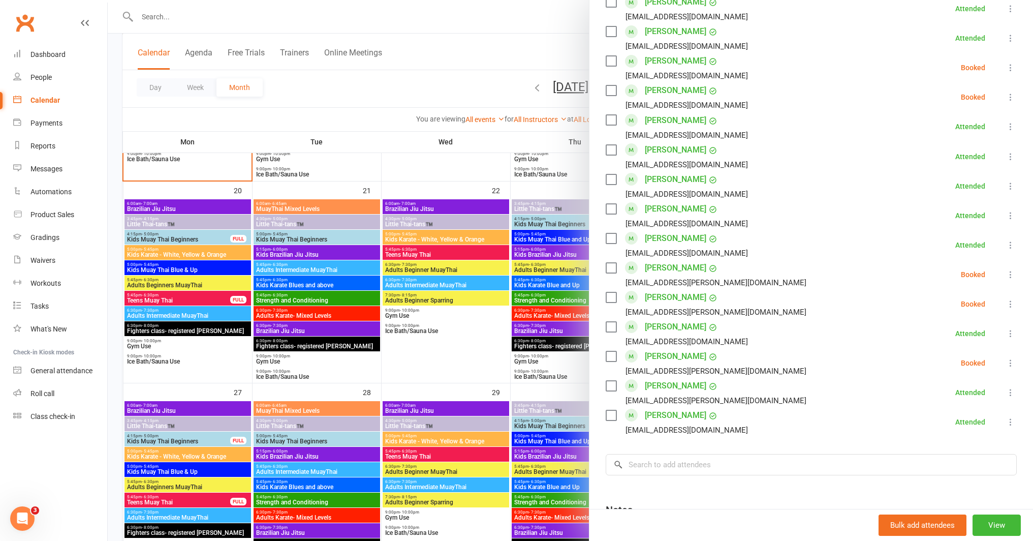
scroll to position [646, 0]
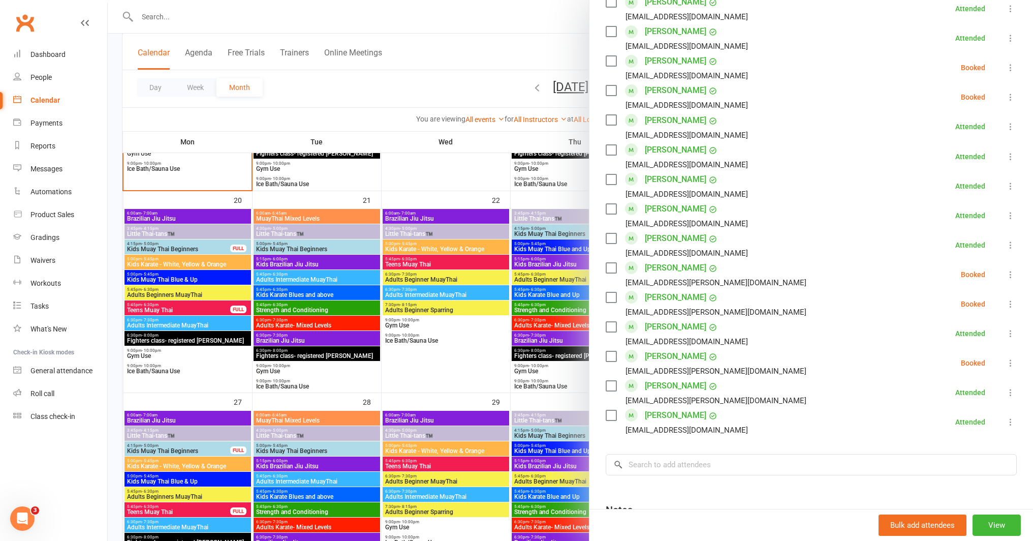
click at [199, 236] on div at bounding box center [570, 270] width 925 height 541
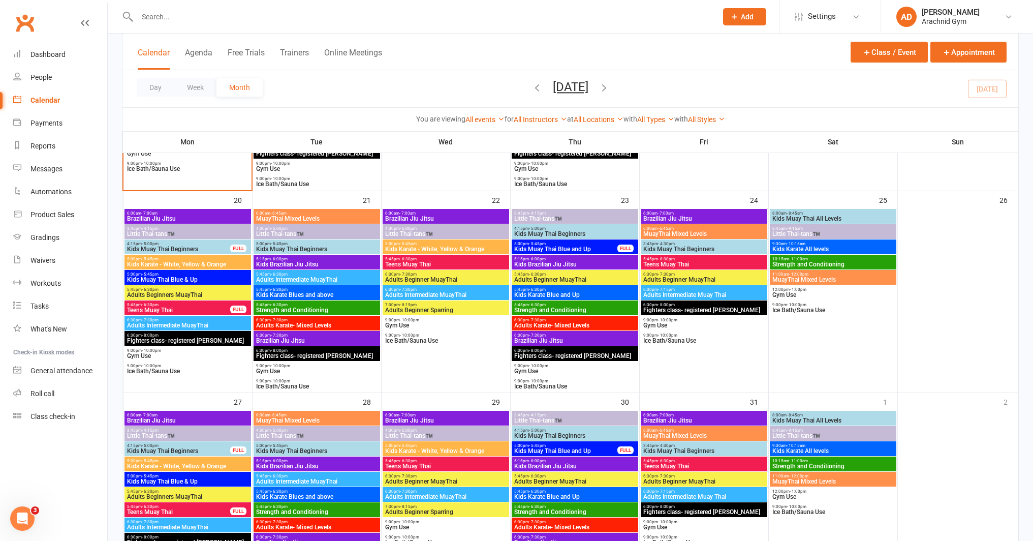
click at [198, 231] on span "Little Thai-tans™️" at bounding box center [188, 234] width 122 height 6
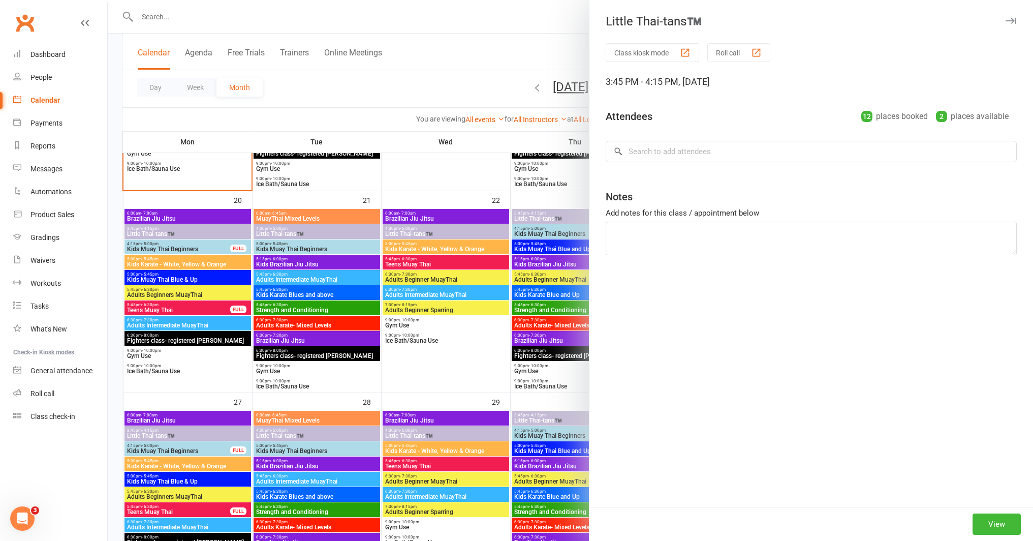
click at [192, 243] on div at bounding box center [570, 270] width 925 height 541
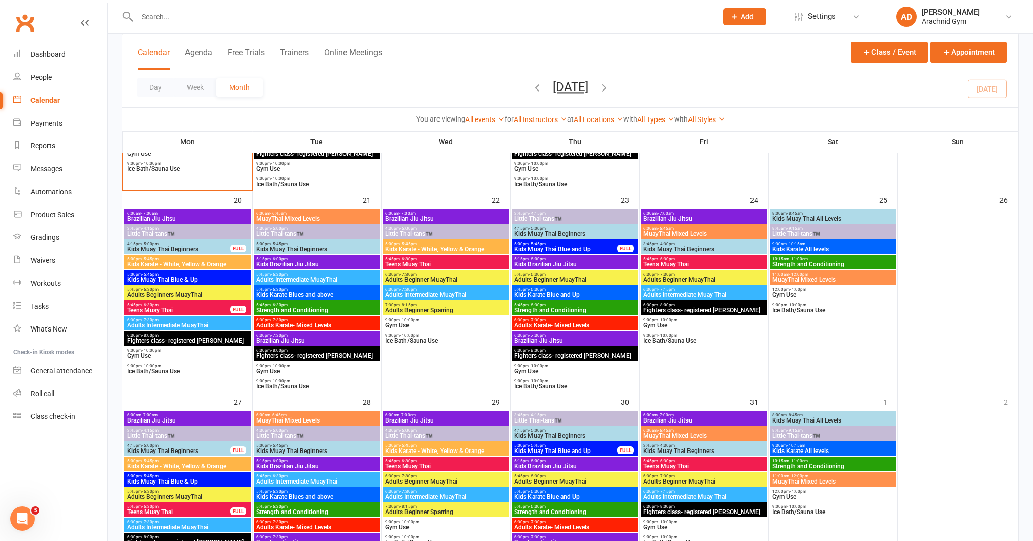
click at [192, 246] on span "Kids Muay Thai Beginners" at bounding box center [179, 249] width 104 height 6
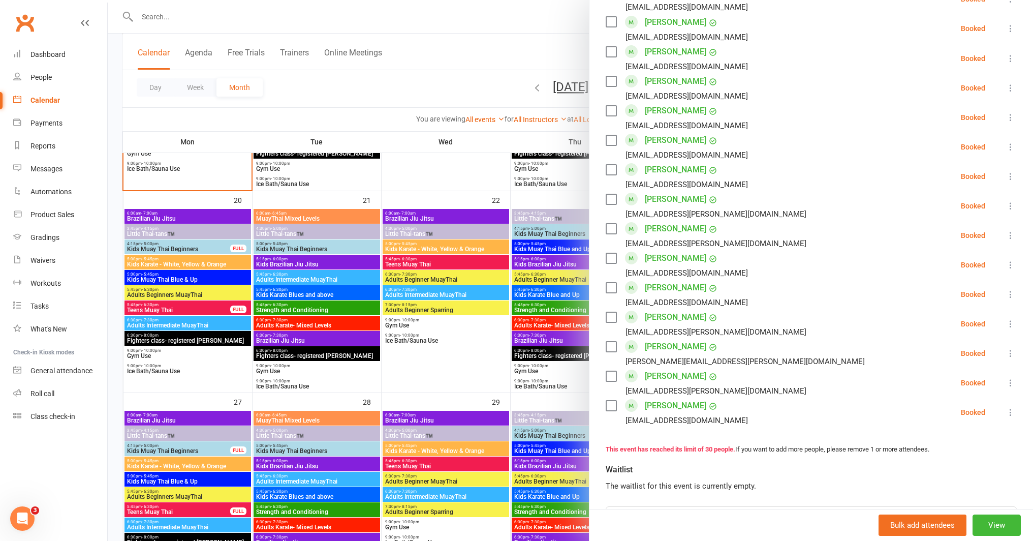
scroll to position [665, 0]
click at [1006, 317] on icon at bounding box center [1011, 322] width 10 height 10
click at [940, 352] on link "Remove" at bounding box center [961, 362] width 109 height 20
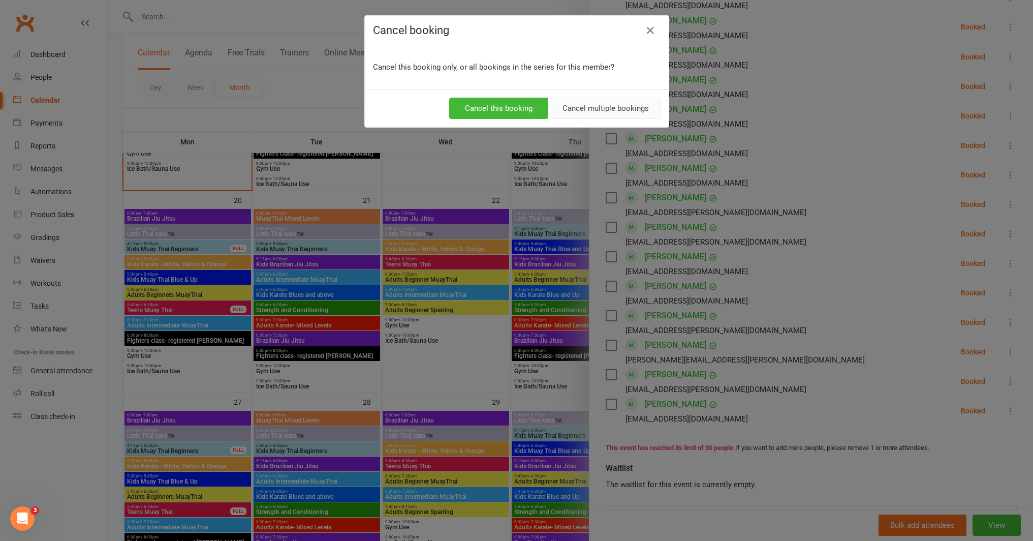
click at [598, 113] on button "Cancel multiple bookings" at bounding box center [606, 108] width 110 height 21
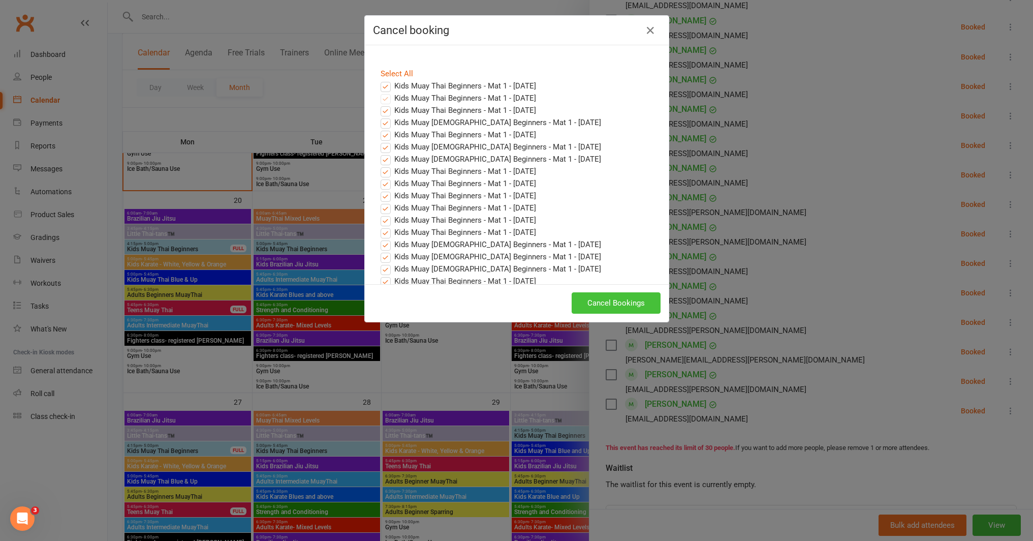
click at [608, 300] on button "Cancel Bookings" at bounding box center [616, 302] width 89 height 21
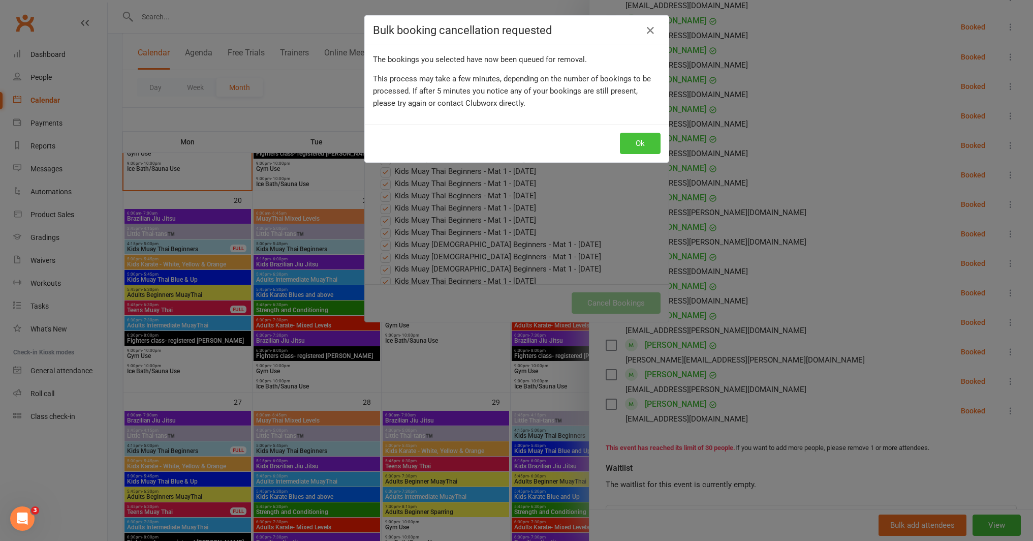
click at [640, 144] on button "Ok" at bounding box center [640, 143] width 41 height 21
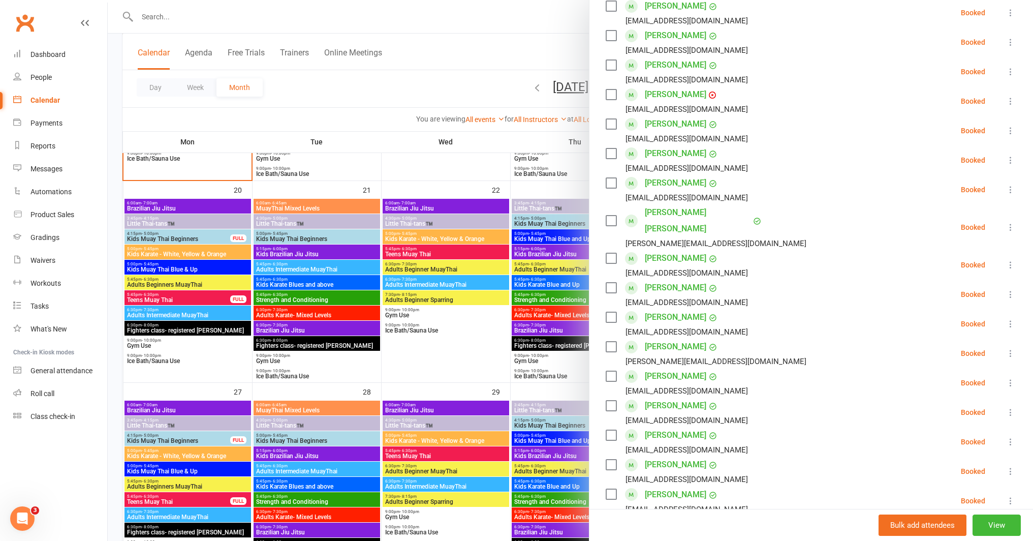
scroll to position [0, 0]
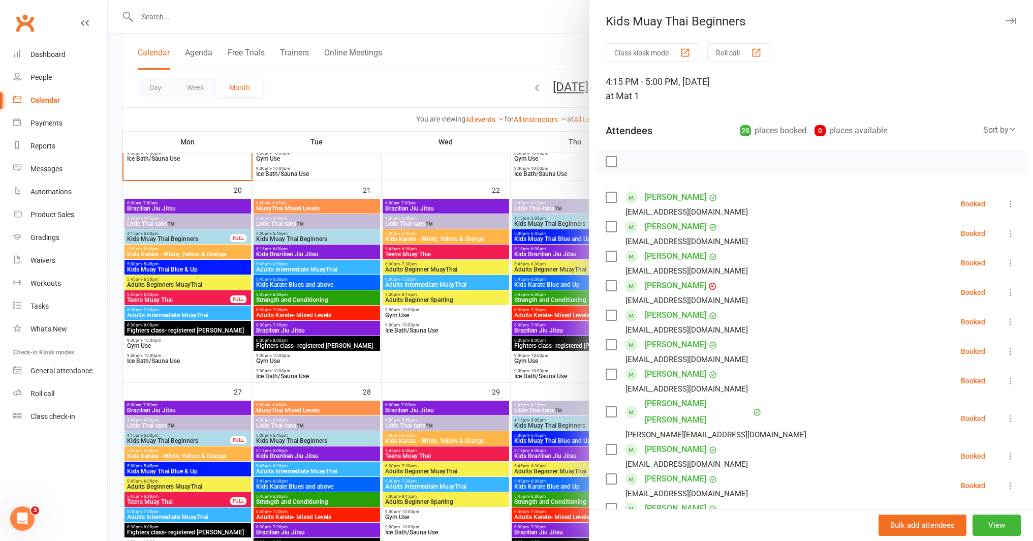
click at [441, 392] on div at bounding box center [570, 270] width 925 height 541
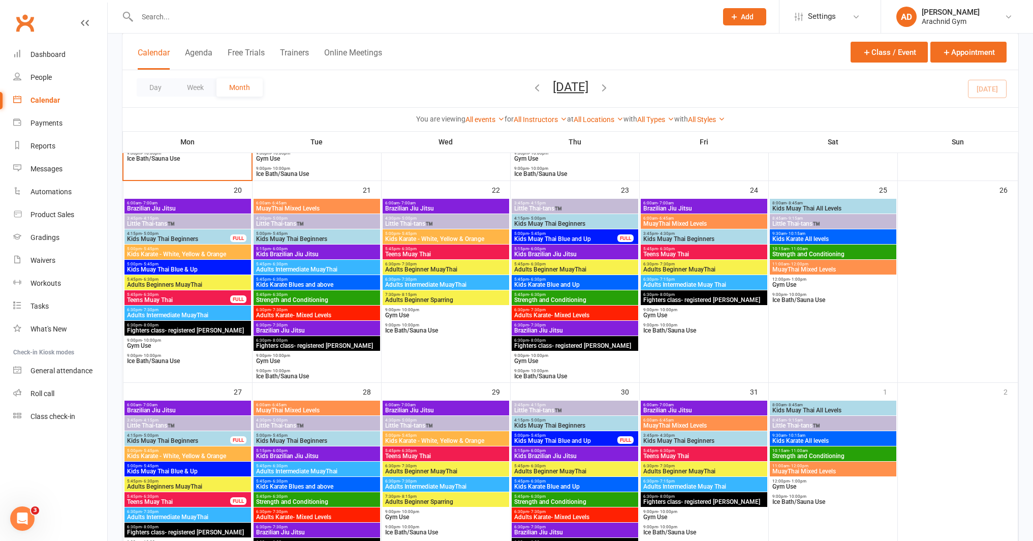
click at [223, 237] on span "Kids Muay Thai Beginners" at bounding box center [179, 239] width 104 height 6
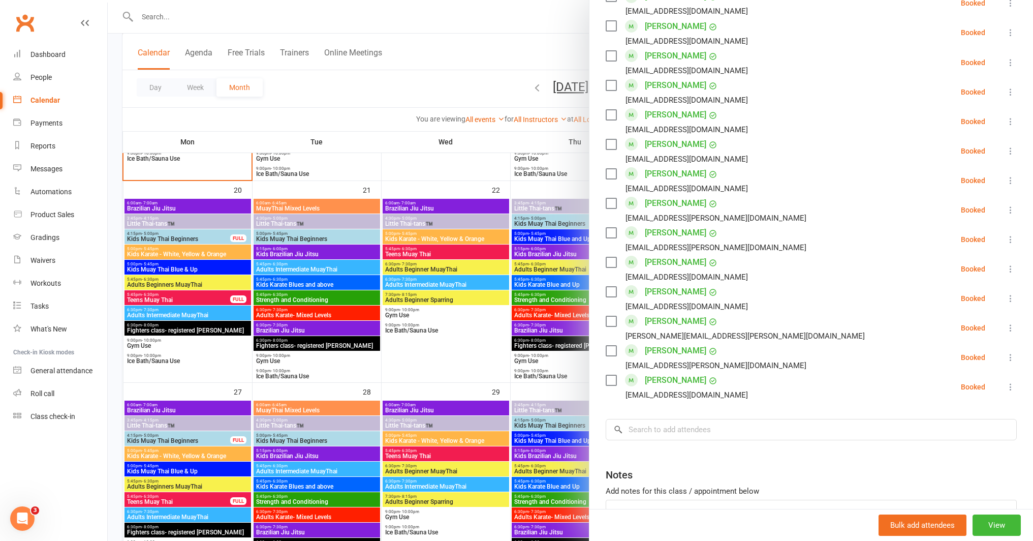
scroll to position [718, 0]
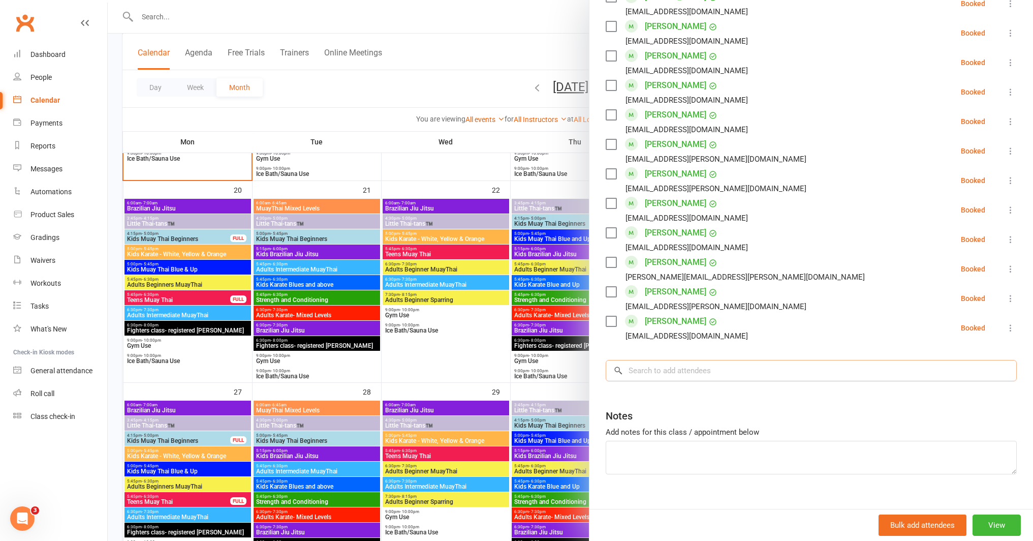
click at [677, 360] on input "search" at bounding box center [811, 370] width 411 height 21
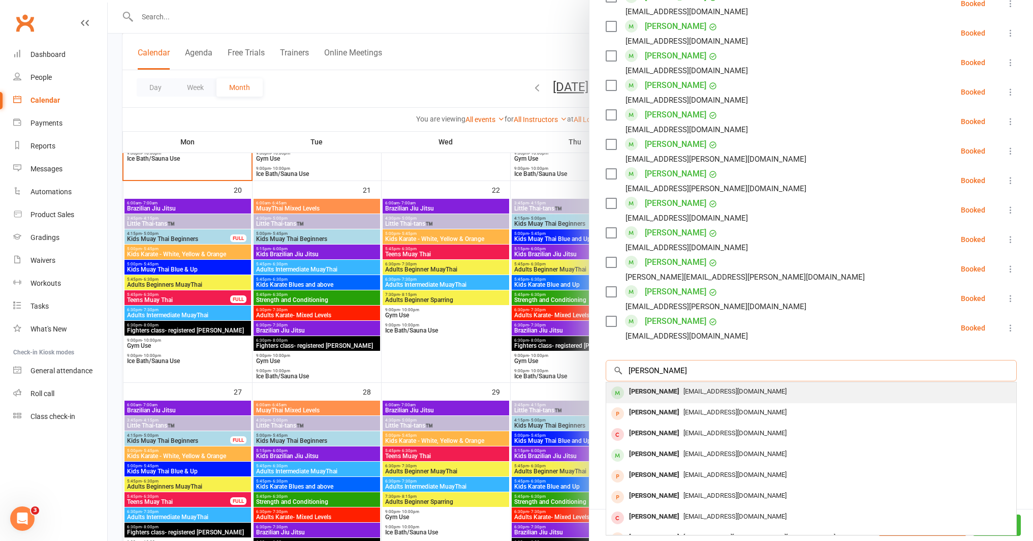
type input "kye richards"
click at [657, 384] on div "Kye Richardson" at bounding box center [654, 391] width 58 height 15
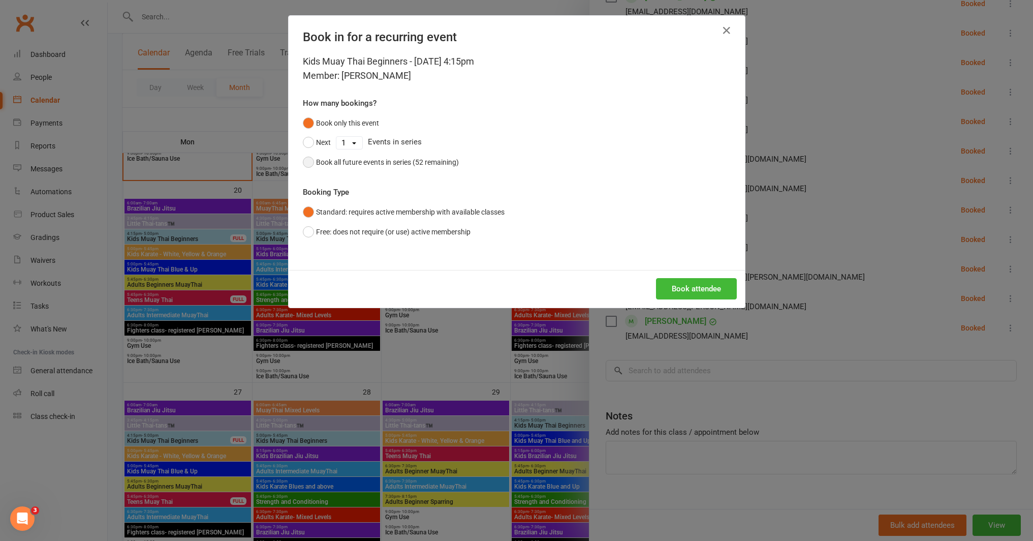
click at [436, 164] on div "Book all future events in series (52 remaining)" at bounding box center [387, 162] width 143 height 11
click at [659, 286] on button "Book attendee" at bounding box center [696, 288] width 81 height 21
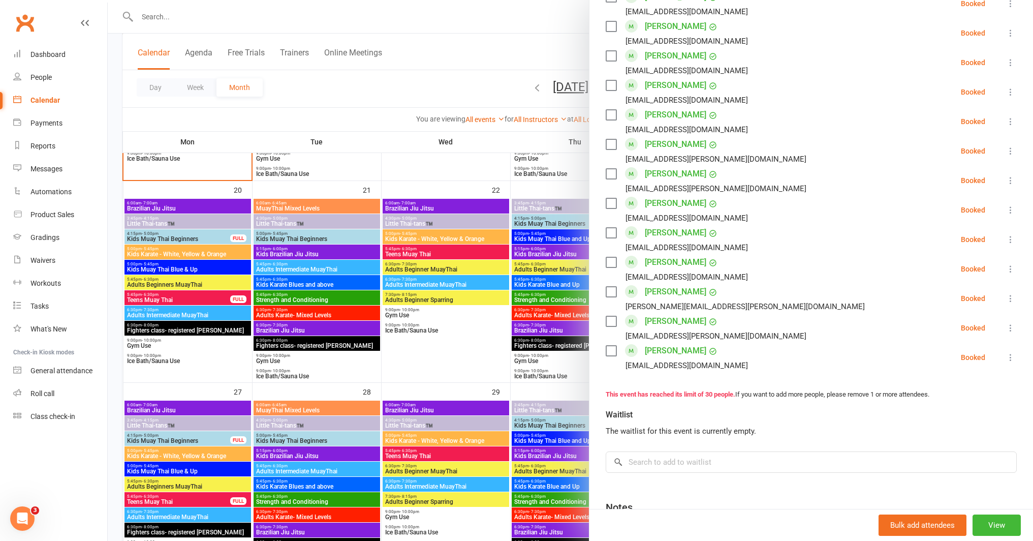
click at [646, 225] on link "Kye Richardson" at bounding box center [675, 233] width 61 height 16
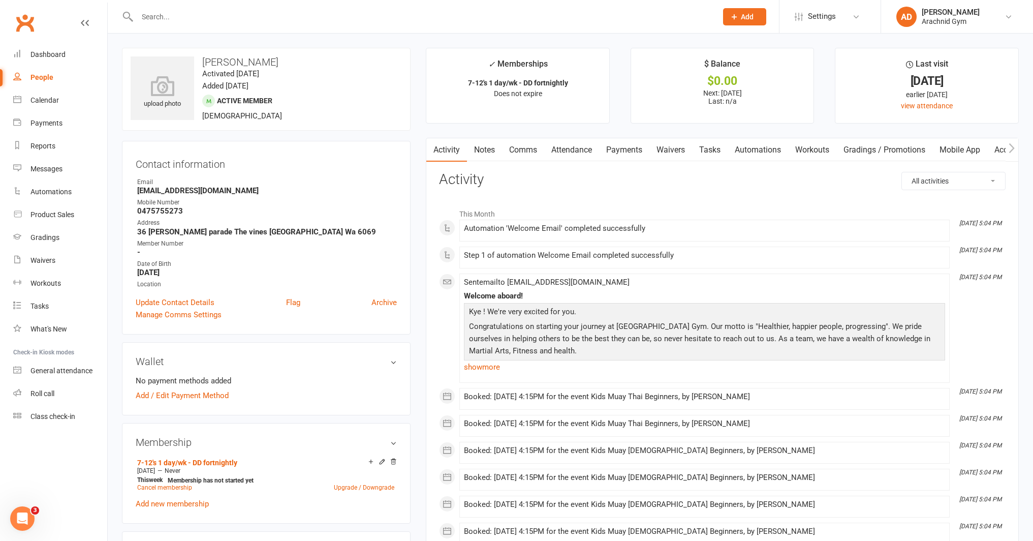
click at [489, 150] on link "Notes" at bounding box center [484, 149] width 35 height 23
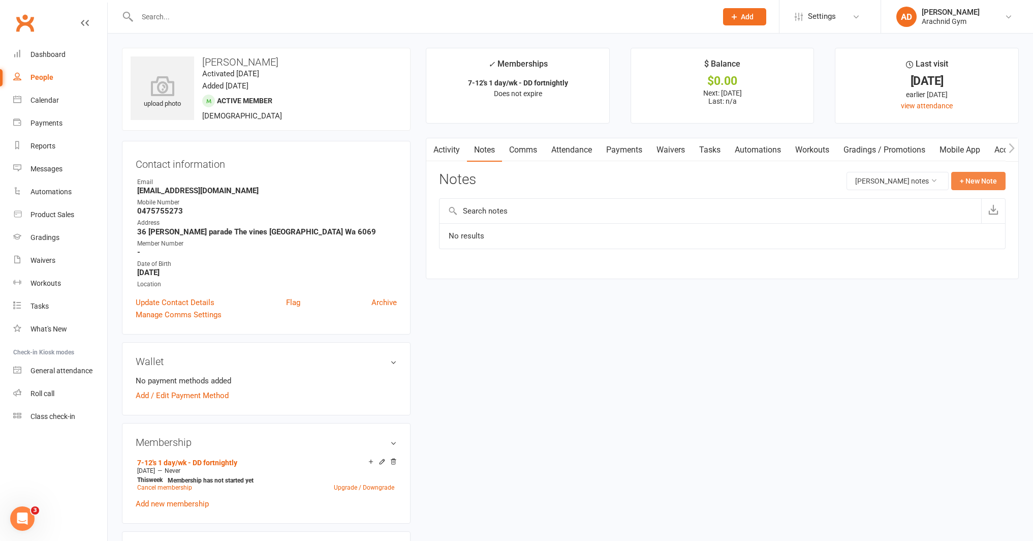
click at [971, 178] on button "+ New Note" at bounding box center [978, 181] width 54 height 18
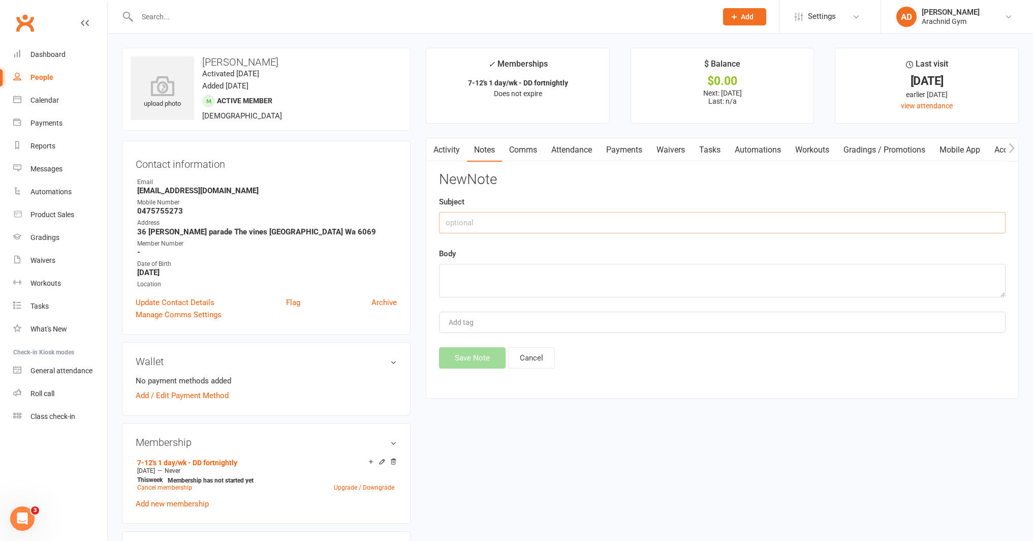
click at [477, 223] on input "text" at bounding box center [722, 222] width 567 height 21
type input "Join fee"
type textarea "Paid today - waiting on gloves"
click at [467, 357] on button "Save Note" at bounding box center [472, 357] width 67 height 21
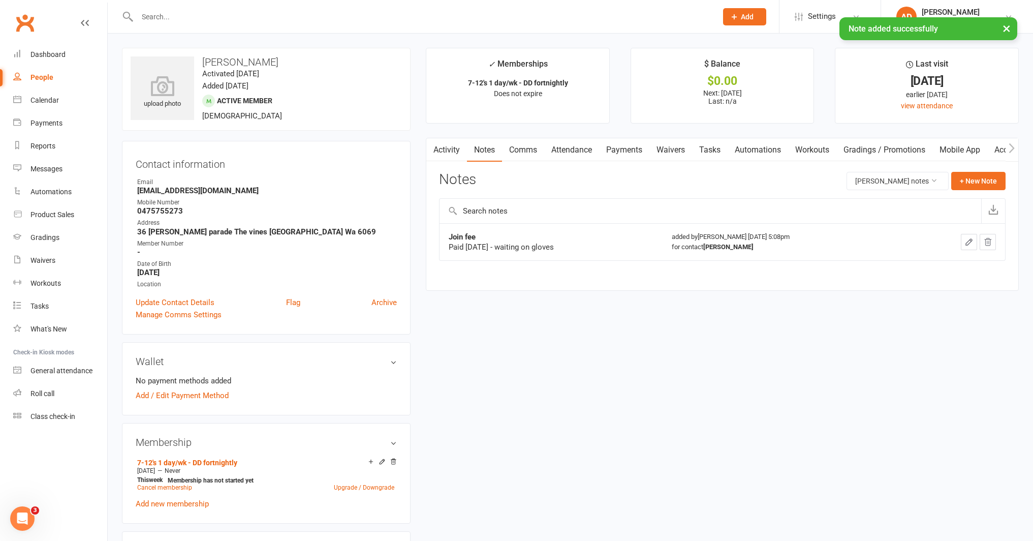
click at [239, 17] on div "× Note added successfully" at bounding box center [510, 17] width 1020 height 0
click at [237, 16] on input "text" at bounding box center [422, 17] width 576 height 14
type input "k"
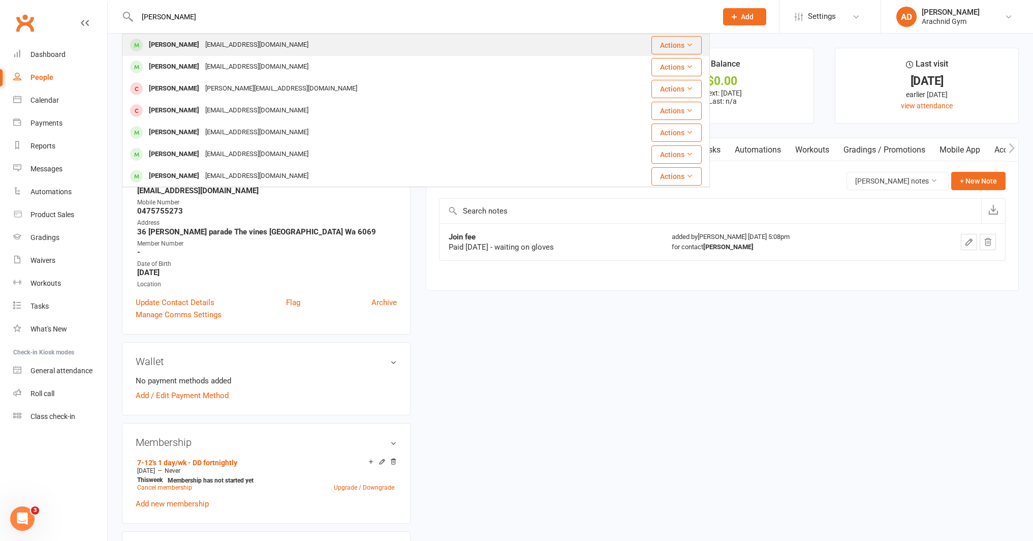
type input "jack zinner"
click at [205, 50] on div "lisagrey@live.com.au" at bounding box center [256, 45] width 109 height 15
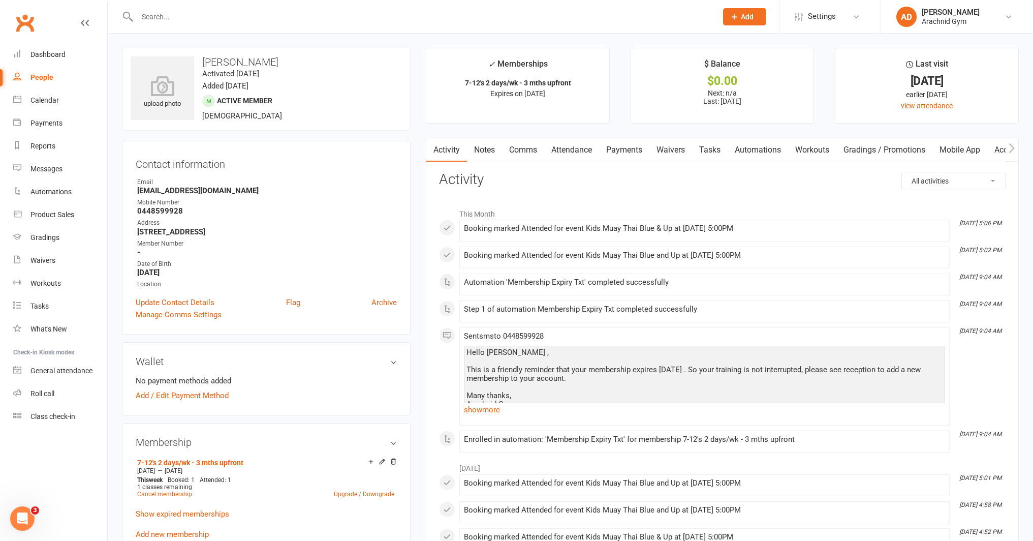
click at [624, 148] on link "Payments" at bounding box center [624, 149] width 50 height 23
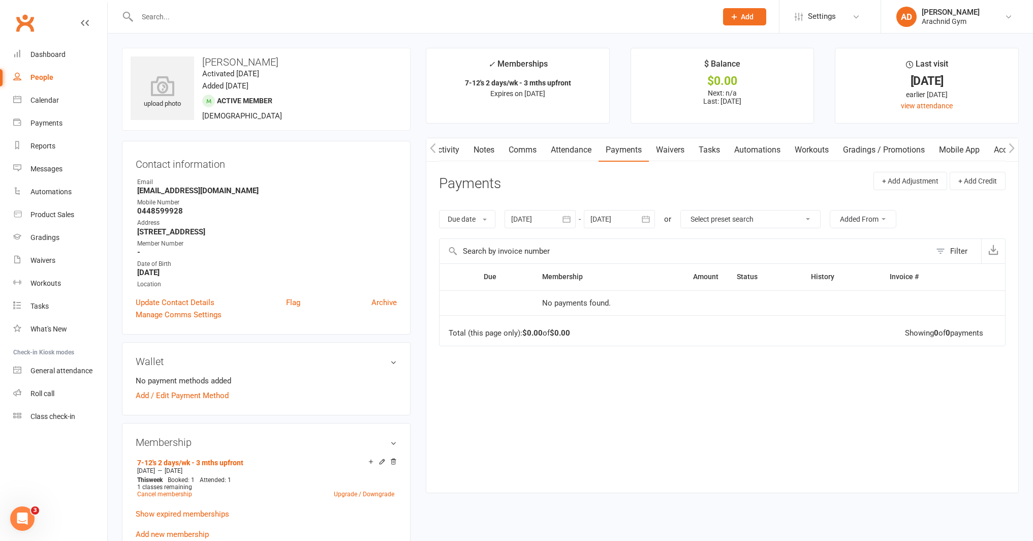
click at [528, 225] on div at bounding box center [540, 219] width 71 height 18
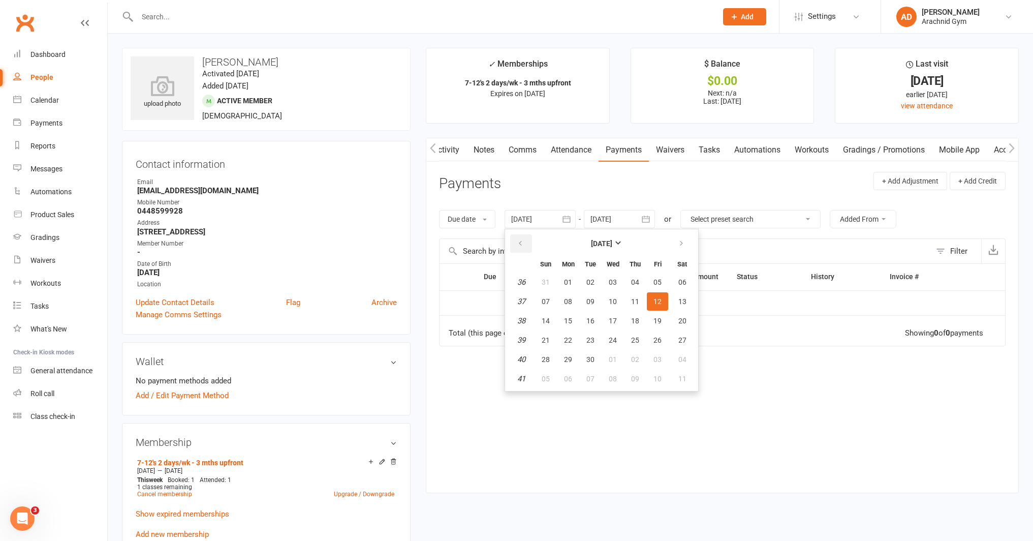
click at [513, 232] on table "September 2025 Sun Mon Tue Wed Thu Fri Sat 36 31 01 02 03 04 05 06 37 07 08 09 …" at bounding box center [601, 310] width 189 height 158
click at [518, 239] on button "button" at bounding box center [521, 243] width 22 height 18
click at [556, 306] on button "08" at bounding box center [545, 301] width 21 height 18
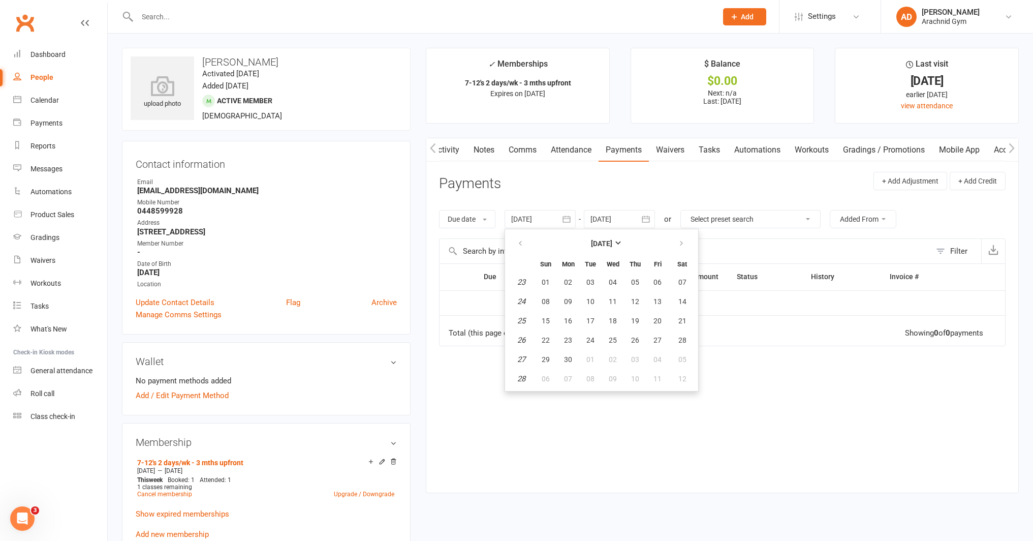
type input "08 Jun 2025"
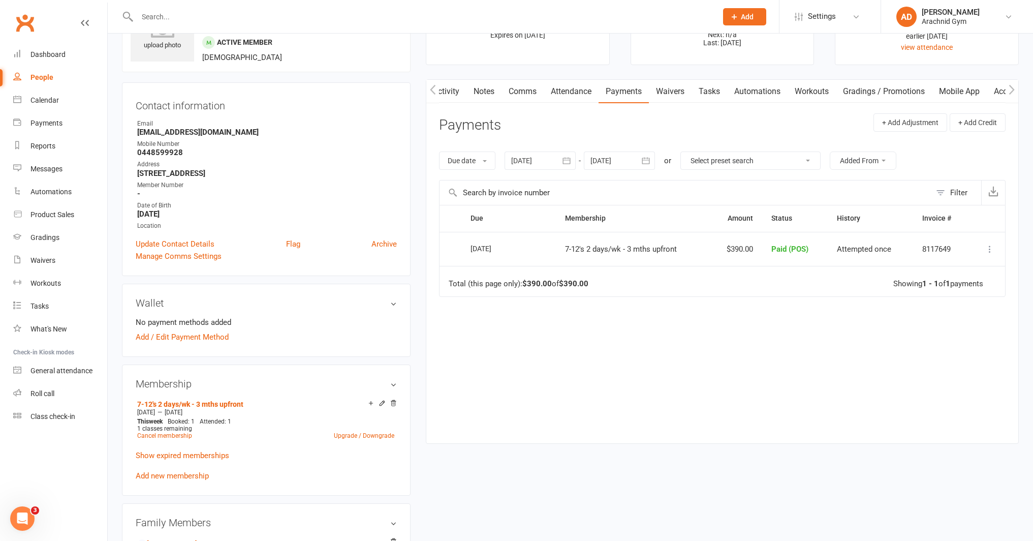
scroll to position [66, 0]
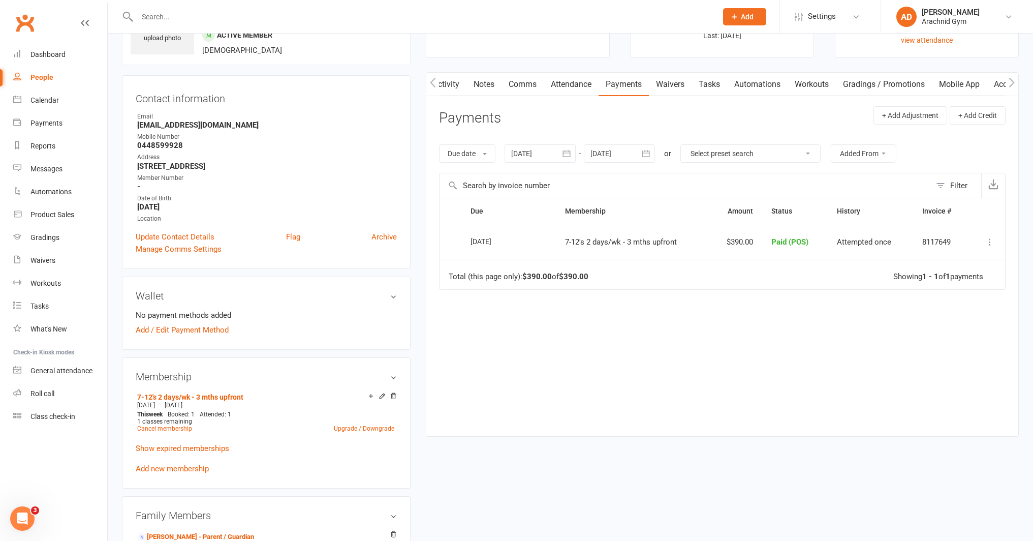
click at [575, 88] on link "Attendance" at bounding box center [571, 84] width 55 height 23
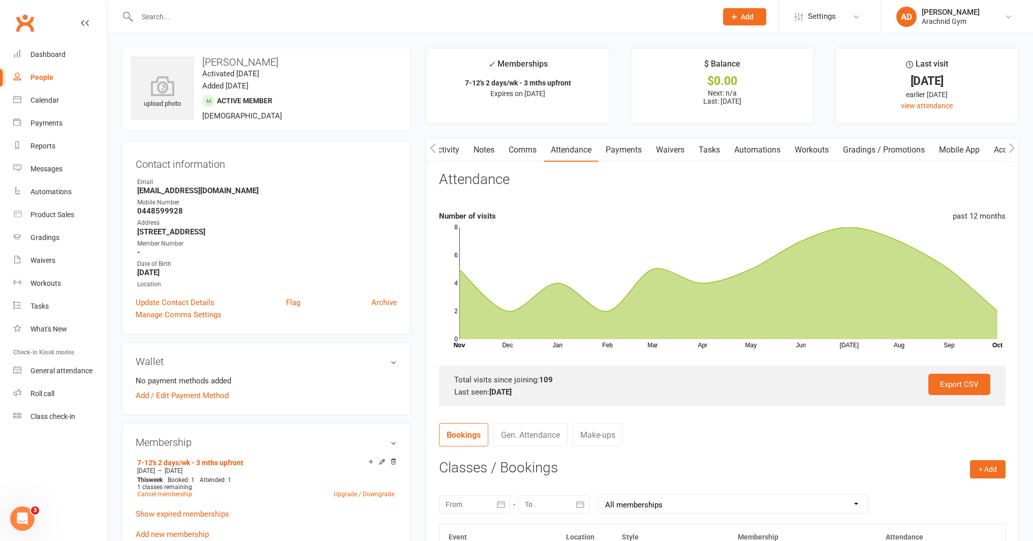
click at [376, 135] on contact-information "upload photo Jack Zinner Activated 26 October, 2023 Added 19 October, 2023 Acti…" at bounding box center [266, 191] width 289 height 287
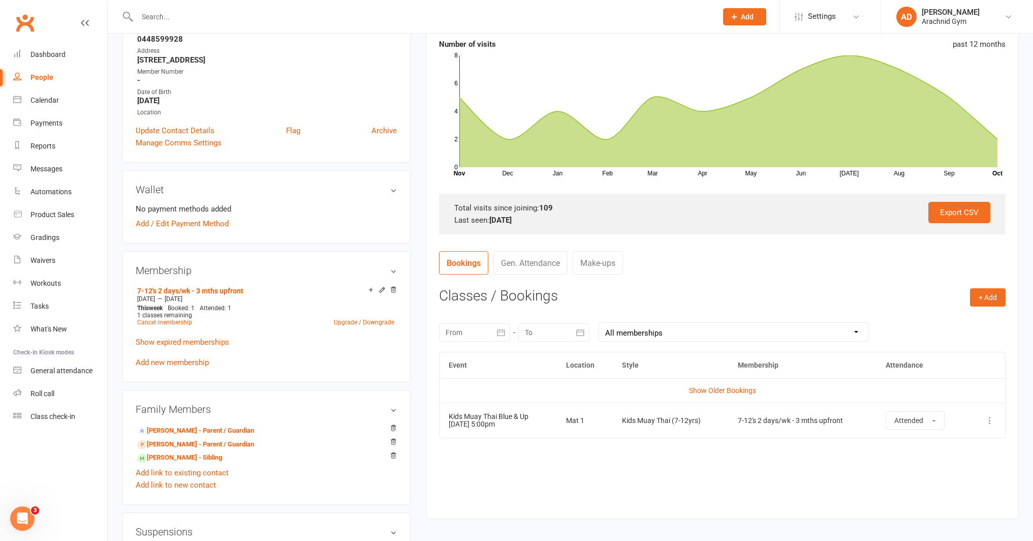
scroll to position [178, 0]
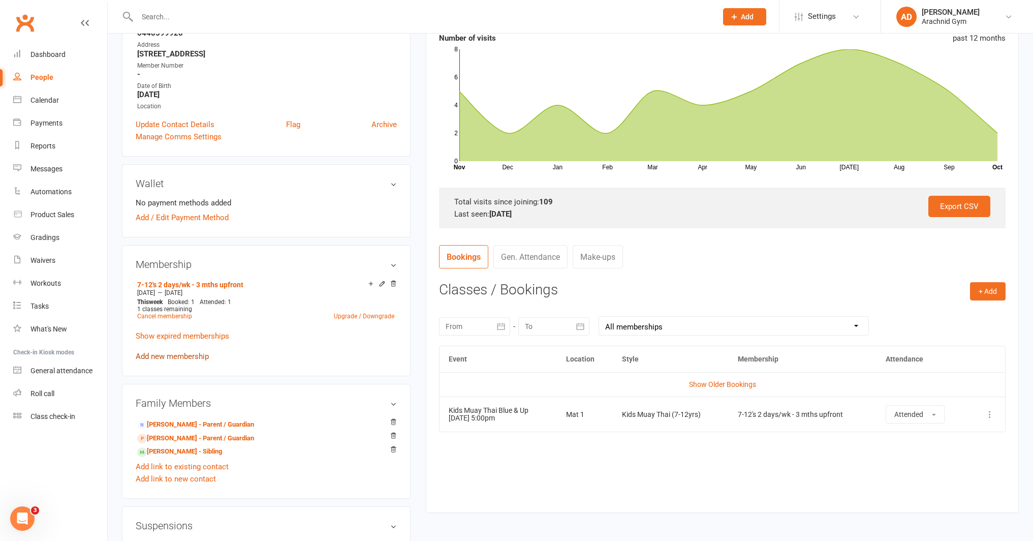
click at [185, 354] on link "Add new membership" at bounding box center [172, 356] width 73 height 9
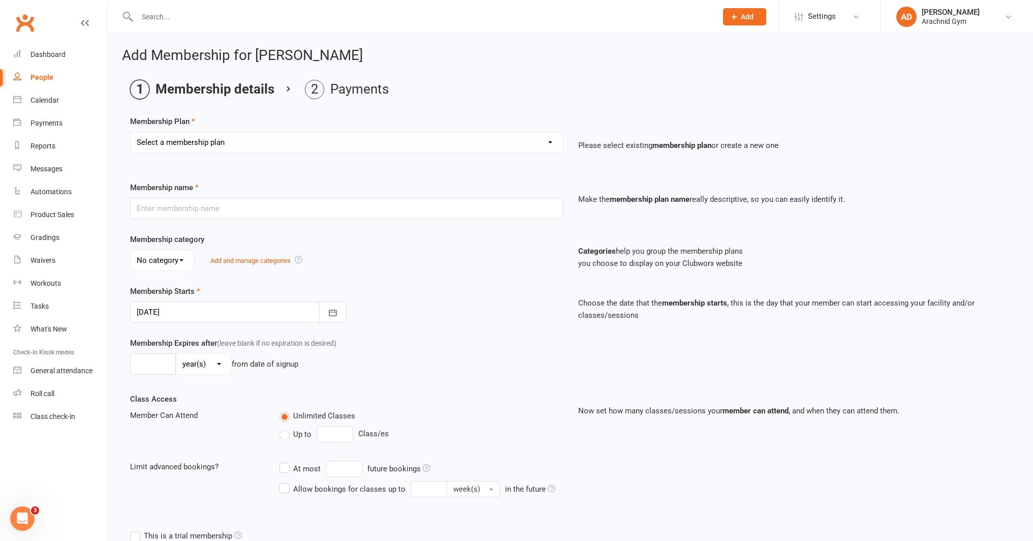
click at [228, 144] on select "Select a membership plan Create new Membership Plan Adults Teens 7-12's Under 7…" at bounding box center [347, 142] width 432 height 20
select select "3"
click at [131, 132] on select "Select a membership plan Create new Membership Plan Adults Teens 7-12's Under 7…" at bounding box center [347, 142] width 432 height 20
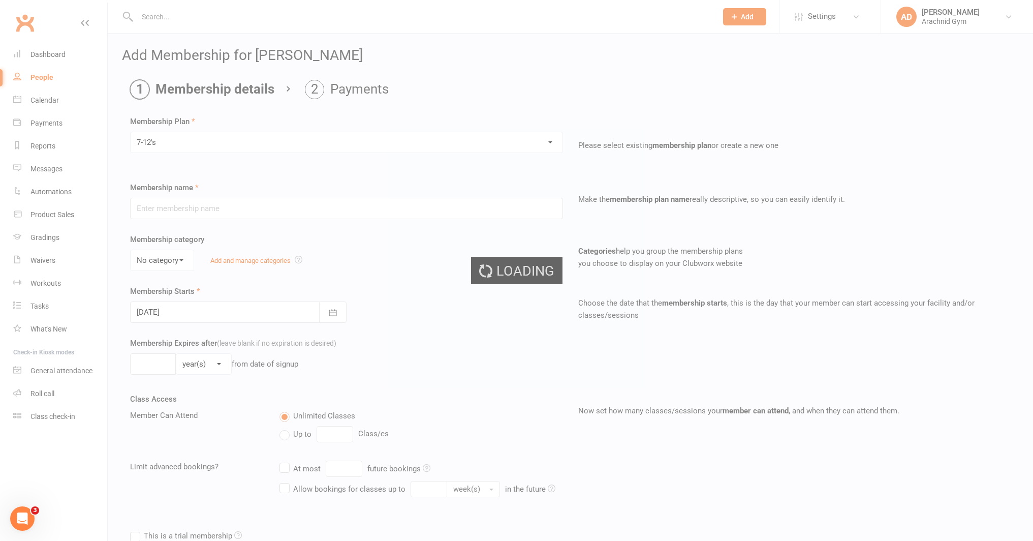
type input "7-12's"
select select "0"
type input "0"
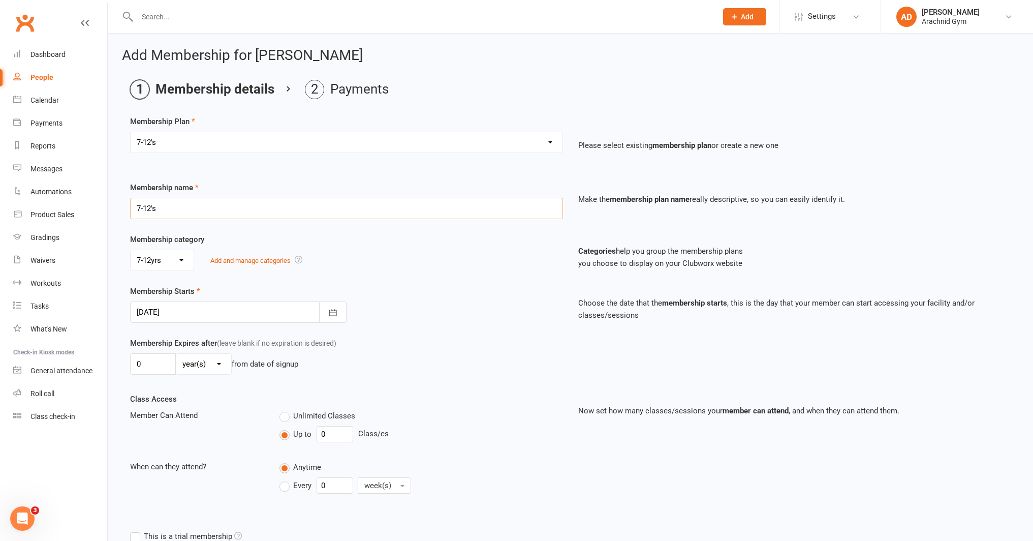
click at [188, 207] on input "7-12's" at bounding box center [346, 208] width 433 height 21
type input "7-12's 2 days/wk 3 mths upfront"
click at [332, 316] on icon "button" at bounding box center [333, 312] width 10 height 10
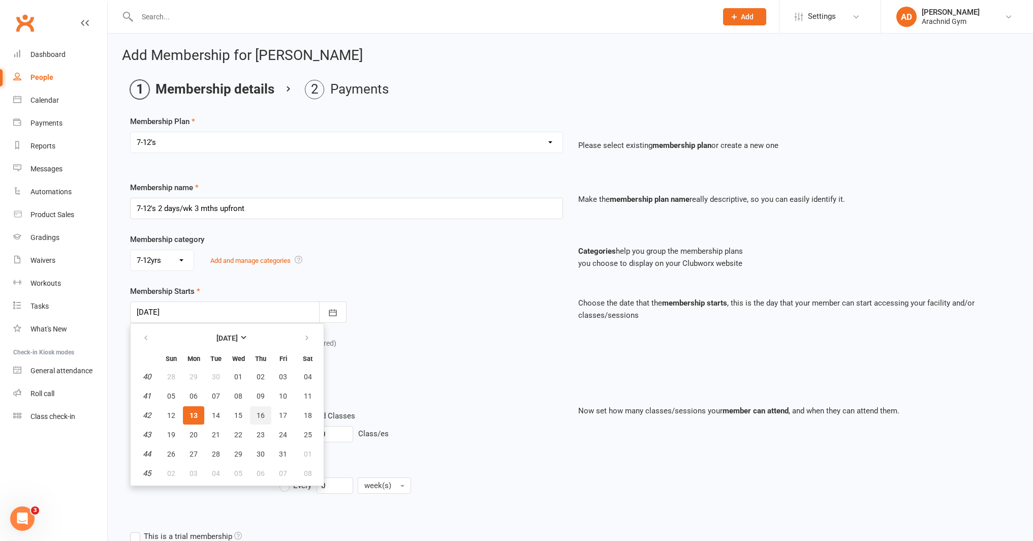
click at [263, 410] on button "16" at bounding box center [260, 415] width 21 height 18
type input "16 Oct 2025"
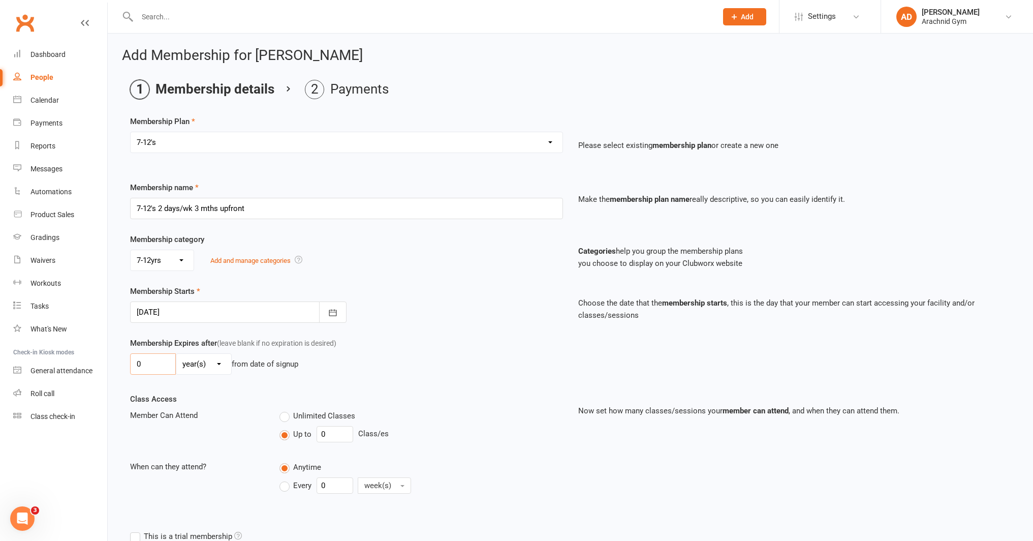
click at [155, 369] on input "0" at bounding box center [153, 363] width 46 height 21
type input "3"
click at [204, 365] on select "day(s) week(s) month(s) year(s)" at bounding box center [203, 364] width 55 height 20
select select "2"
click at [176, 354] on select "day(s) week(s) month(s) year(s)" at bounding box center [203, 364] width 55 height 20
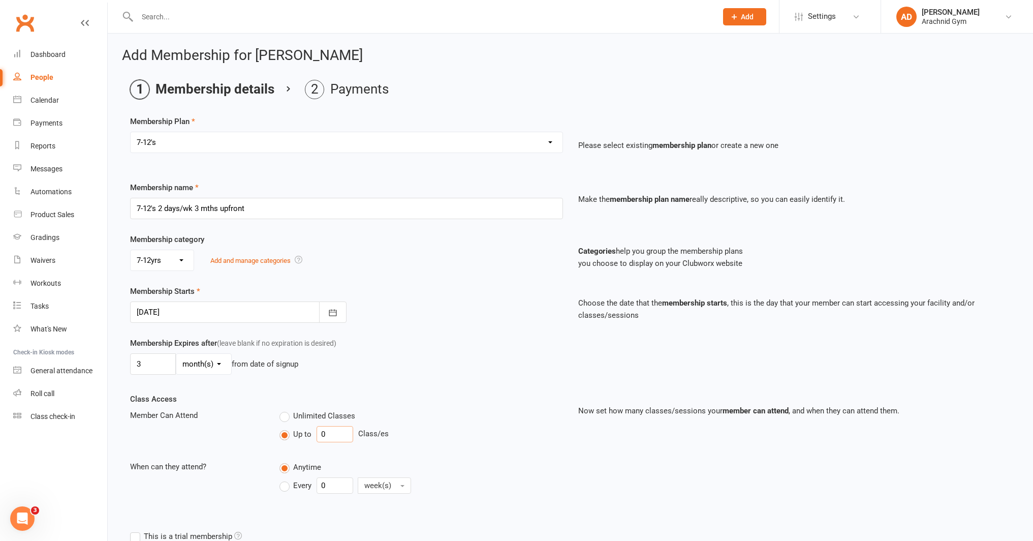
click at [333, 432] on input "0" at bounding box center [335, 434] width 37 height 16
type input "2"
click at [330, 482] on input "0" at bounding box center [335, 485] width 37 height 16
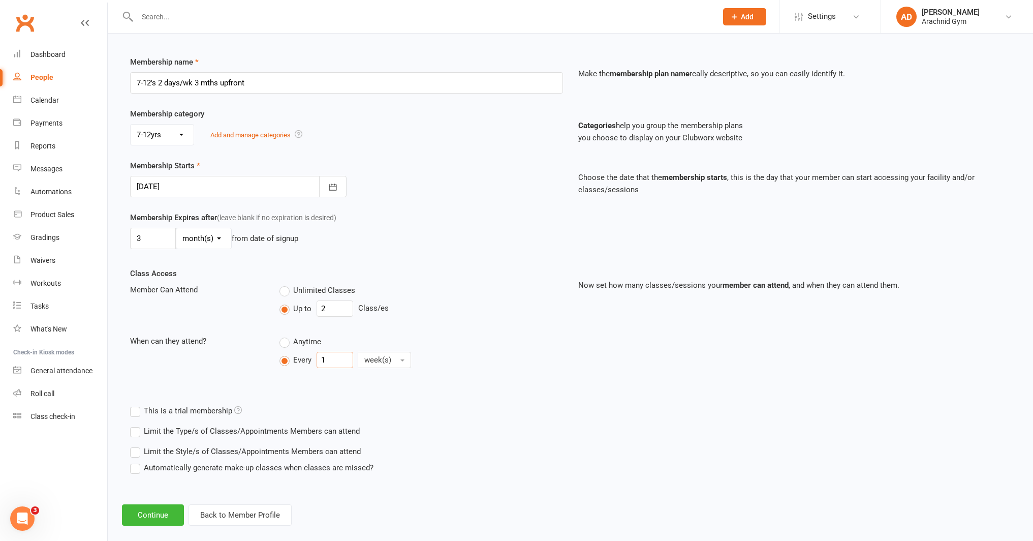
scroll to position [134, 0]
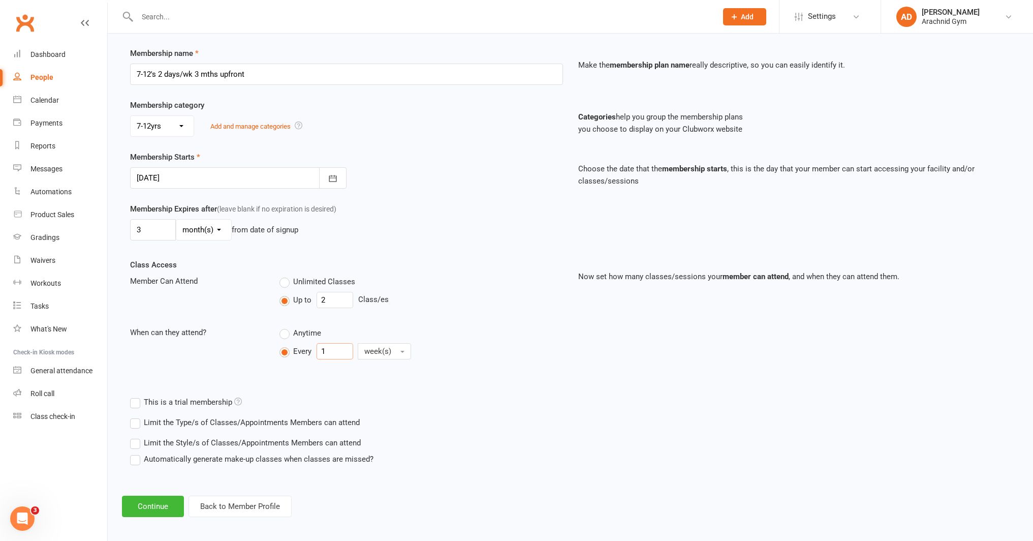
type input "1"
click at [339, 427] on label "Limit the Type/s of Classes/Appointments Members can attend" at bounding box center [245, 422] width 230 height 12
click at [137, 416] on input "Limit the Type/s of Classes/Appointments Members can attend" at bounding box center [133, 416] width 7 height 0
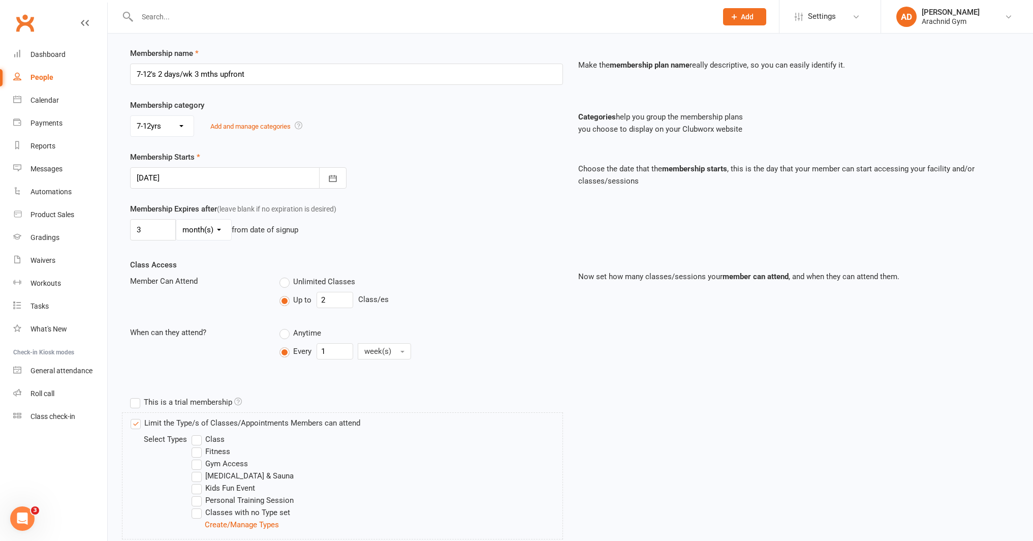
click at [198, 438] on label "Class" at bounding box center [208, 439] width 33 height 12
click at [198, 433] on input "Class" at bounding box center [195, 433] width 7 height 0
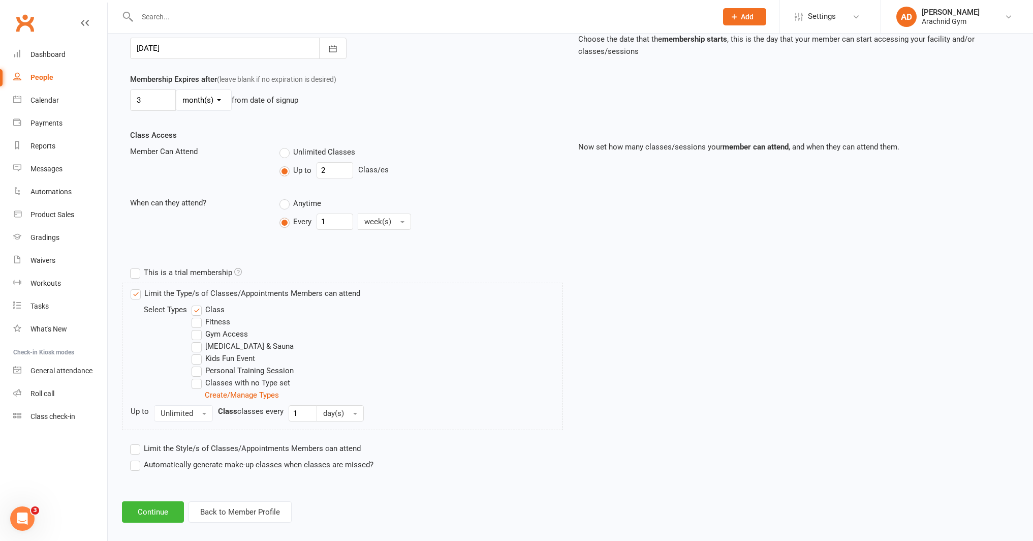
scroll to position [274, 0]
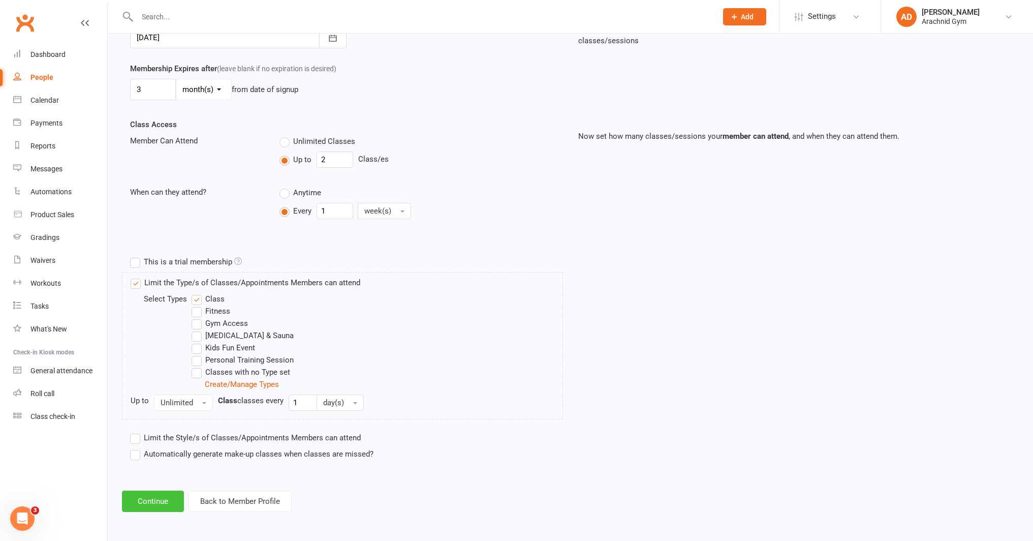
click at [165, 496] on button "Continue" at bounding box center [153, 500] width 62 height 21
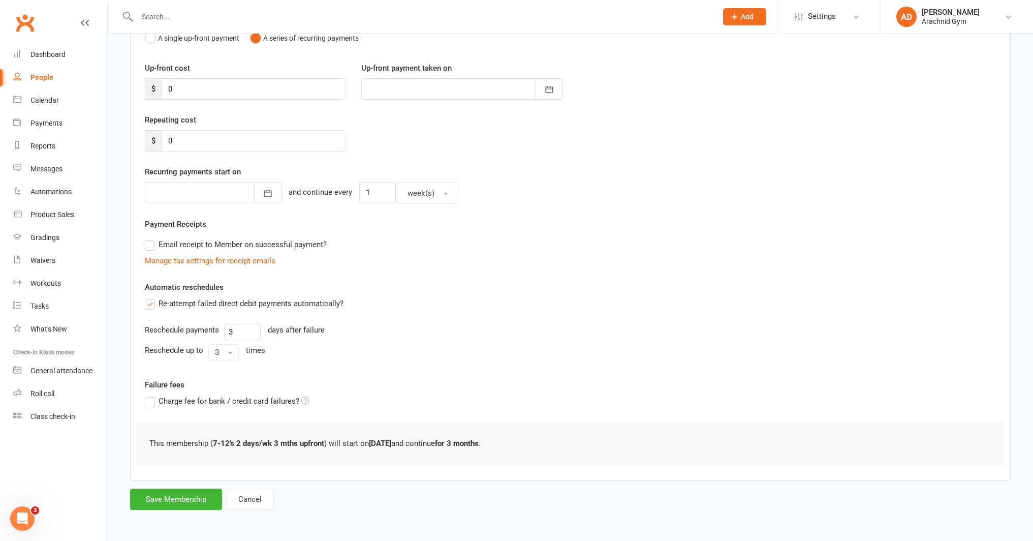
scroll to position [0, 0]
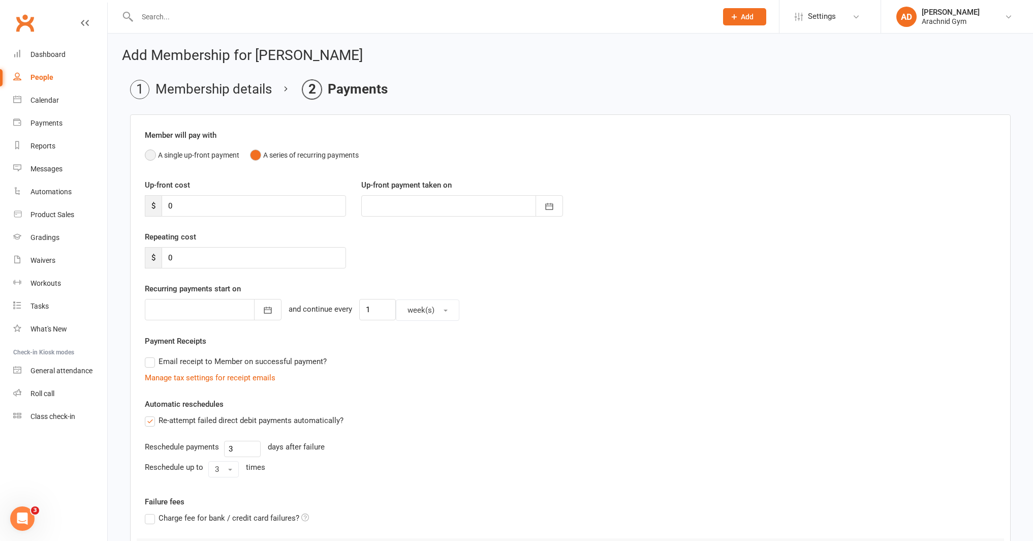
click at [168, 157] on button "A single up-front payment" at bounding box center [192, 154] width 95 height 19
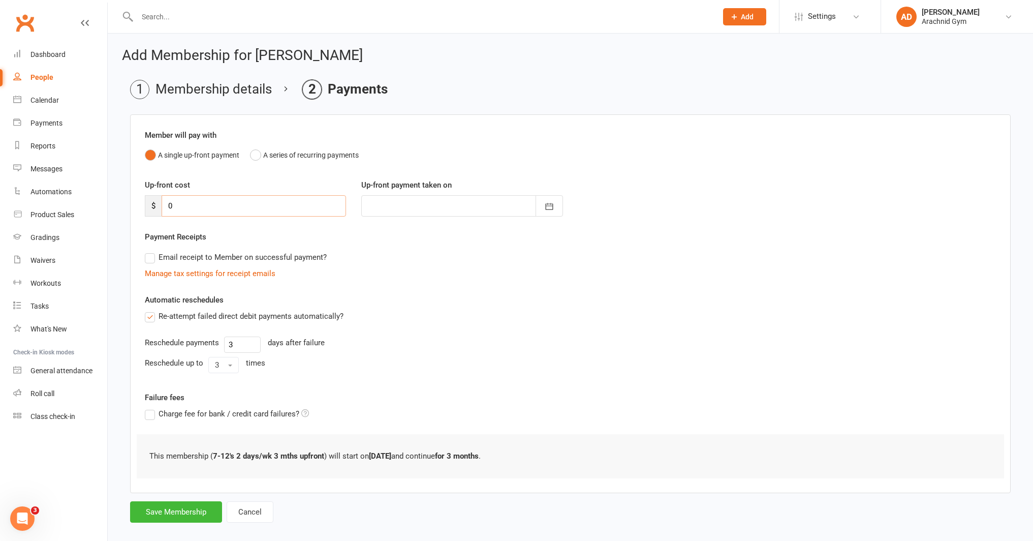
click at [185, 207] on input "0" at bounding box center [254, 205] width 184 height 21
type input "3"
type input "13 Oct 2025"
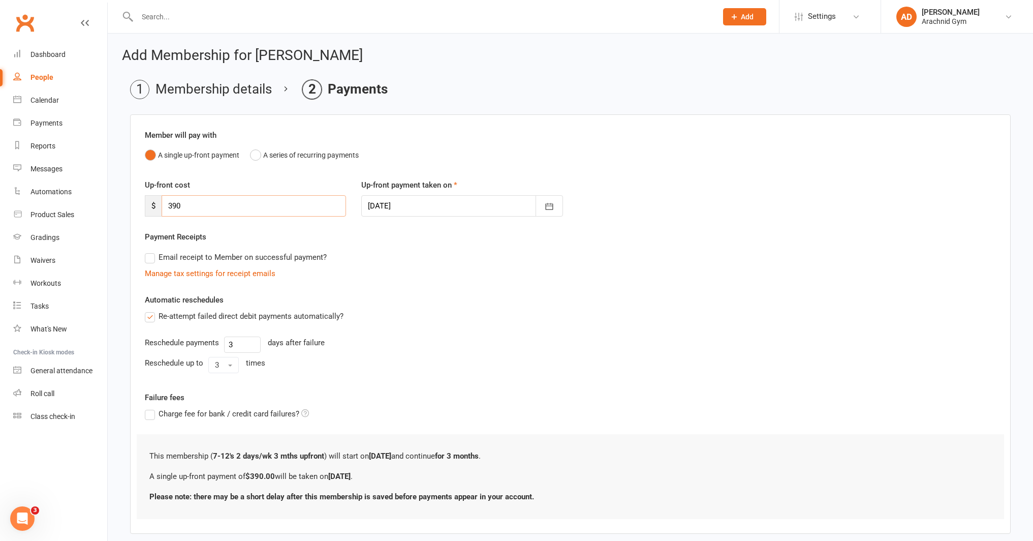
type input "390"
click at [152, 315] on label "Re-attempt failed direct debit payments automatically?" at bounding box center [244, 316] width 199 height 12
click at [151, 310] on input "Re-attempt failed direct debit payments automatically?" at bounding box center [148, 310] width 7 height 0
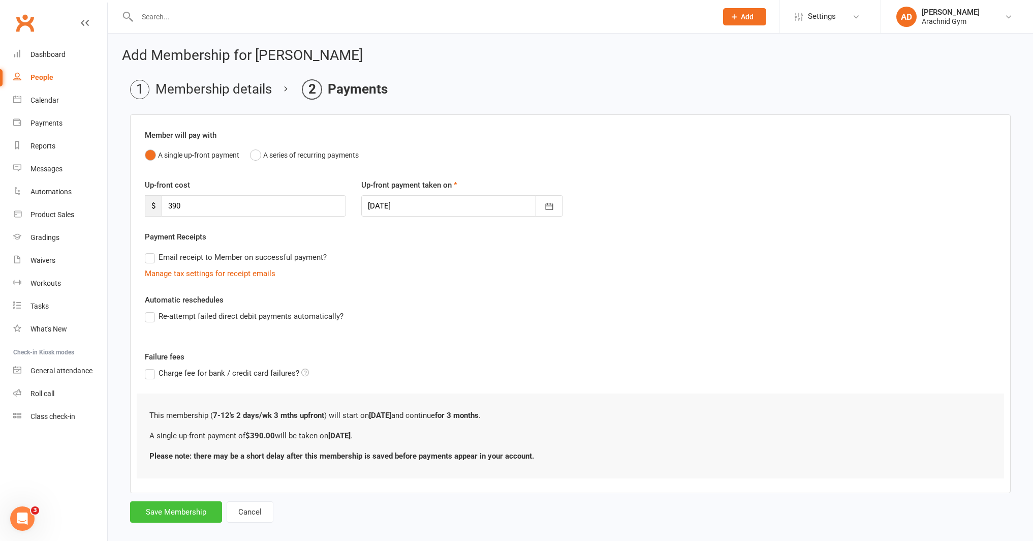
click at [186, 512] on button "Save Membership" at bounding box center [176, 511] width 92 height 21
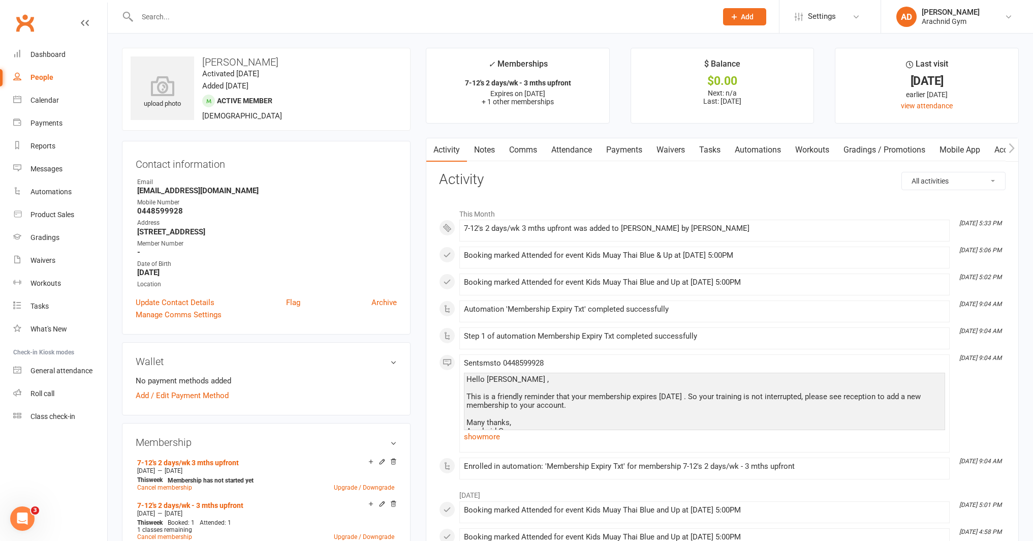
click at [623, 149] on link "Payments" at bounding box center [624, 149] width 50 height 23
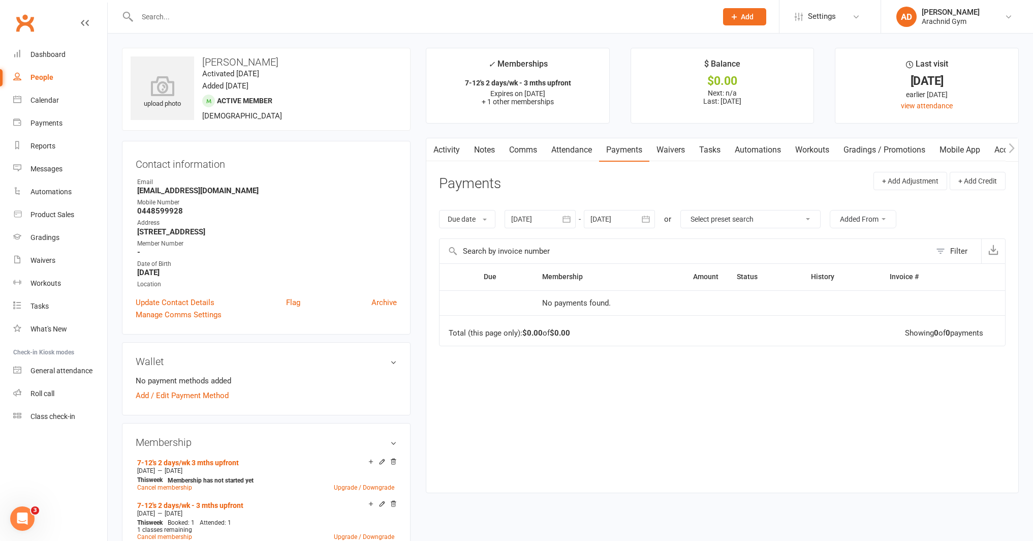
click at [449, 148] on link "Activity" at bounding box center [446, 149] width 41 height 23
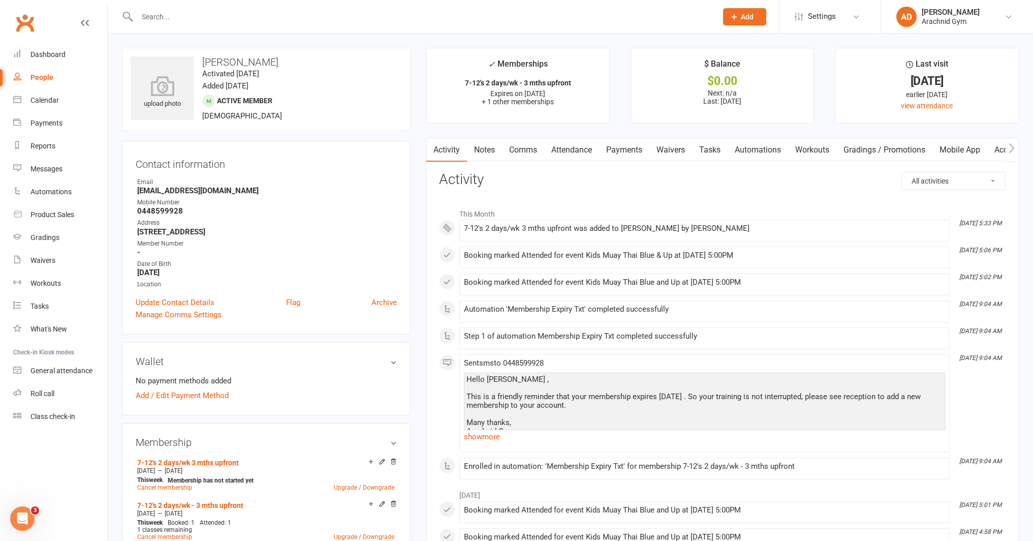
click at [625, 152] on link "Payments" at bounding box center [624, 149] width 50 height 23
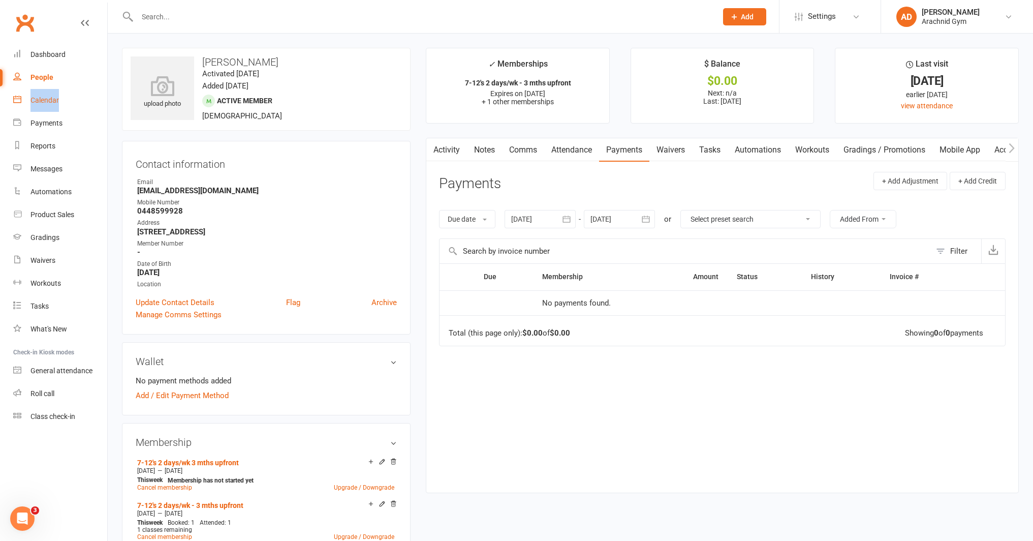
click at [450, 151] on link "Activity" at bounding box center [446, 149] width 41 height 23
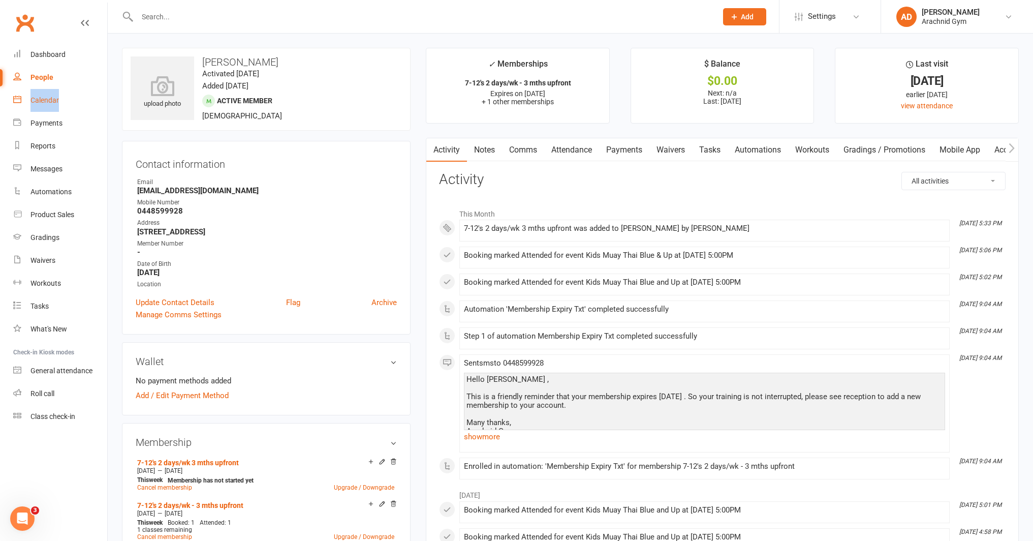
click at [633, 154] on link "Payments" at bounding box center [624, 149] width 50 height 23
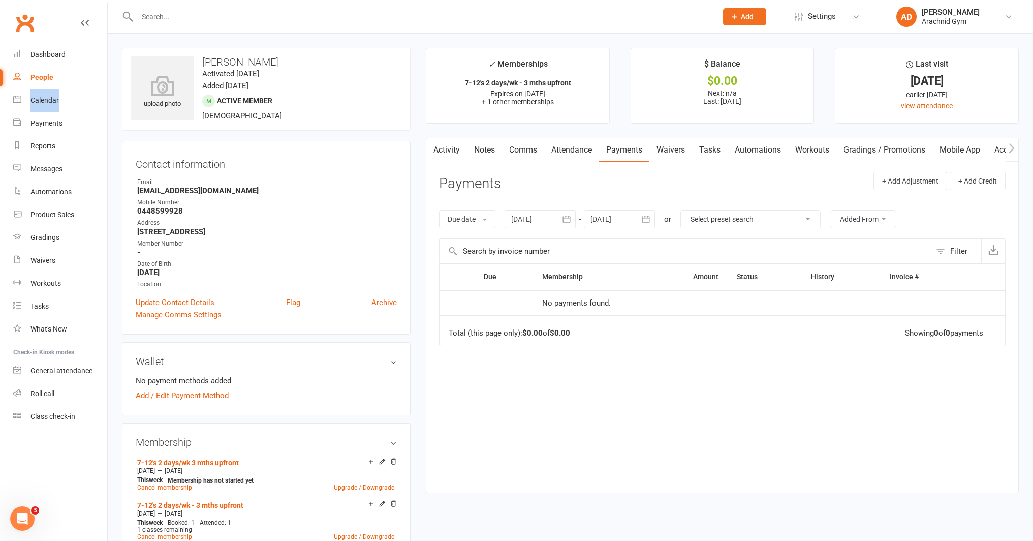
click at [574, 220] on button "button" at bounding box center [567, 219] width 18 height 18
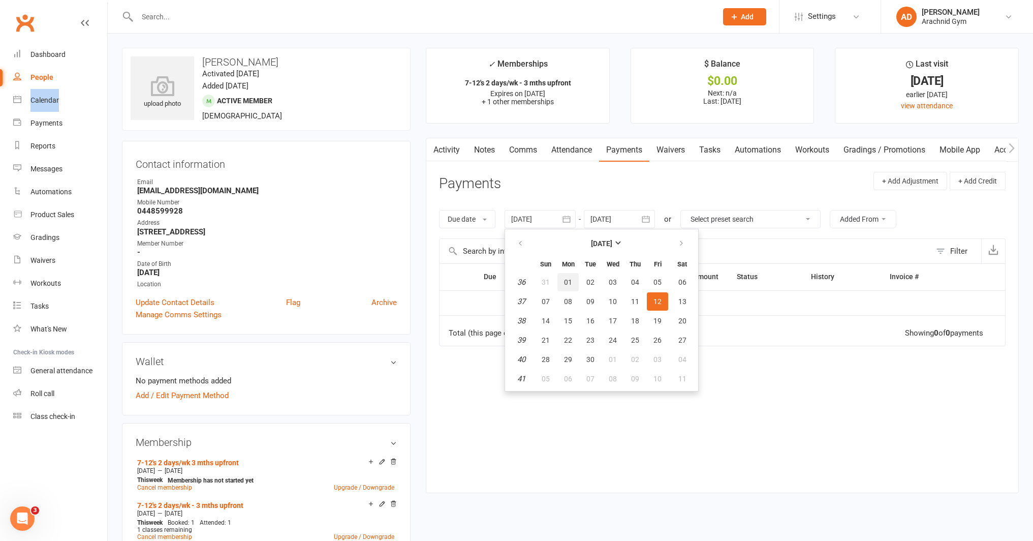
click at [571, 290] on button "01" at bounding box center [568, 282] width 21 height 18
type input "01 Sep 2025"
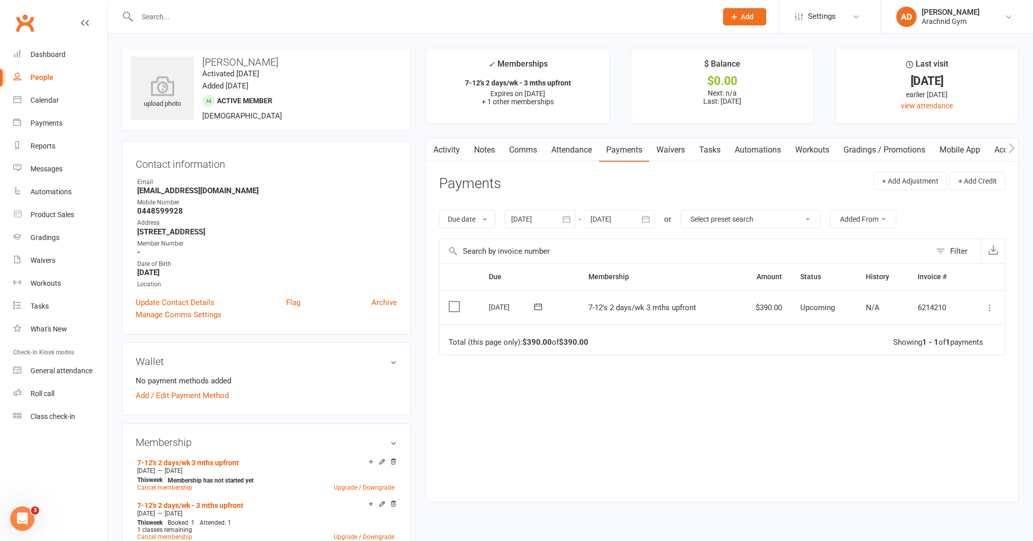
click at [987, 308] on icon at bounding box center [990, 307] width 10 height 10
click at [947, 344] on link "Mark as Paid (POS)" at bounding box center [945, 347] width 101 height 20
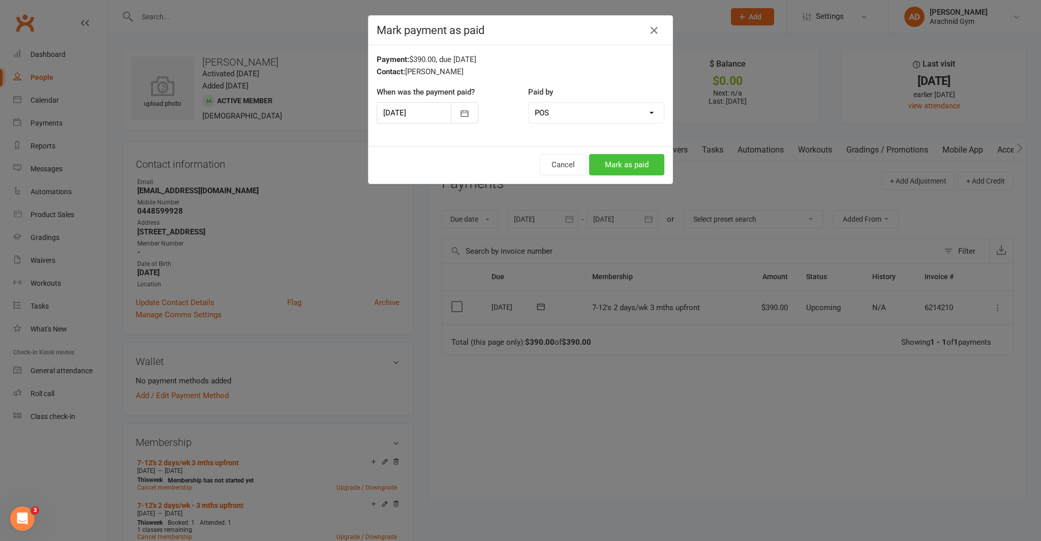
click at [643, 166] on button "Mark as paid" at bounding box center [626, 164] width 75 height 21
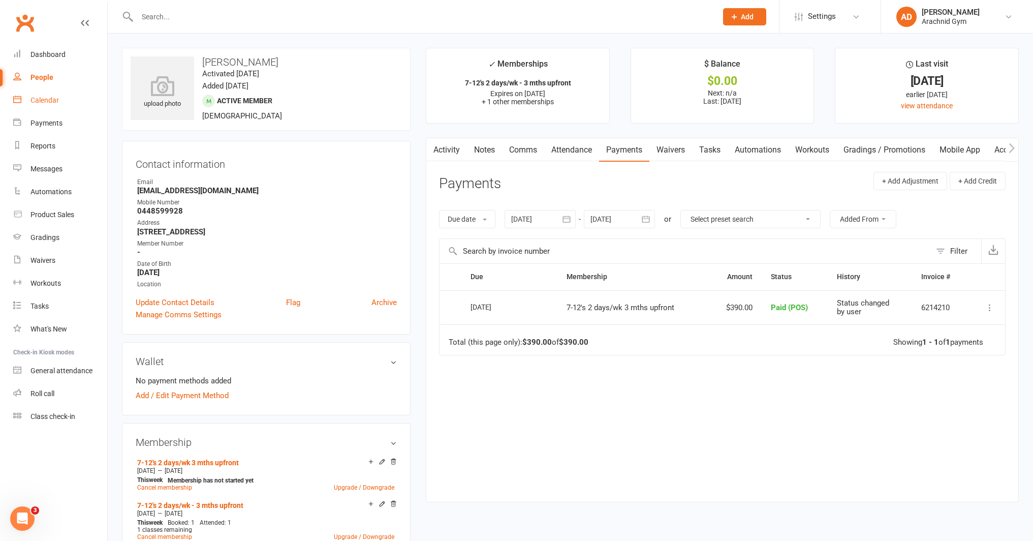
click at [55, 106] on link "Calendar" at bounding box center [60, 100] width 94 height 23
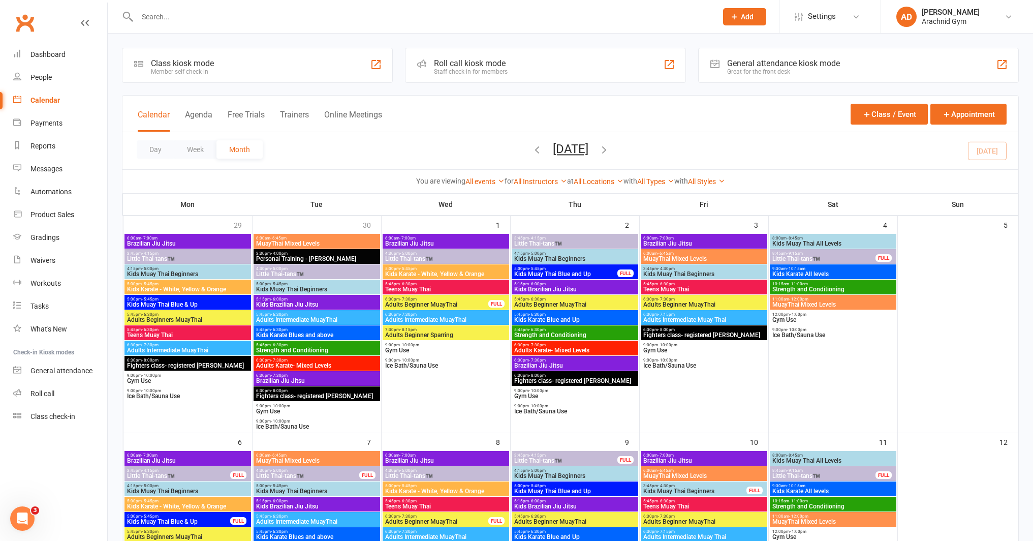
click at [178, 20] on input "text" at bounding box center [422, 17] width 576 height 14
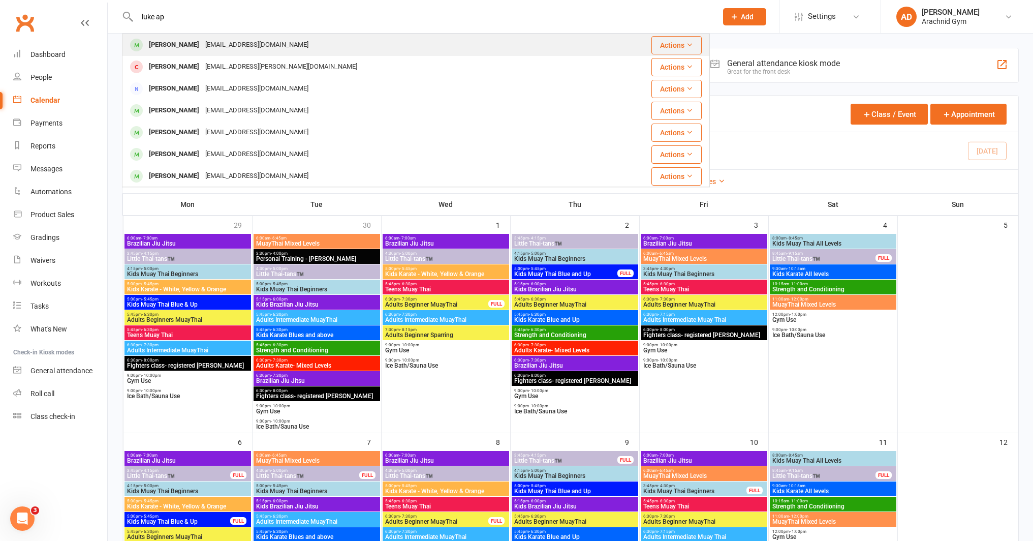
type input "luke ap"
click at [177, 45] on div "Luke Apted" at bounding box center [174, 45] width 56 height 15
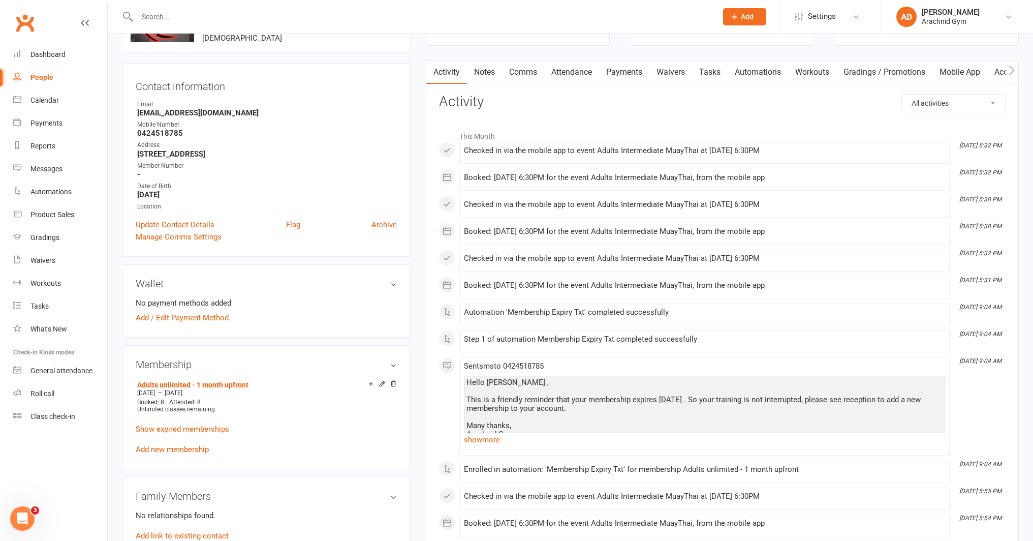
scroll to position [59, 0]
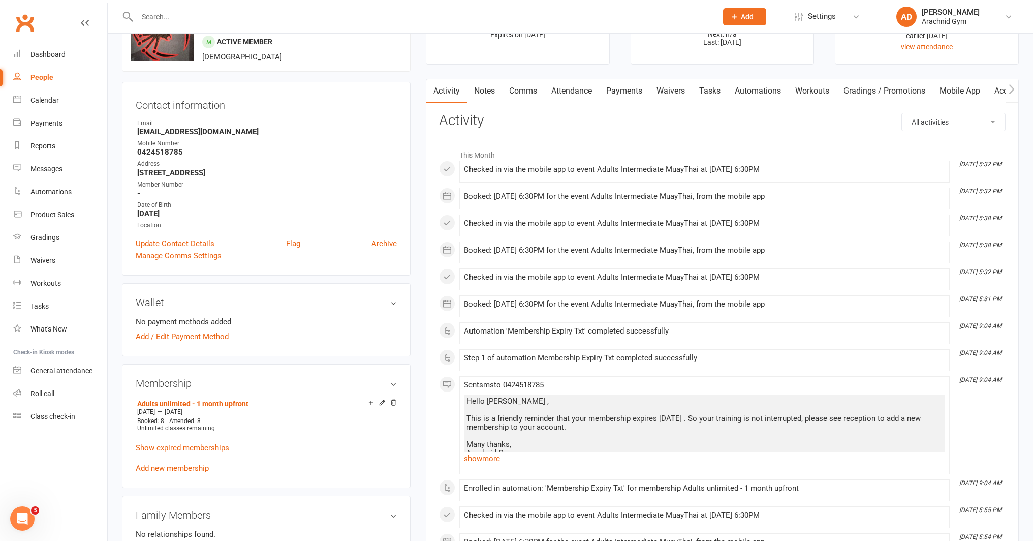
click at [612, 92] on link "Payments" at bounding box center [624, 90] width 50 height 23
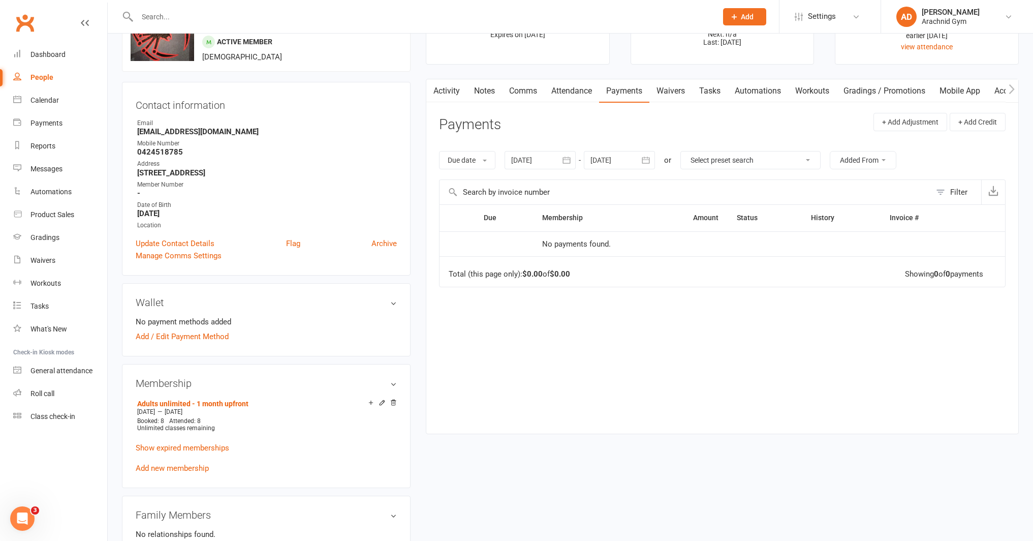
click at [548, 167] on div at bounding box center [540, 160] width 71 height 18
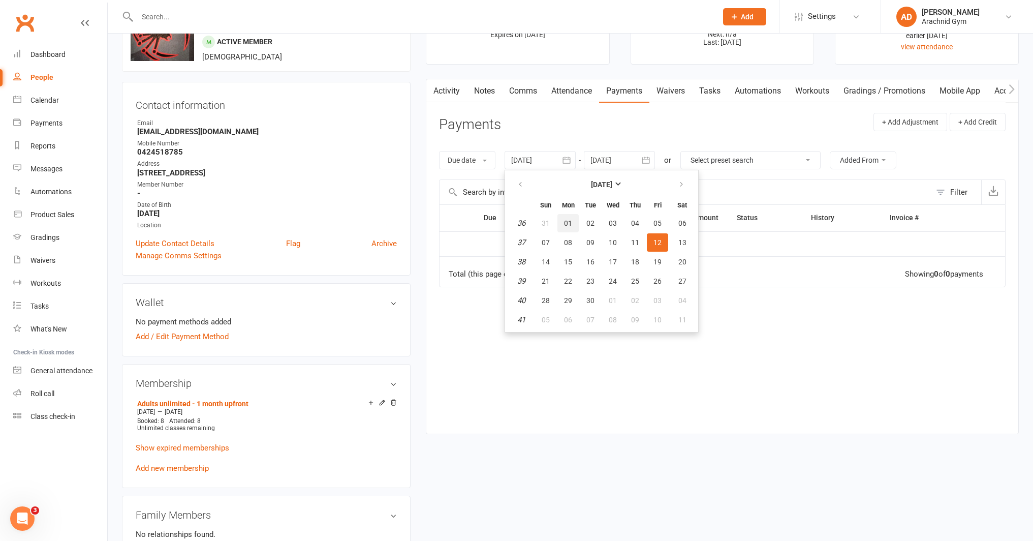
click at [574, 222] on button "01" at bounding box center [568, 223] width 21 height 18
type input "01 Sep 2025"
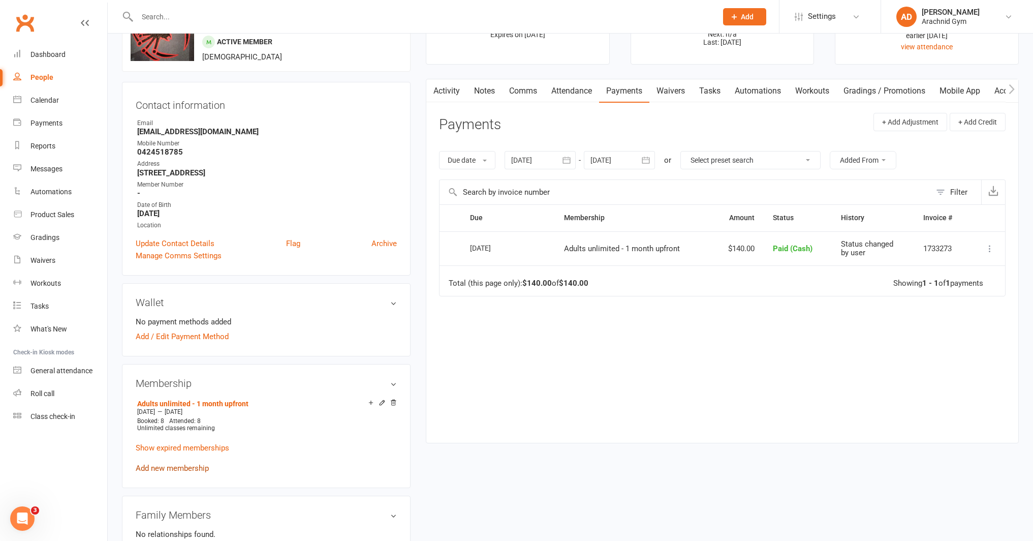
click at [187, 469] on link "Add new membership" at bounding box center [172, 467] width 73 height 9
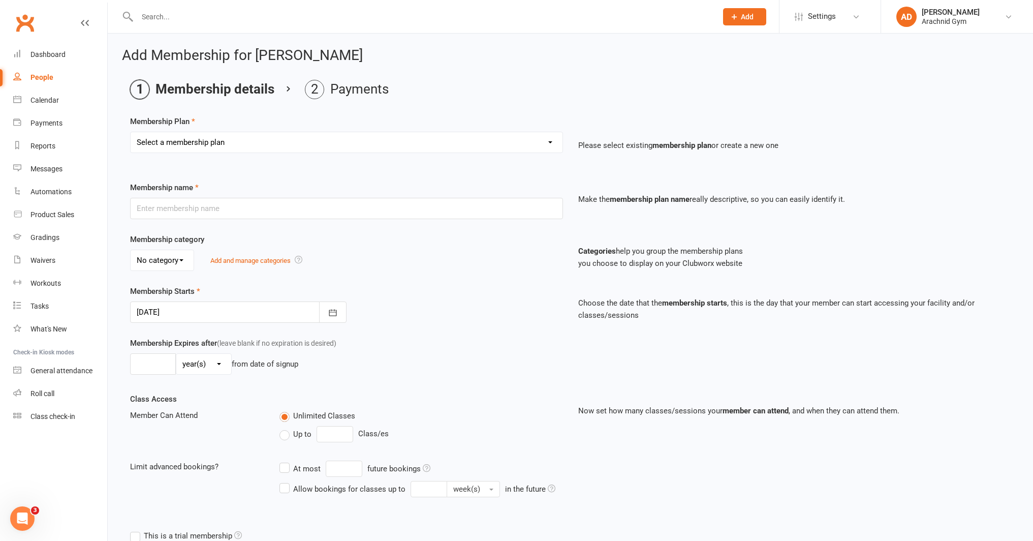
click at [228, 140] on select "Select a membership plan Create new Membership Plan Adults Teens 7-12's Under 7…" at bounding box center [347, 142] width 432 height 20
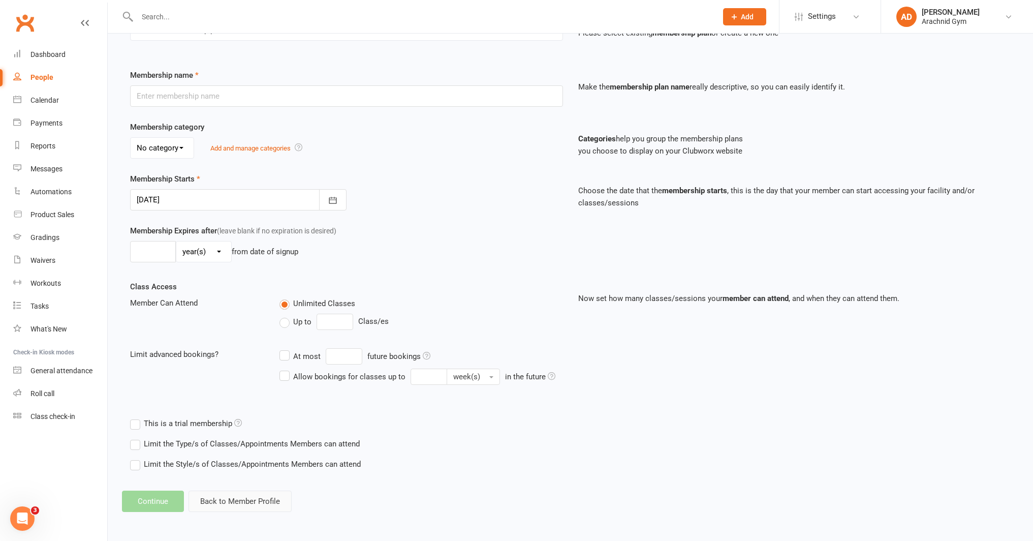
click at [267, 499] on button "Back to Member Profile" at bounding box center [240, 500] width 103 height 21
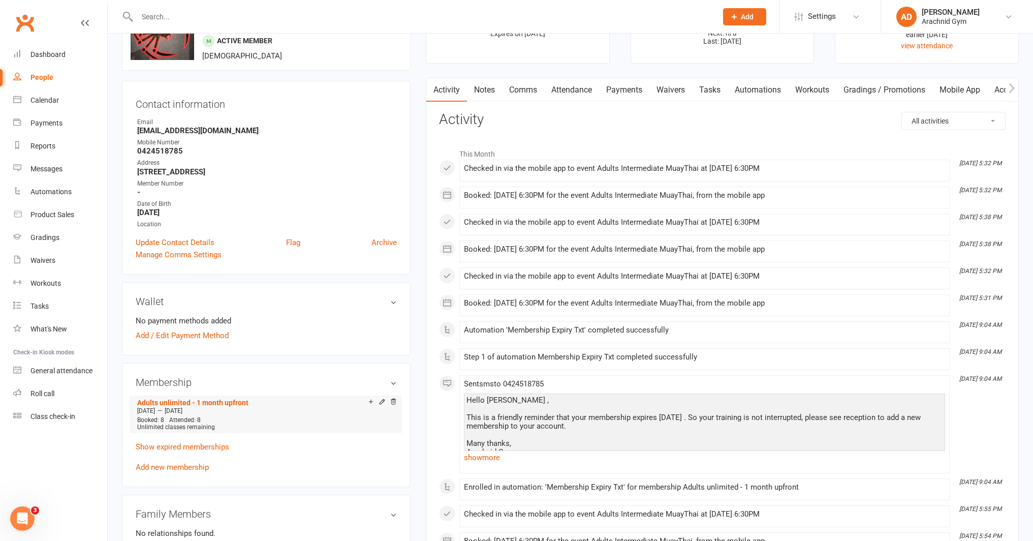
scroll to position [69, 0]
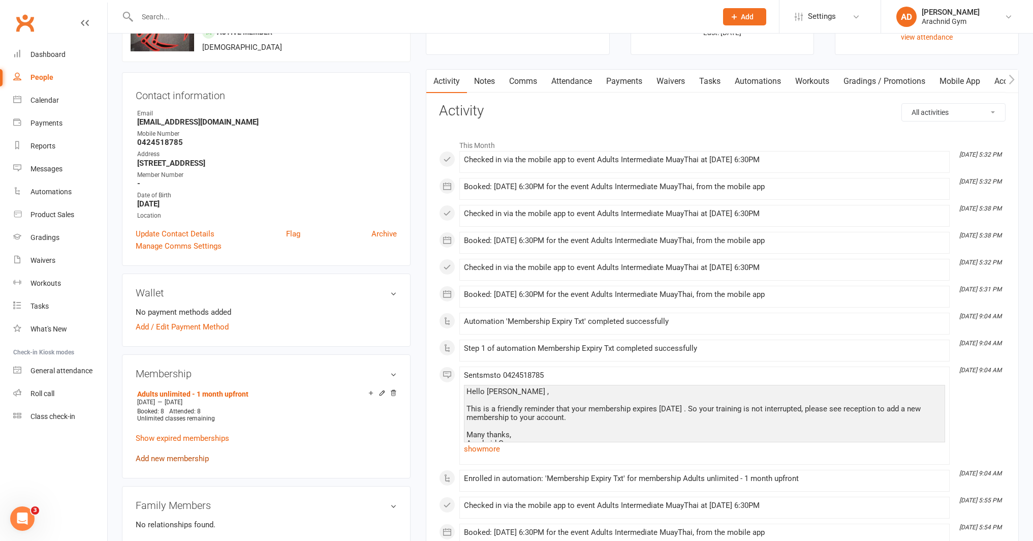
click at [188, 461] on link "Add new membership" at bounding box center [172, 458] width 73 height 9
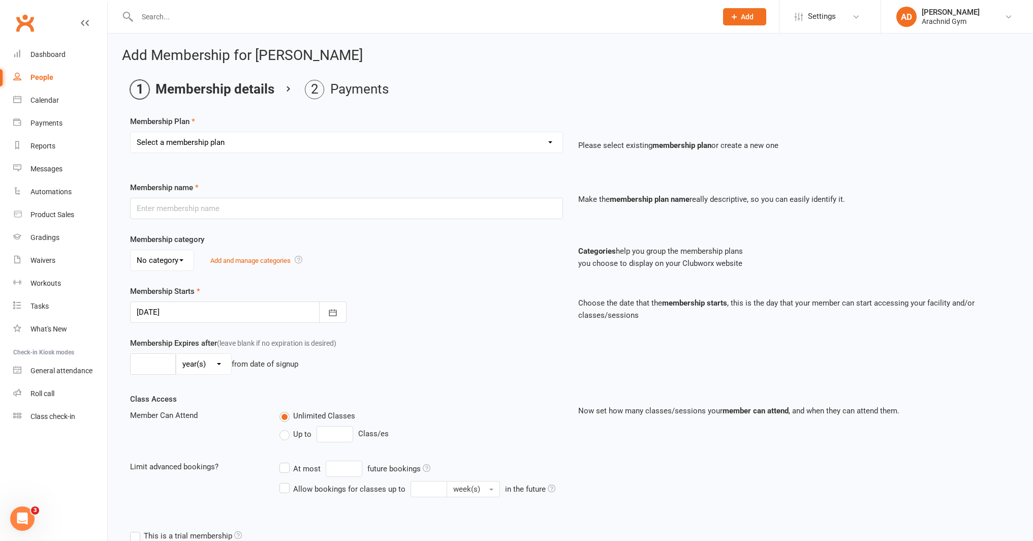
click at [218, 131] on div "Membership Plan Select a membership plan Create new Membership Plan Adults Teen…" at bounding box center [570, 141] width 881 height 52
click at [210, 140] on select "Select a membership plan Create new Membership Plan Adults Teens 7-12's Under 7…" at bounding box center [347, 142] width 432 height 20
select select "1"
click at [131, 132] on select "Select a membership plan Create new Membership Plan Adults Teens 7-12's Under 7…" at bounding box center [347, 142] width 432 height 20
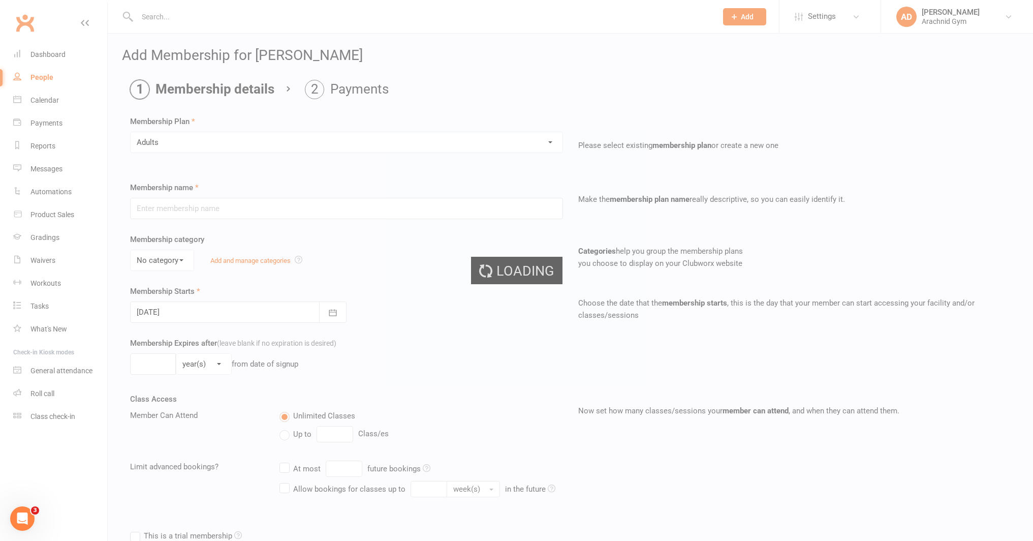
type input "Adults"
select select "1"
type input "0"
type input "1"
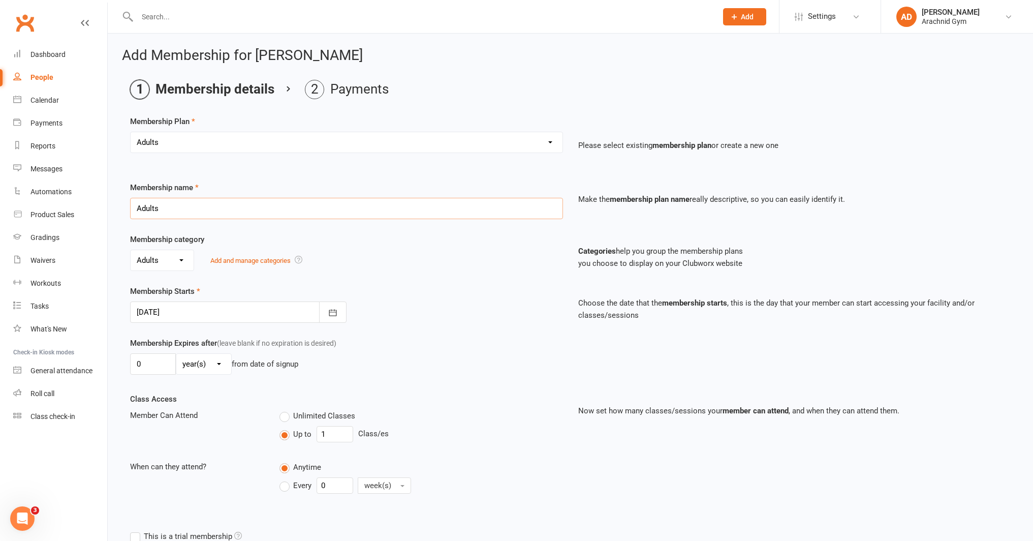
click at [174, 205] on input "Adults" at bounding box center [346, 208] width 433 height 21
type input "Adults unlimited - 1 month upfront"
click at [226, 313] on div at bounding box center [238, 311] width 216 height 21
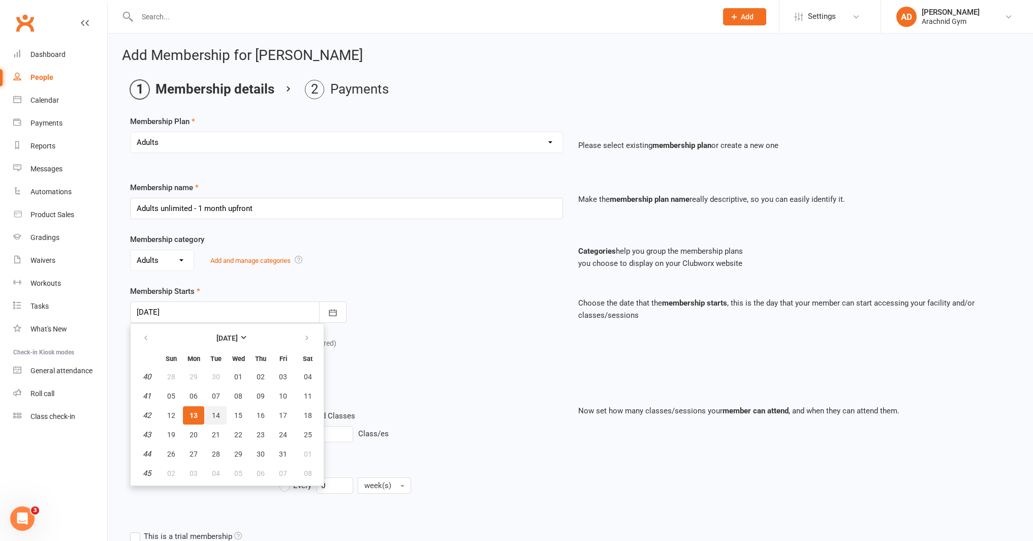
click at [218, 417] on span "14" at bounding box center [216, 415] width 8 height 8
type input "14 Oct 2025"
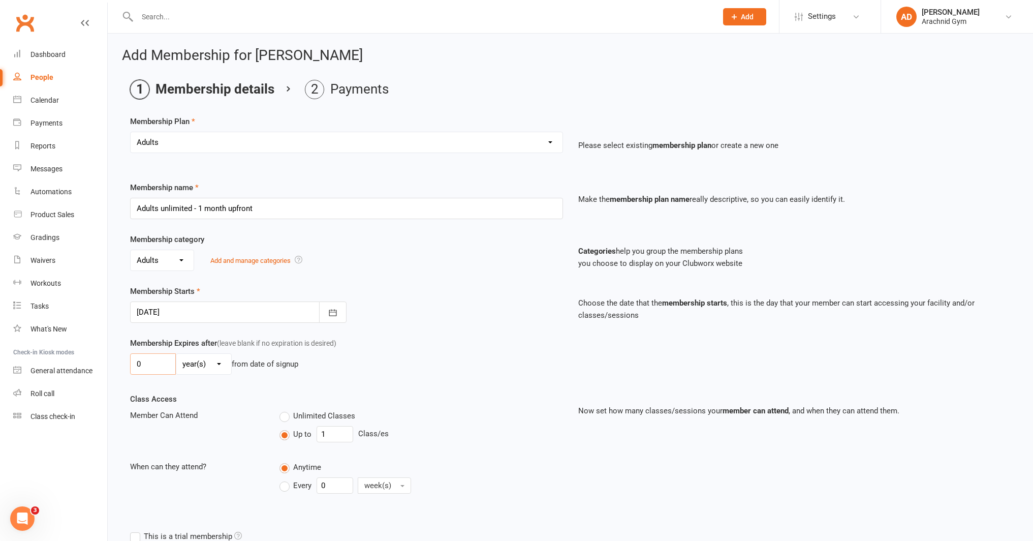
click at [164, 363] on input "0" at bounding box center [153, 363] width 46 height 21
type input "1"
click at [200, 361] on select "day(s) week(s) month(s) year(s)" at bounding box center [203, 364] width 55 height 20
select select "2"
click at [176, 354] on select "day(s) week(s) month(s) year(s)" at bounding box center [203, 364] width 55 height 20
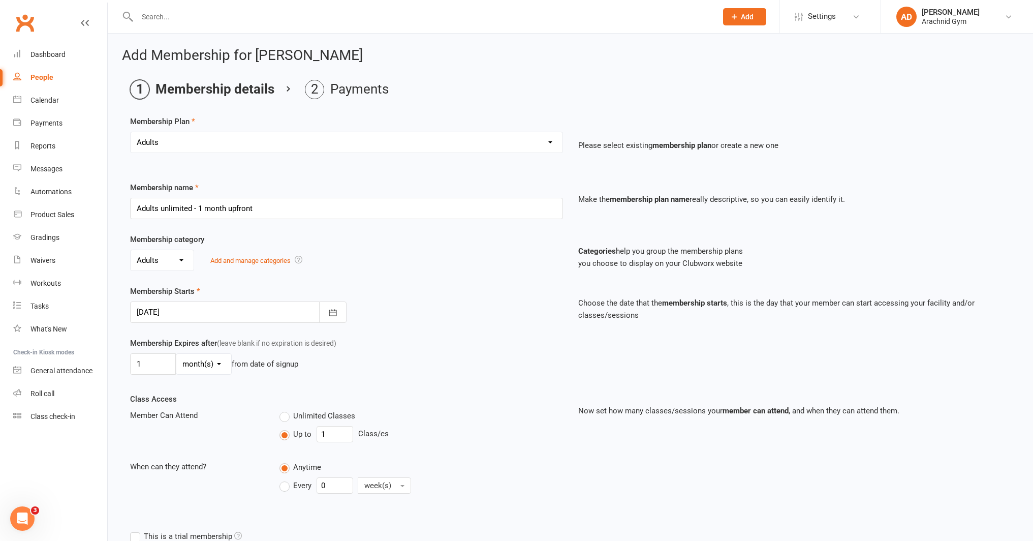
click at [283, 417] on label "Unlimited Classes" at bounding box center [318, 416] width 76 height 12
click at [283, 410] on input "Unlimited Classes" at bounding box center [283, 410] width 7 height 0
type input "0"
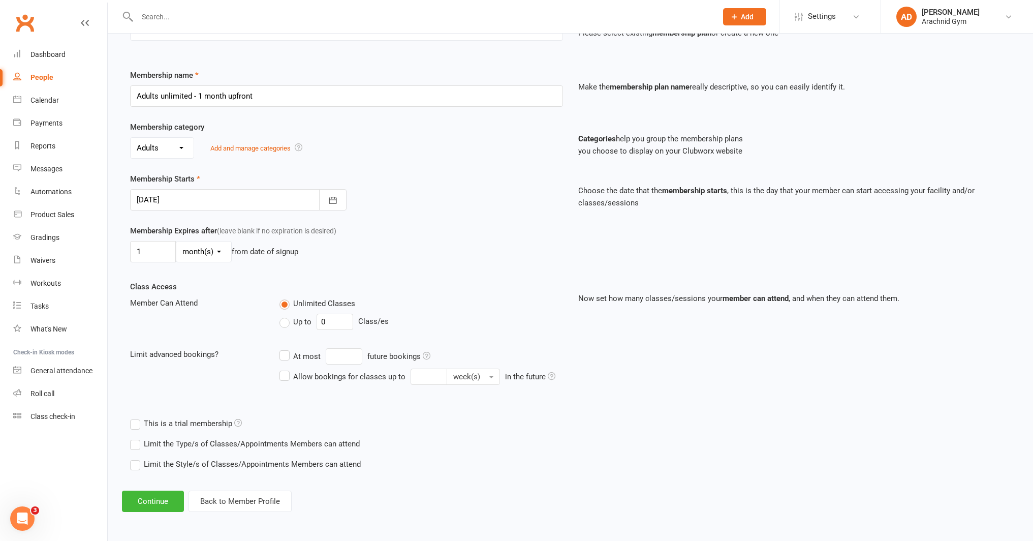
click at [233, 442] on label "Limit the Type/s of Classes/Appointments Members can attend" at bounding box center [245, 444] width 230 height 12
click at [137, 438] on input "Limit the Type/s of Classes/Appointments Members can attend" at bounding box center [133, 438] width 7 height 0
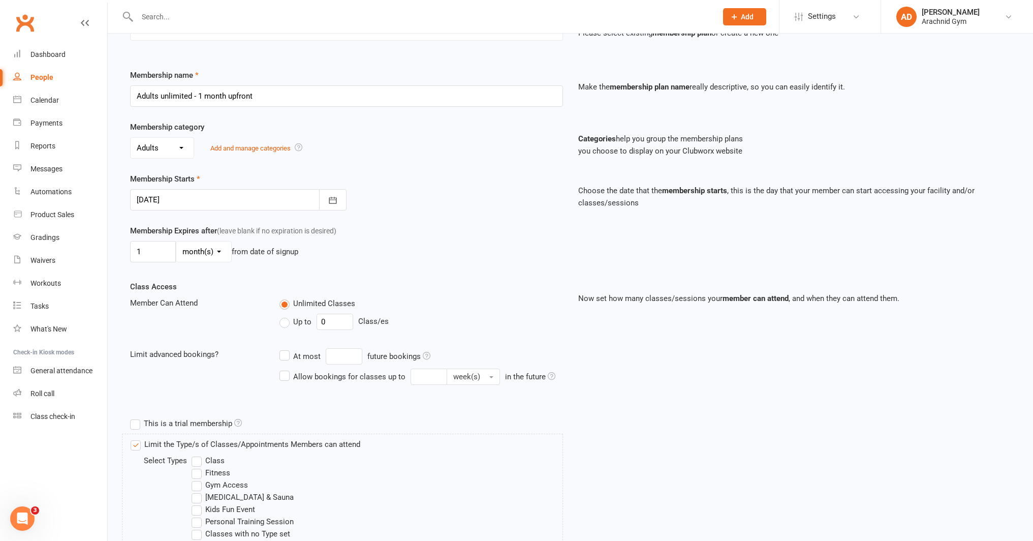
click at [198, 465] on label "Class" at bounding box center [208, 460] width 33 height 12
click at [198, 454] on input "Class" at bounding box center [195, 454] width 7 height 0
click at [197, 475] on label "Fitness" at bounding box center [211, 473] width 39 height 12
click at [197, 467] on input "Fitness" at bounding box center [195, 467] width 7 height 0
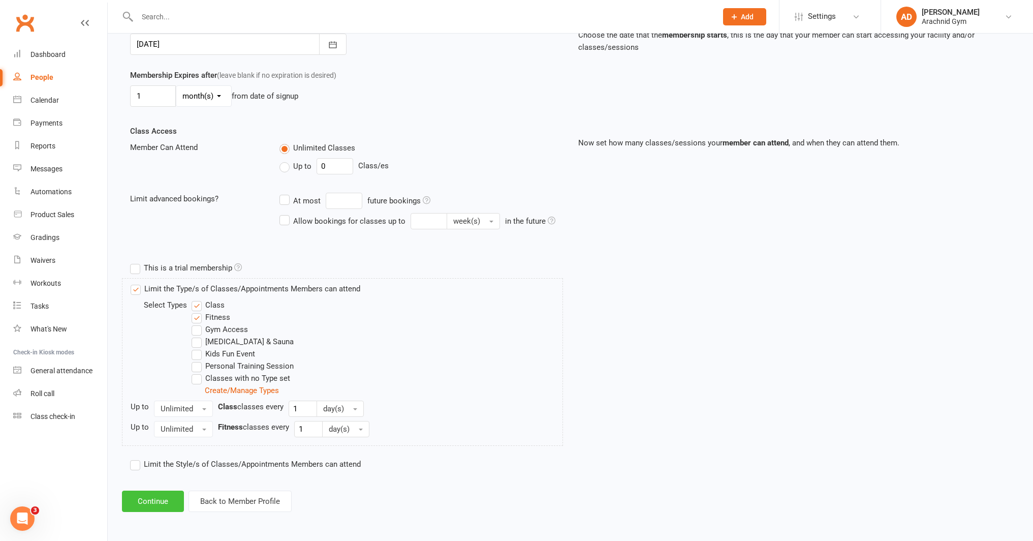
click at [146, 498] on button "Continue" at bounding box center [153, 500] width 62 height 21
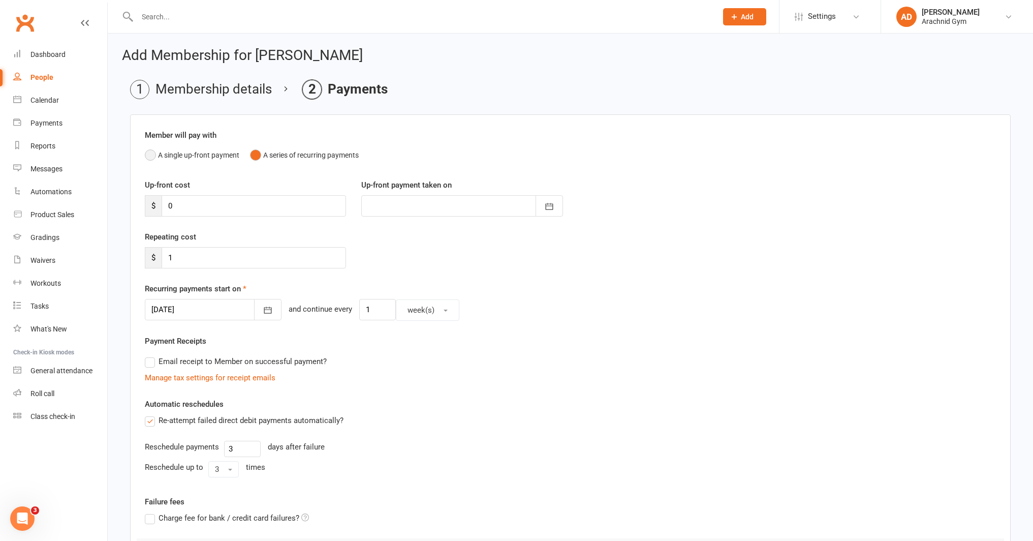
click at [179, 154] on button "A single up-front payment" at bounding box center [192, 154] width 95 height 19
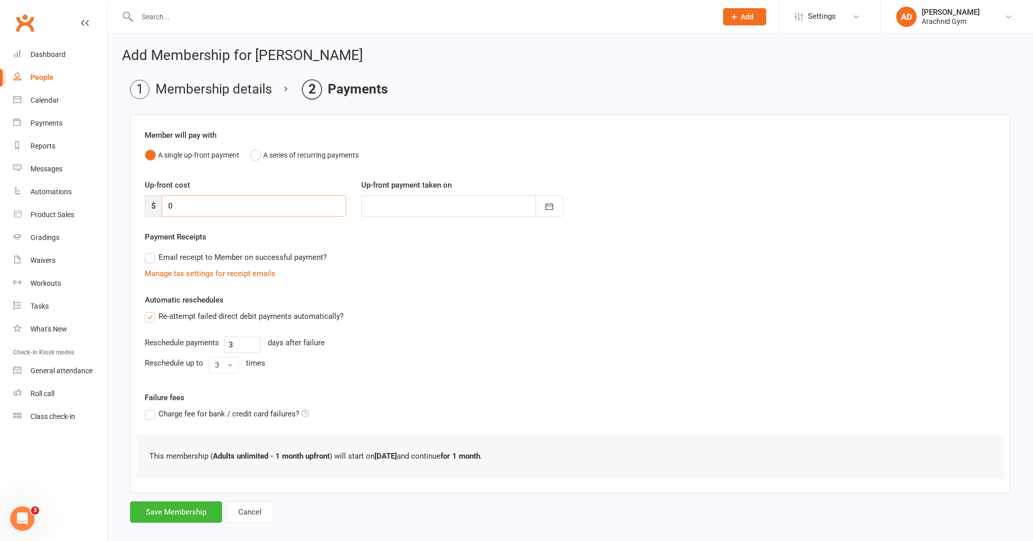
click at [187, 208] on input "0" at bounding box center [254, 205] width 184 height 21
type input "1"
type input "13 Oct 2025"
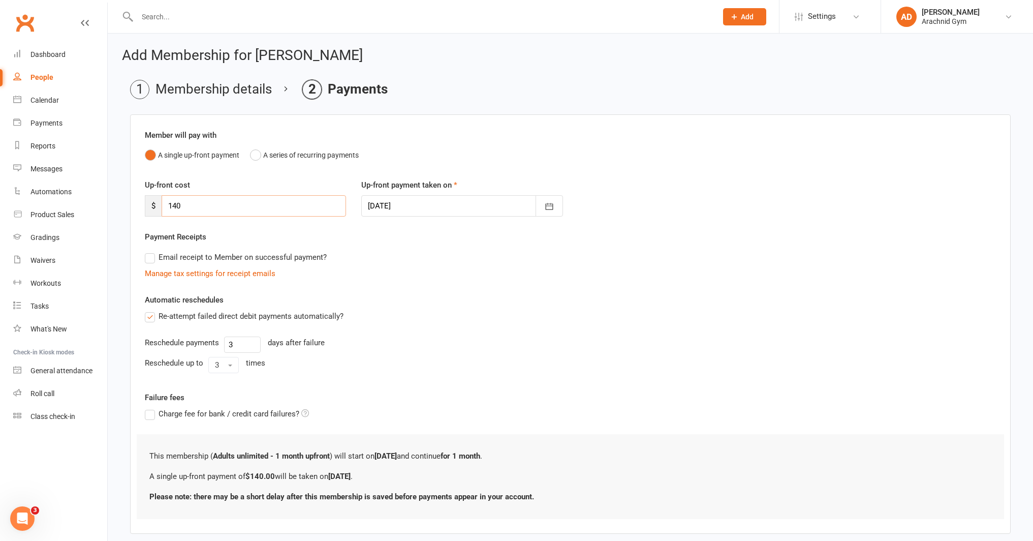
type input "140"
click at [153, 320] on label "Re-attempt failed direct debit payments automatically?" at bounding box center [244, 316] width 199 height 12
click at [151, 310] on input "Re-attempt failed direct debit payments automatically?" at bounding box center [148, 310] width 7 height 0
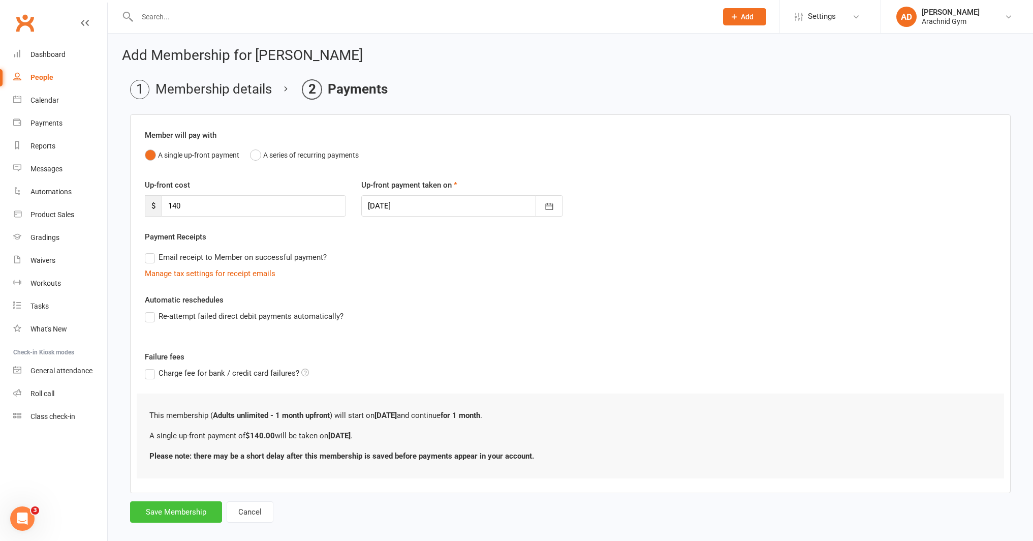
click at [173, 514] on button "Save Membership" at bounding box center [176, 511] width 92 height 21
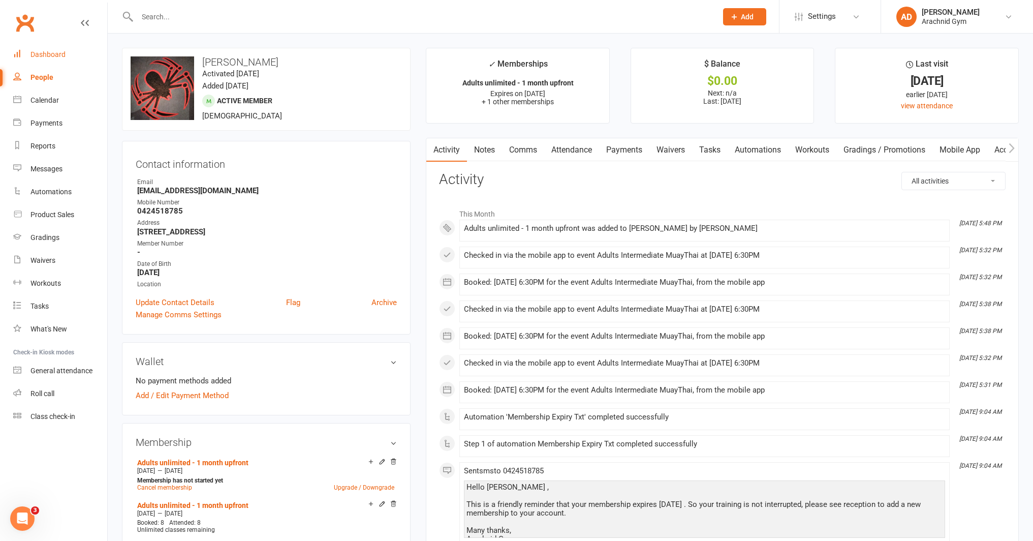
click at [68, 54] on link "Dashboard" at bounding box center [60, 54] width 94 height 23
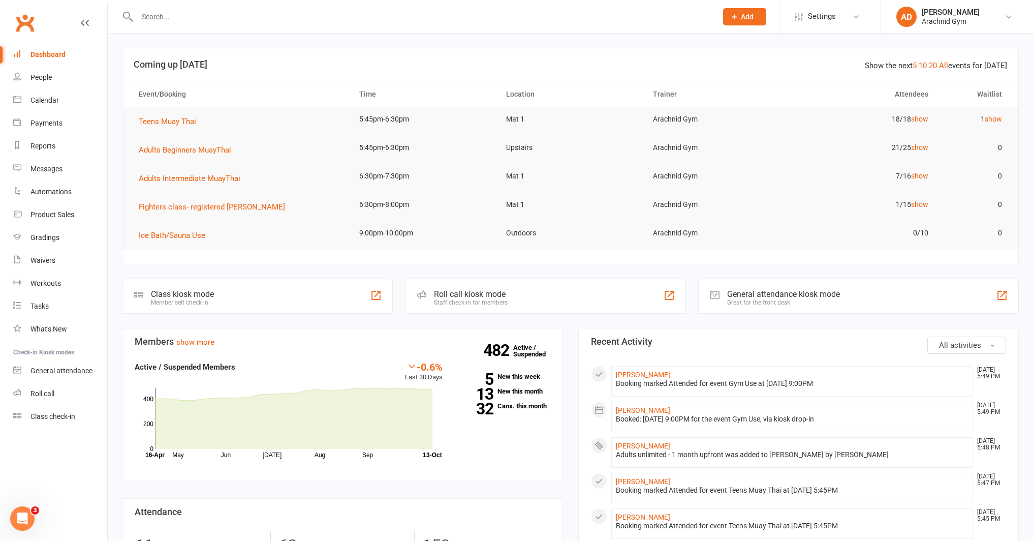
click at [238, 14] on input "text" at bounding box center [422, 17] width 576 height 14
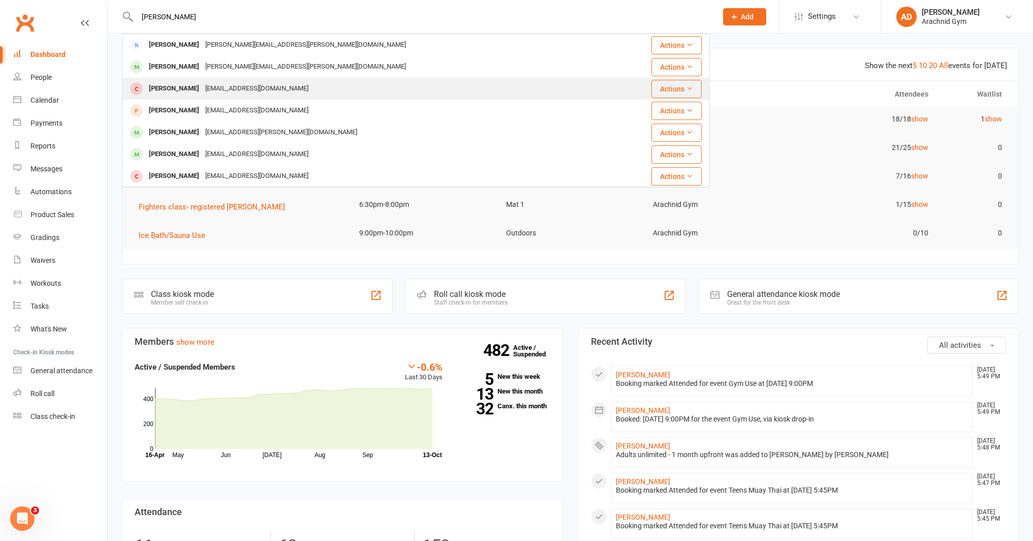
type input "ethan smi"
click at [210, 91] on div "senyorita7386@gmail.com" at bounding box center [256, 88] width 109 height 15
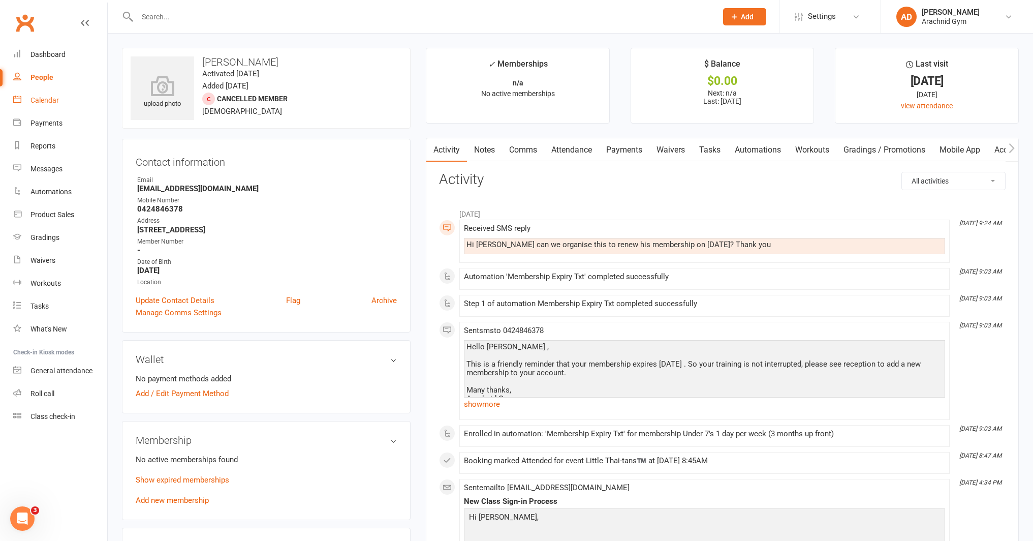
click at [52, 101] on div "Calendar" at bounding box center [44, 100] width 28 height 8
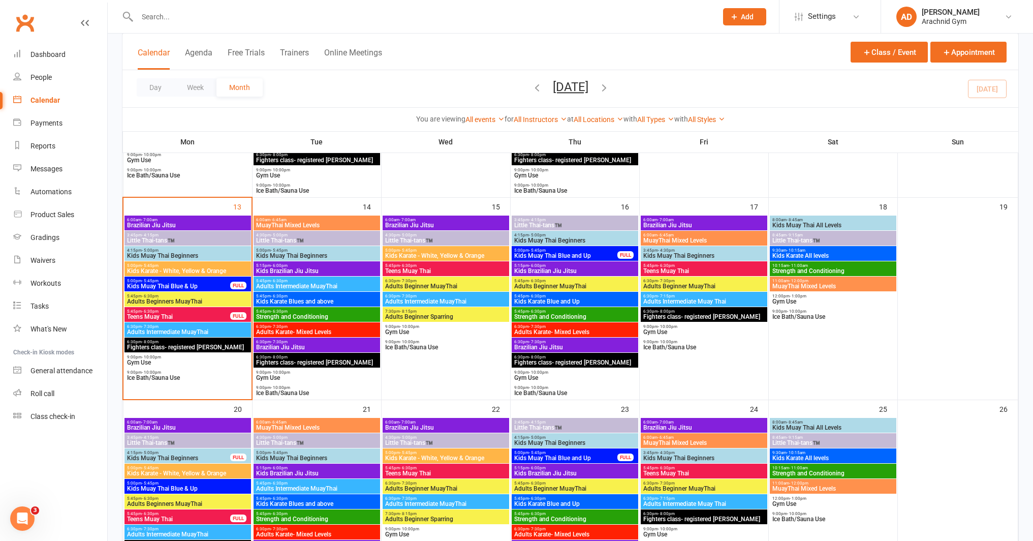
scroll to position [453, 0]
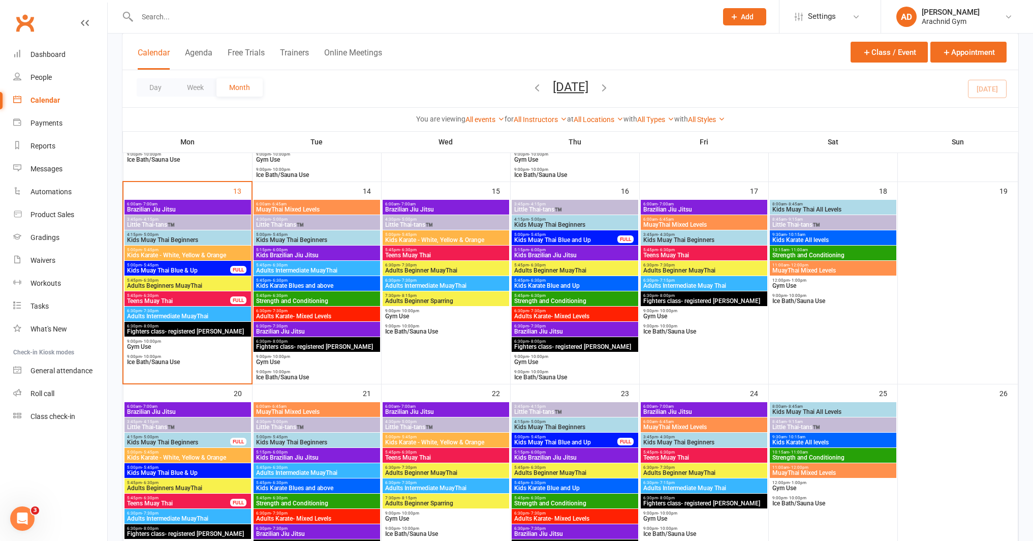
click at [308, 440] on span "Kids Muay Thai Beginners" at bounding box center [317, 442] width 122 height 6
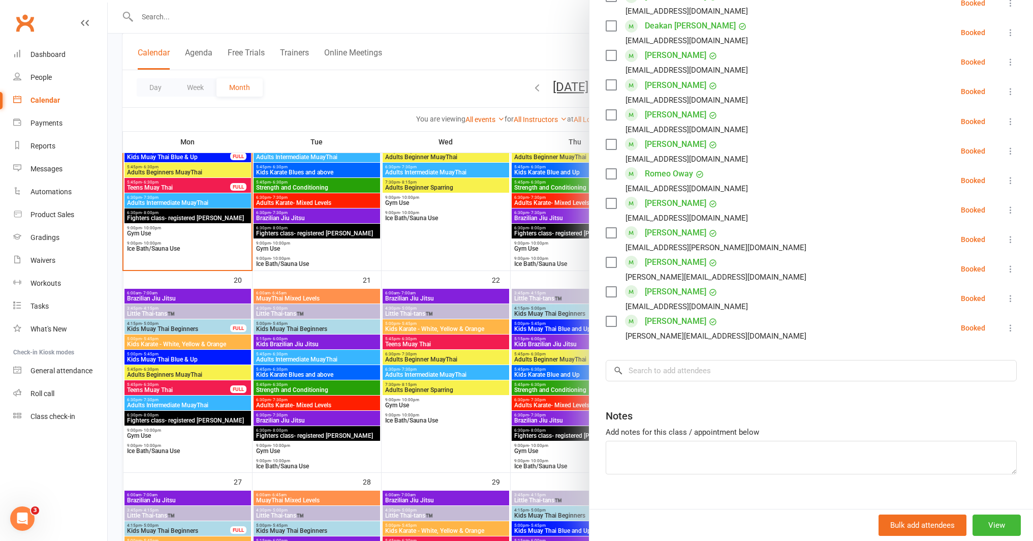
scroll to position [589, 0]
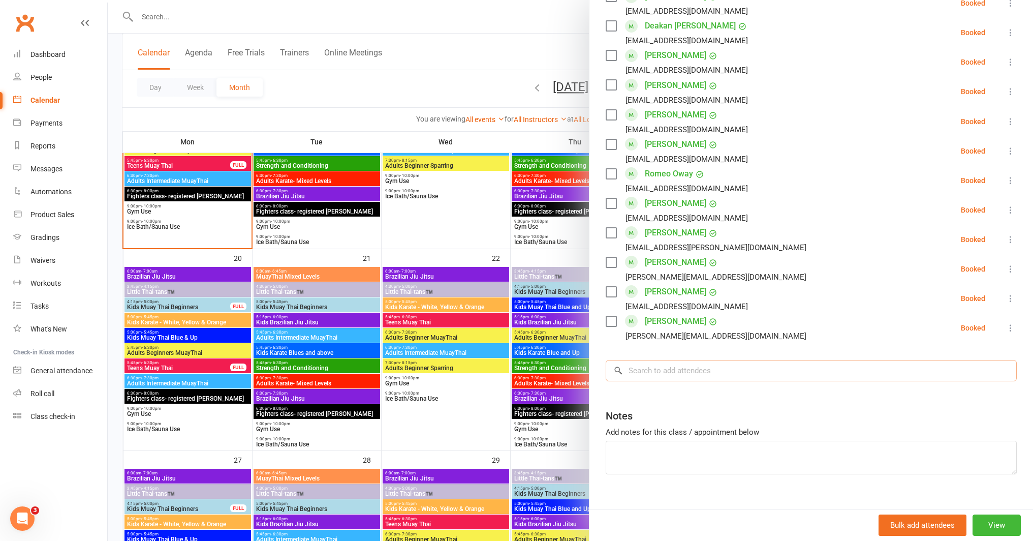
click at [676, 360] on input "search" at bounding box center [811, 370] width 411 height 21
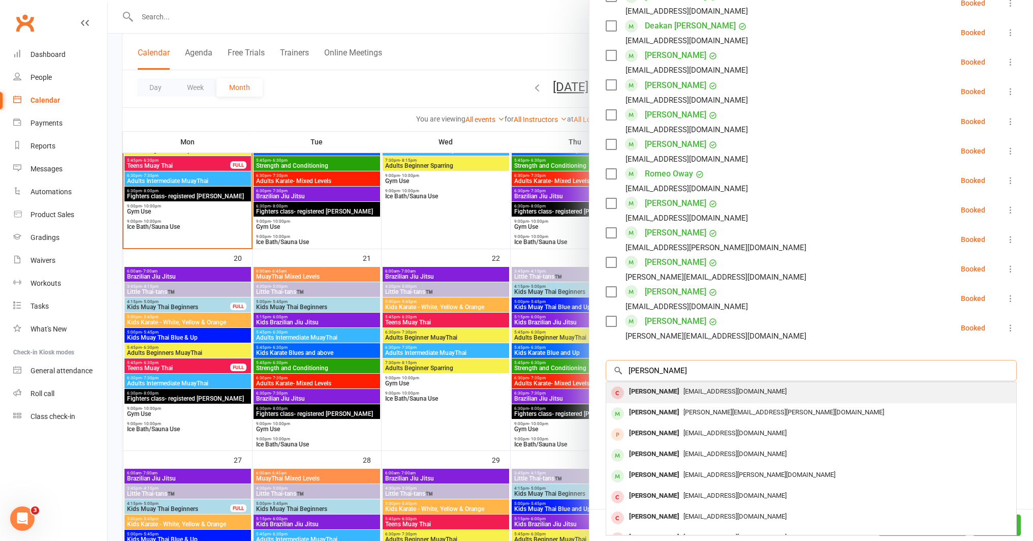
type input "ethan smeat"
click at [721, 387] on span "senyorita7386@gmail.com" at bounding box center [735, 391] width 103 height 8
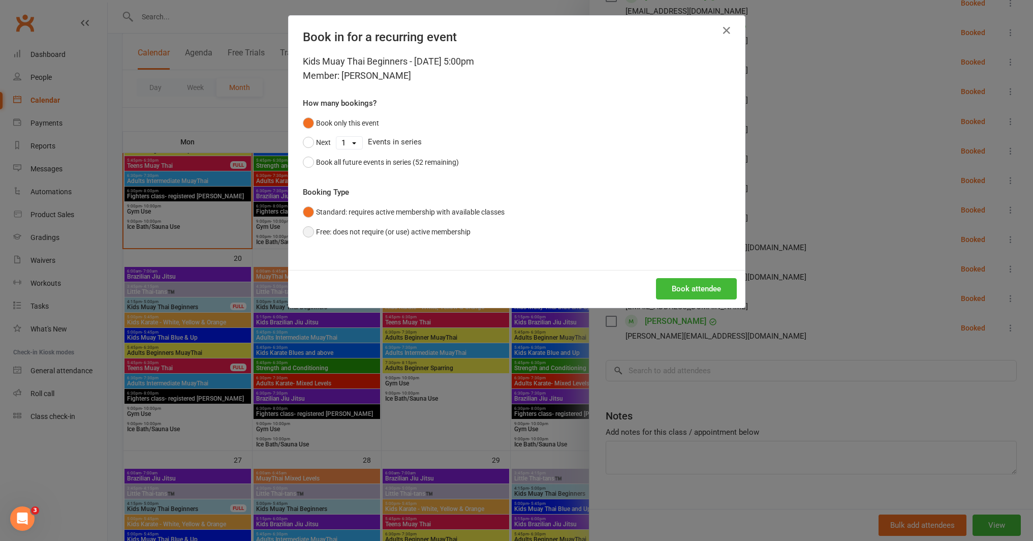
click at [401, 231] on button "Free: does not require (or use) active membership" at bounding box center [387, 231] width 168 height 19
click at [697, 291] on button "Book attendee" at bounding box center [696, 288] width 81 height 21
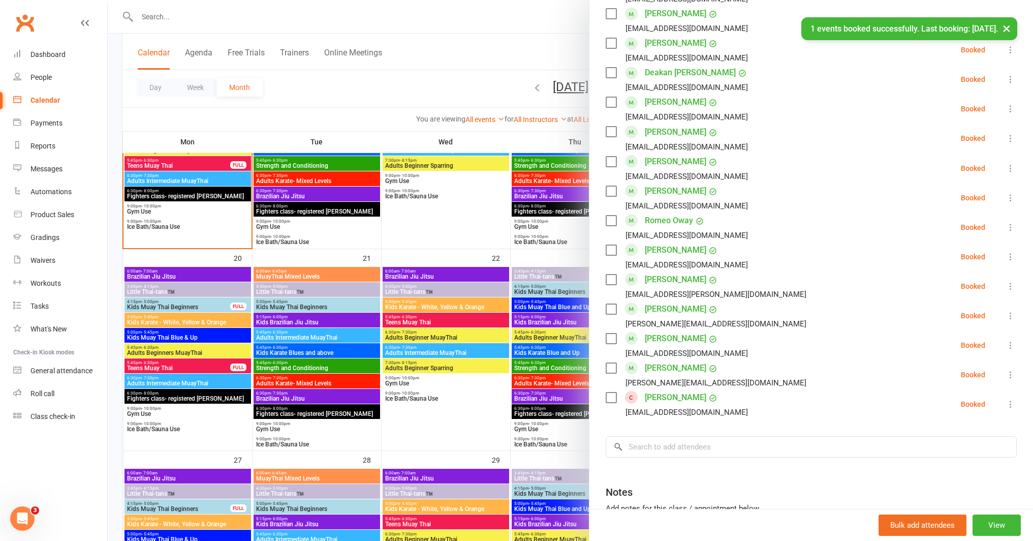
scroll to position [553, 0]
click at [447, 358] on div at bounding box center [570, 270] width 925 height 541
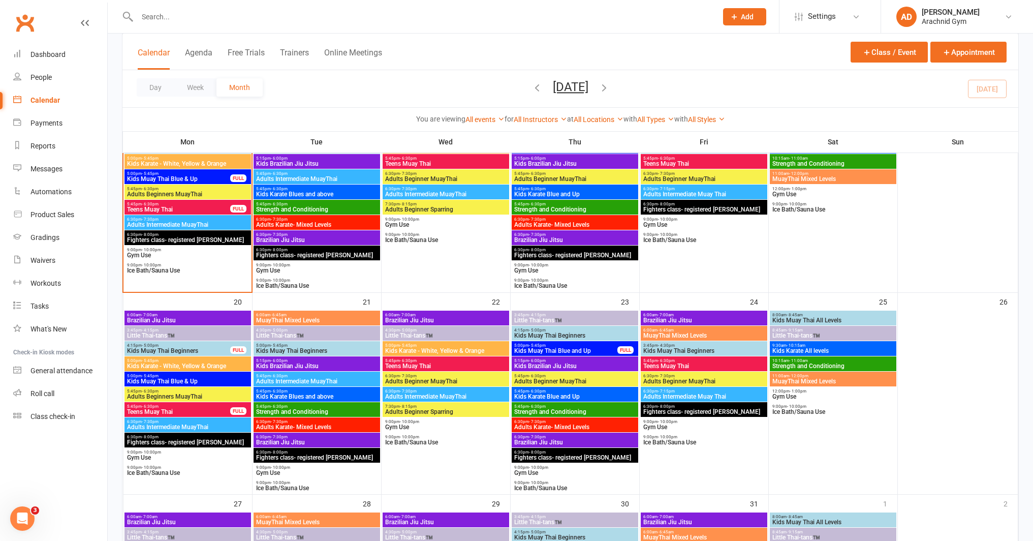
scroll to position [544, 0]
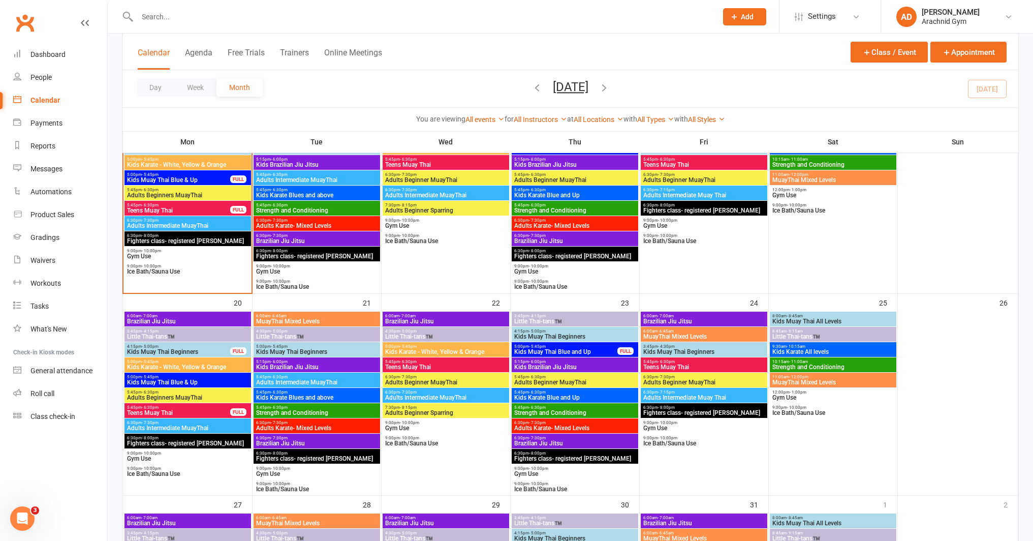
click at [388, 49] on div "Calendar Agenda Free Trials Trainers Online Meetings Class / Event Appointment" at bounding box center [570, 52] width 896 height 37
click at [297, 12] on input "text" at bounding box center [422, 17] width 576 height 14
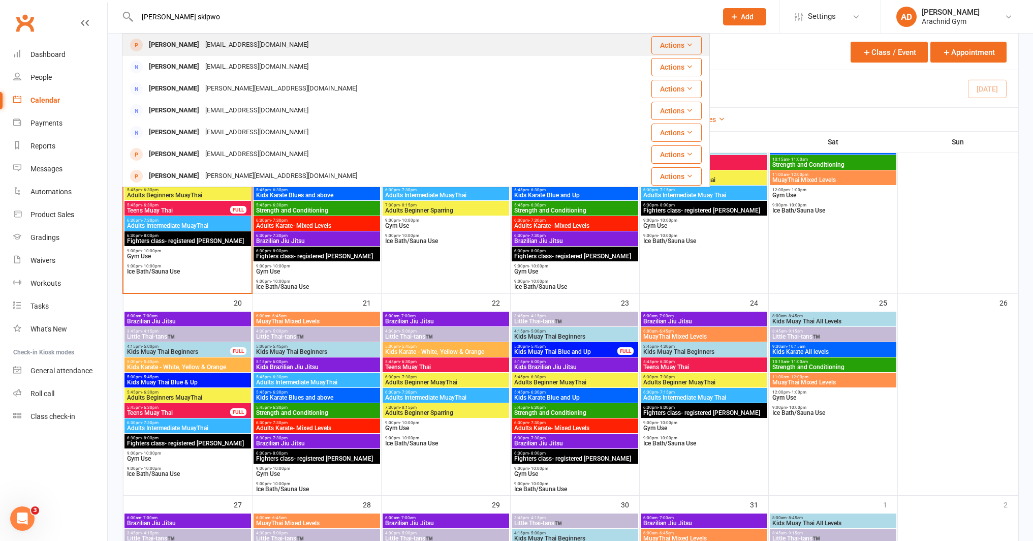
type input "candi skipwo"
click at [216, 47] on div "Candishiel66@gmail.com" at bounding box center [256, 45] width 109 height 15
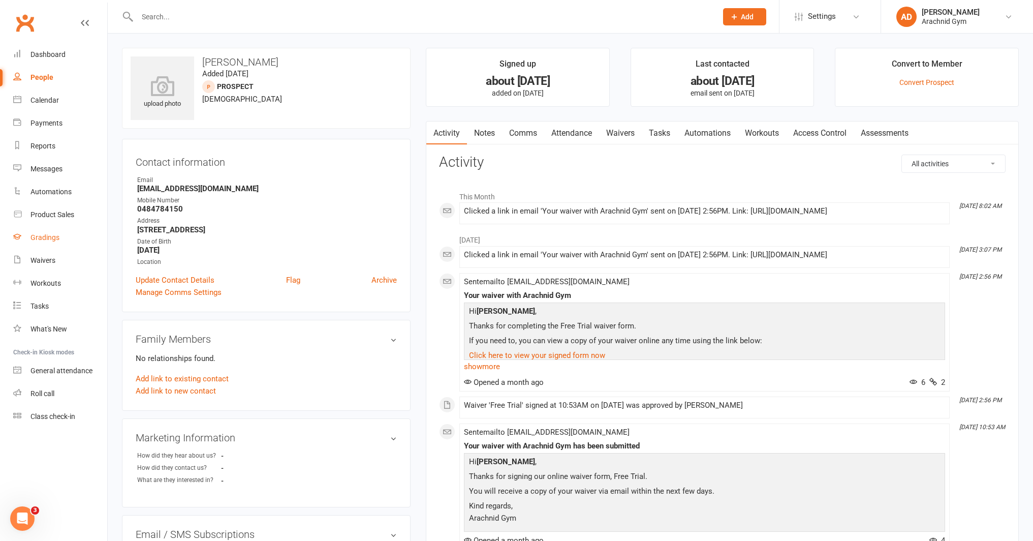
click at [57, 242] on link "Gradings" at bounding box center [60, 237] width 94 height 23
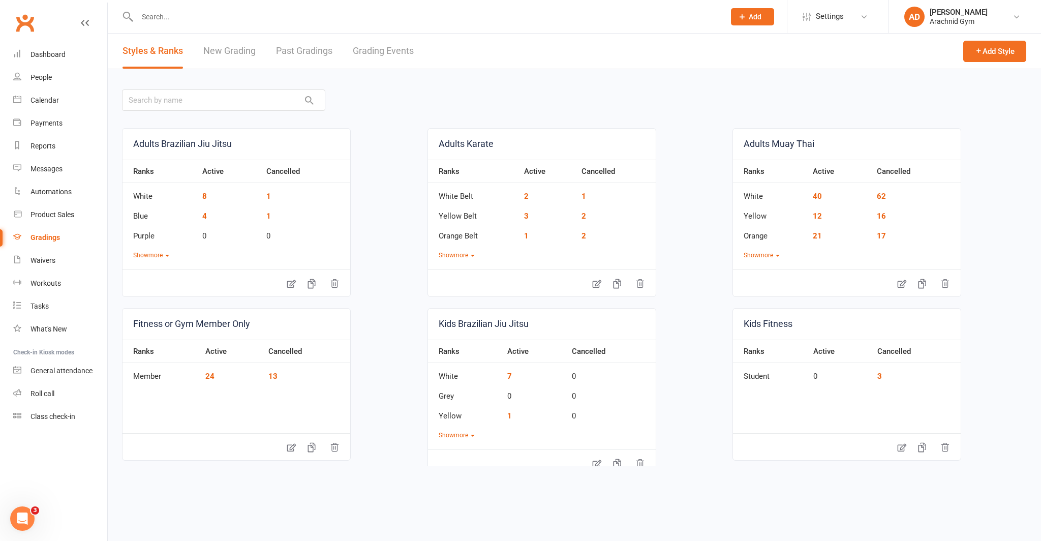
click at [374, 55] on link "Grading Events" at bounding box center [383, 51] width 61 height 35
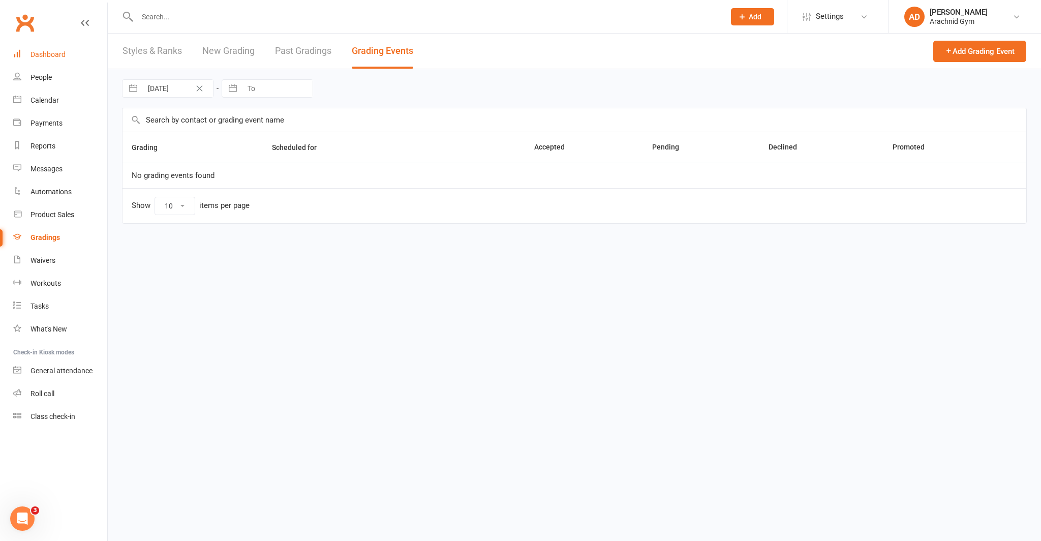
click at [48, 56] on div "Dashboard" at bounding box center [47, 54] width 35 height 8
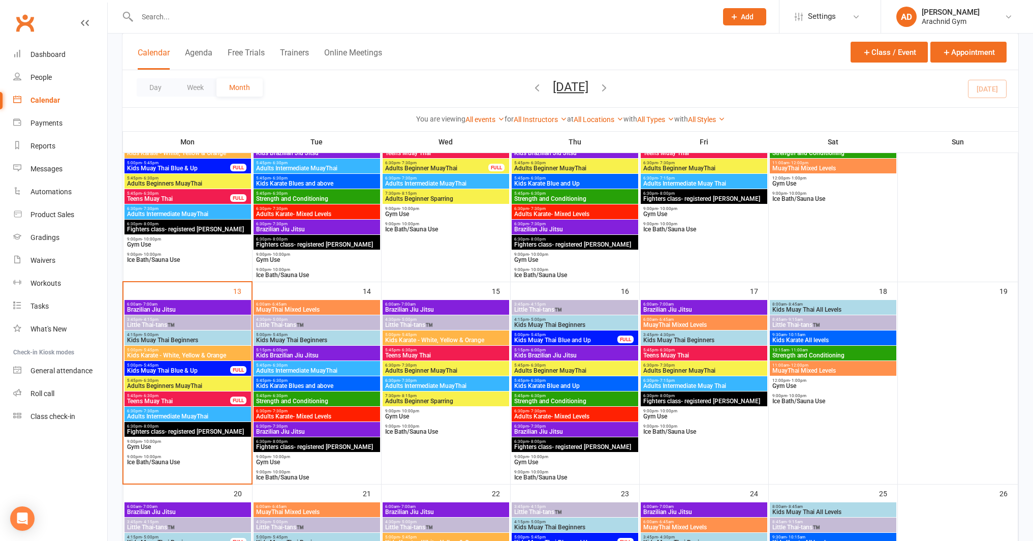
scroll to position [387, 0]
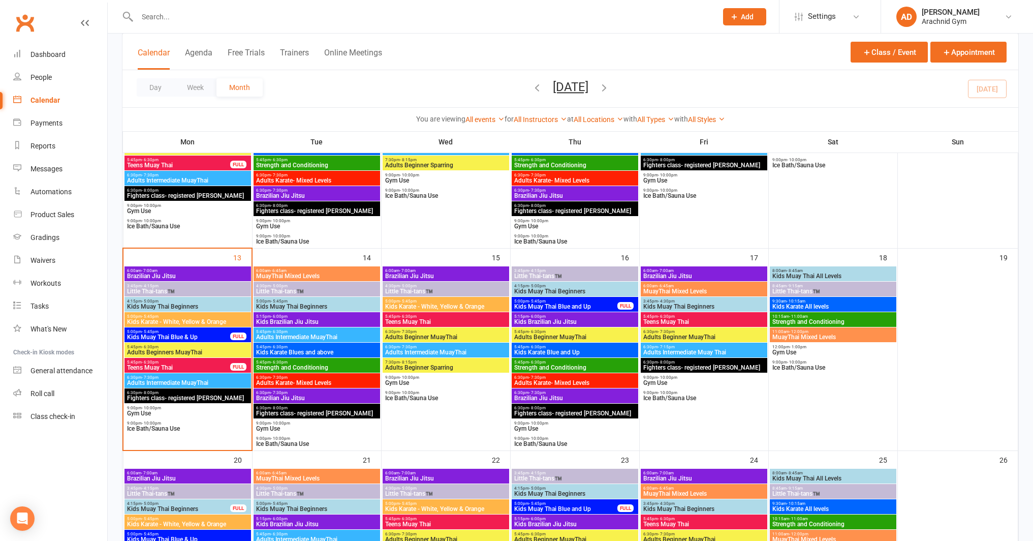
click at [237, 370] on div "FULL" at bounding box center [238, 367] width 16 height 8
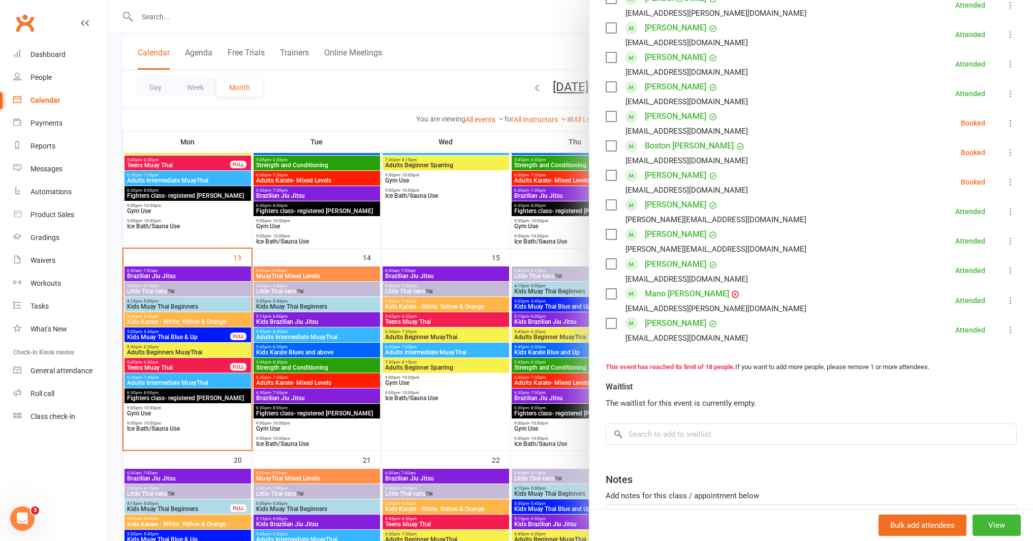
scroll to position [391, 0]
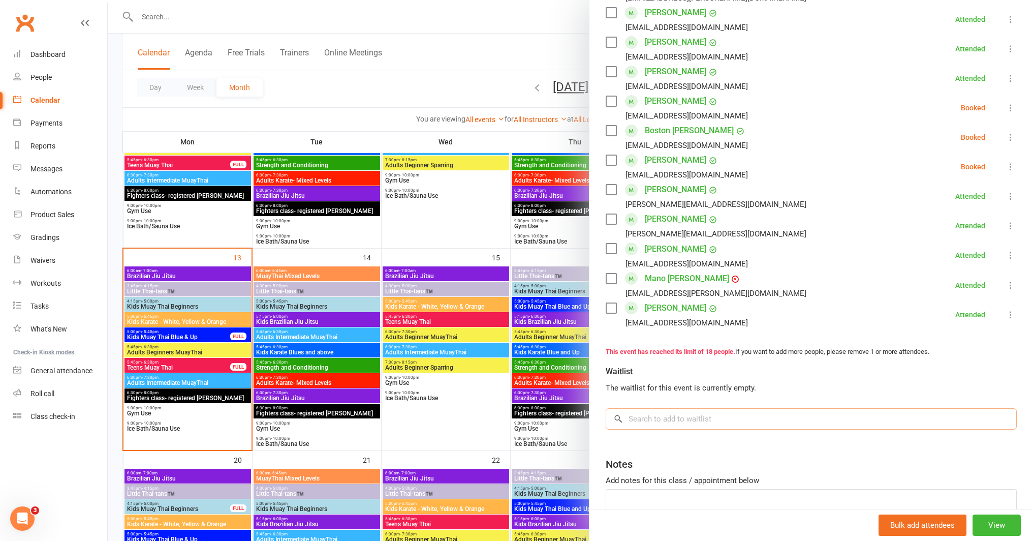
click at [713, 422] on input "search" at bounding box center [811, 418] width 411 height 21
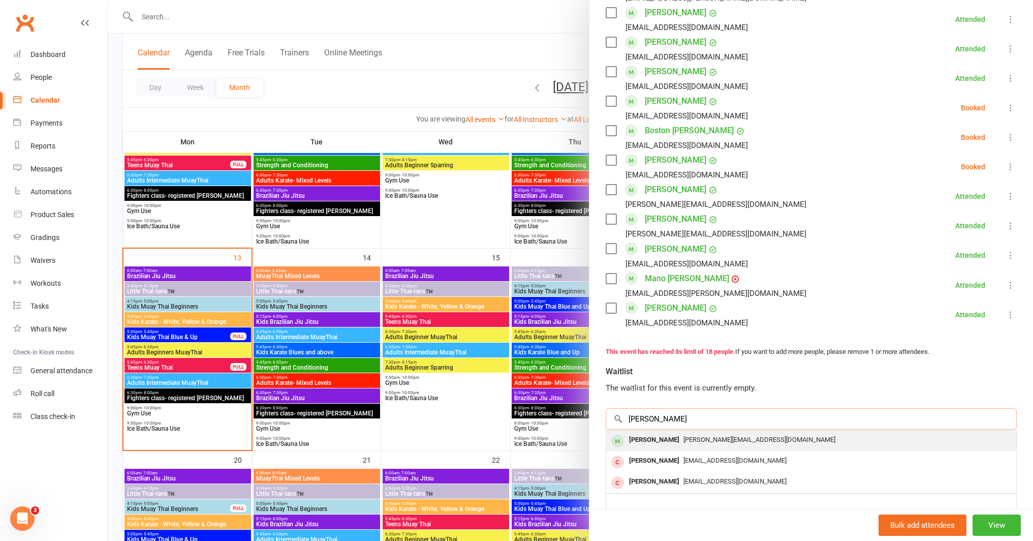
type input "[PERSON_NAME]"
click at [684, 441] on div "[PERSON_NAME]" at bounding box center [654, 439] width 58 height 15
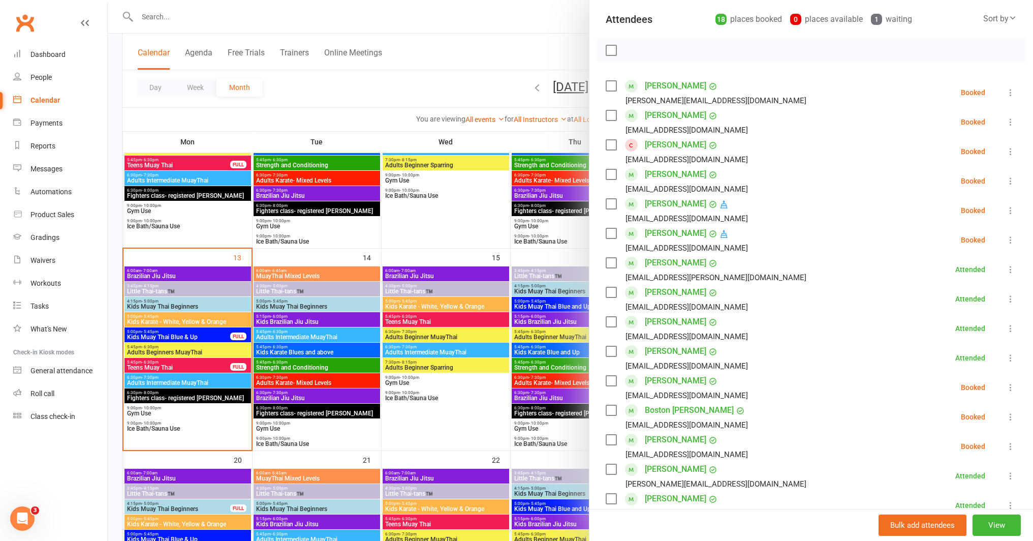
scroll to position [111, 0]
click at [451, 424] on div at bounding box center [570, 270] width 925 height 541
